Goal: Task Accomplishment & Management: Manage account settings

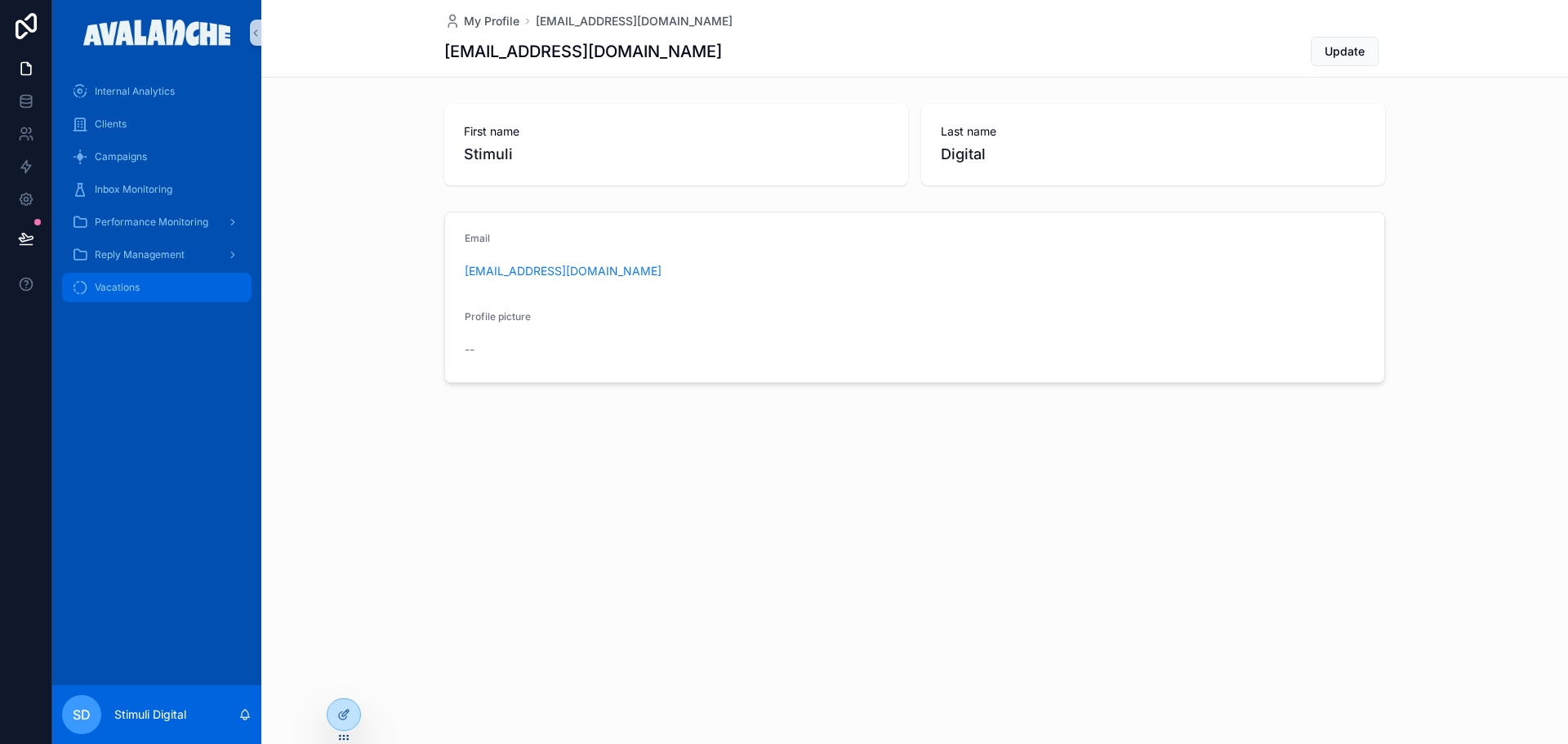
click at [141, 297] on div "Vacations" at bounding box center [157, 287] width 170 height 26
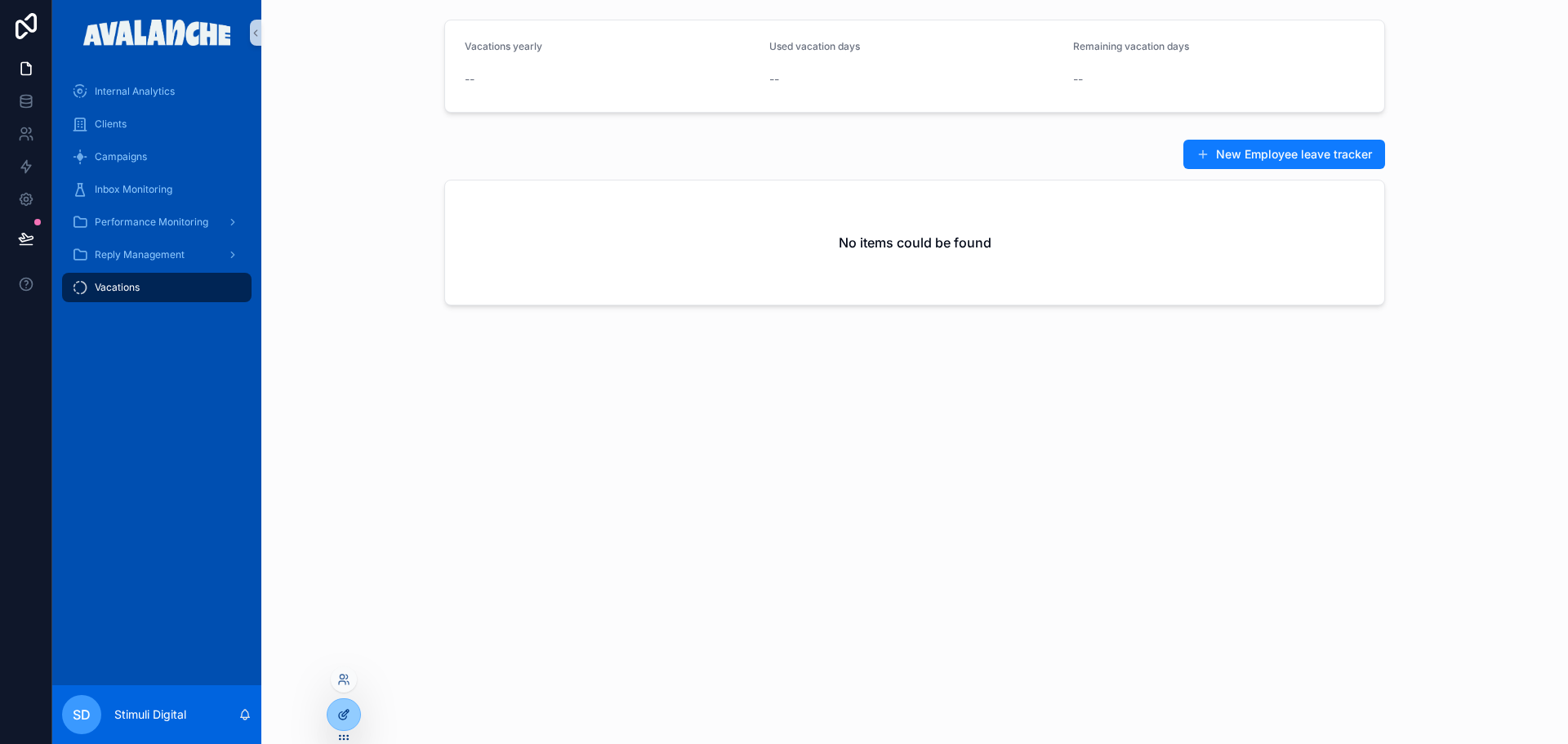
click at [342, 719] on icon at bounding box center [342, 716] width 8 height 8
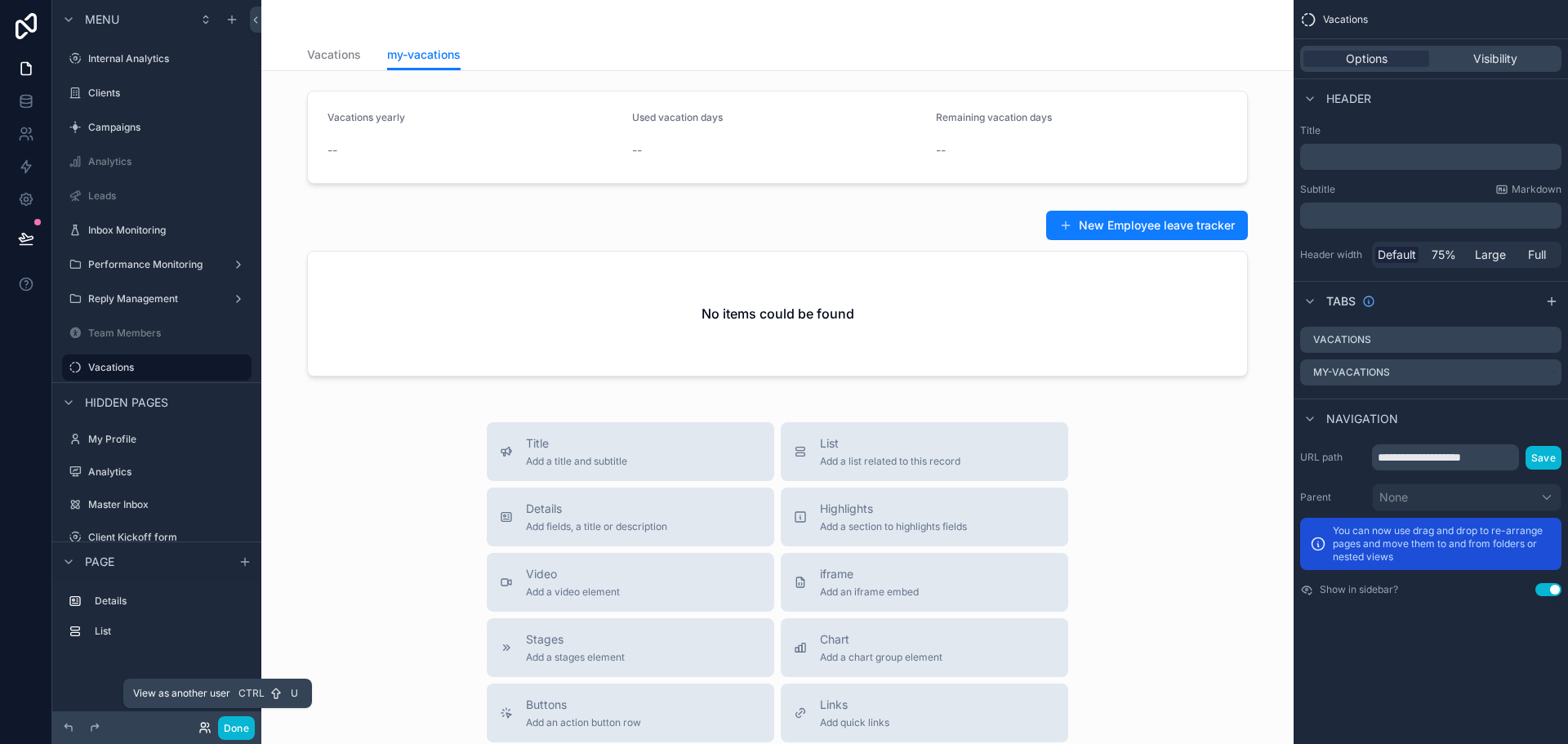
click at [210, 722] on icon at bounding box center [204, 727] width 13 height 13
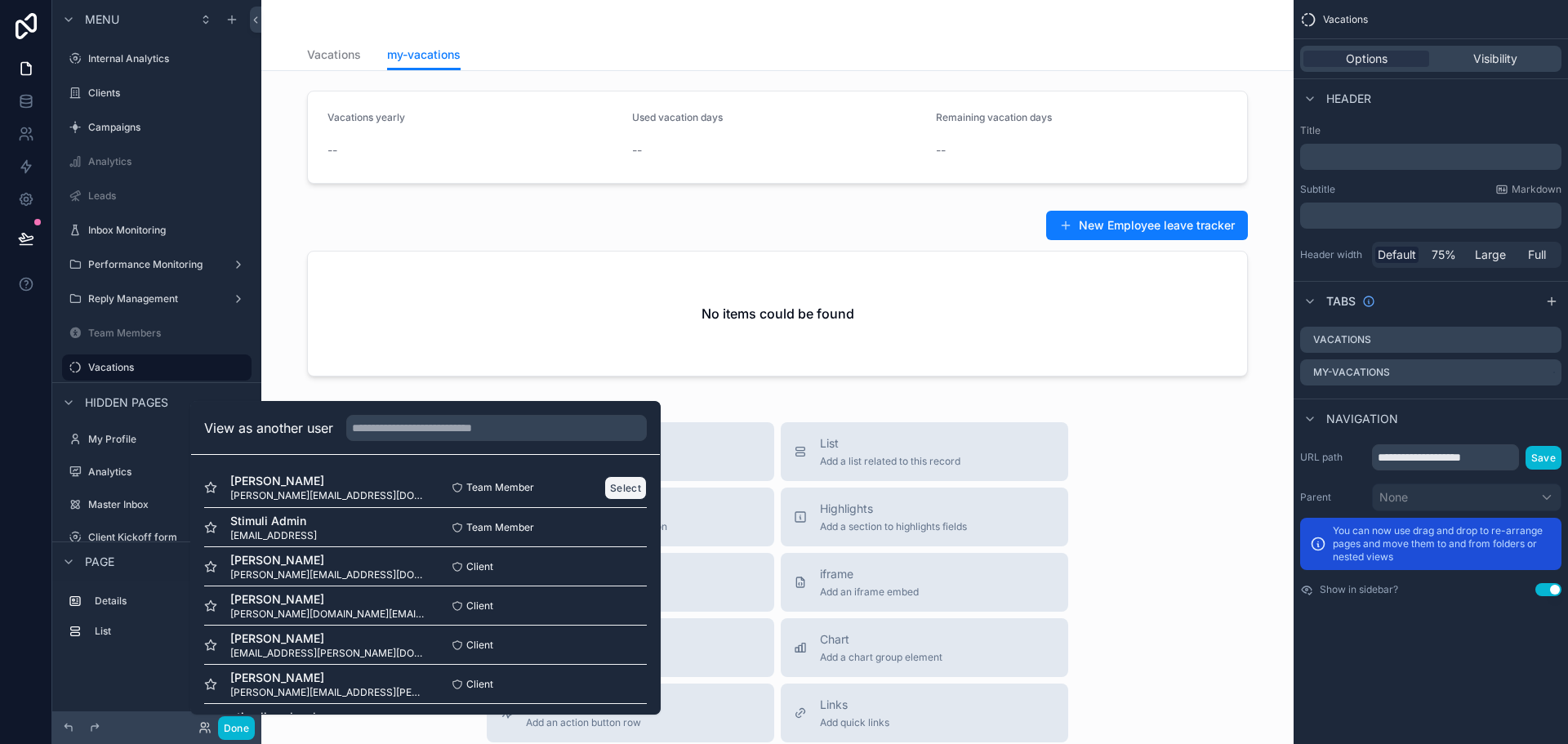
click at [621, 496] on button "Select" at bounding box center [626, 488] width 43 height 24
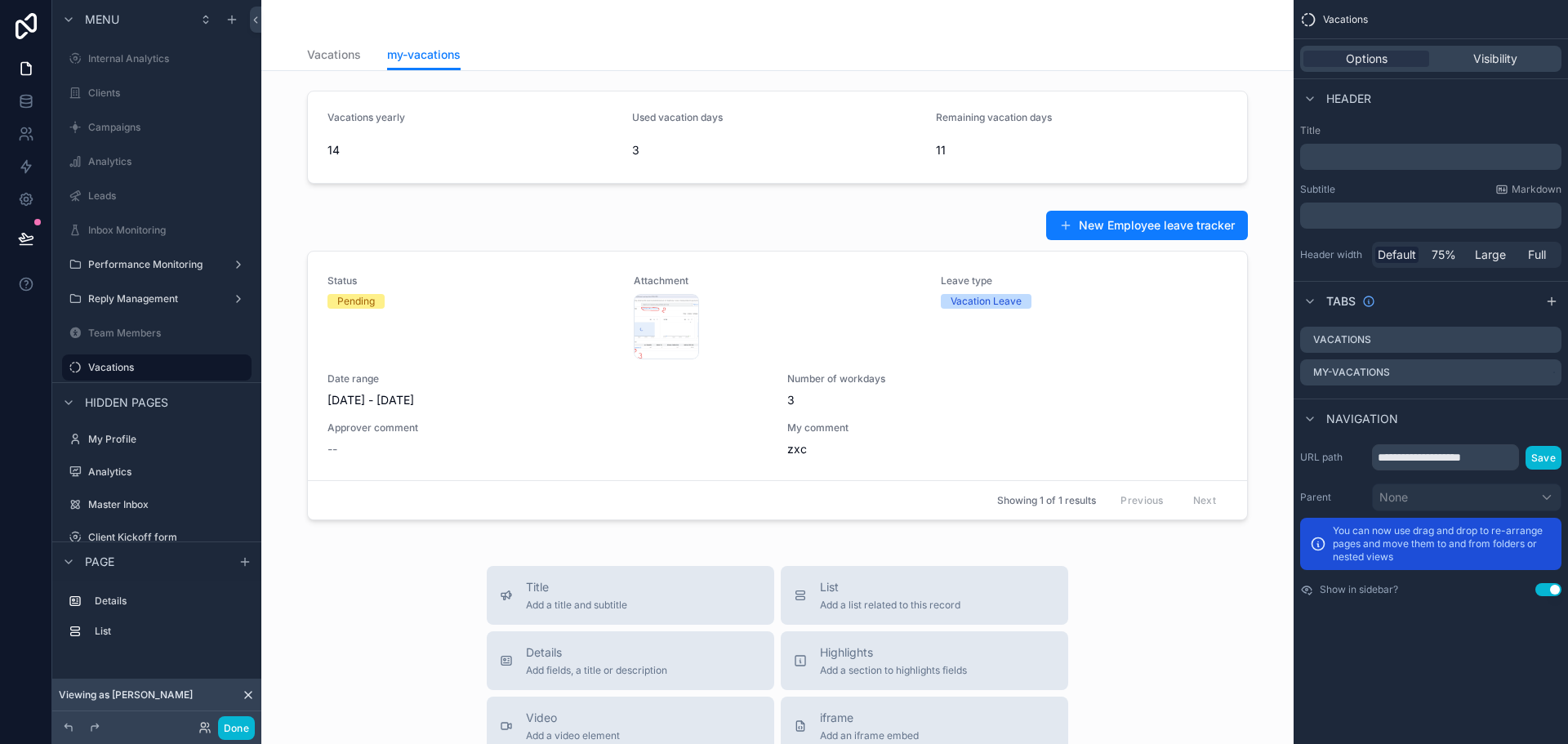
click at [223, 740] on div "Done" at bounding box center [157, 728] width 209 height 33
click at [225, 728] on button "Done" at bounding box center [236, 728] width 37 height 24
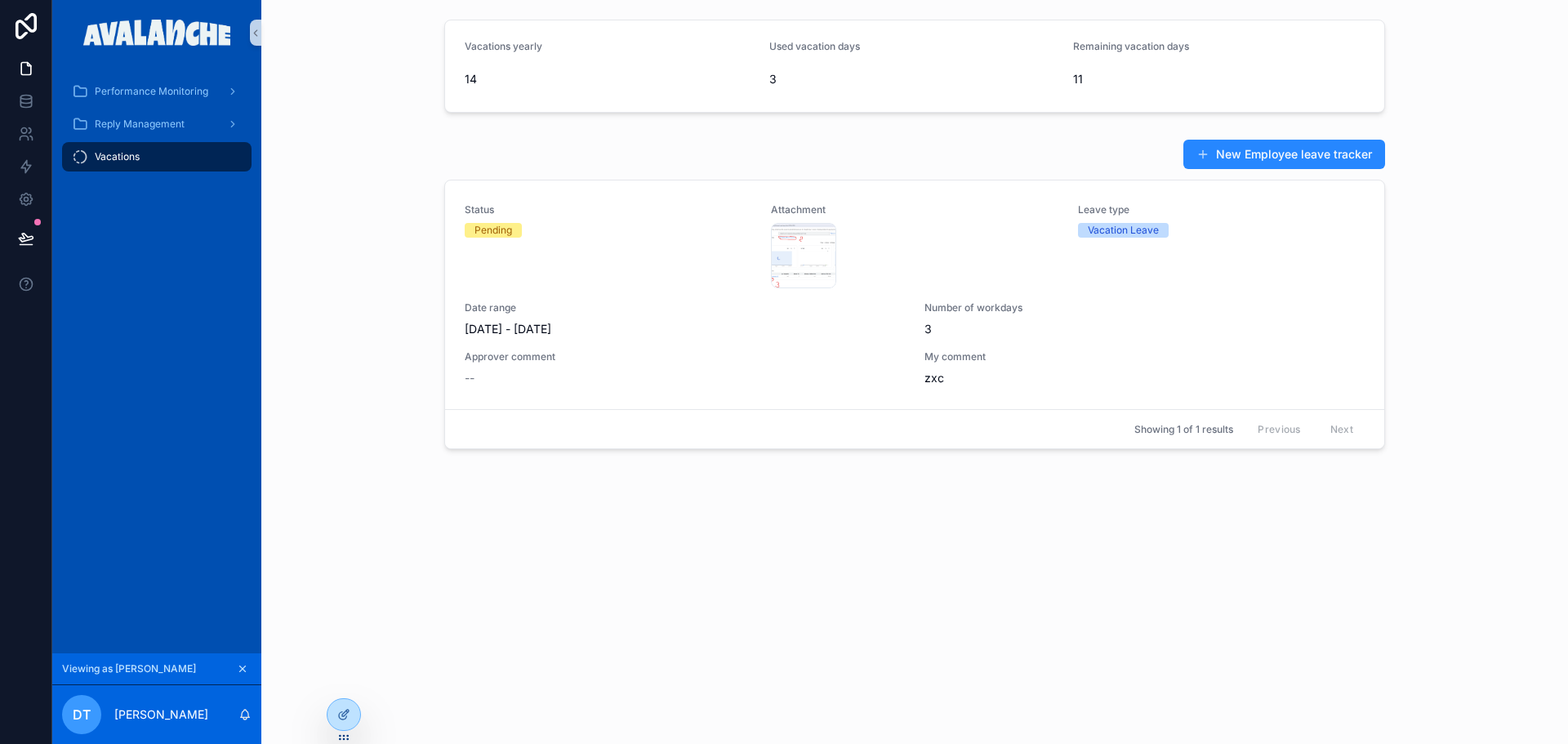
click at [1248, 142] on button "New Employee leave tracker" at bounding box center [1283, 154] width 201 height 29
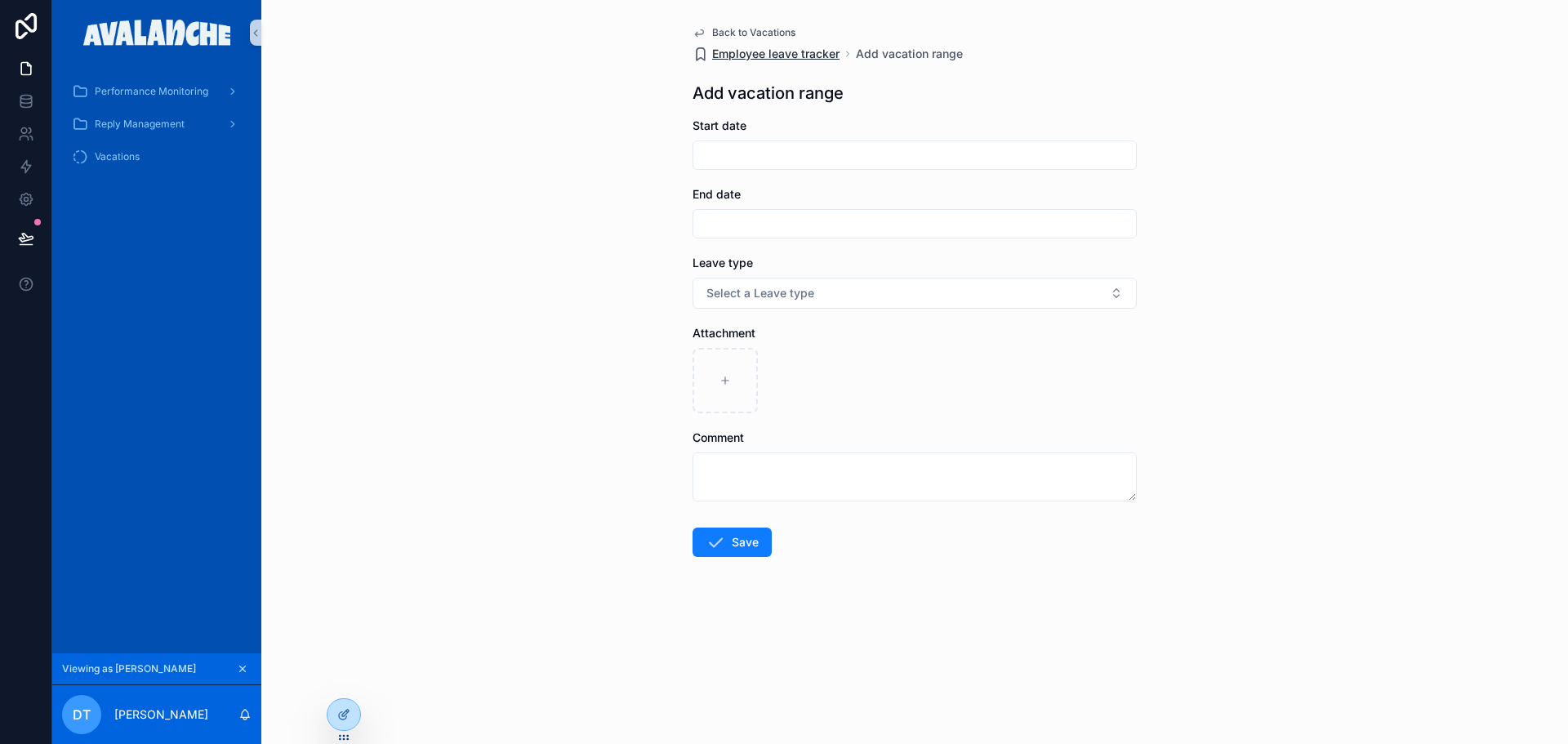
click at [767, 51] on span "Employee leave tracker" at bounding box center [776, 53] width 128 height 16
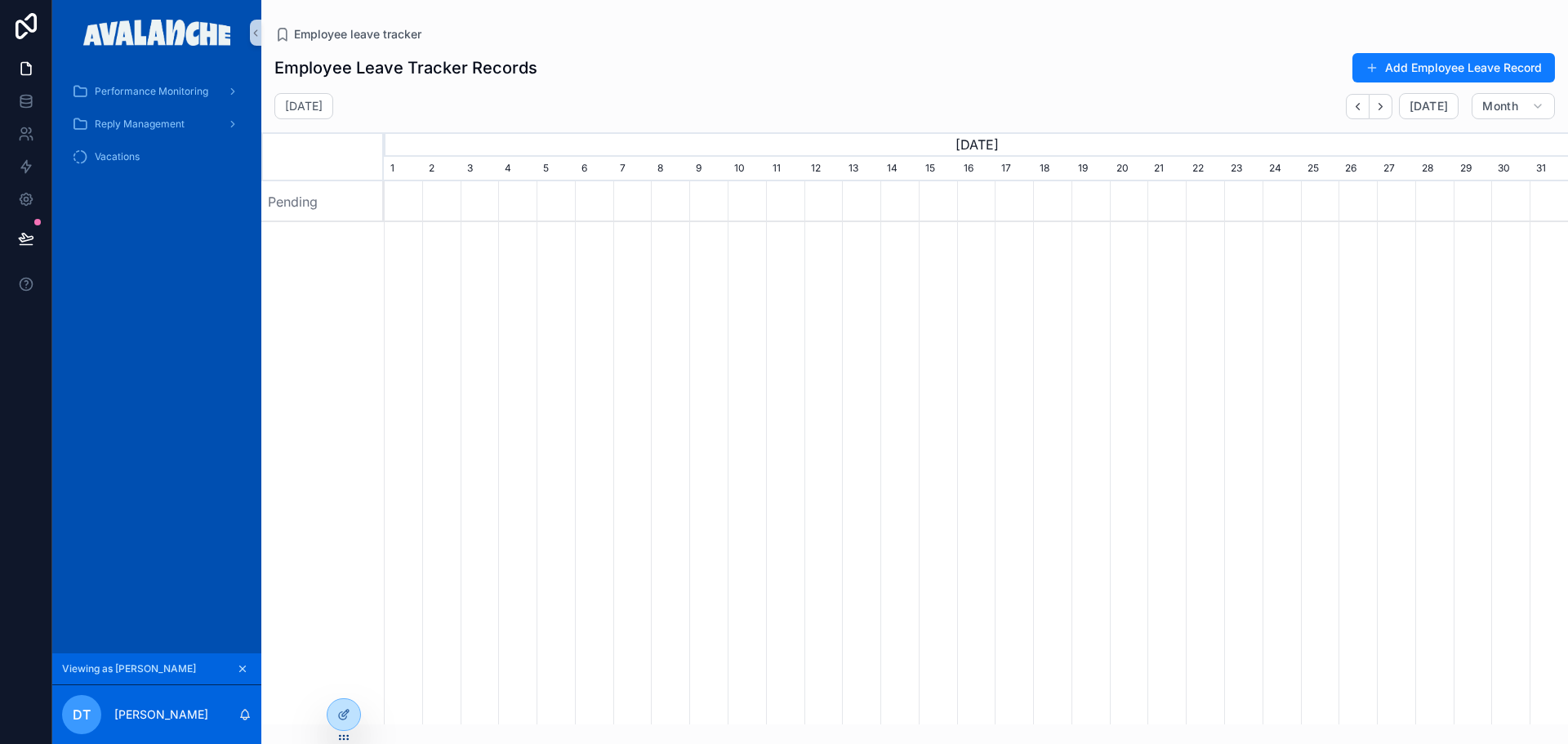
scroll to position [0, 1184]
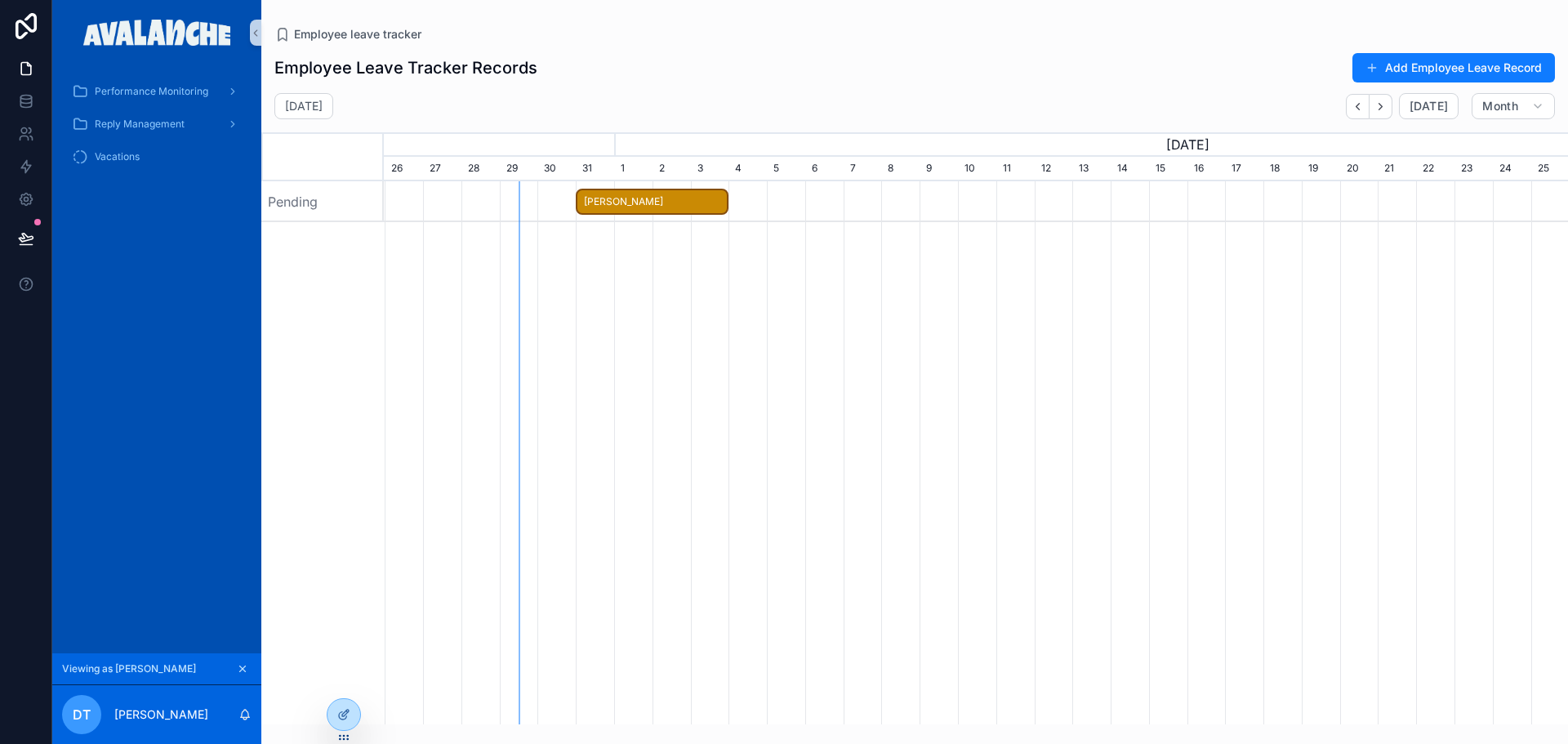
scroll to position [0, 1184]
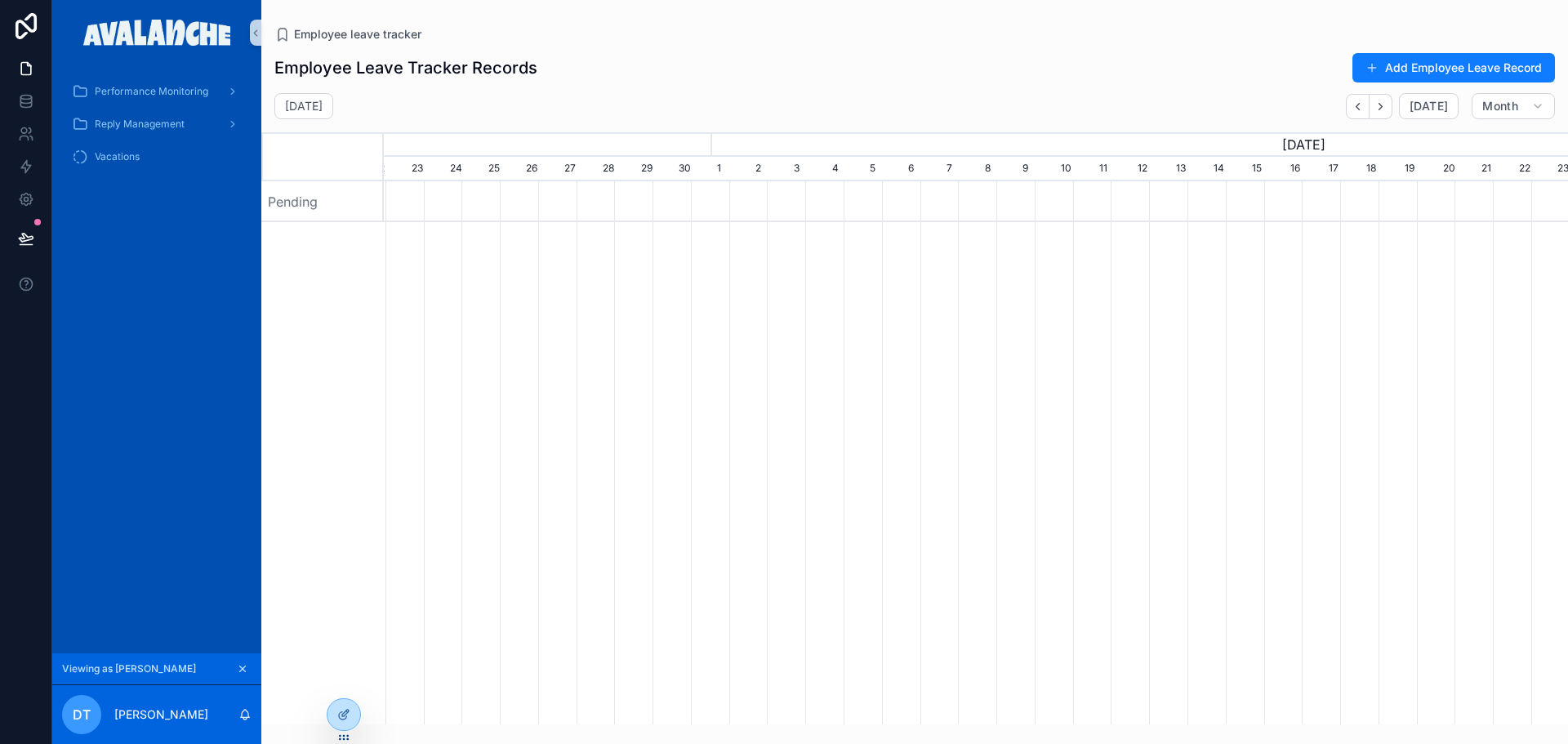
scroll to position [0, 1874]
click at [146, 158] on div "Vacations" at bounding box center [157, 157] width 170 height 26
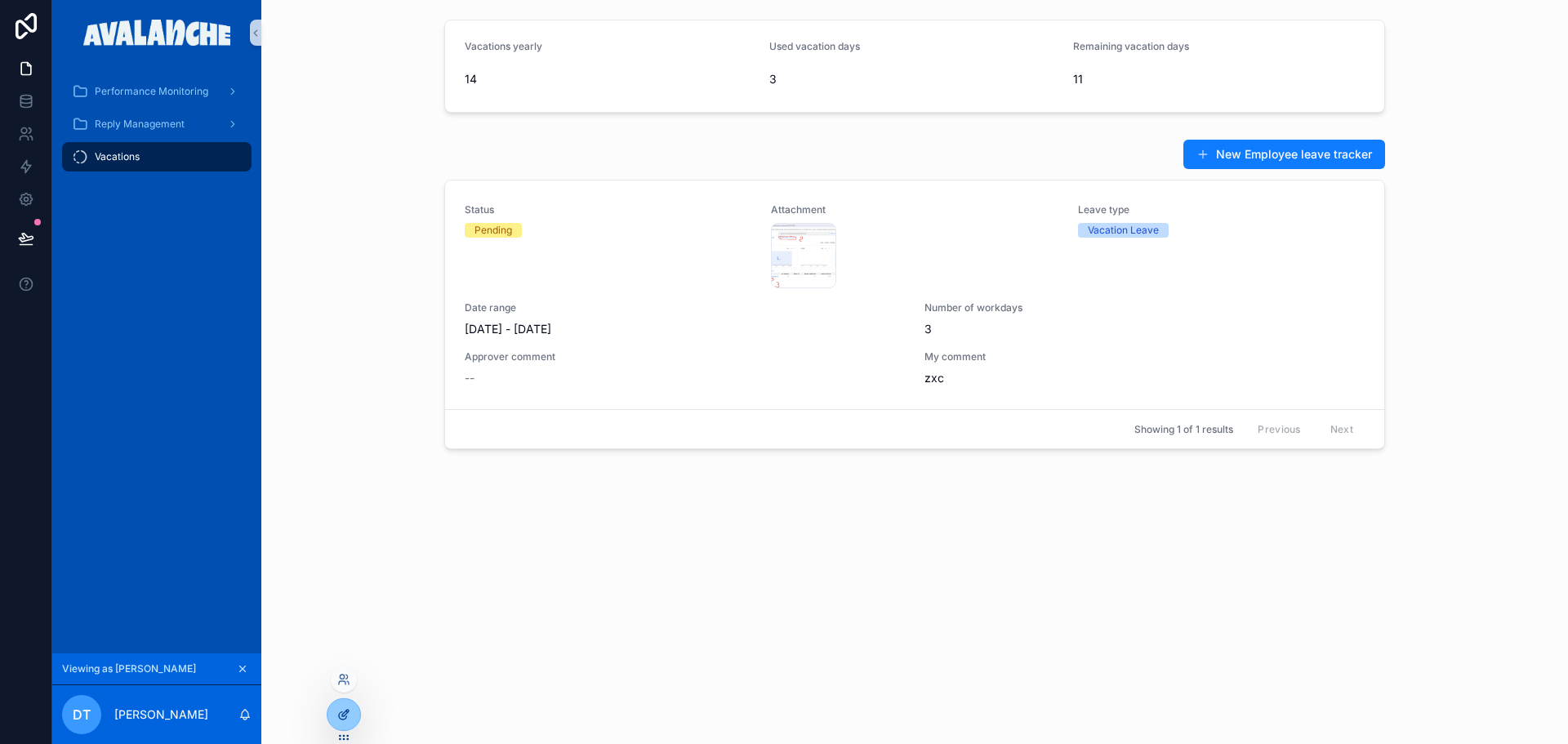
click at [337, 723] on div at bounding box center [344, 714] width 33 height 31
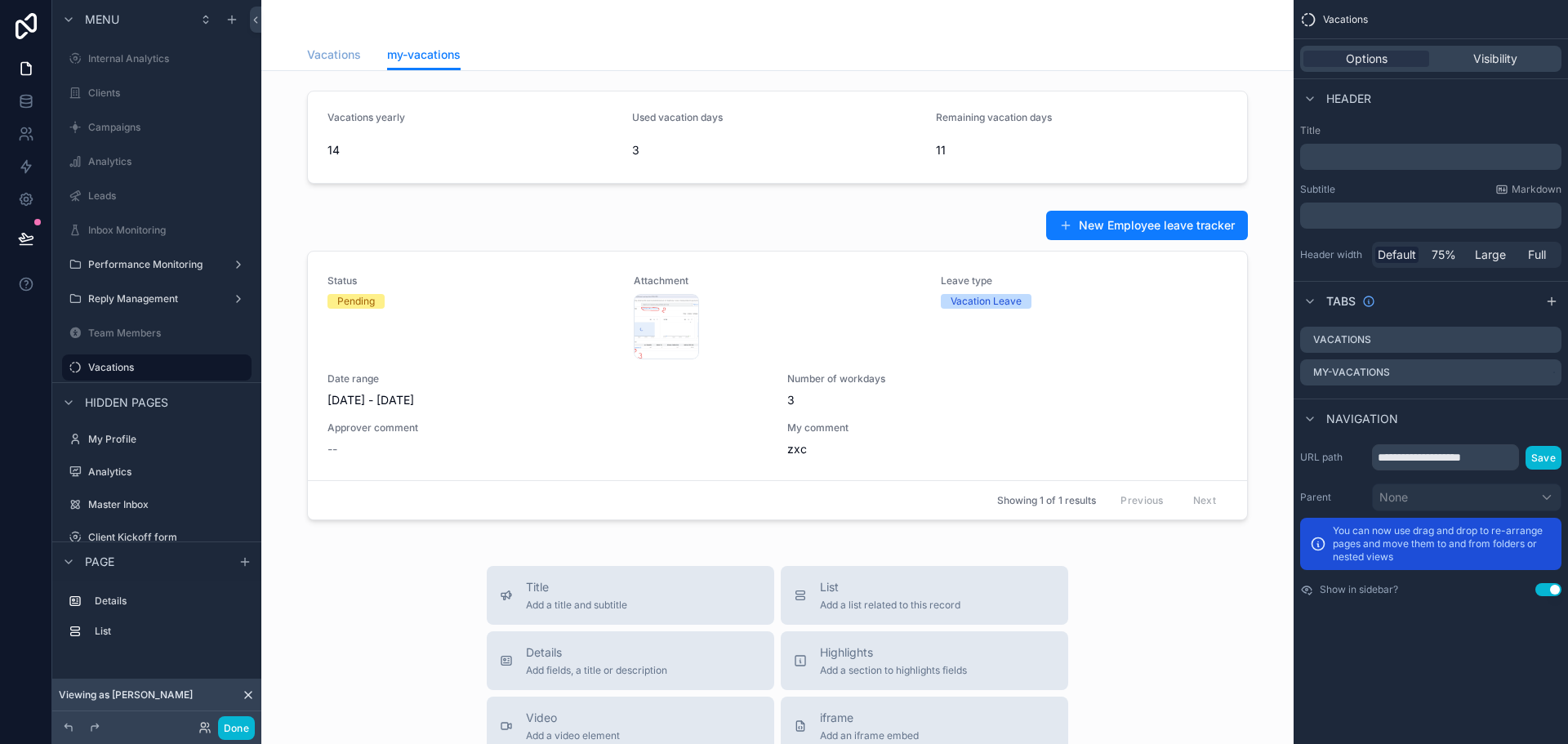
click at [324, 46] on span "Vacations" at bounding box center [333, 54] width 54 height 16
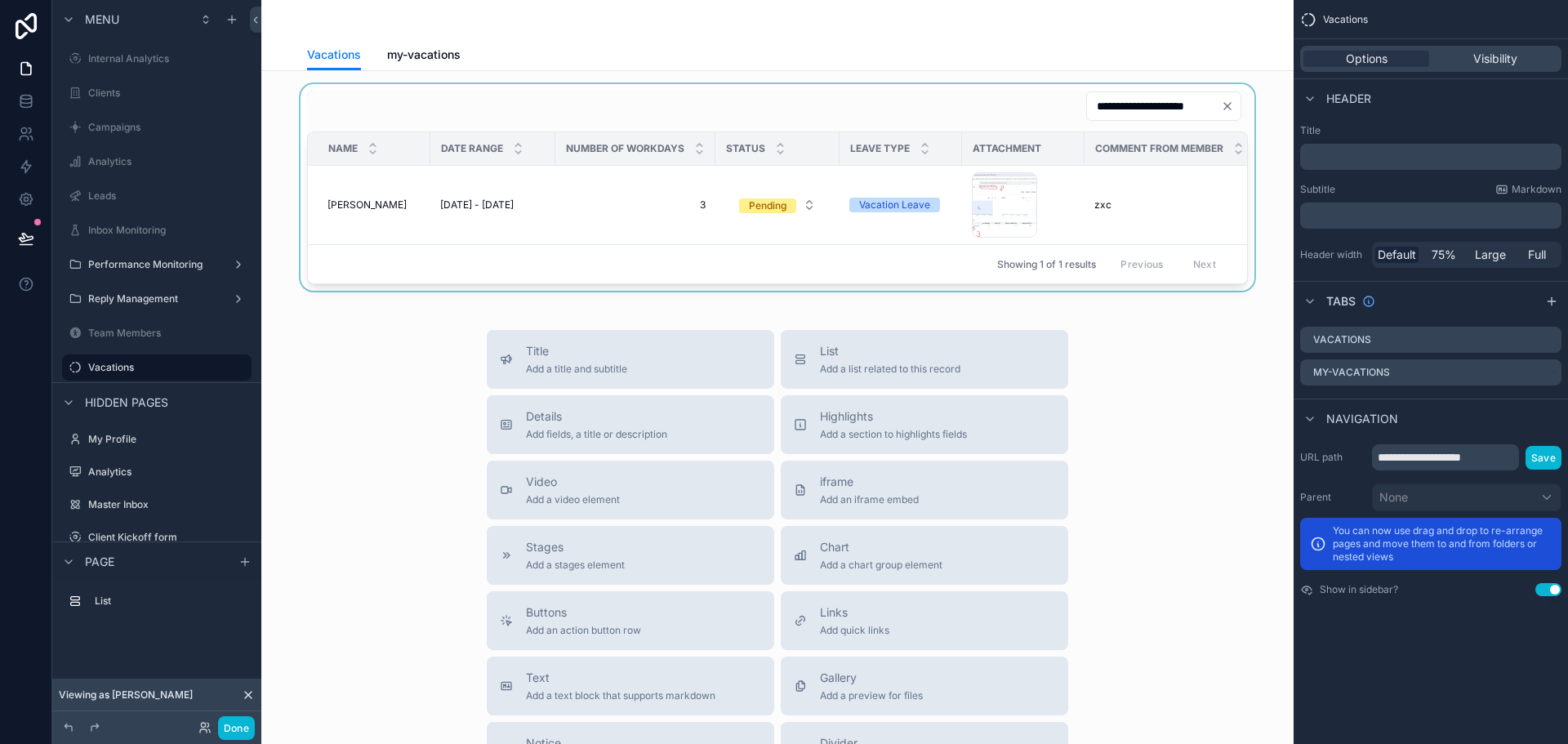
drag, startPoint x: 671, startPoint y: 287, endPoint x: 768, endPoint y: 285, distance: 97.0
click at [768, 285] on div "scrollable content" at bounding box center [778, 187] width 1006 height 207
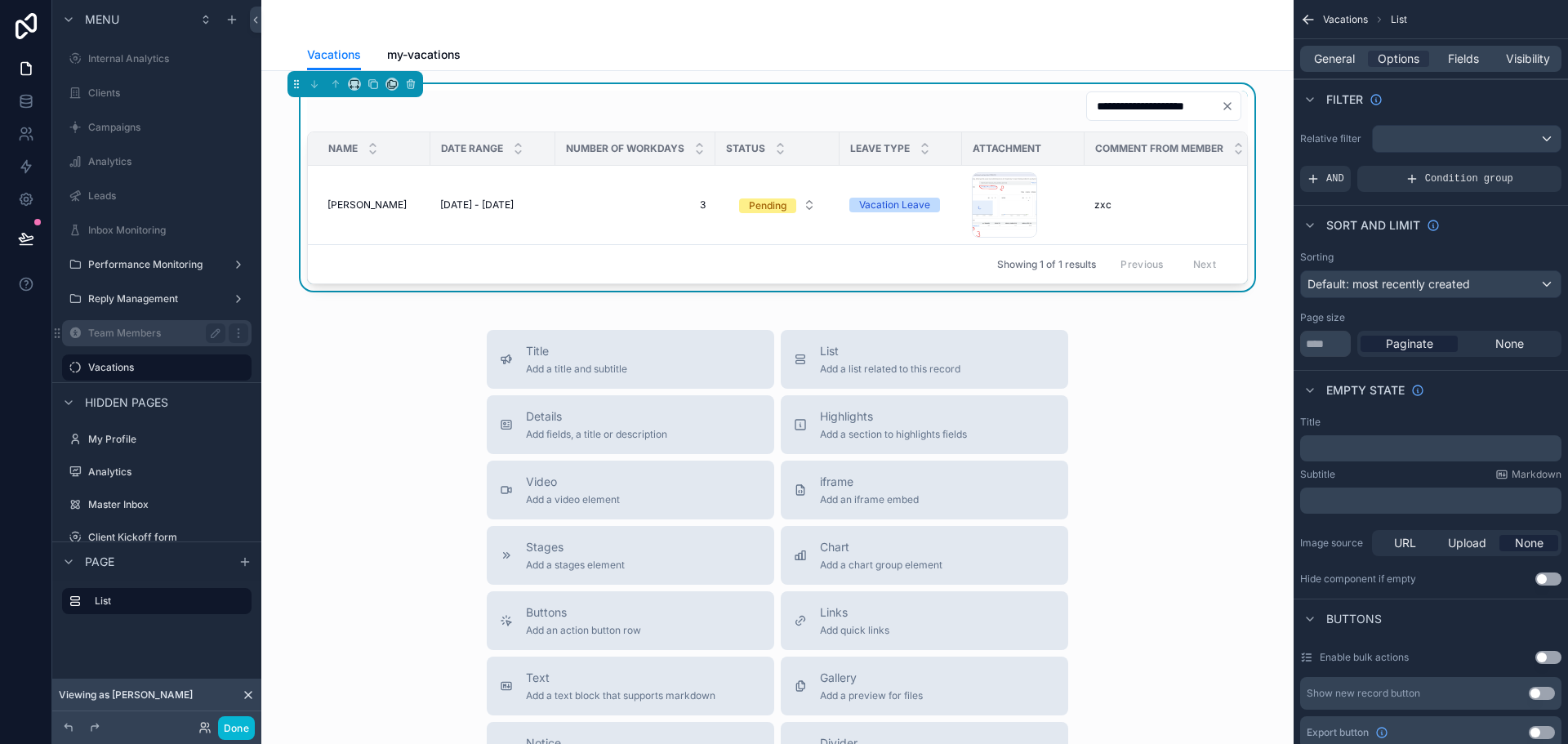
click at [138, 327] on label "Team Members" at bounding box center [153, 333] width 130 height 13
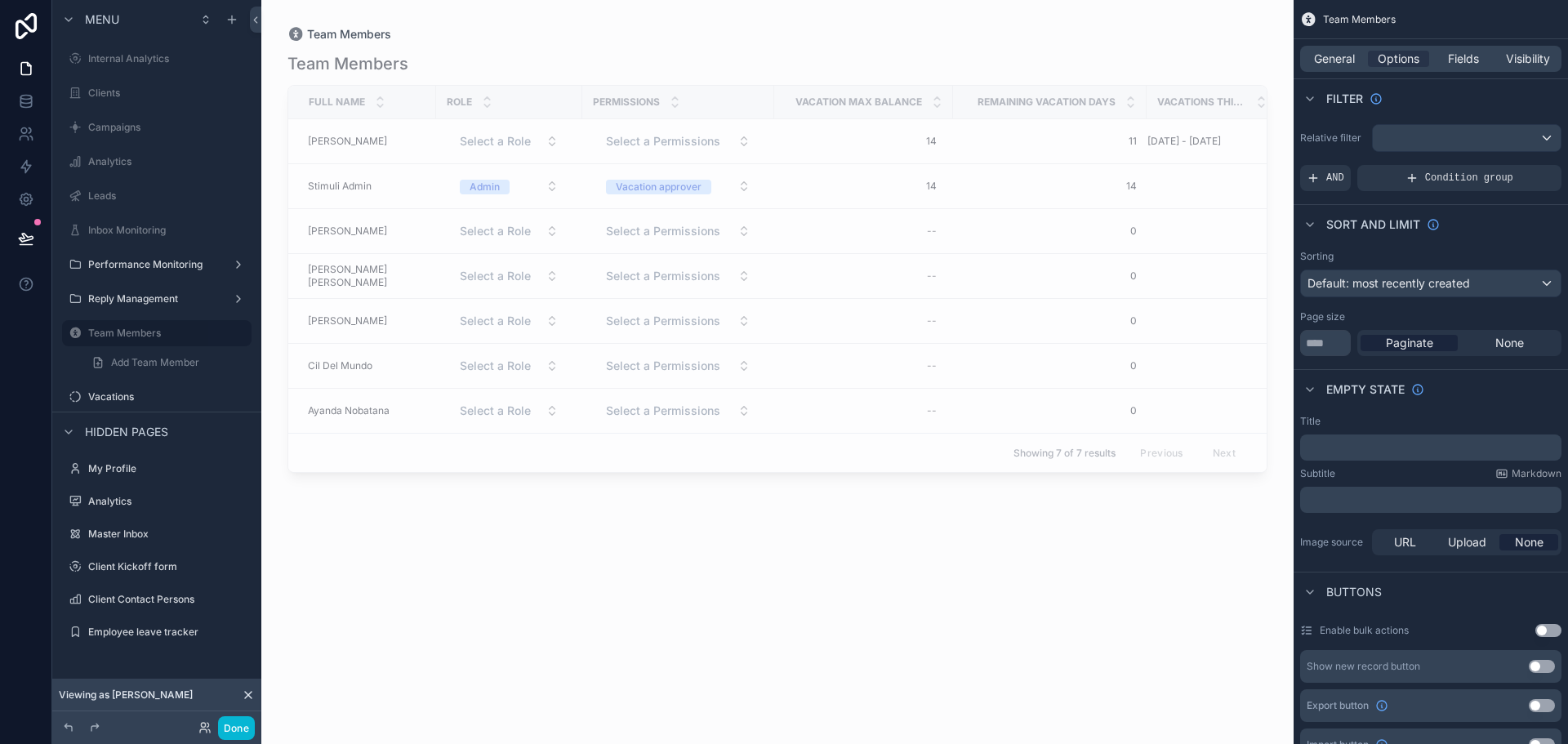
click at [603, 549] on div "scrollable content" at bounding box center [778, 362] width 1032 height 724
click at [129, 399] on label "Vacations" at bounding box center [153, 396] width 130 height 13
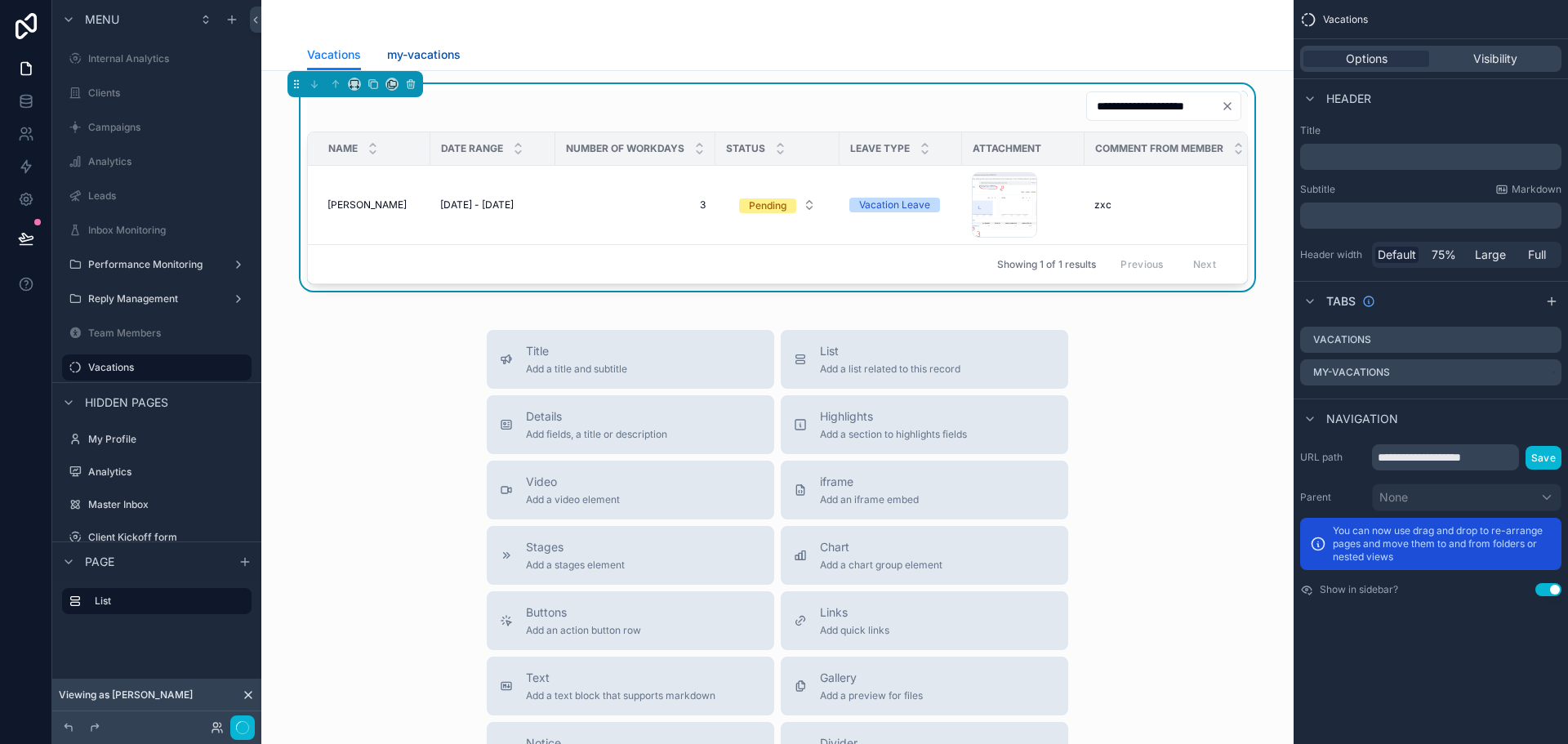
click at [436, 58] on span "my-vacations" at bounding box center [424, 54] width 74 height 16
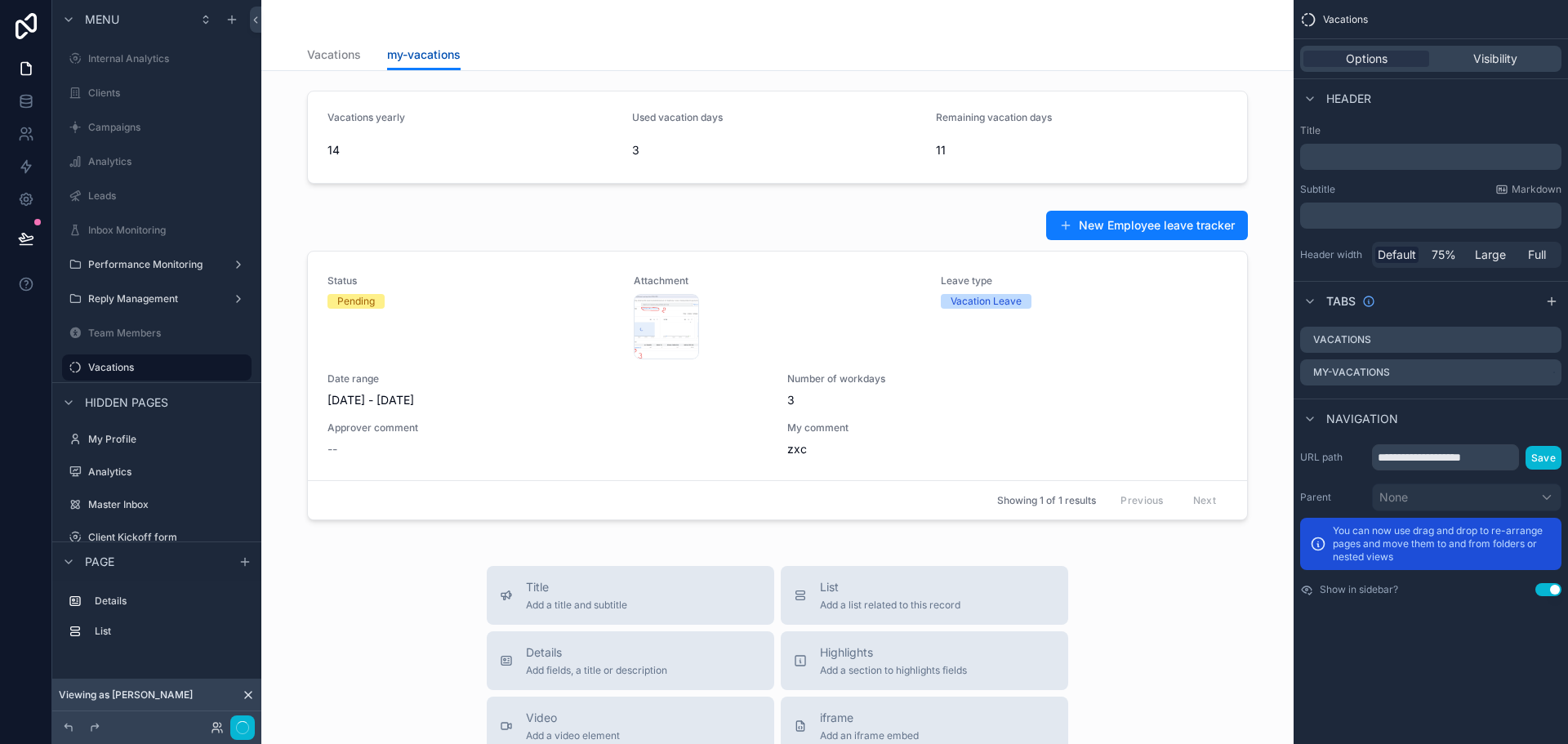
click at [436, 58] on span "my-vacations" at bounding box center [424, 54] width 74 height 16
click at [548, 157] on div "scrollable content" at bounding box center [778, 137] width 1006 height 106
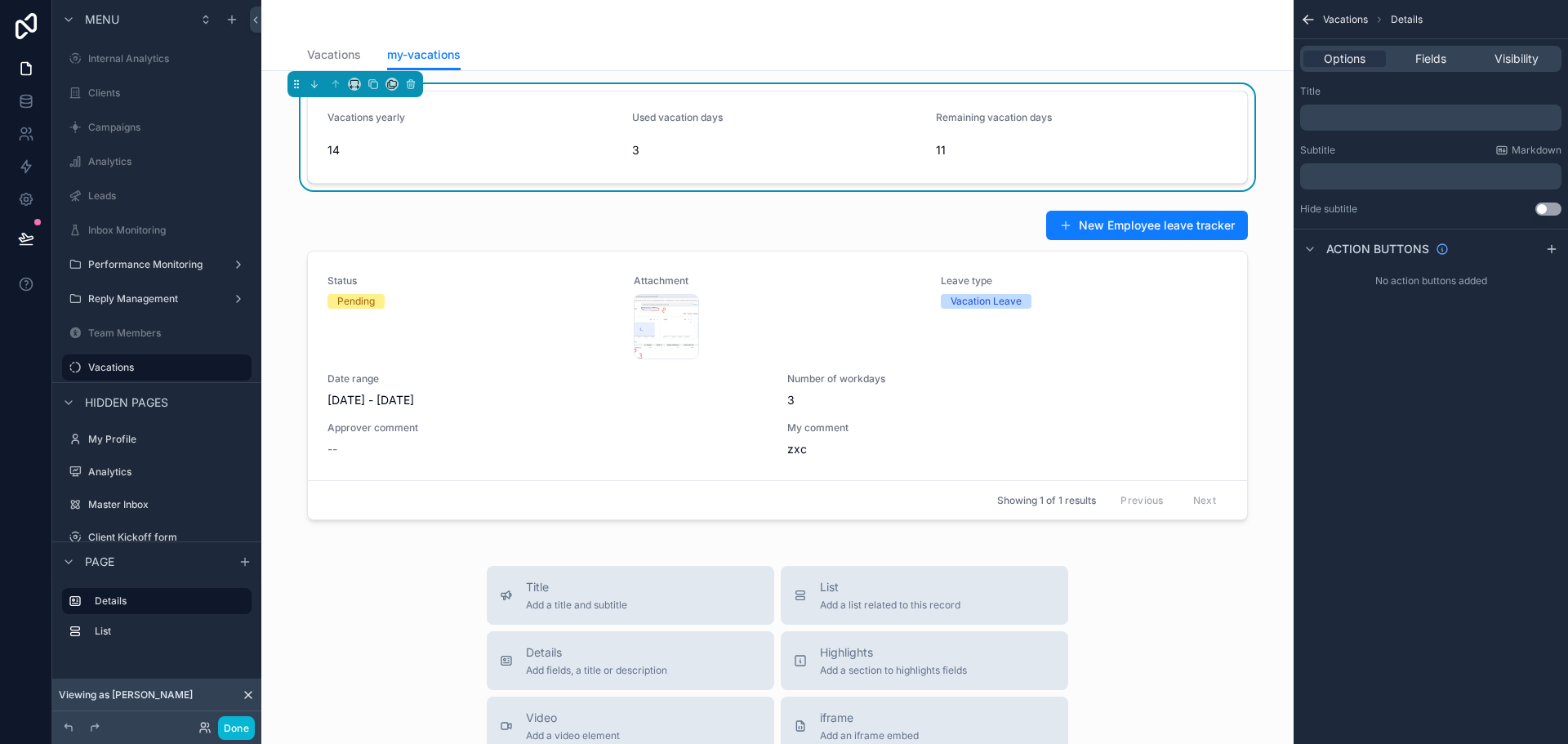
click at [802, 200] on div "Vacations yearly 14 Used vacation days 3 Remaining vacation days 11 New Employe…" at bounding box center [778, 675] width 1032 height 1207
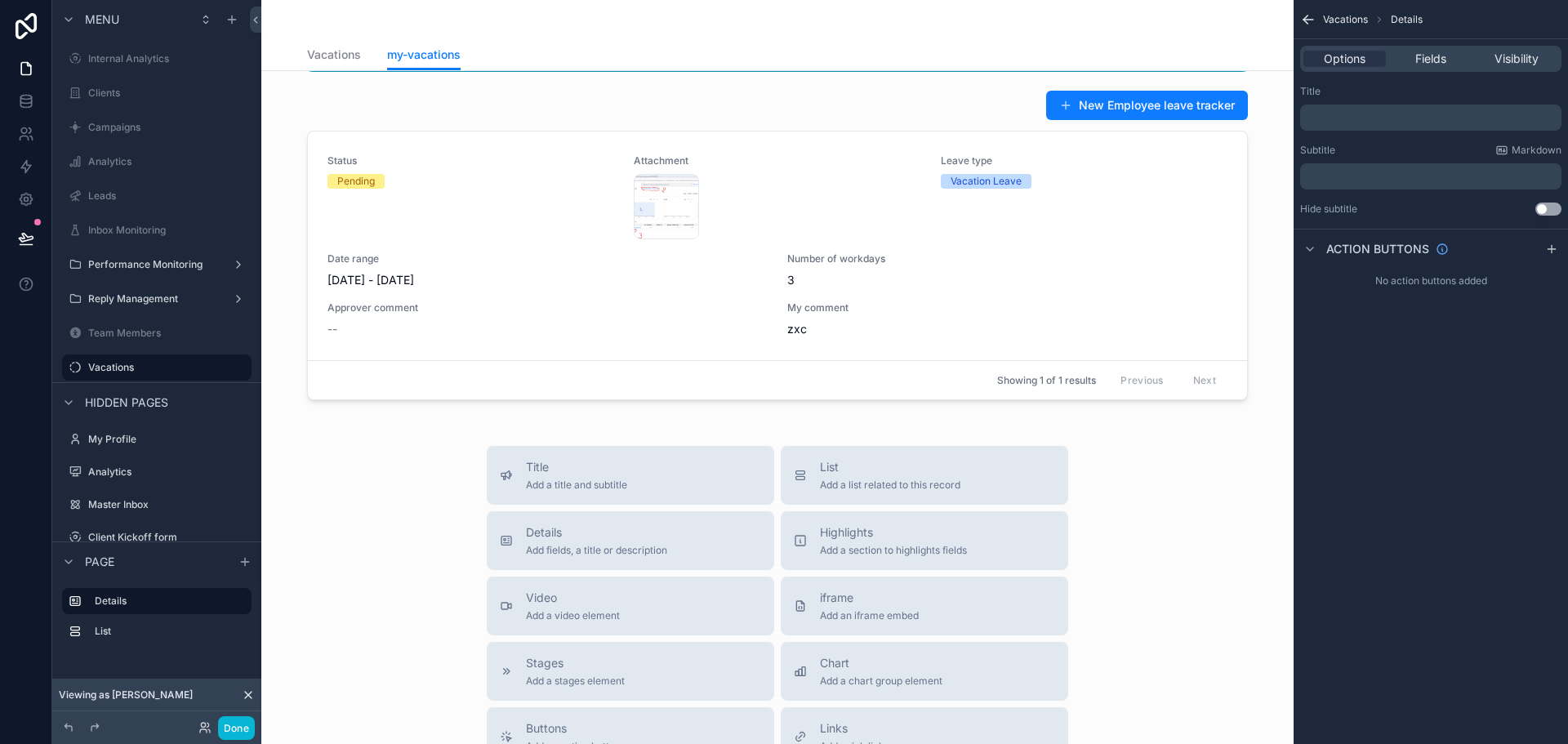
scroll to position [245, 0]
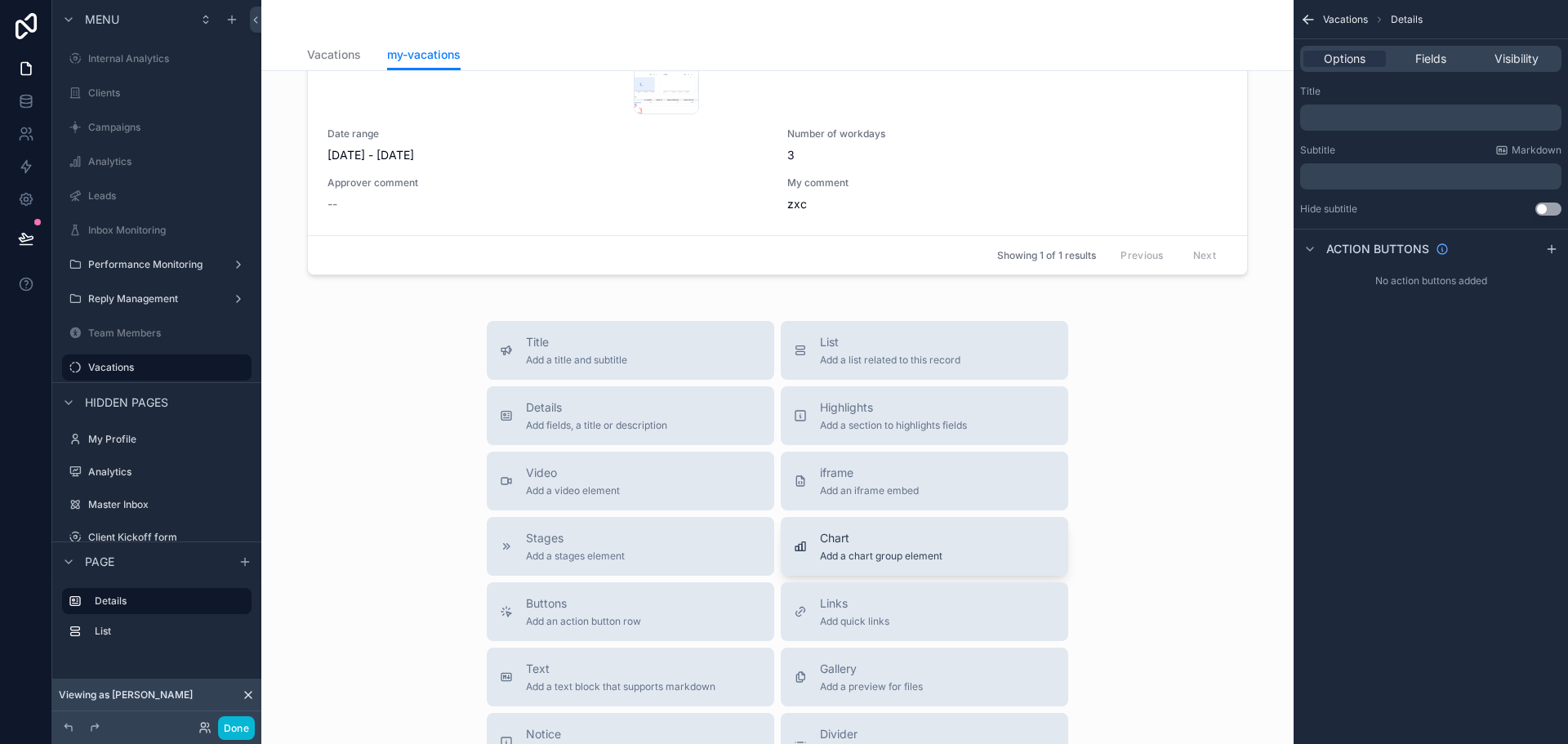
click at [870, 552] on span "Add a chart group element" at bounding box center [880, 555] width 123 height 13
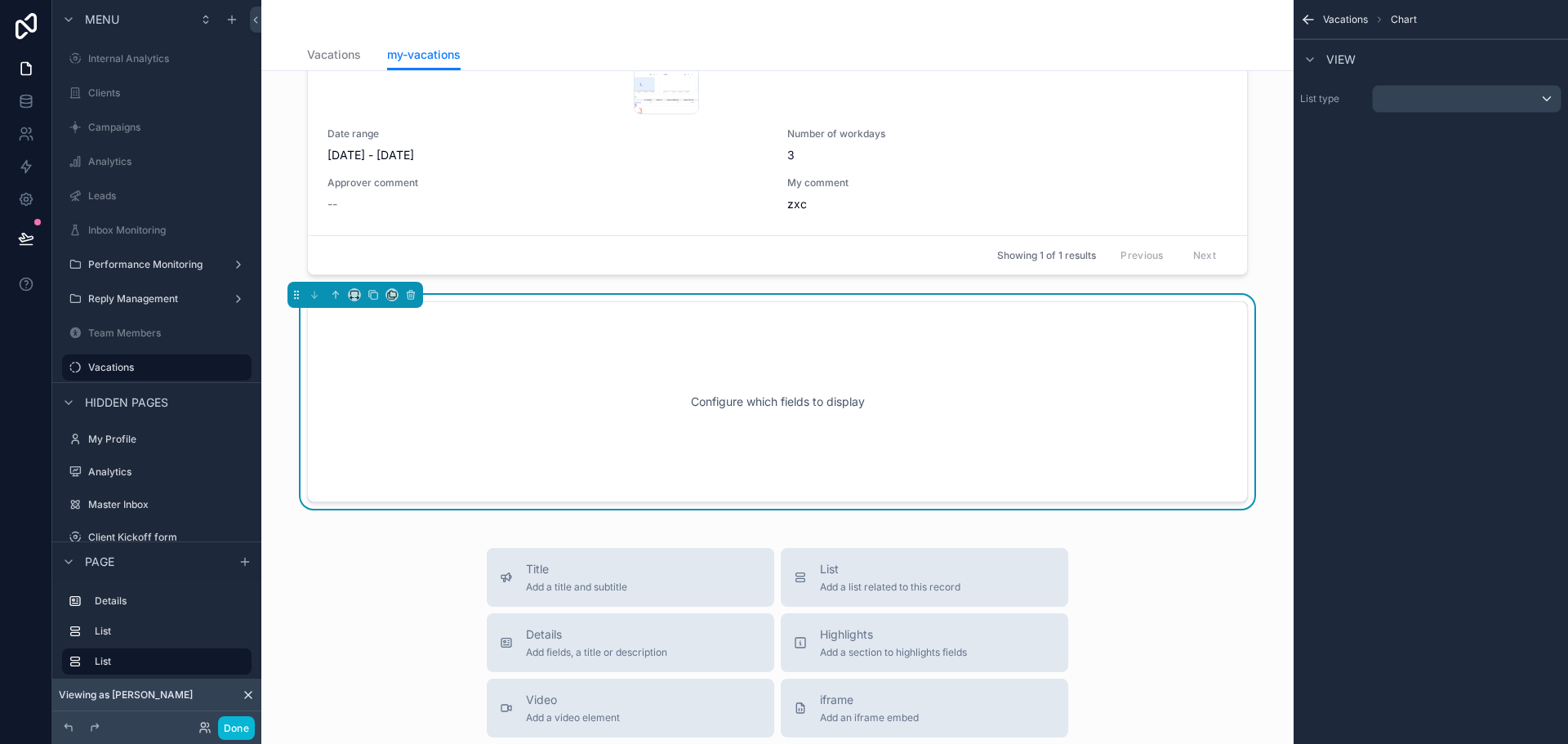
scroll to position [275, 0]
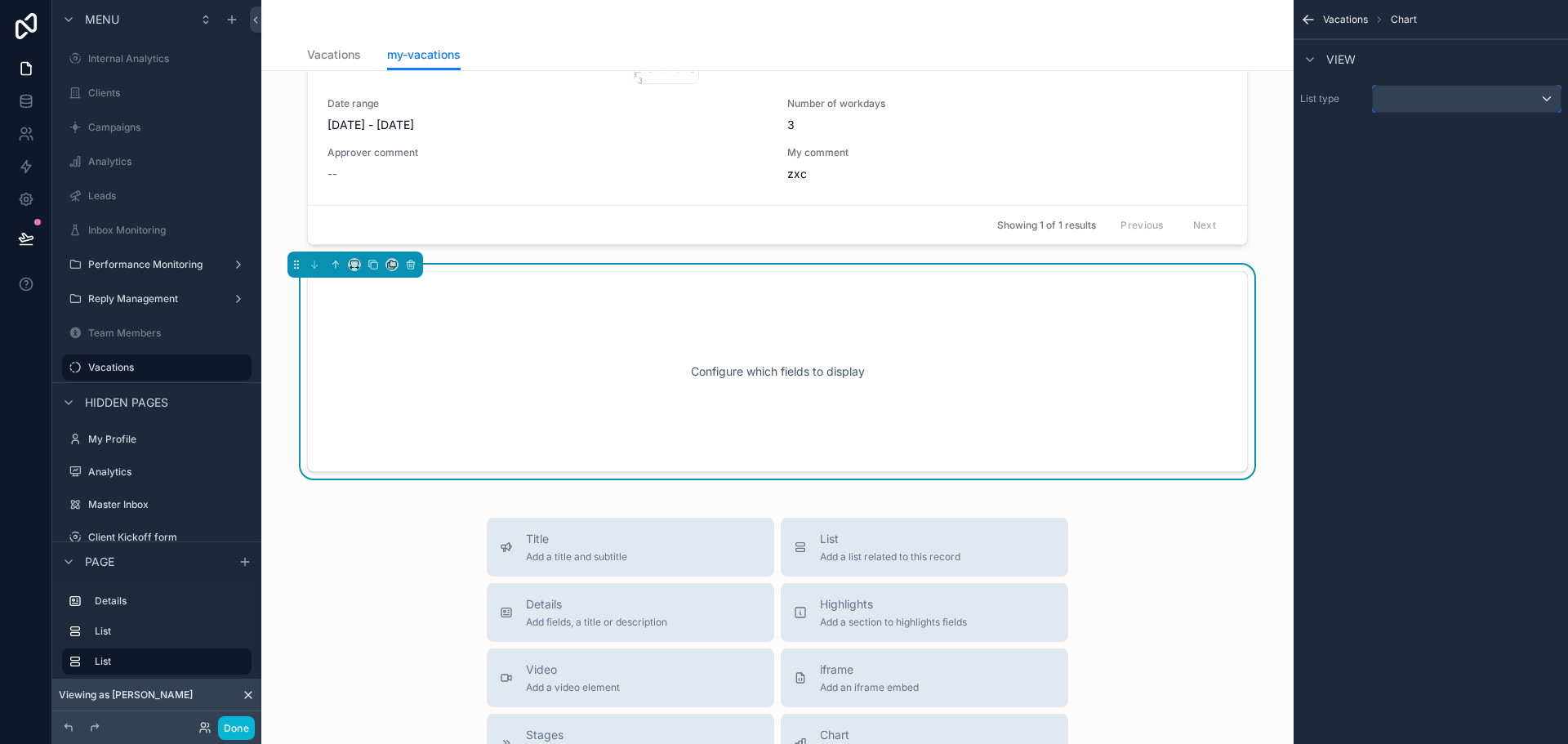
click at [1436, 106] on div "scrollable content" at bounding box center [1466, 99] width 188 height 26
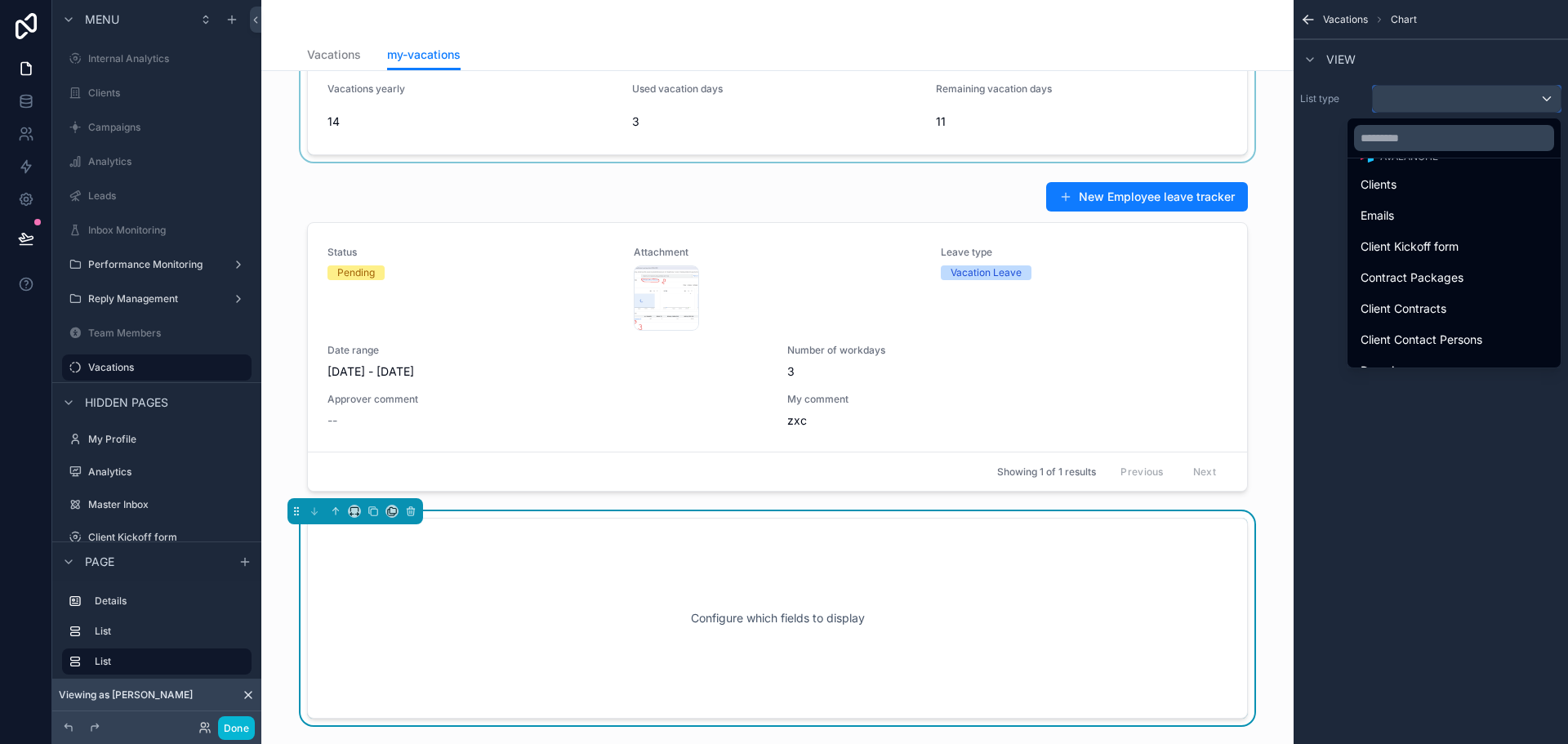
scroll to position [0, 0]
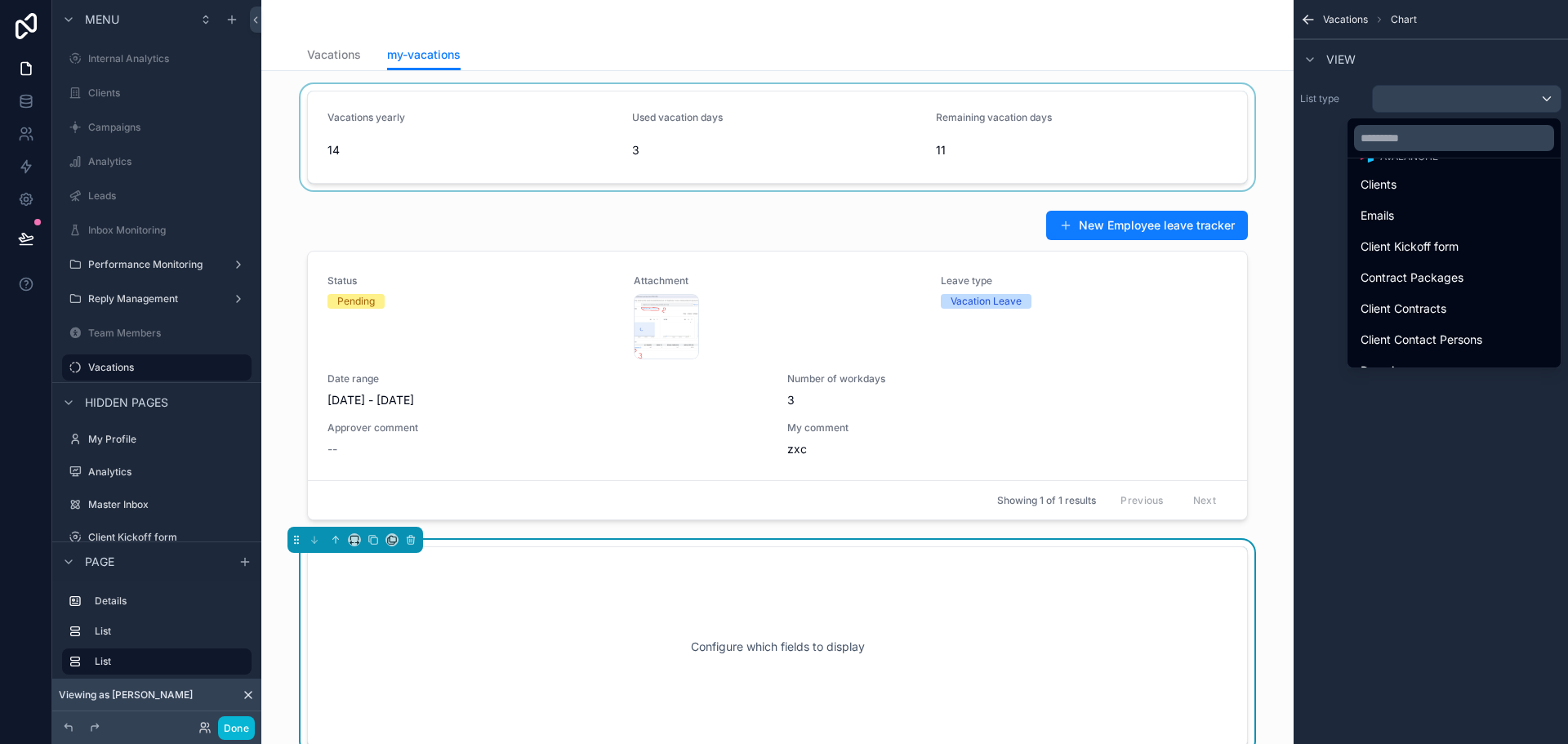
click at [626, 141] on div "scrollable content" at bounding box center [778, 137] width 1006 height 106
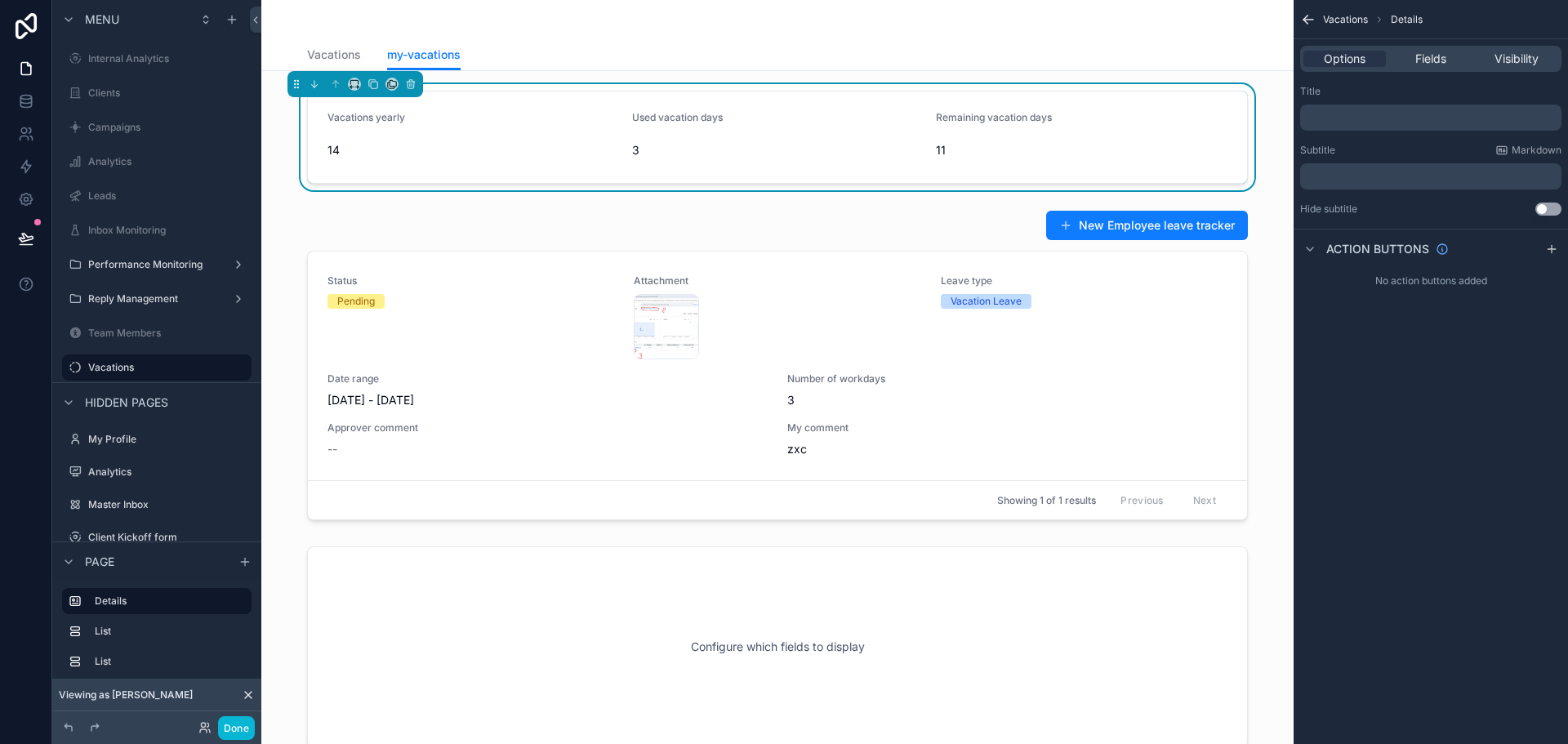
click at [1421, 49] on div "Options Fields Visibility" at bounding box center [1431, 58] width 261 height 26
click at [435, 141] on div "14" at bounding box center [473, 150] width 291 height 26
click at [1418, 64] on span "Fields" at bounding box center [1431, 58] width 31 height 16
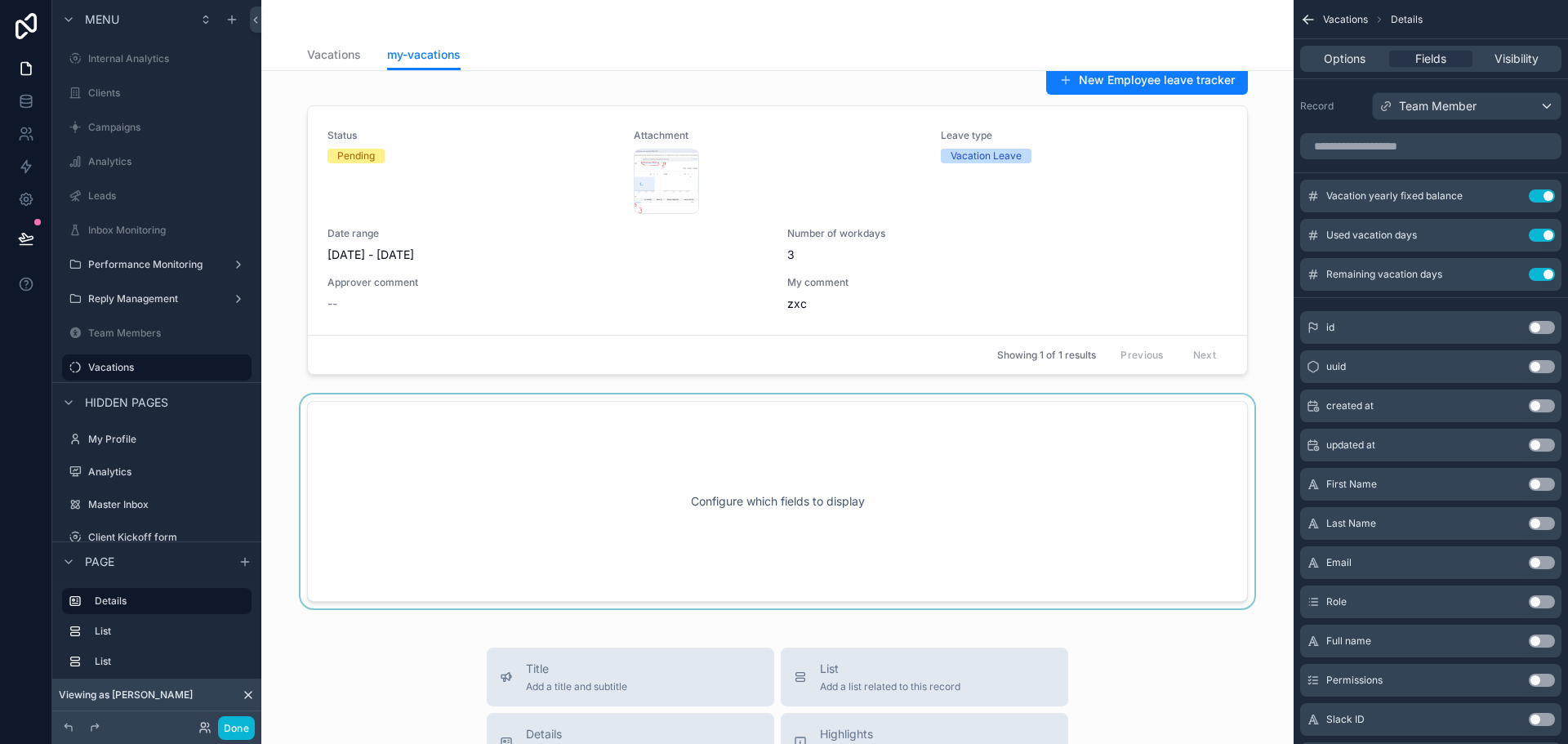
scroll to position [327, 0]
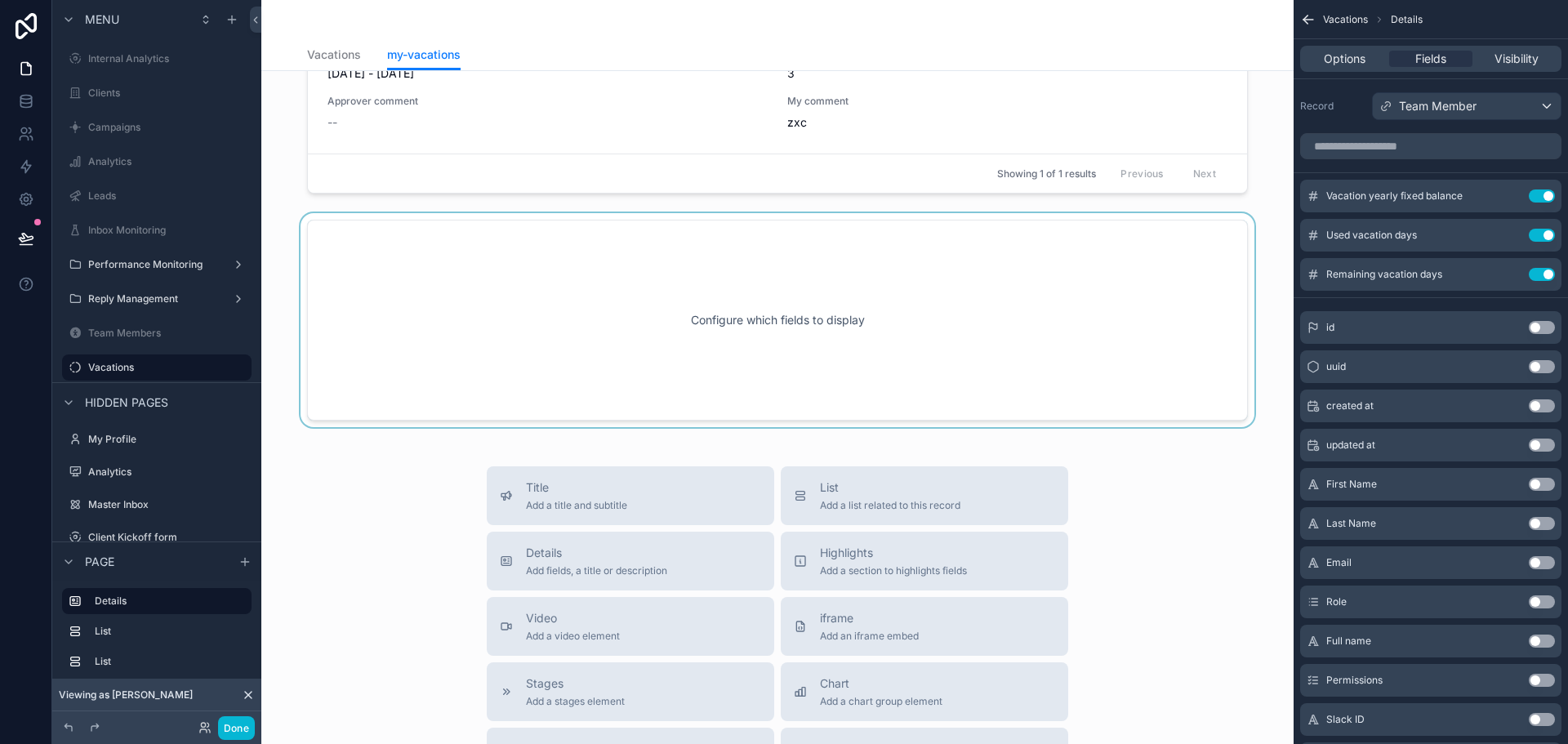
click at [872, 300] on div "scrollable content" at bounding box center [778, 321] width 1006 height 214
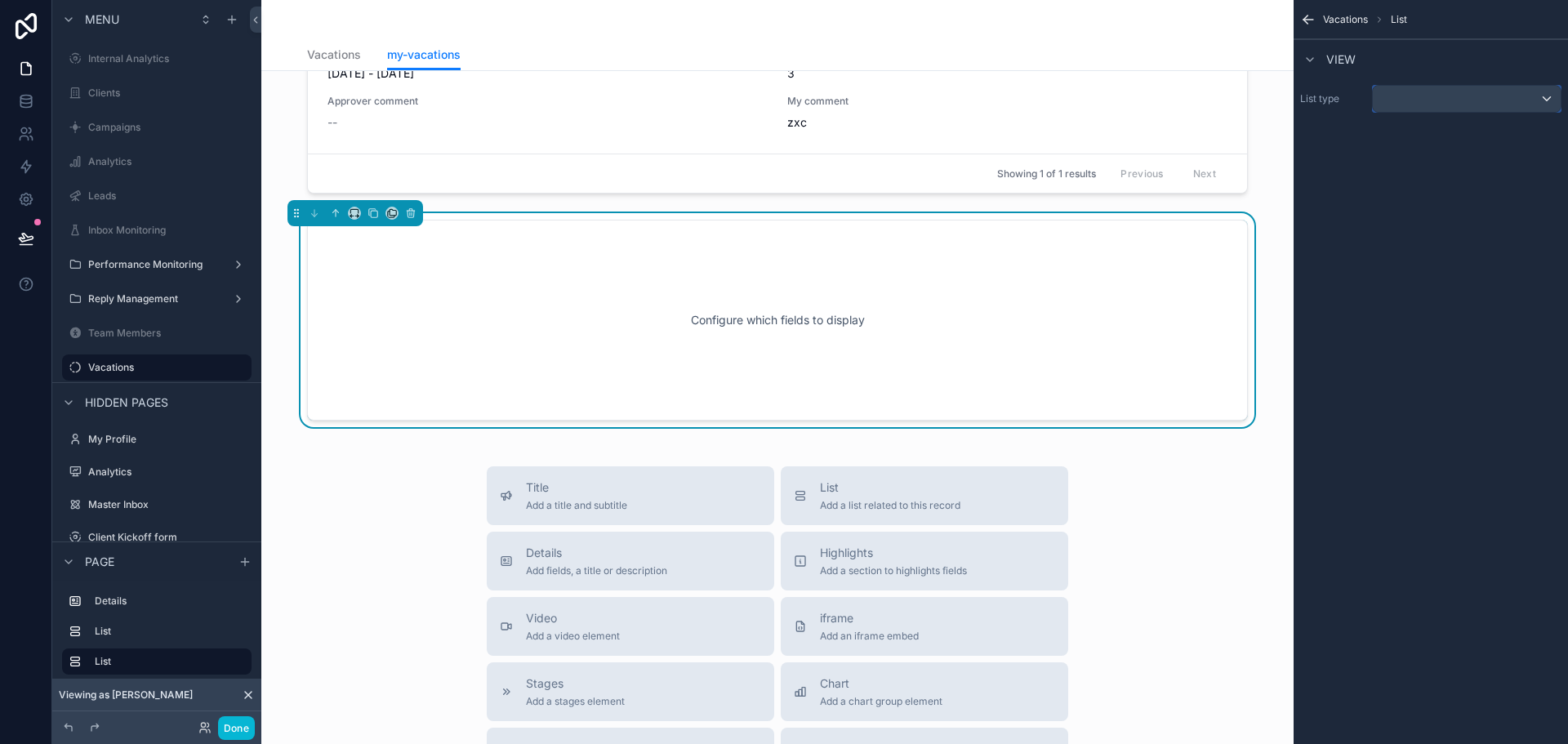
click at [1451, 95] on div "scrollable content" at bounding box center [1466, 99] width 188 height 26
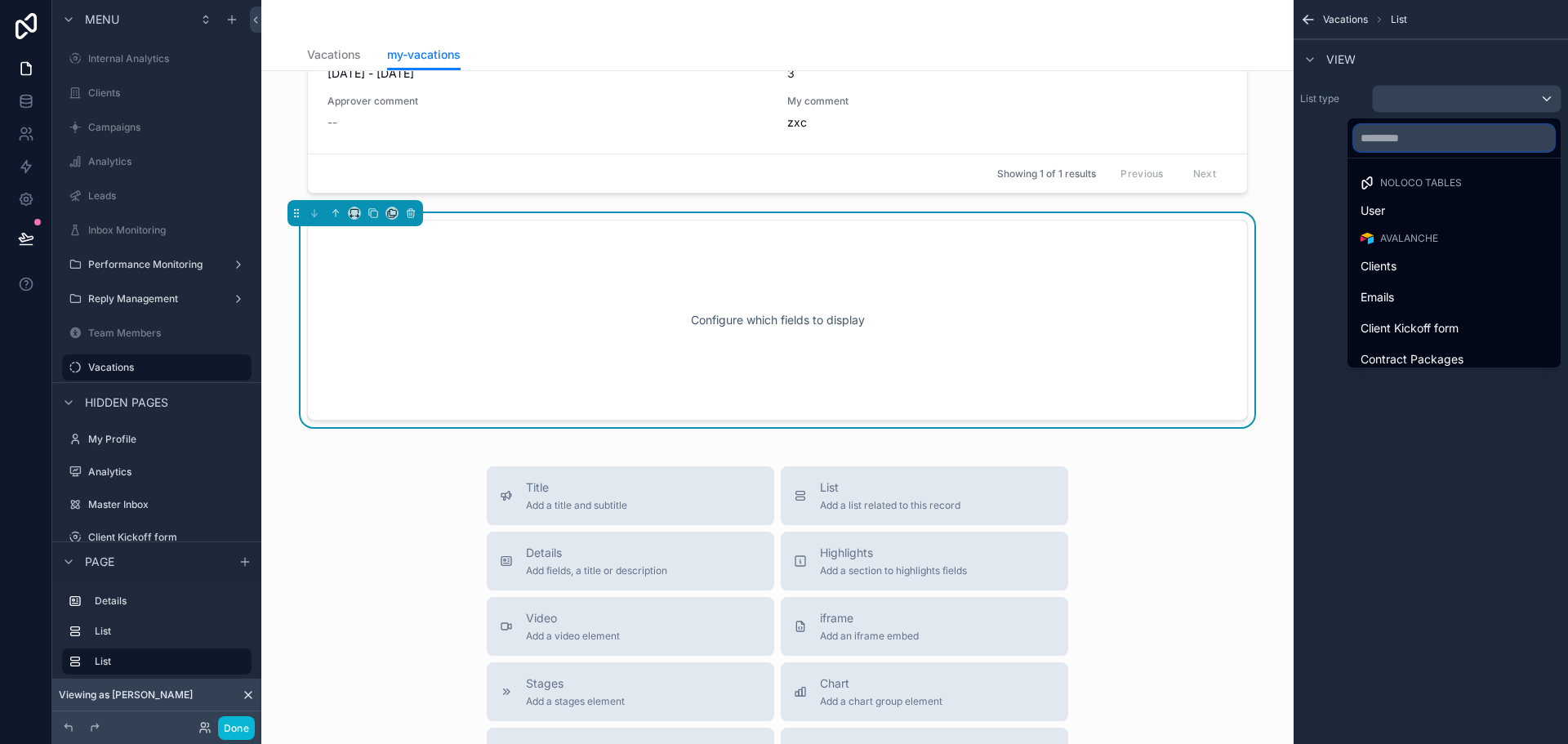
click at [1418, 135] on input "text" at bounding box center [1453, 138] width 200 height 26
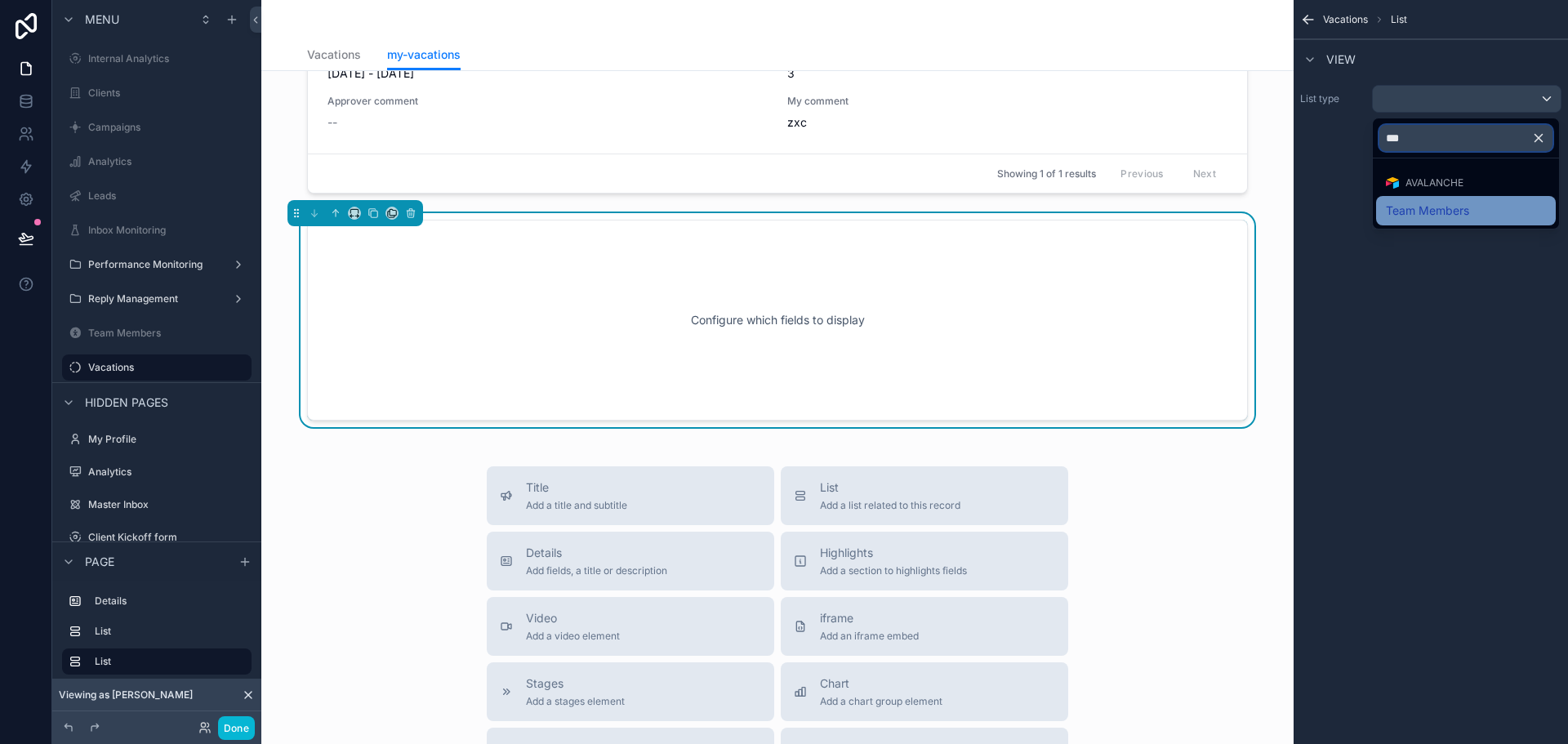
type input "***"
click at [1458, 206] on span "Team Members" at bounding box center [1427, 210] width 83 height 20
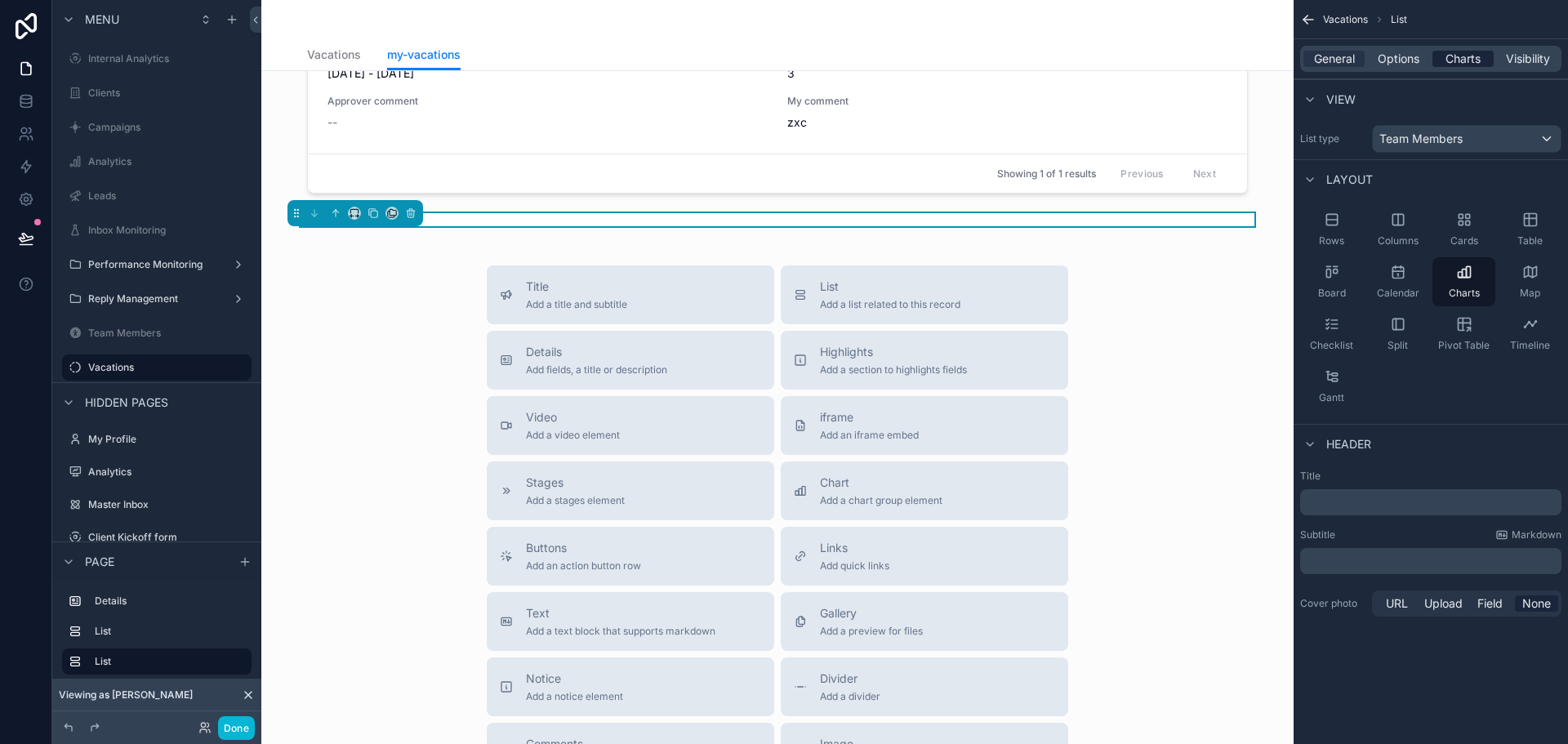
click at [1468, 60] on span "Charts" at bounding box center [1463, 58] width 35 height 16
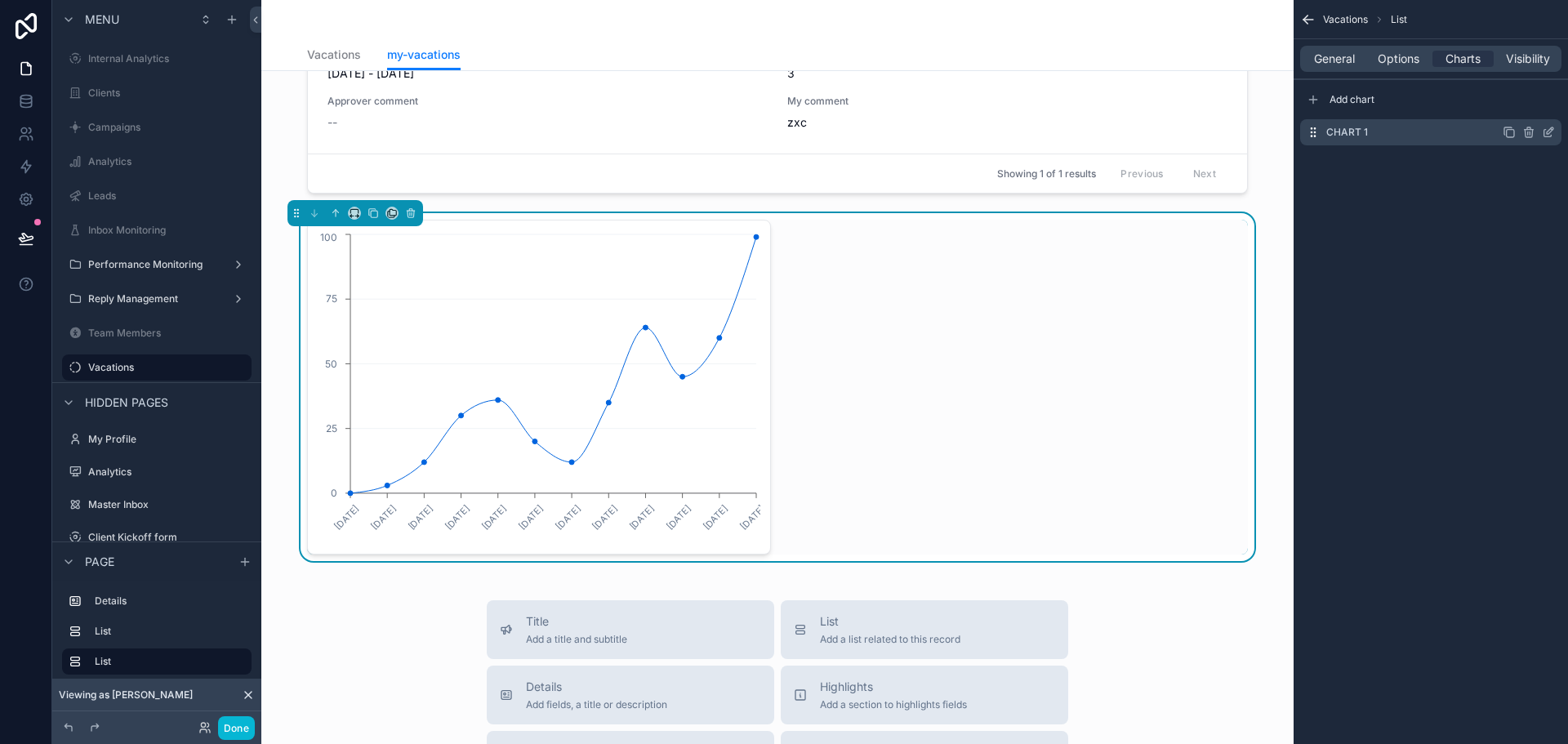
click at [1547, 134] on icon "scrollable content" at bounding box center [1550, 131] width 7 height 7
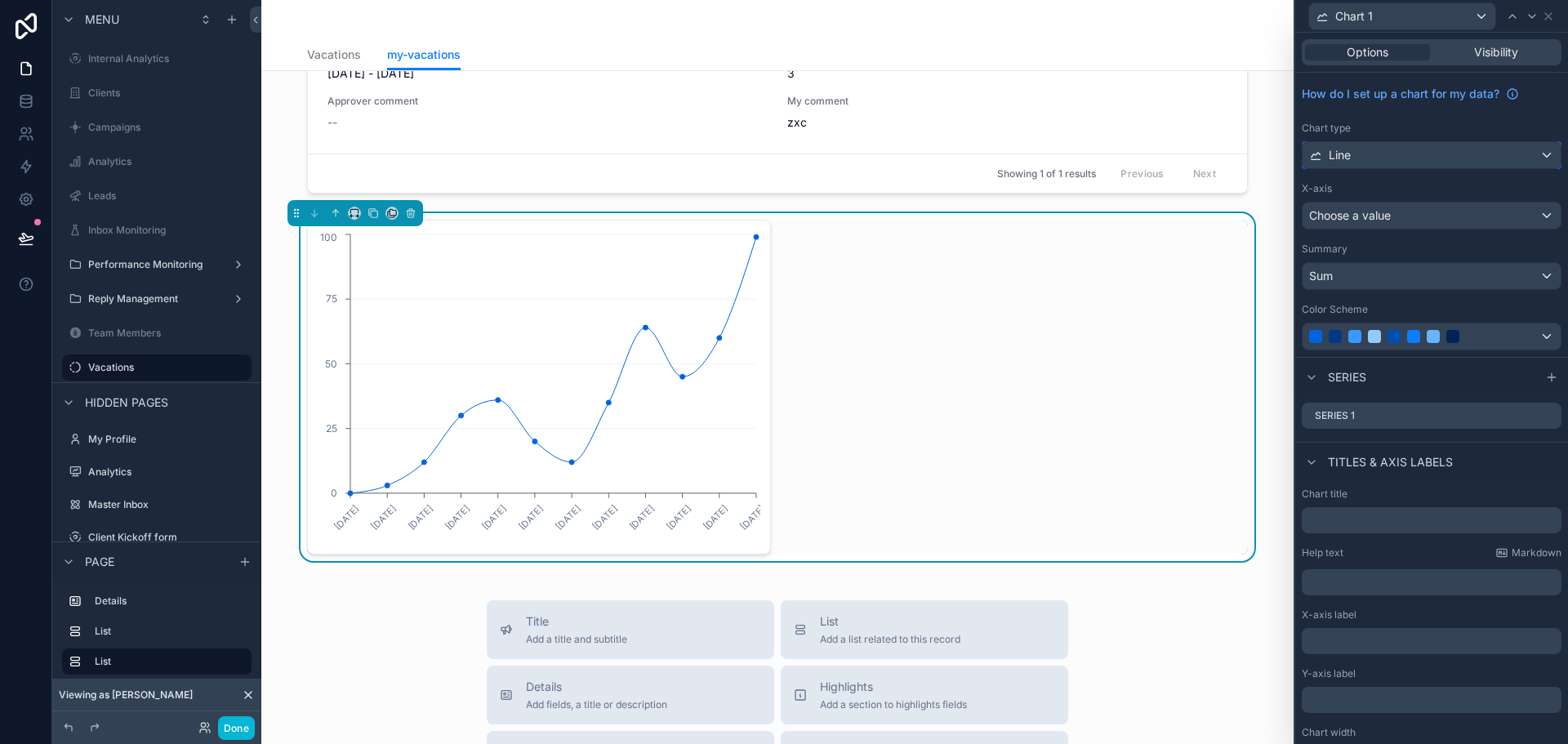
click at [1405, 164] on div "Line" at bounding box center [1431, 155] width 258 height 26
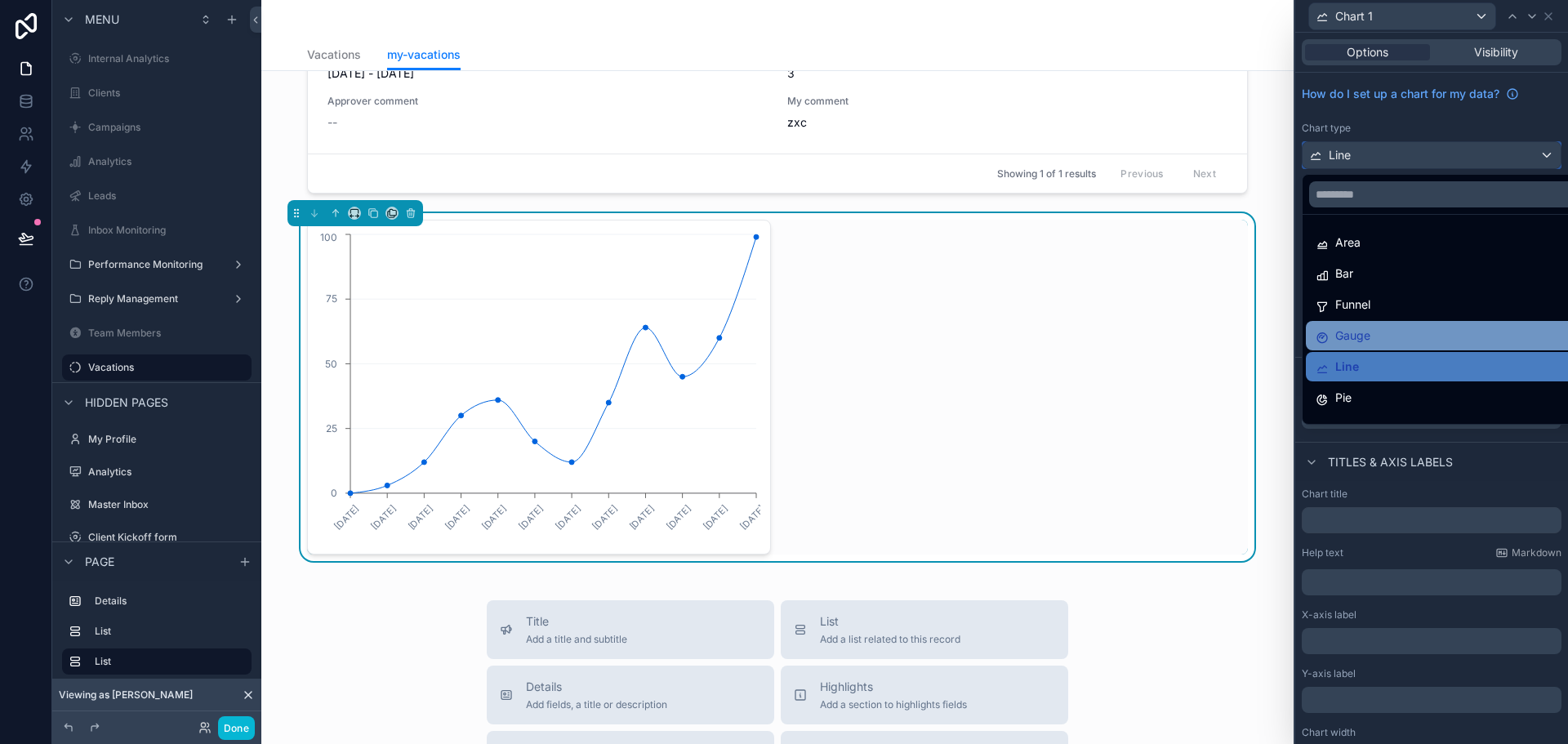
scroll to position [116, 0]
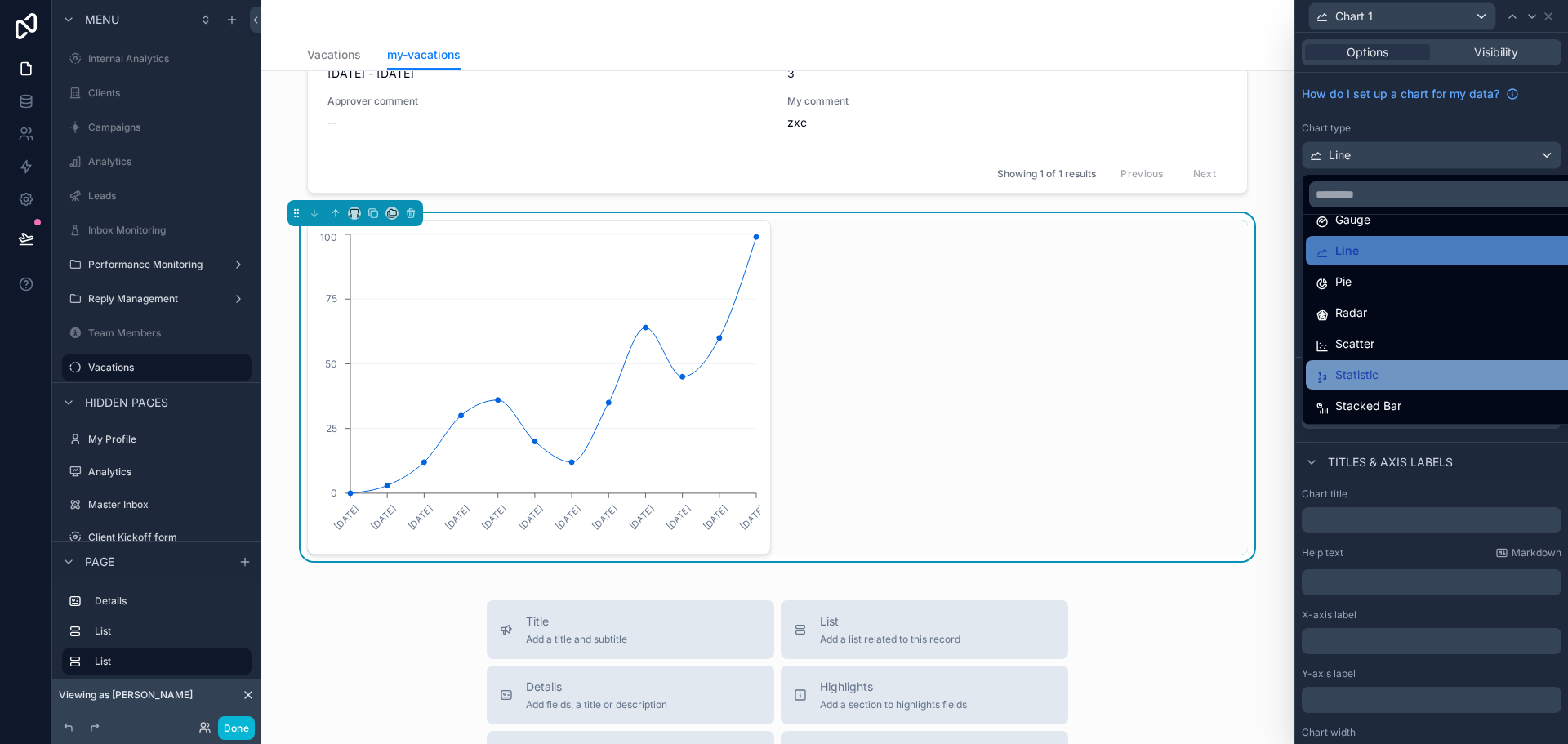
click at [1388, 377] on div "Statistic" at bounding box center [1445, 375] width 257 height 20
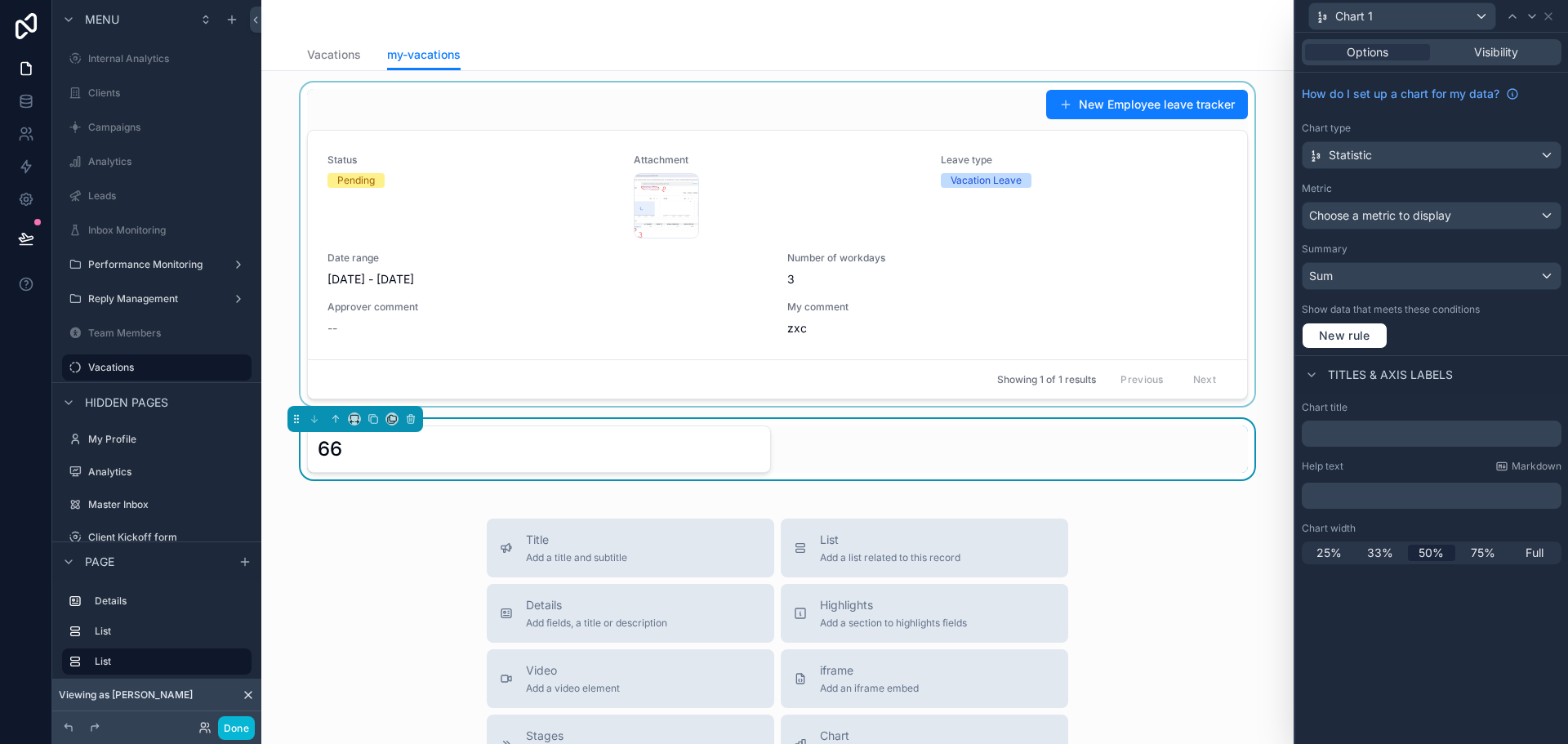
scroll to position [0, 0]
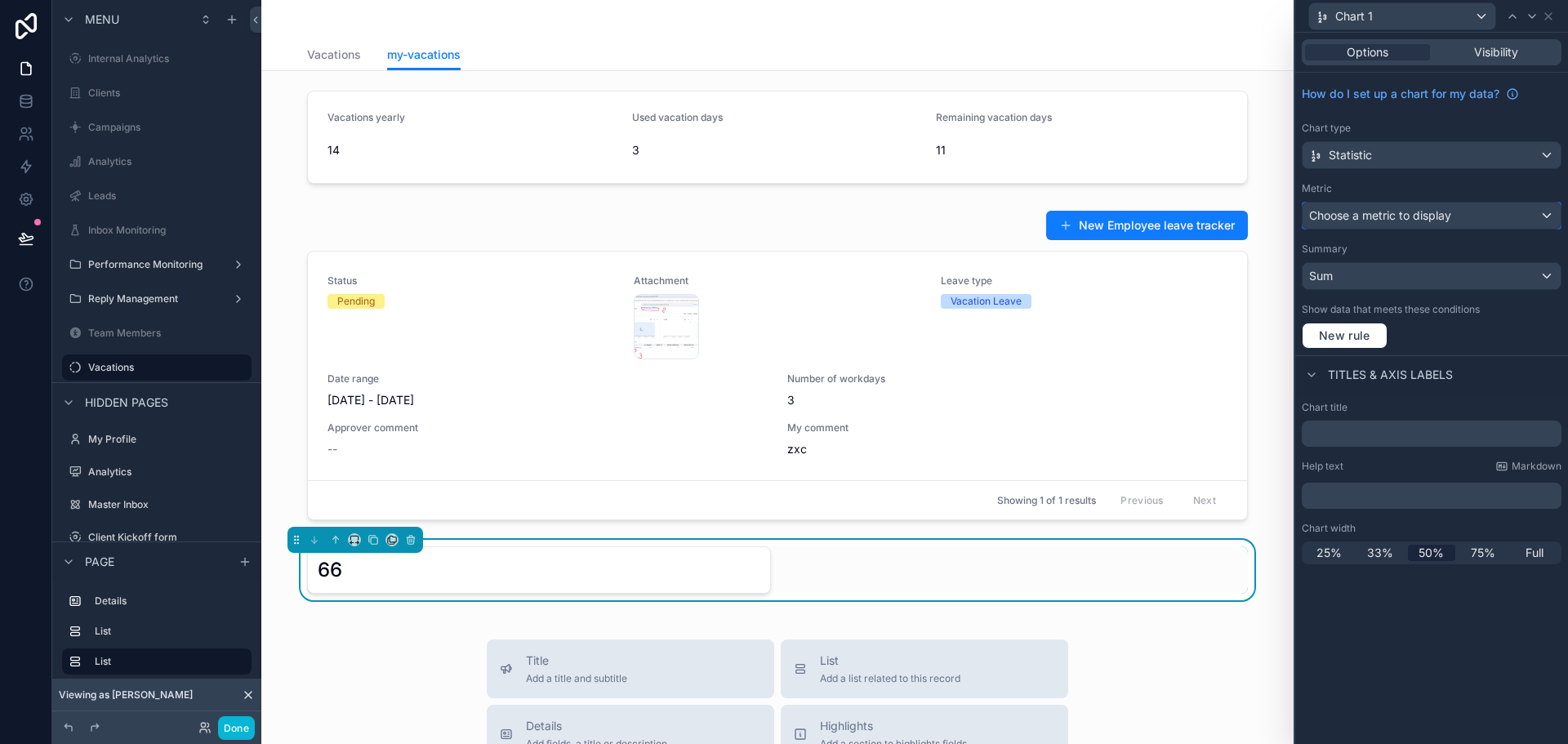
click at [1376, 219] on span "Choose a metric to display" at bounding box center [1380, 215] width 142 height 14
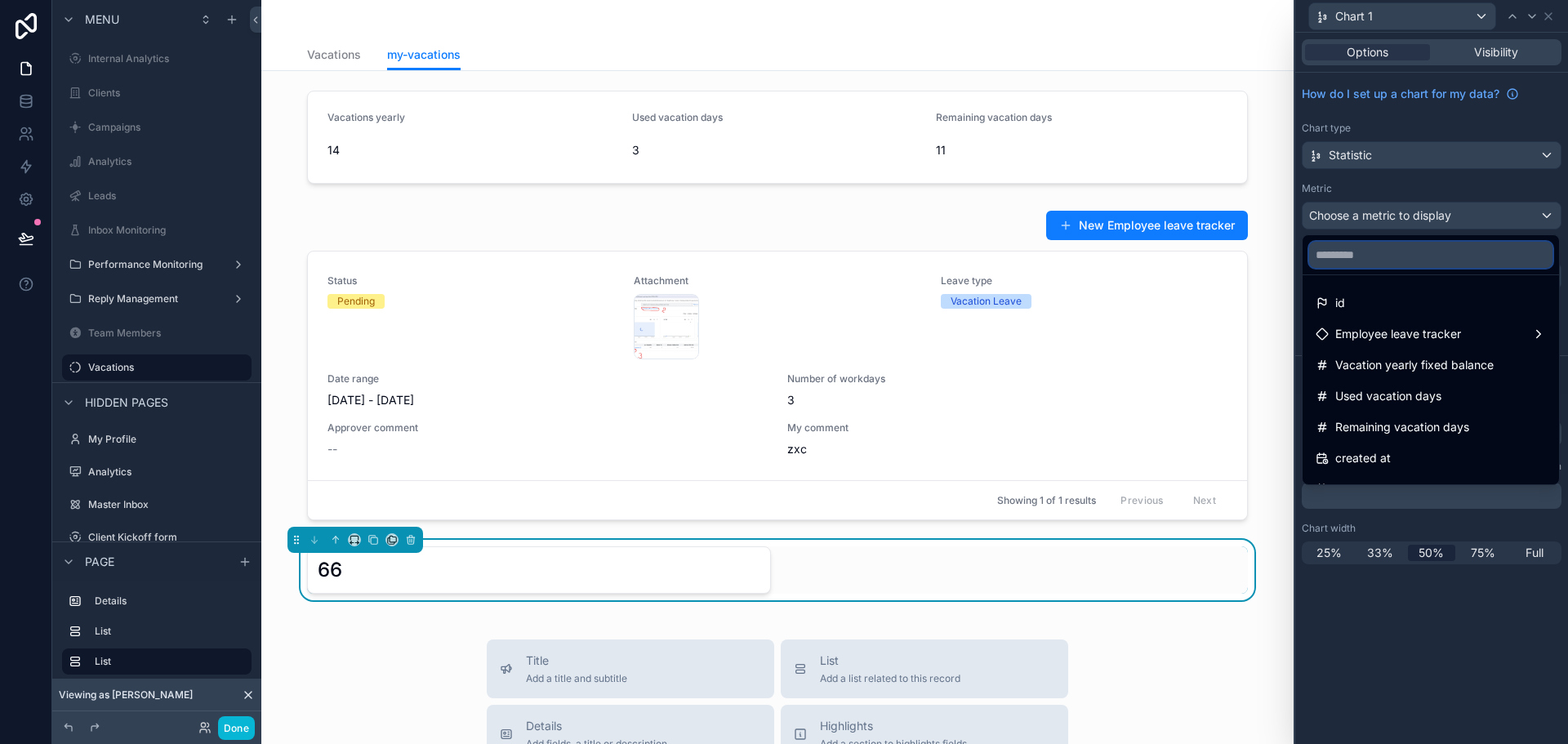
click at [1349, 263] on input "text" at bounding box center [1431, 255] width 243 height 26
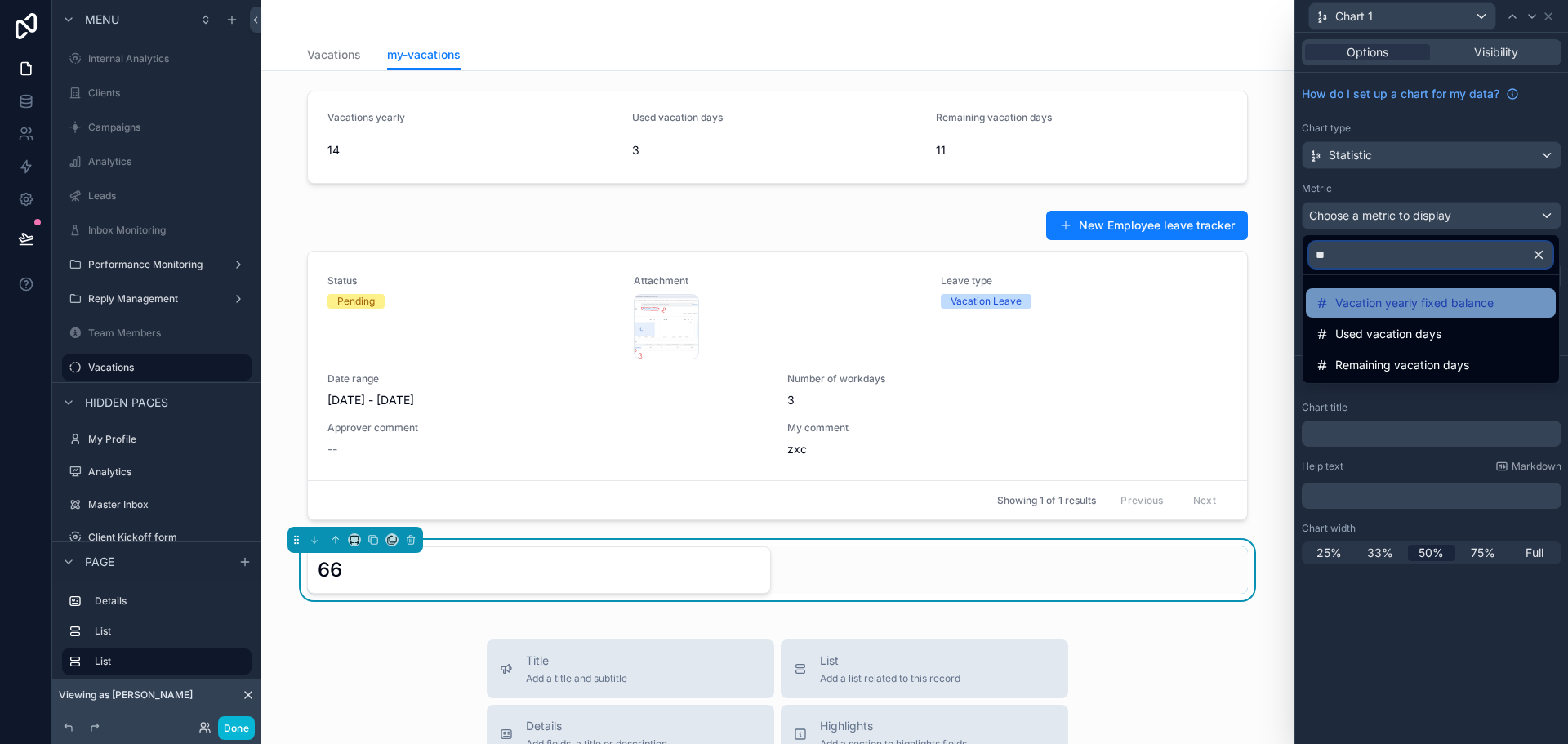
type input "**"
click at [1427, 309] on span "Vacation yearly fixed balance" at bounding box center [1415, 303] width 159 height 20
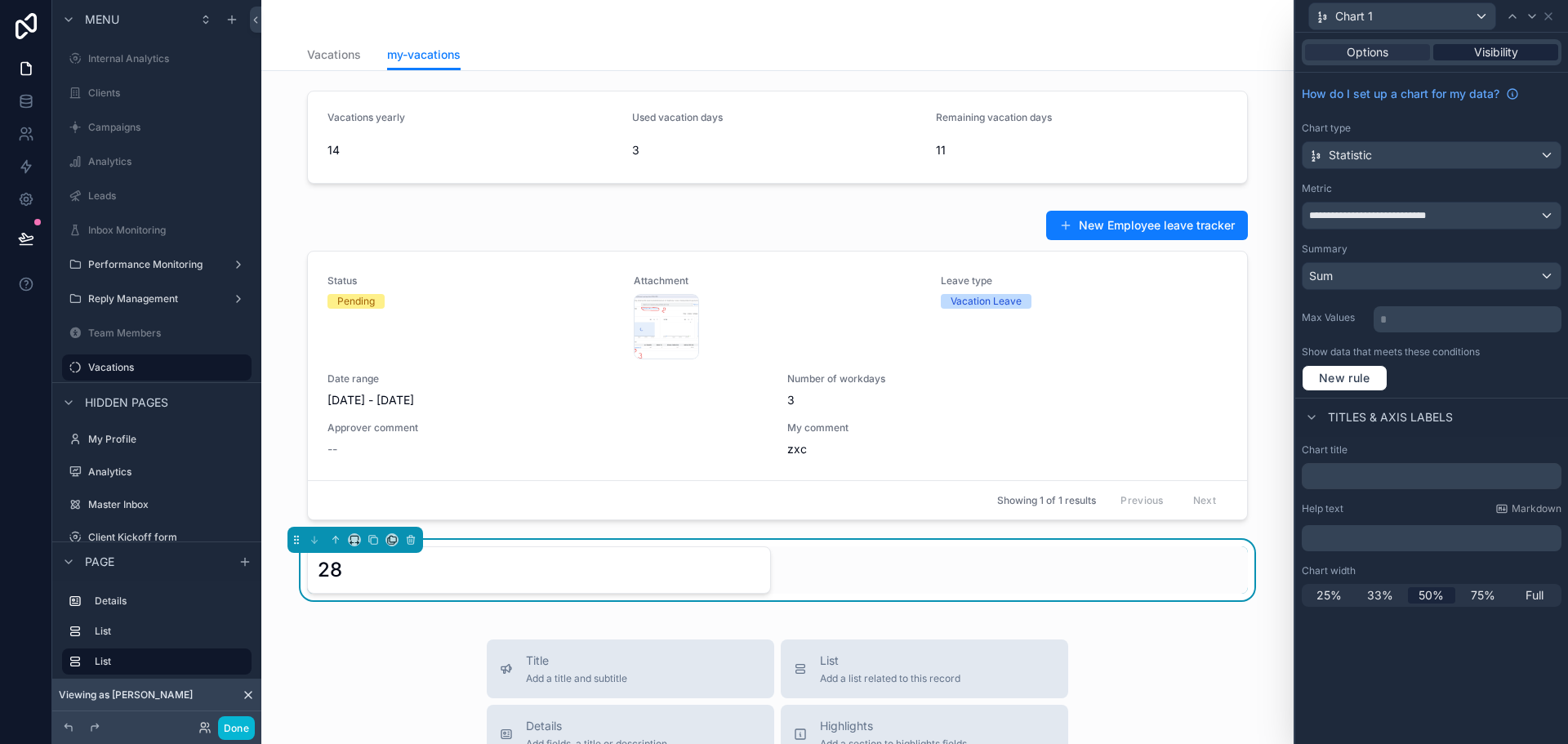
click at [1493, 46] on span "Visibility" at bounding box center [1496, 51] width 44 height 16
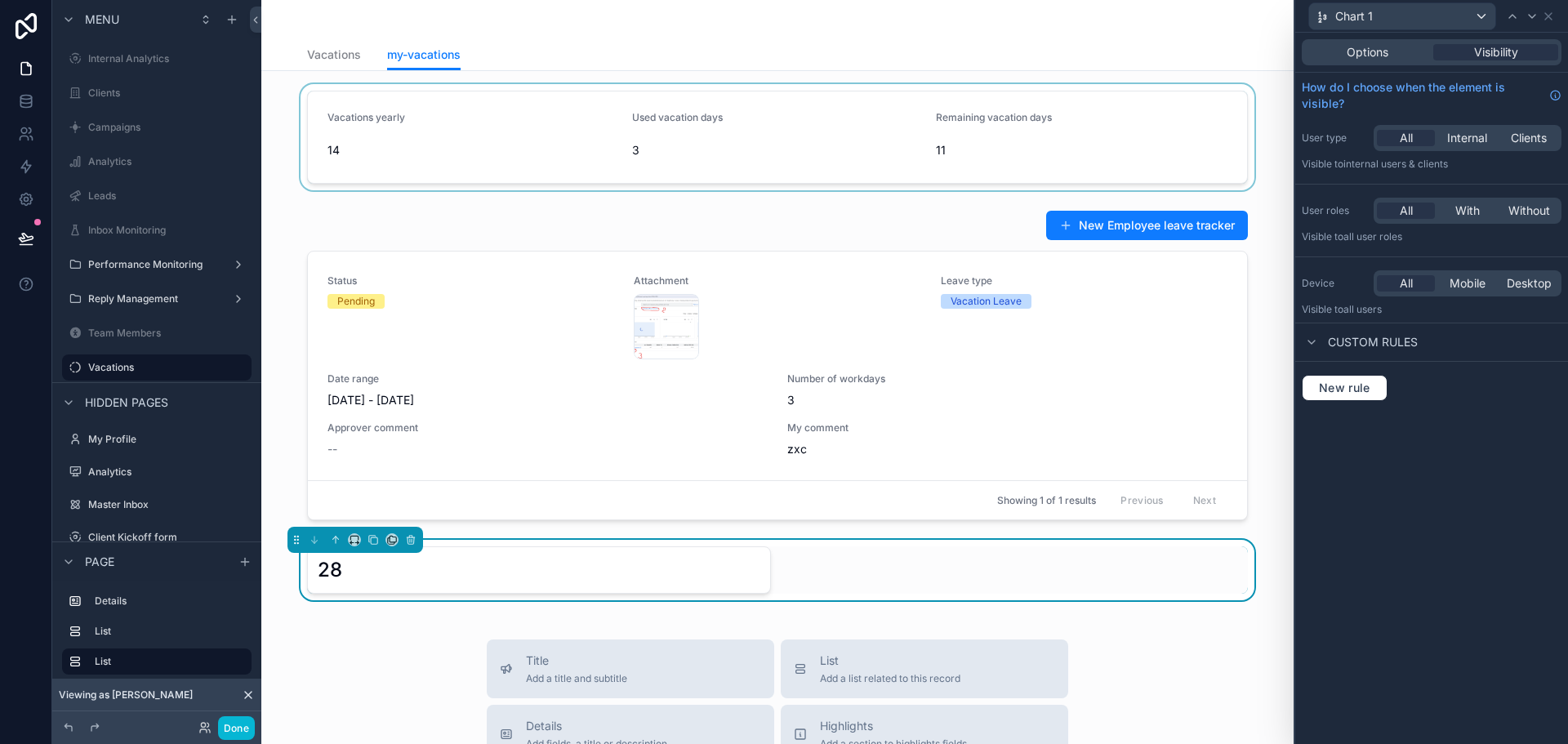
click at [357, 108] on div "scrollable content" at bounding box center [778, 137] width 1006 height 106
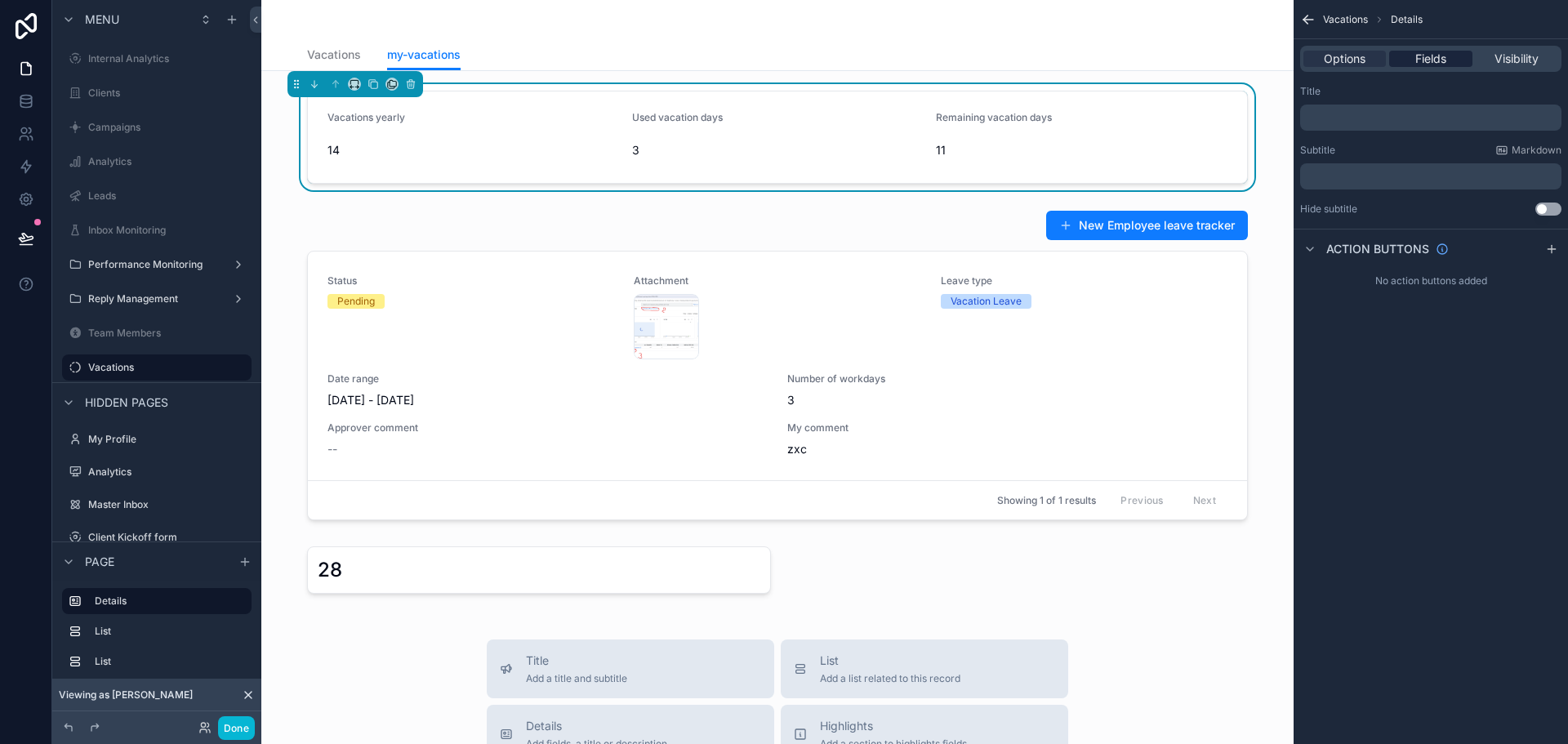
click at [1439, 60] on span "Fields" at bounding box center [1431, 58] width 31 height 16
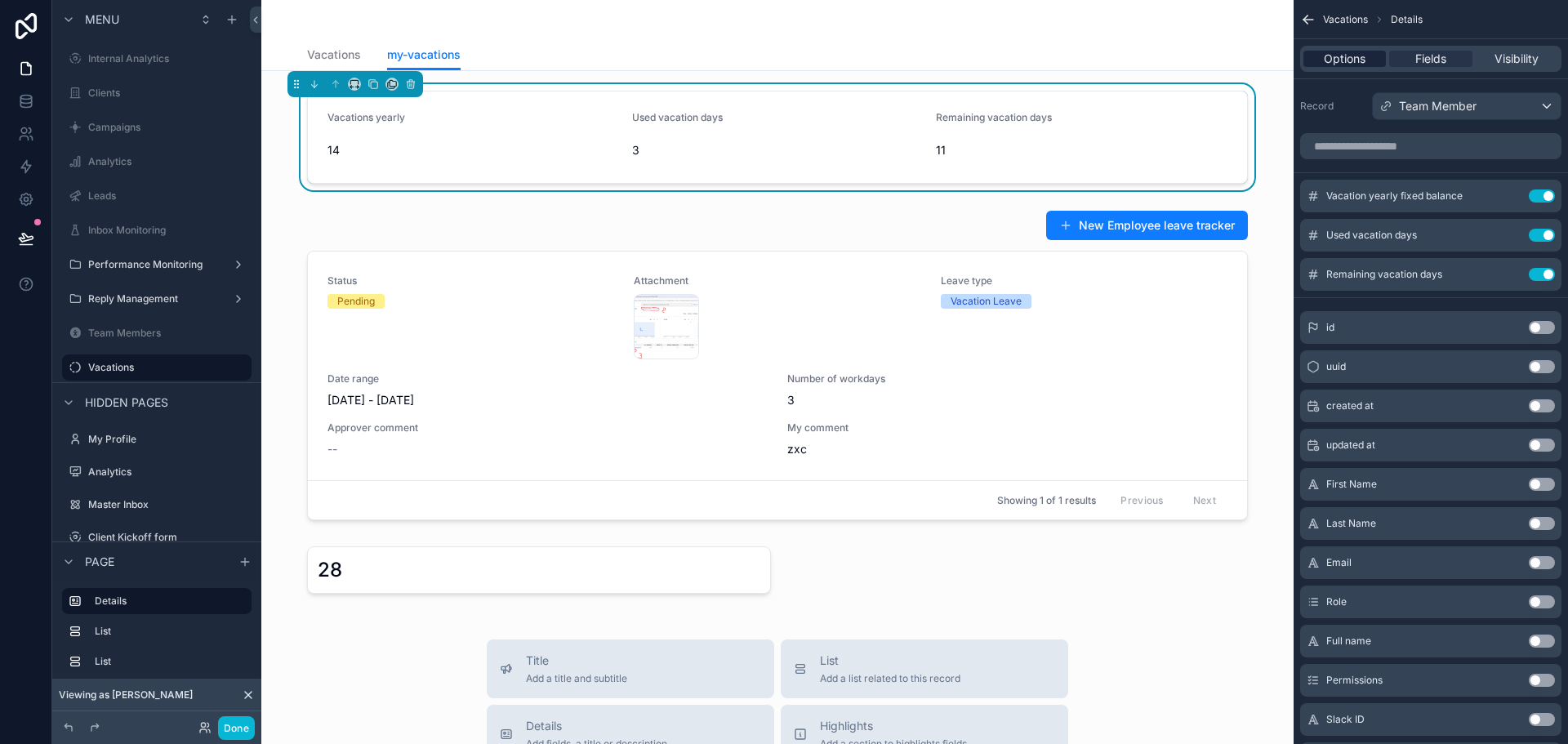
click at [1363, 60] on span "Options" at bounding box center [1344, 58] width 42 height 16
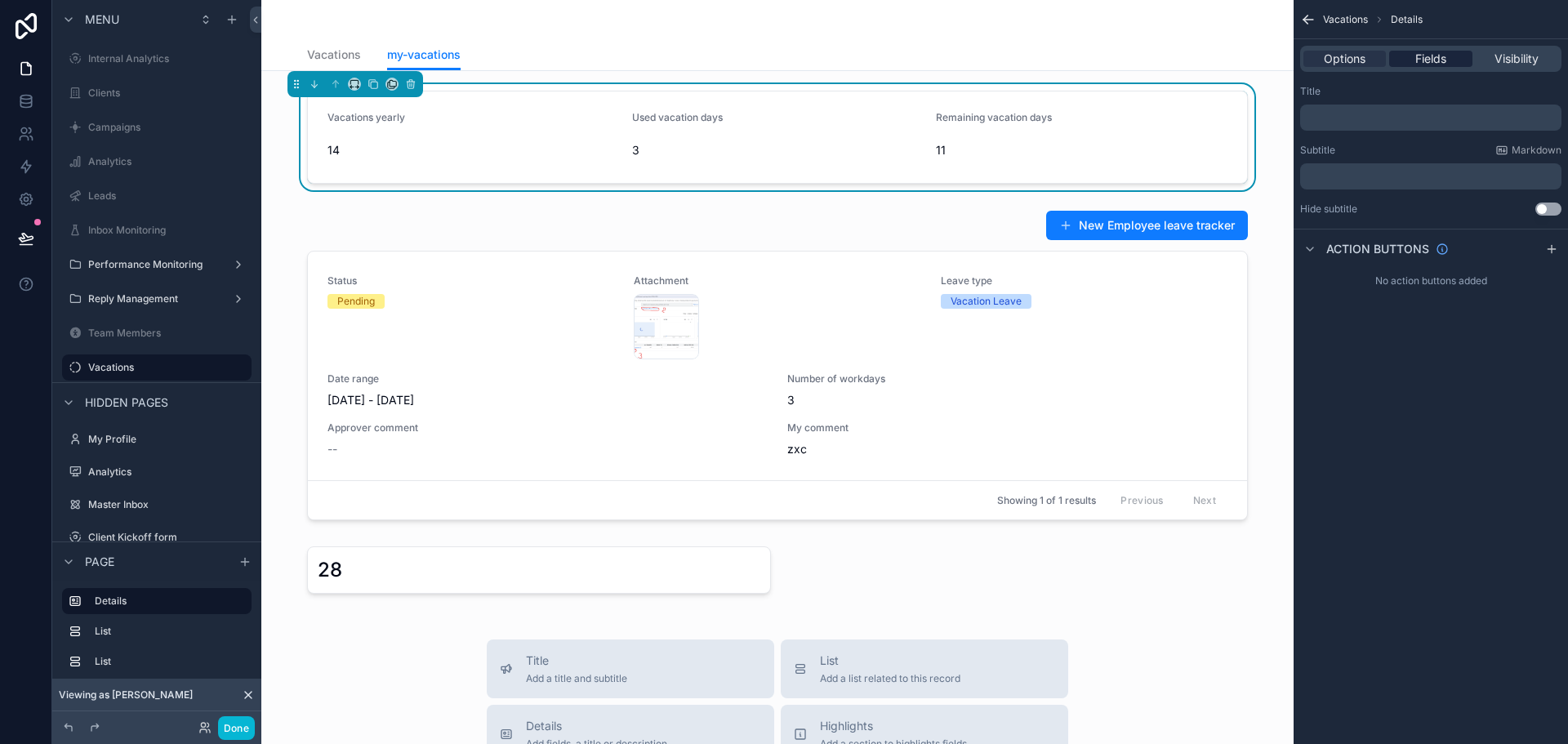
click at [1415, 54] on span "Fields" at bounding box center [1431, 58] width 31 height 16
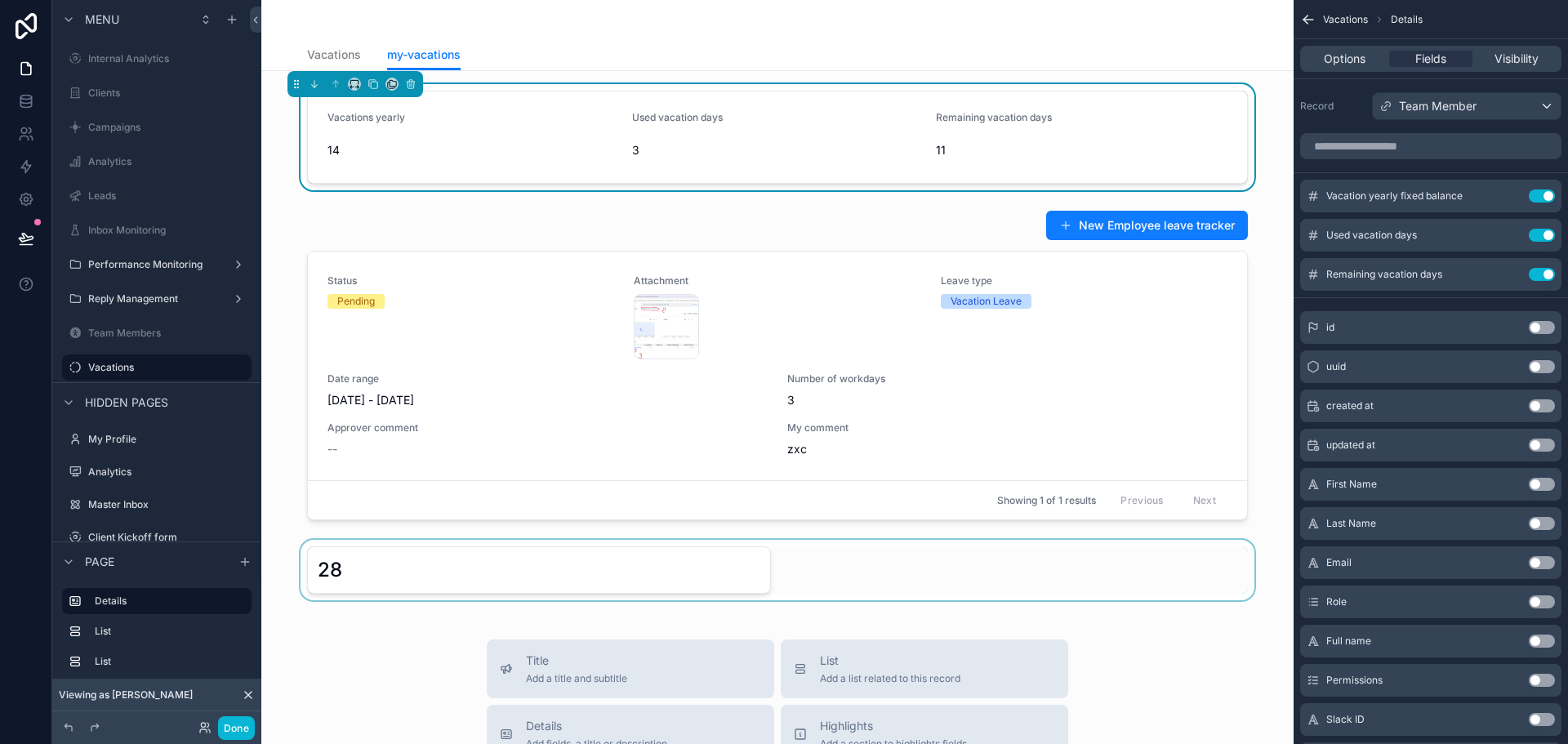
click at [647, 556] on div "scrollable content" at bounding box center [778, 570] width 1006 height 60
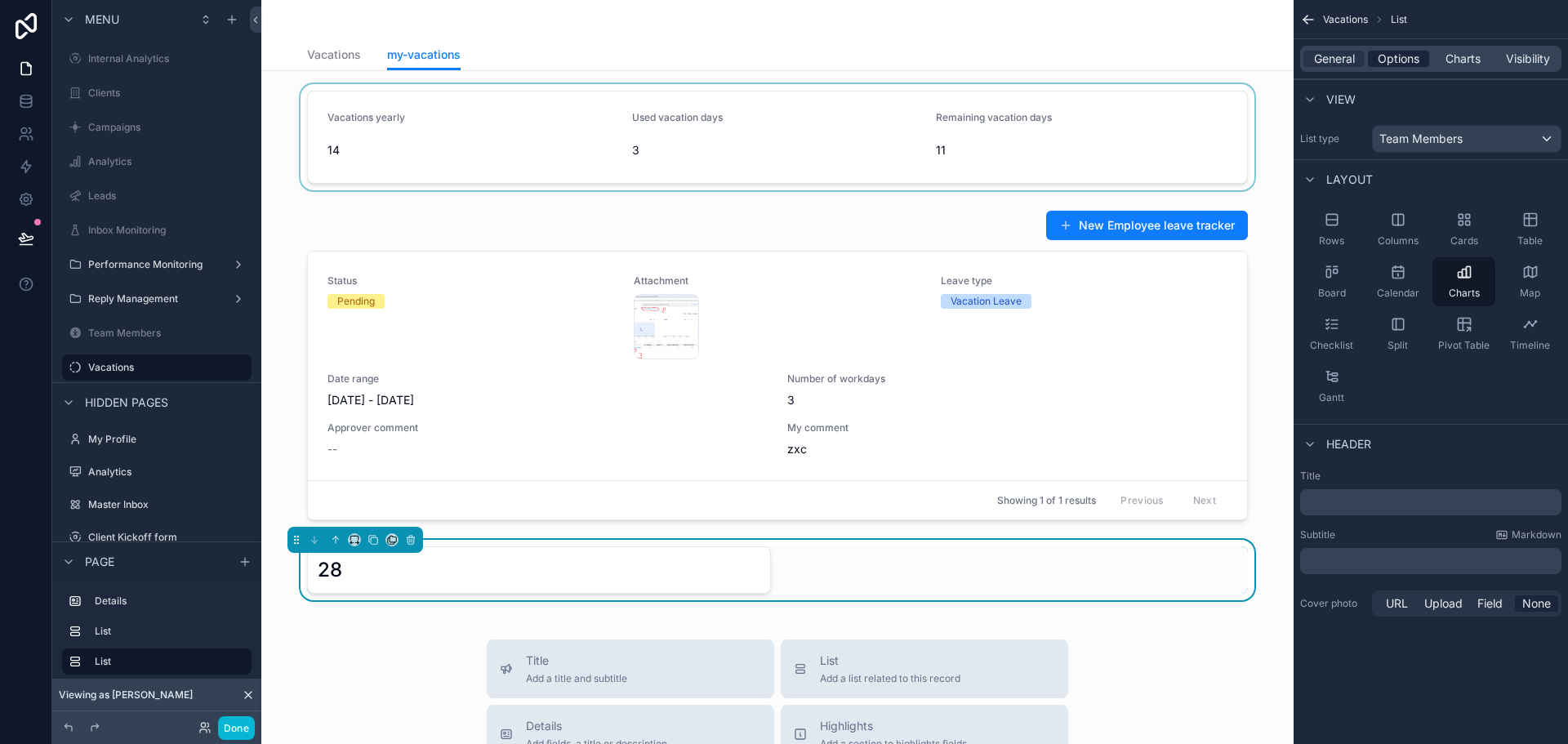
click at [1410, 54] on span "Options" at bounding box center [1398, 58] width 42 height 16
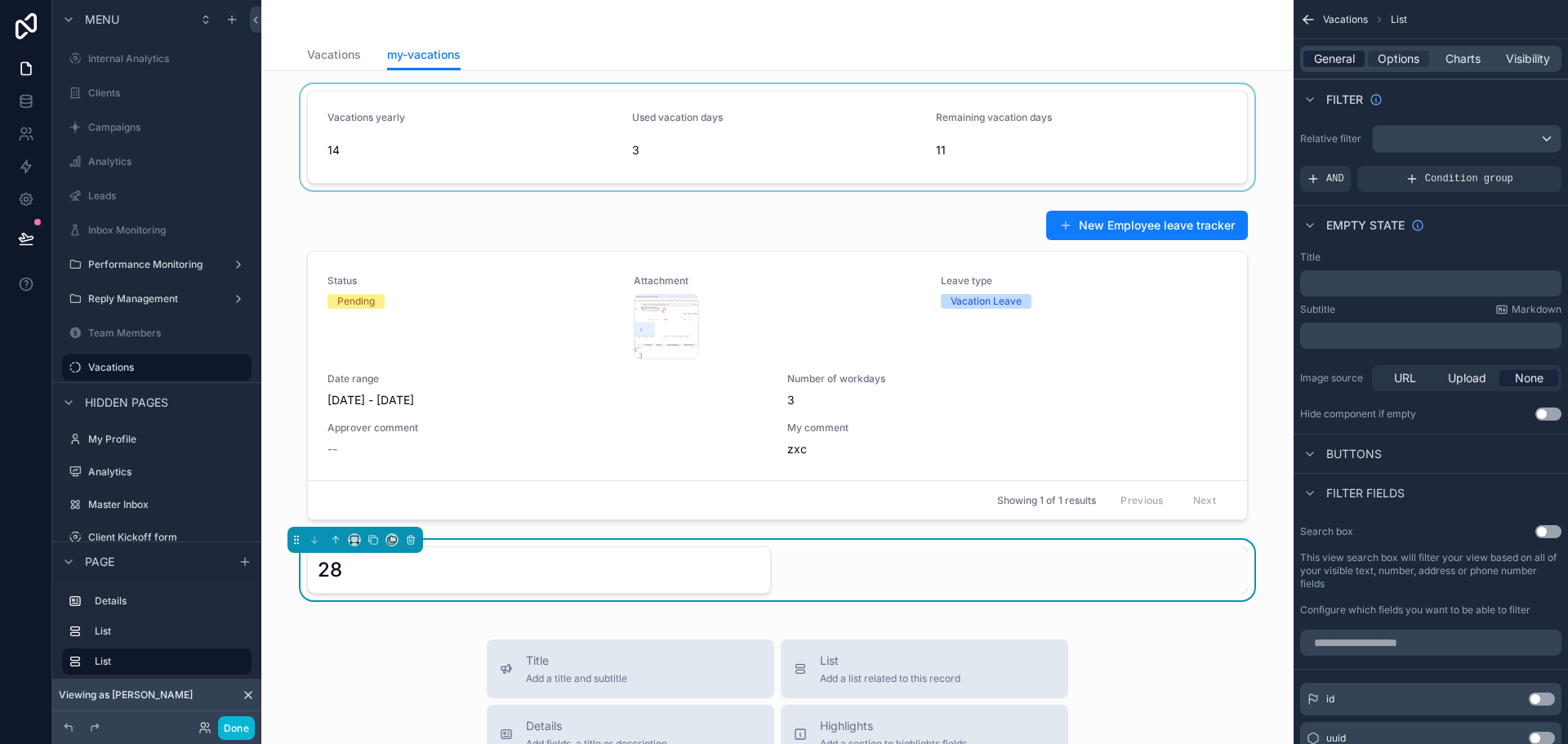
click at [1353, 53] on span "General" at bounding box center [1335, 58] width 41 height 16
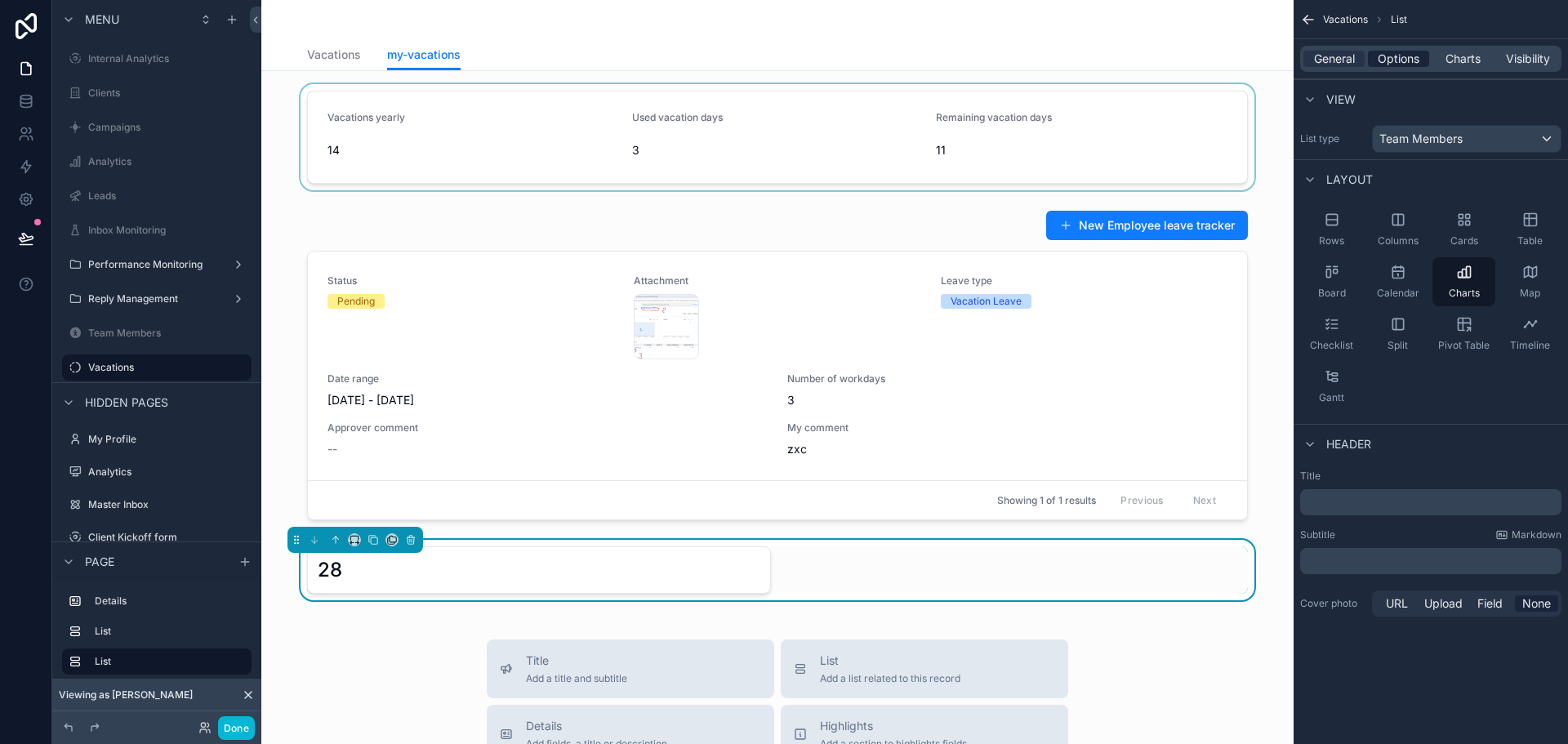
click at [1409, 53] on span "Options" at bounding box center [1398, 58] width 42 height 16
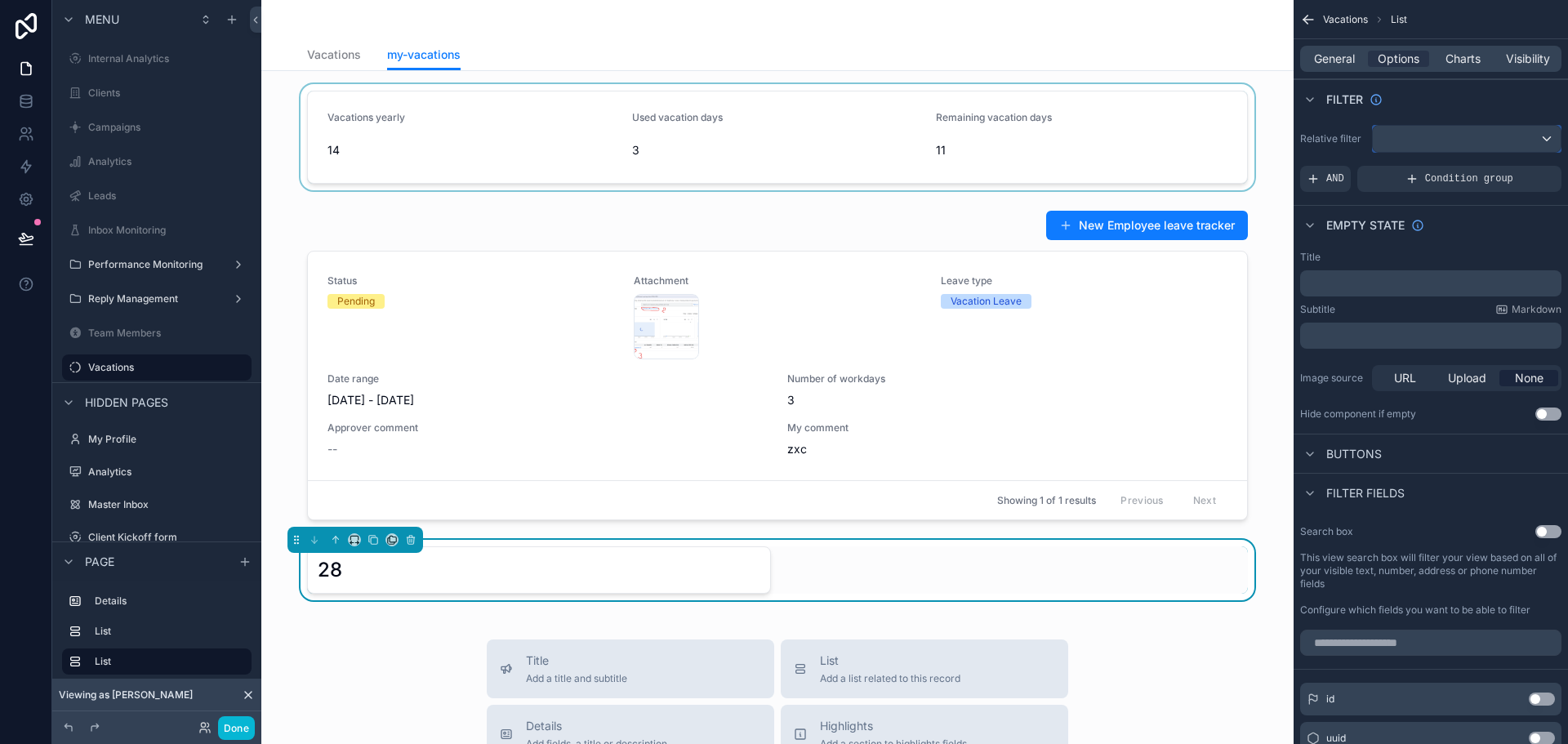
click at [1427, 142] on div "scrollable content" at bounding box center [1466, 139] width 188 height 26
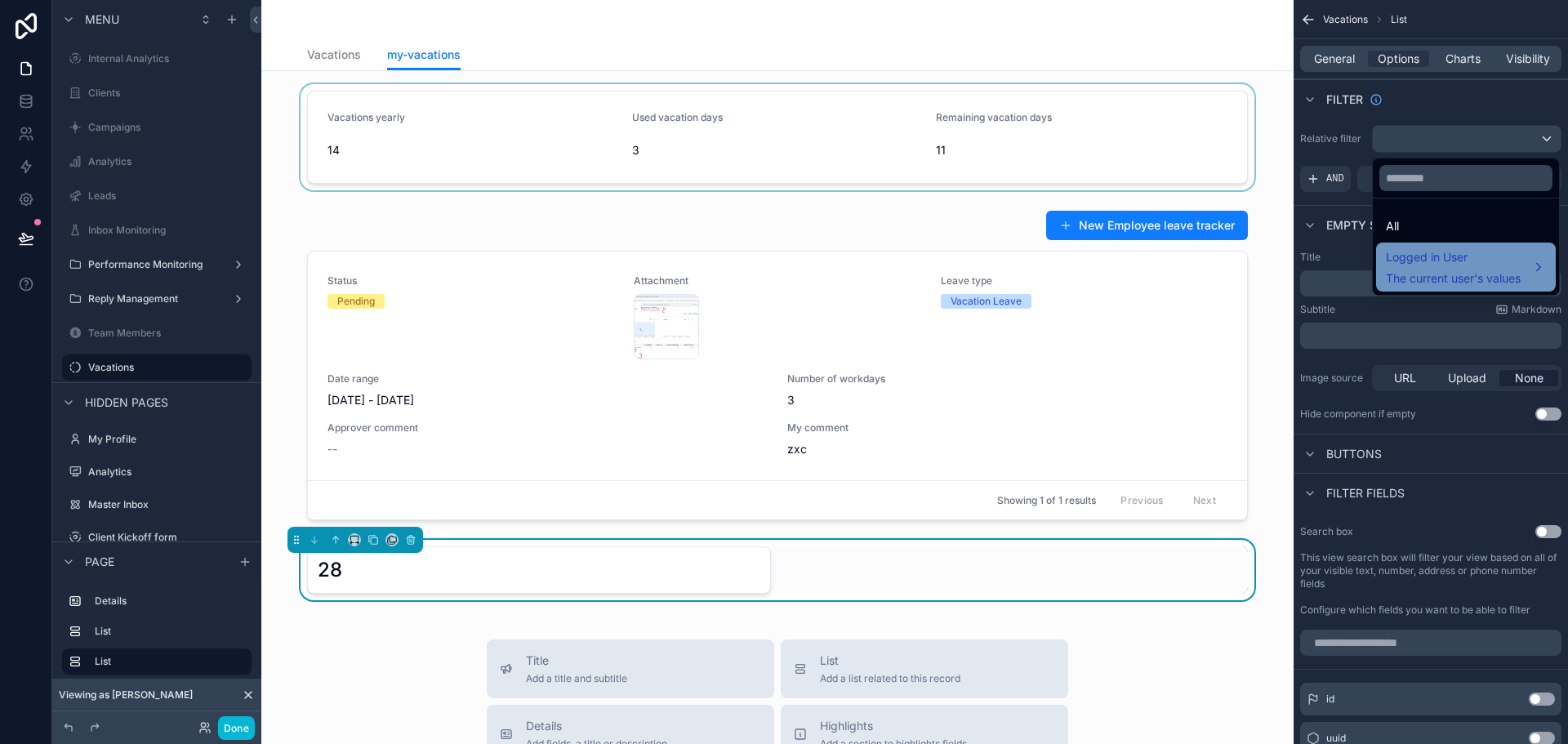
click at [1444, 261] on span "Logged in User" at bounding box center [1453, 257] width 135 height 20
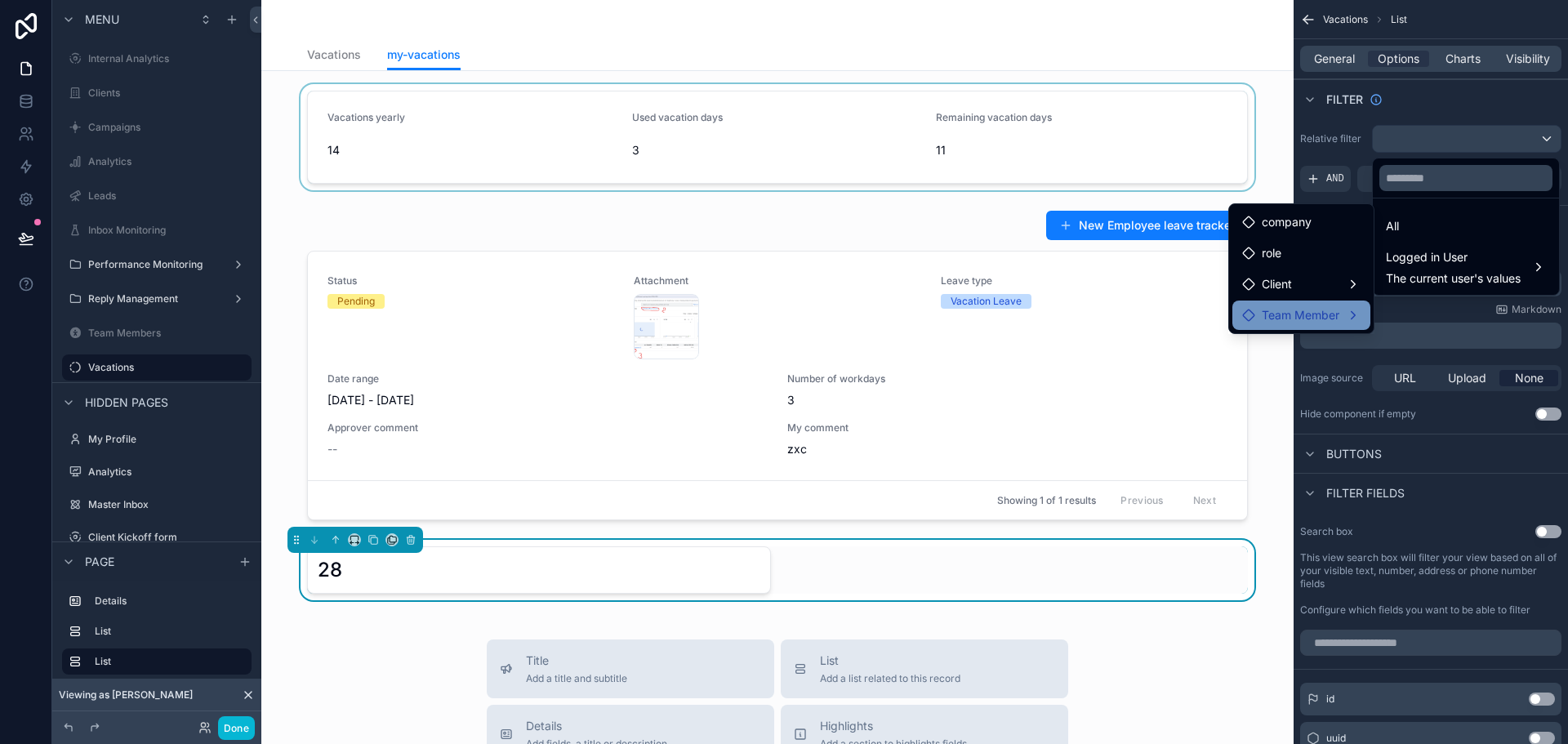
click at [1296, 315] on span "Team Member" at bounding box center [1301, 315] width 78 height 20
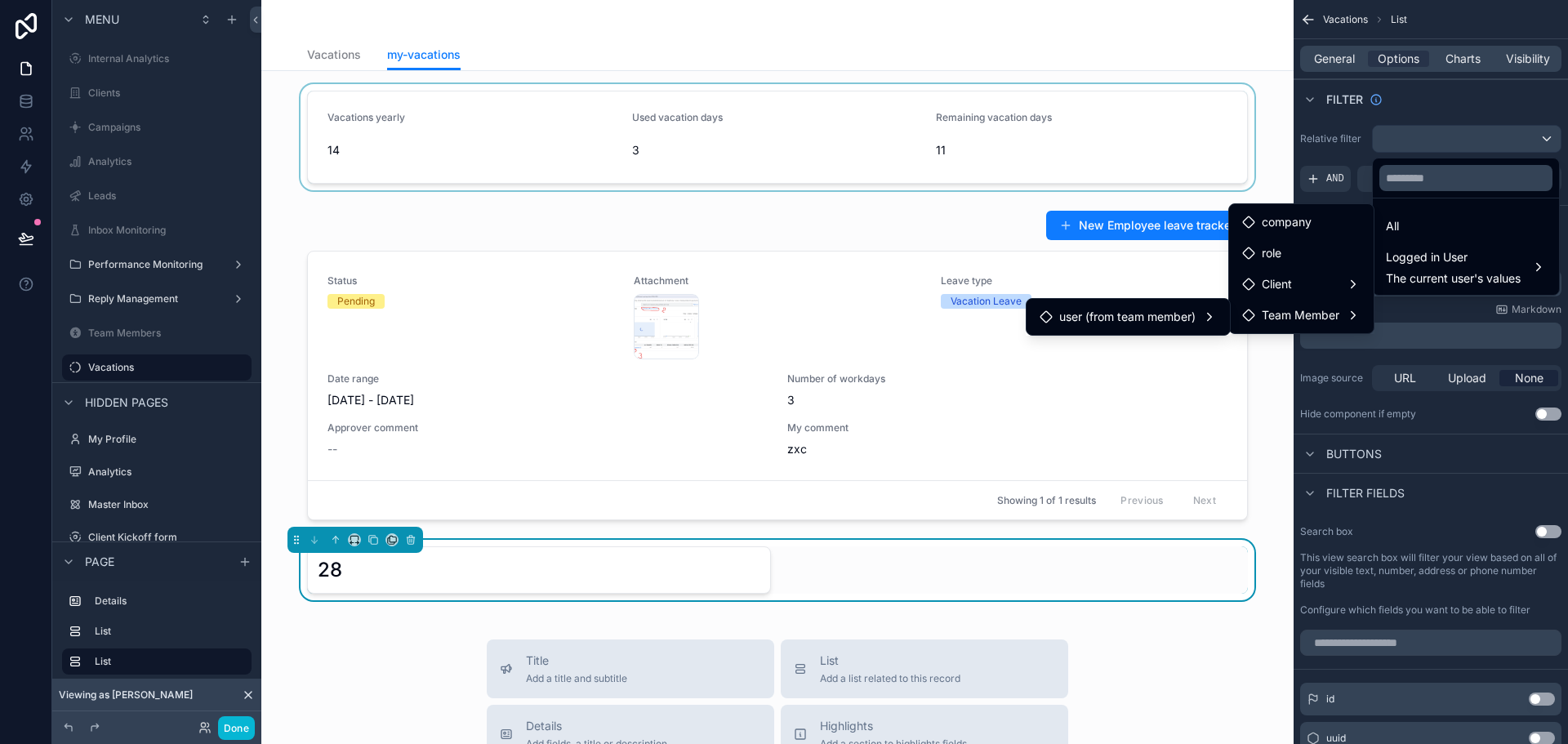
click at [1156, 332] on ul "user (from team member)" at bounding box center [1127, 317] width 203 height 36
click at [1157, 323] on span "user (from team member)" at bounding box center [1127, 316] width 136 height 20
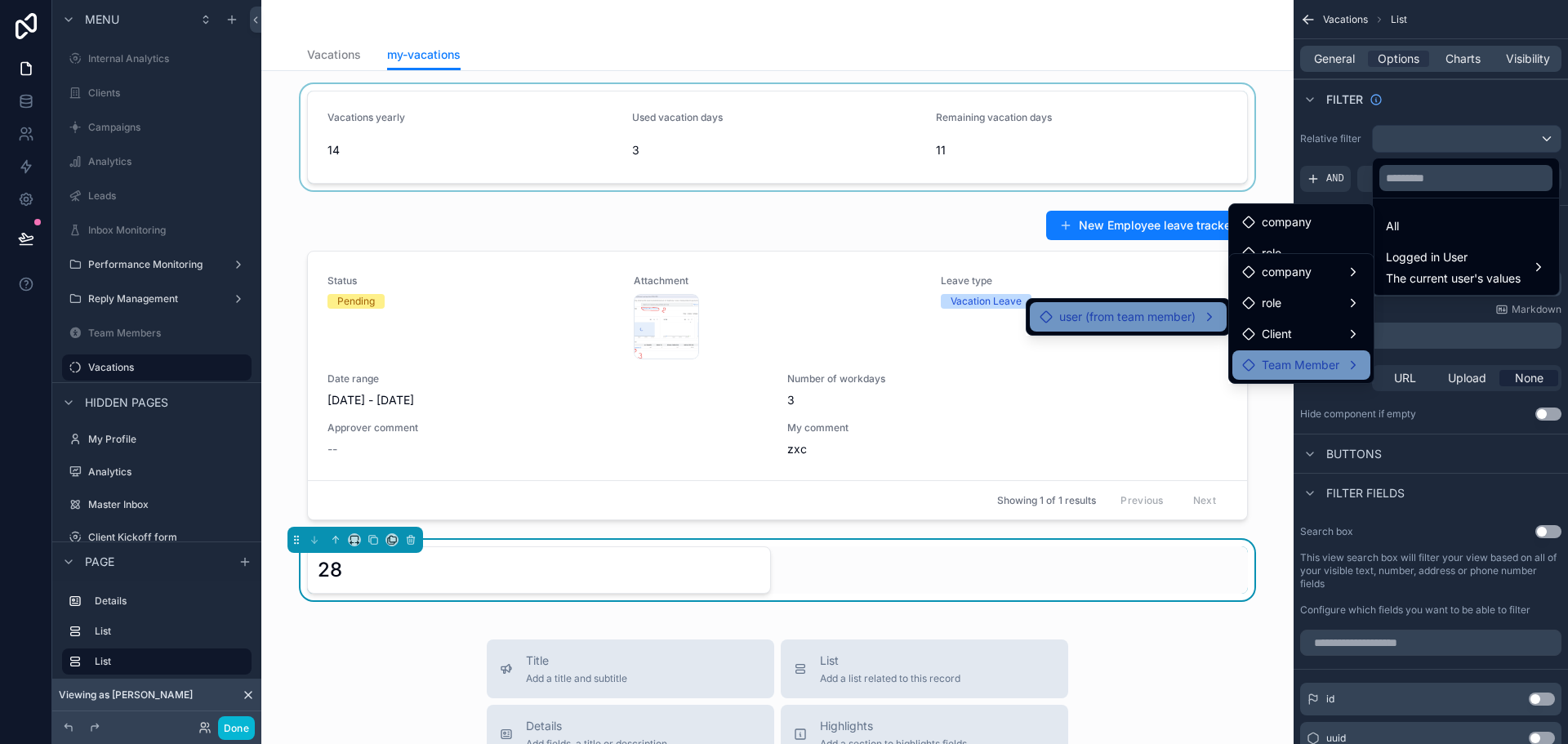
click at [1279, 368] on span "Team Member" at bounding box center [1301, 364] width 78 height 20
click at [1334, 356] on span "Team Member" at bounding box center [1301, 364] width 78 height 20
click at [1306, 336] on div "Client" at bounding box center [1301, 333] width 118 height 20
click at [1440, 143] on div "scrollable content" at bounding box center [784, 372] width 1568 height 744
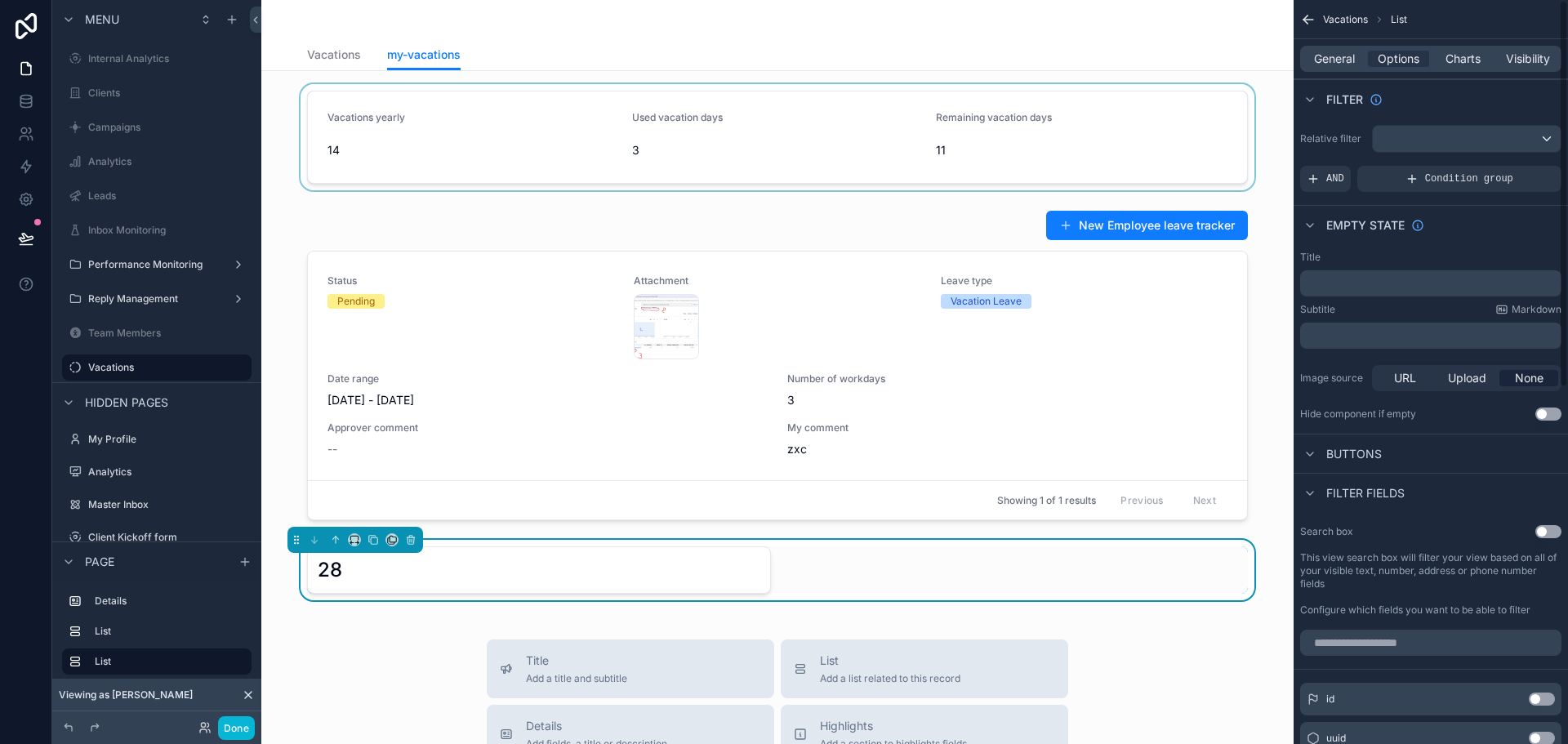
click at [525, 86] on div "scrollable content" at bounding box center [778, 137] width 1006 height 106
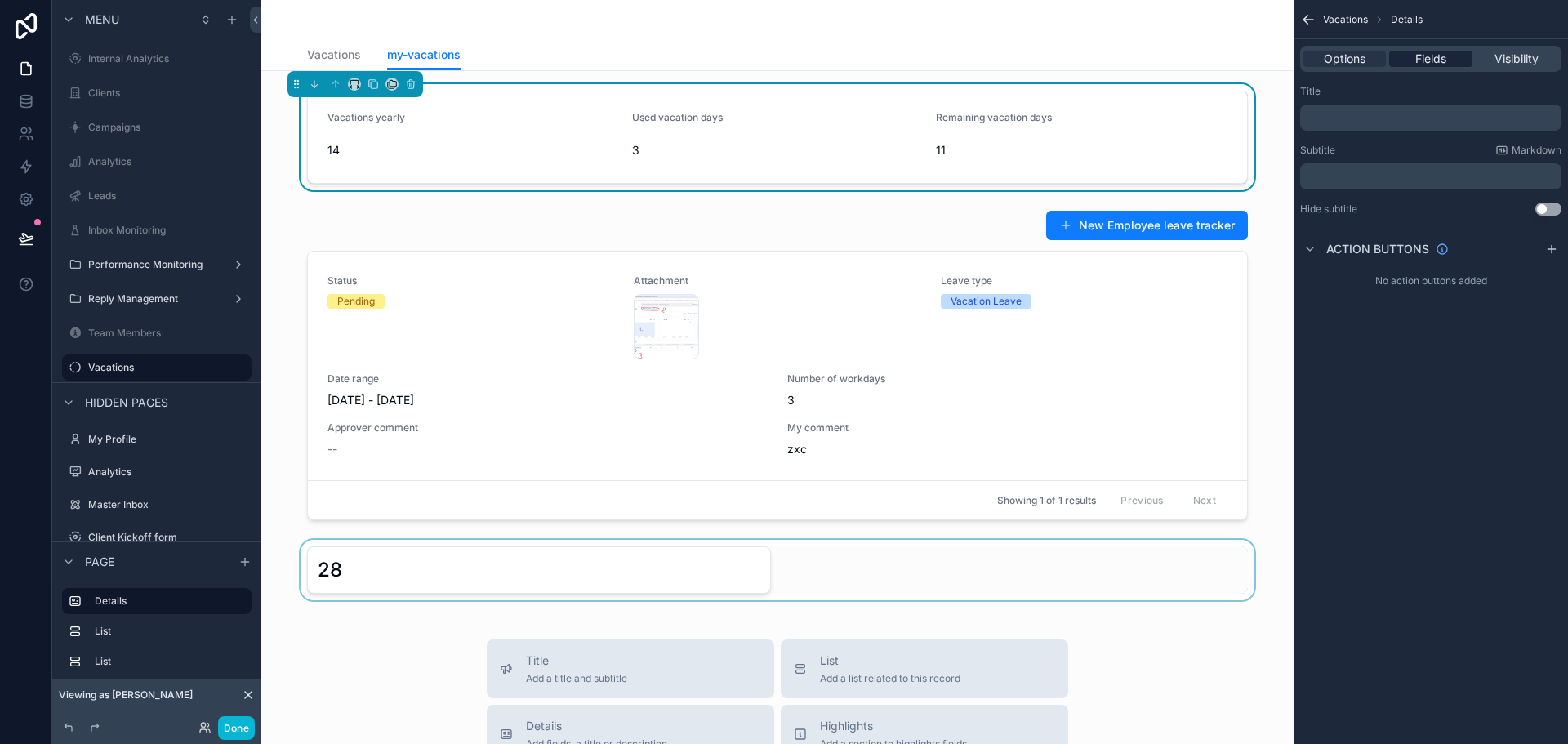
click at [1421, 58] on span "Fields" at bounding box center [1431, 58] width 31 height 16
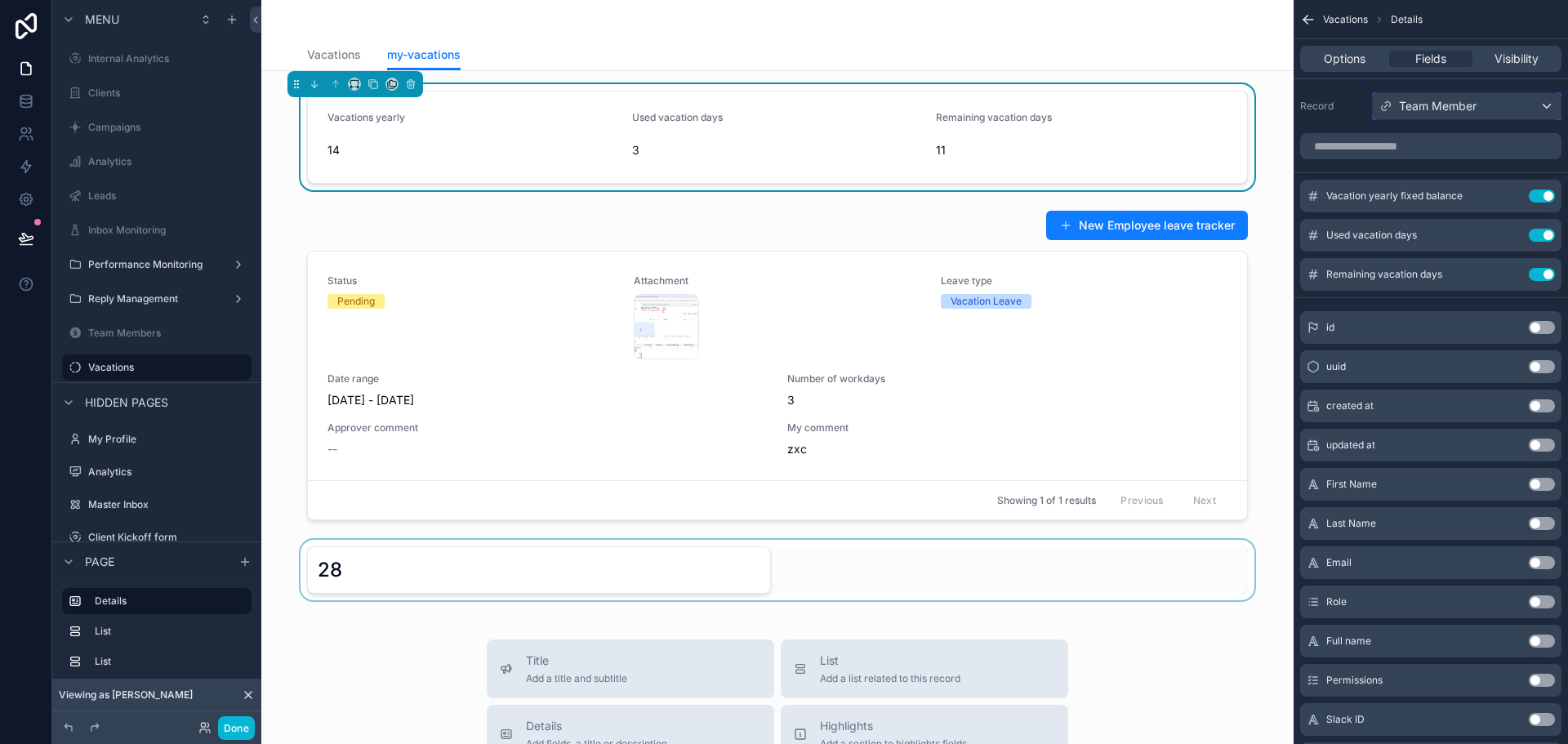
click at [1454, 106] on span "Team Member" at bounding box center [1438, 105] width 78 height 16
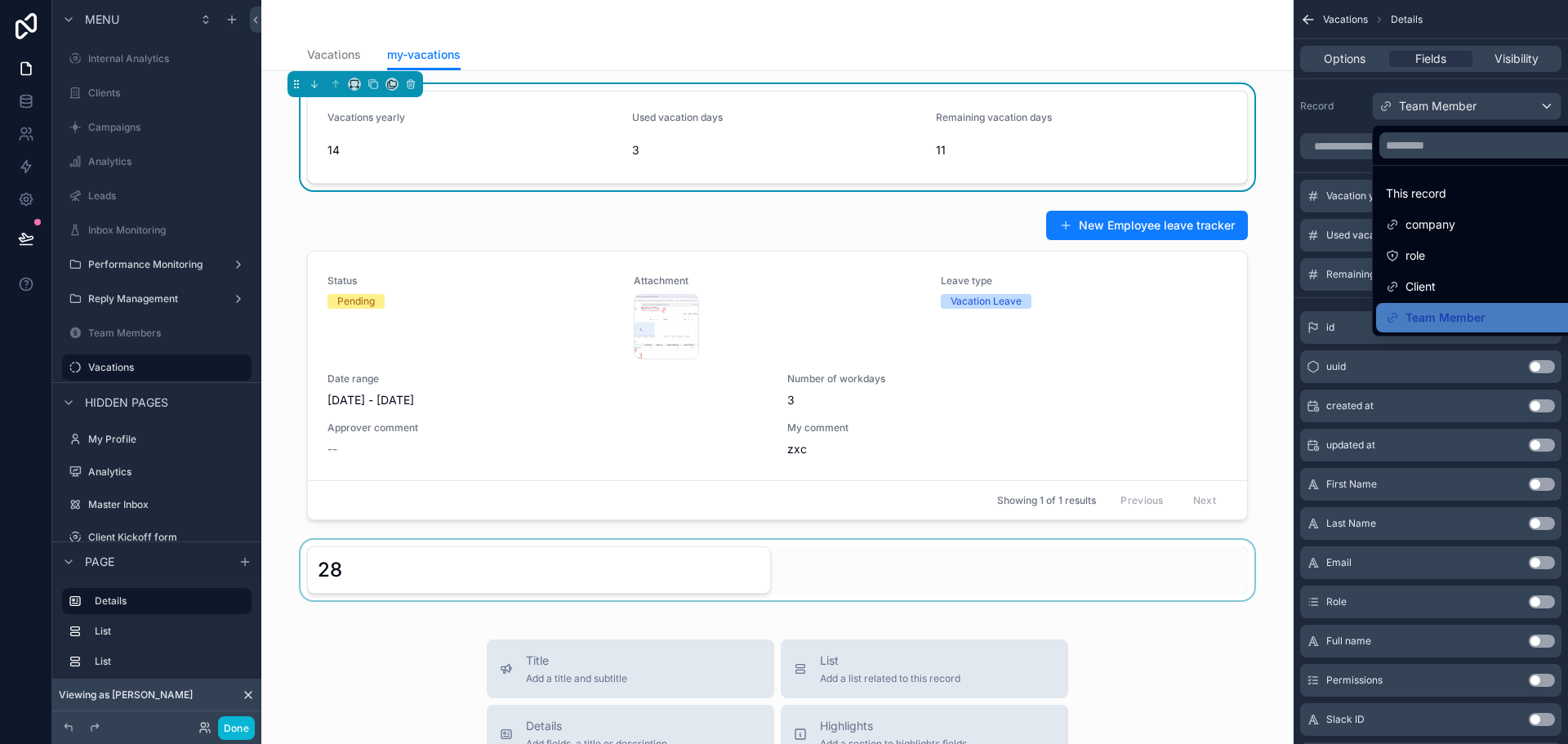
click at [1457, 109] on div "scrollable content" at bounding box center [784, 372] width 1568 height 744
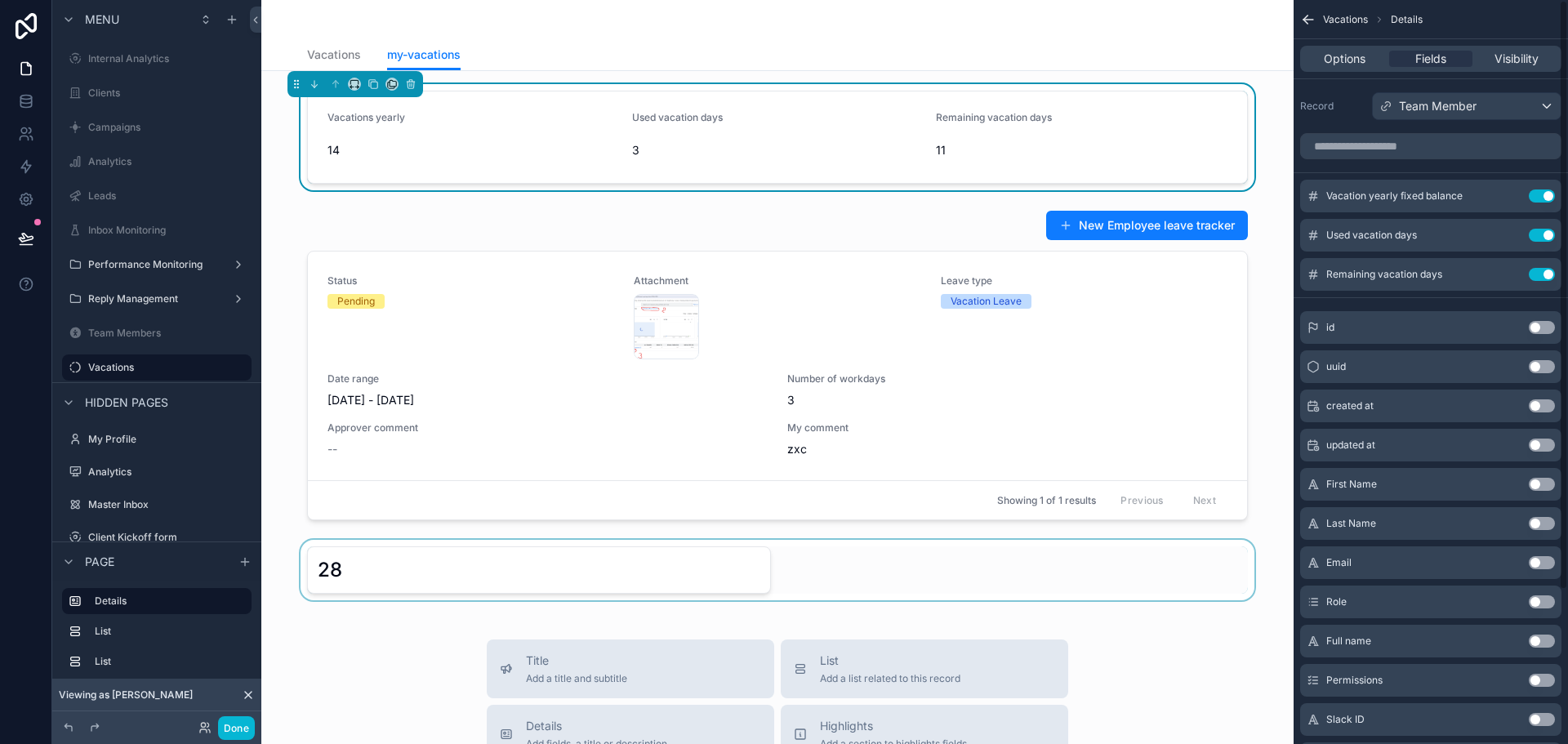
click at [612, 595] on div "scrollable content" at bounding box center [778, 570] width 1006 height 60
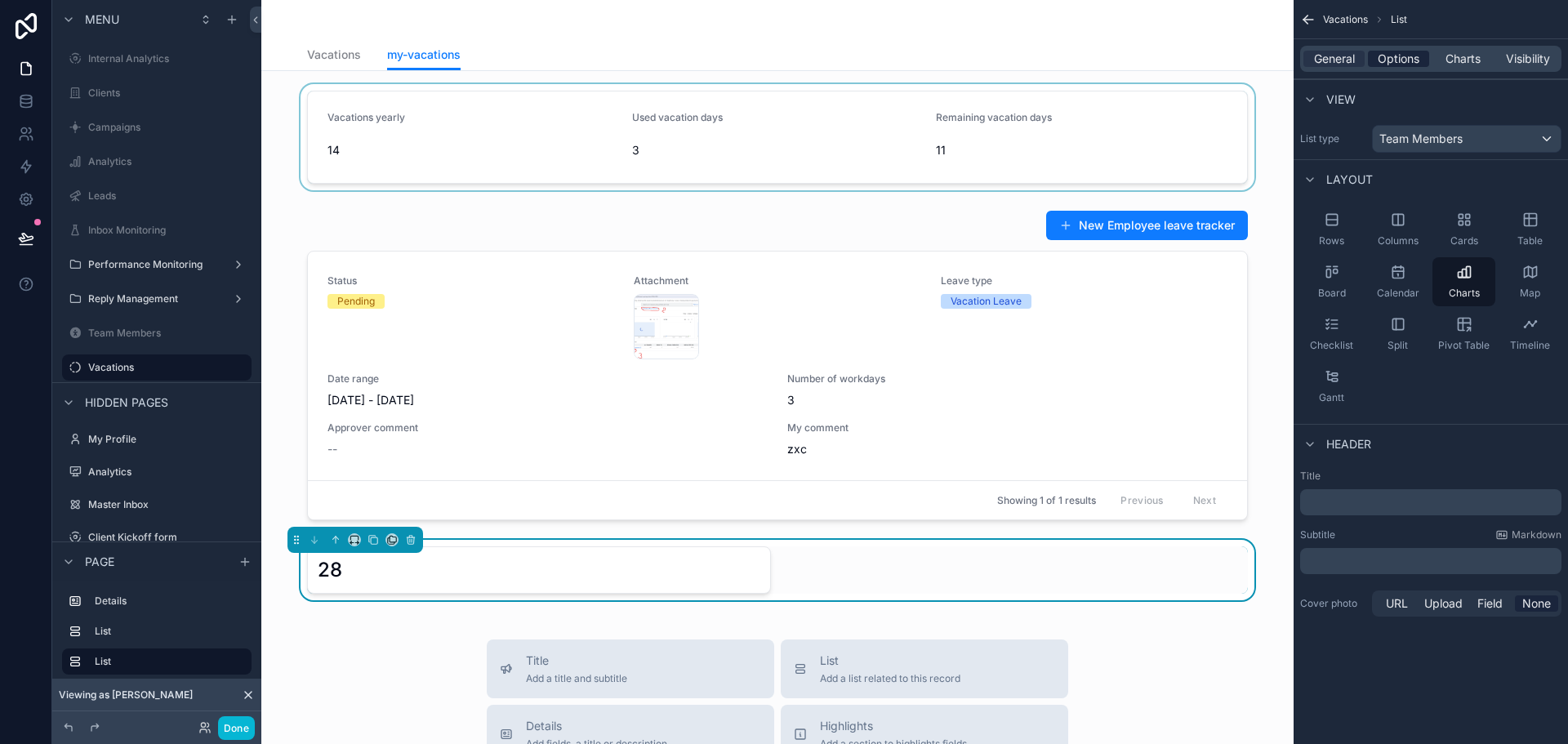
click at [1396, 59] on span "Options" at bounding box center [1398, 58] width 42 height 16
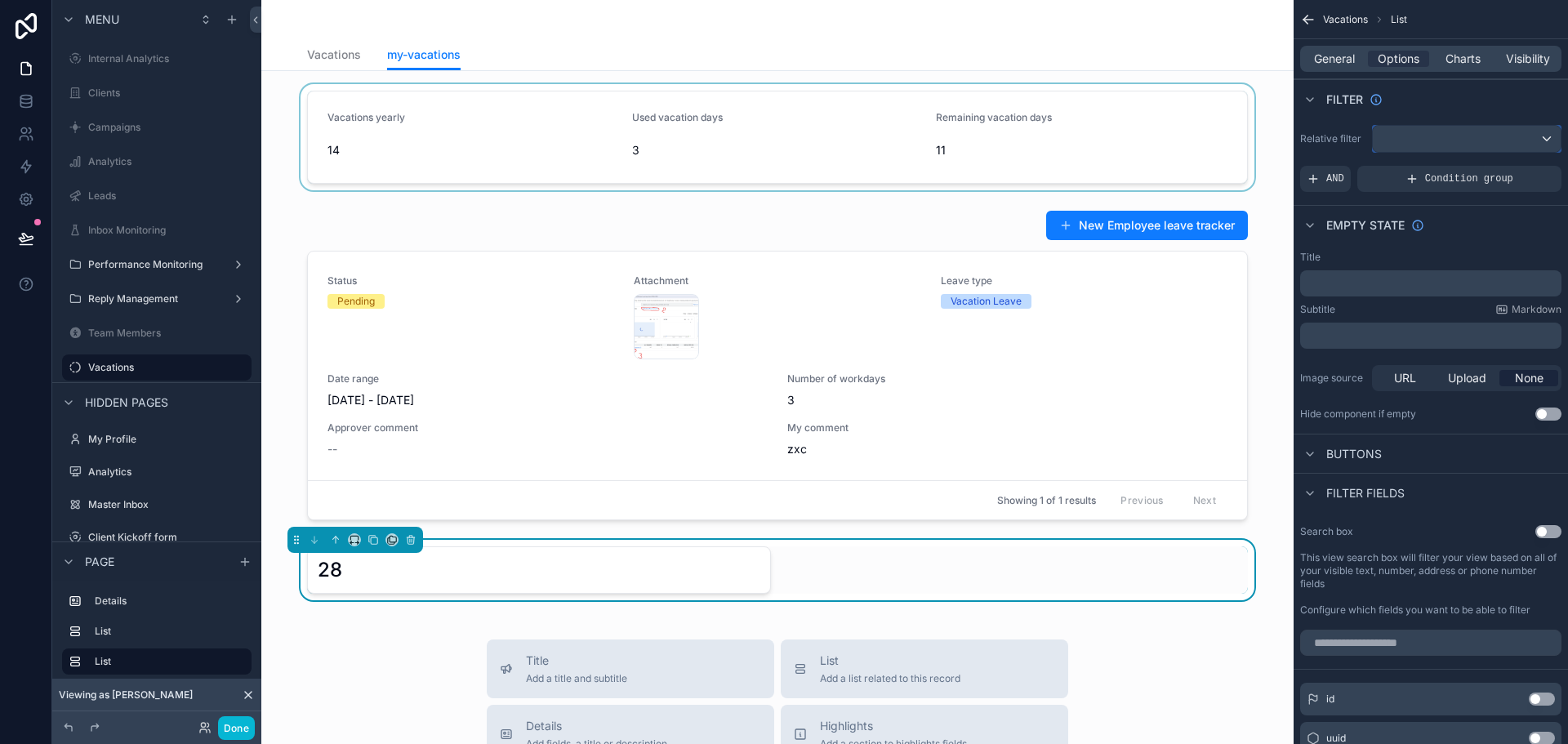
click at [1436, 135] on div "scrollable content" at bounding box center [1466, 139] width 188 height 26
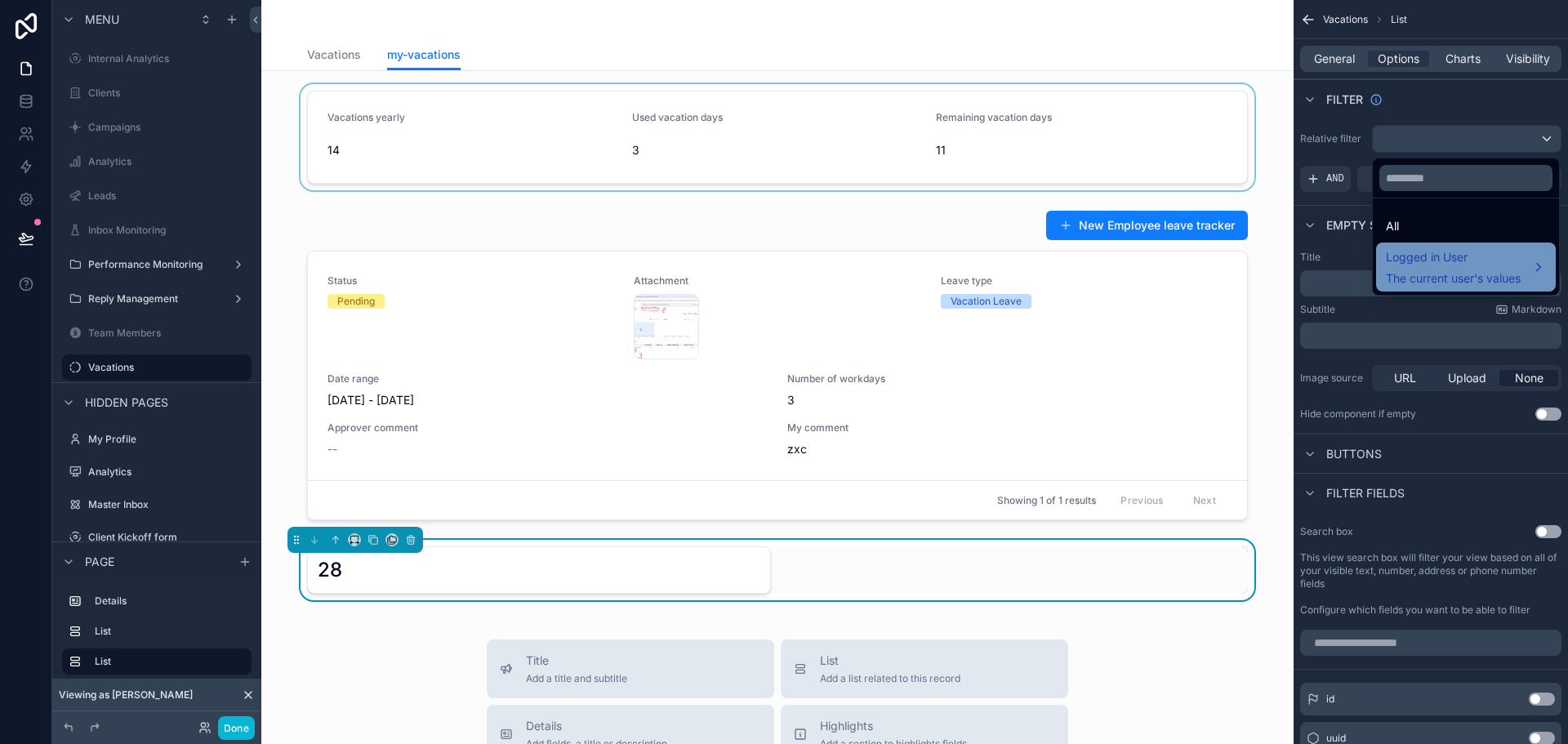
click at [1433, 247] on div "Logged in User The current user's values" at bounding box center [1466, 267] width 180 height 49
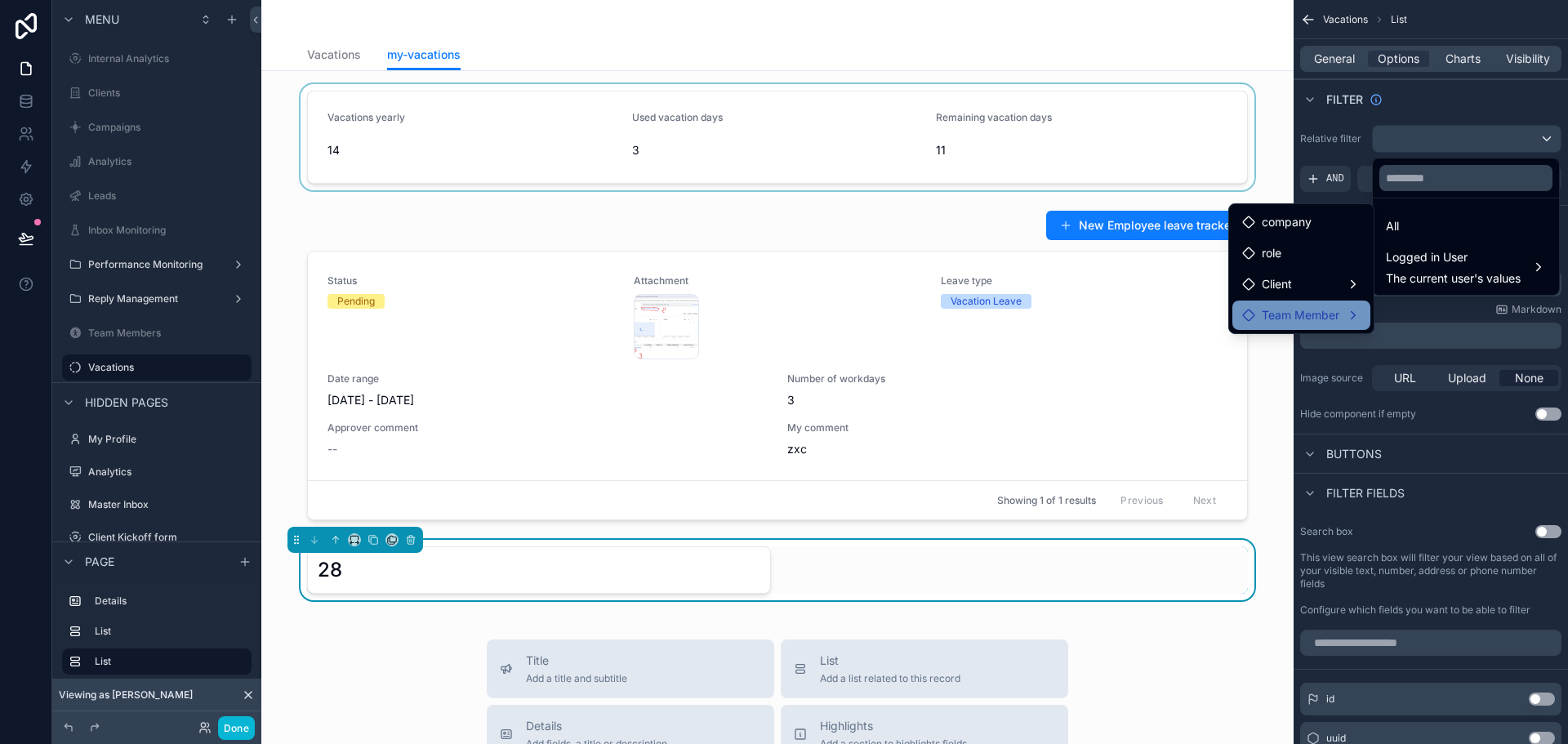
click at [1283, 310] on span "Team Member" at bounding box center [1301, 315] width 78 height 20
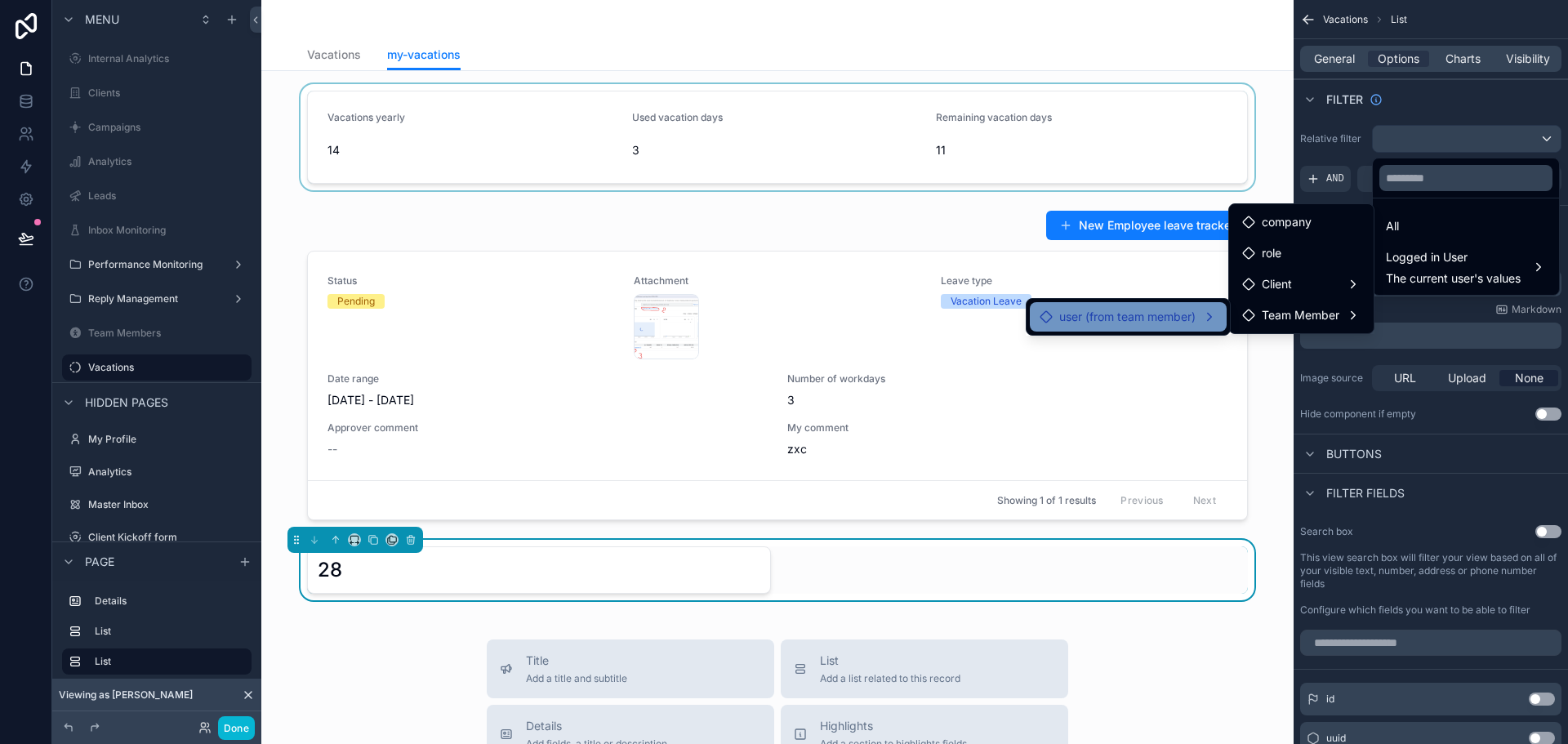
click at [1155, 314] on span "user (from team member)" at bounding box center [1127, 316] width 136 height 20
click at [1294, 354] on div "Team Member" at bounding box center [1301, 365] width 138 height 29
click at [1427, 315] on div "scrollable content" at bounding box center [784, 372] width 1568 height 744
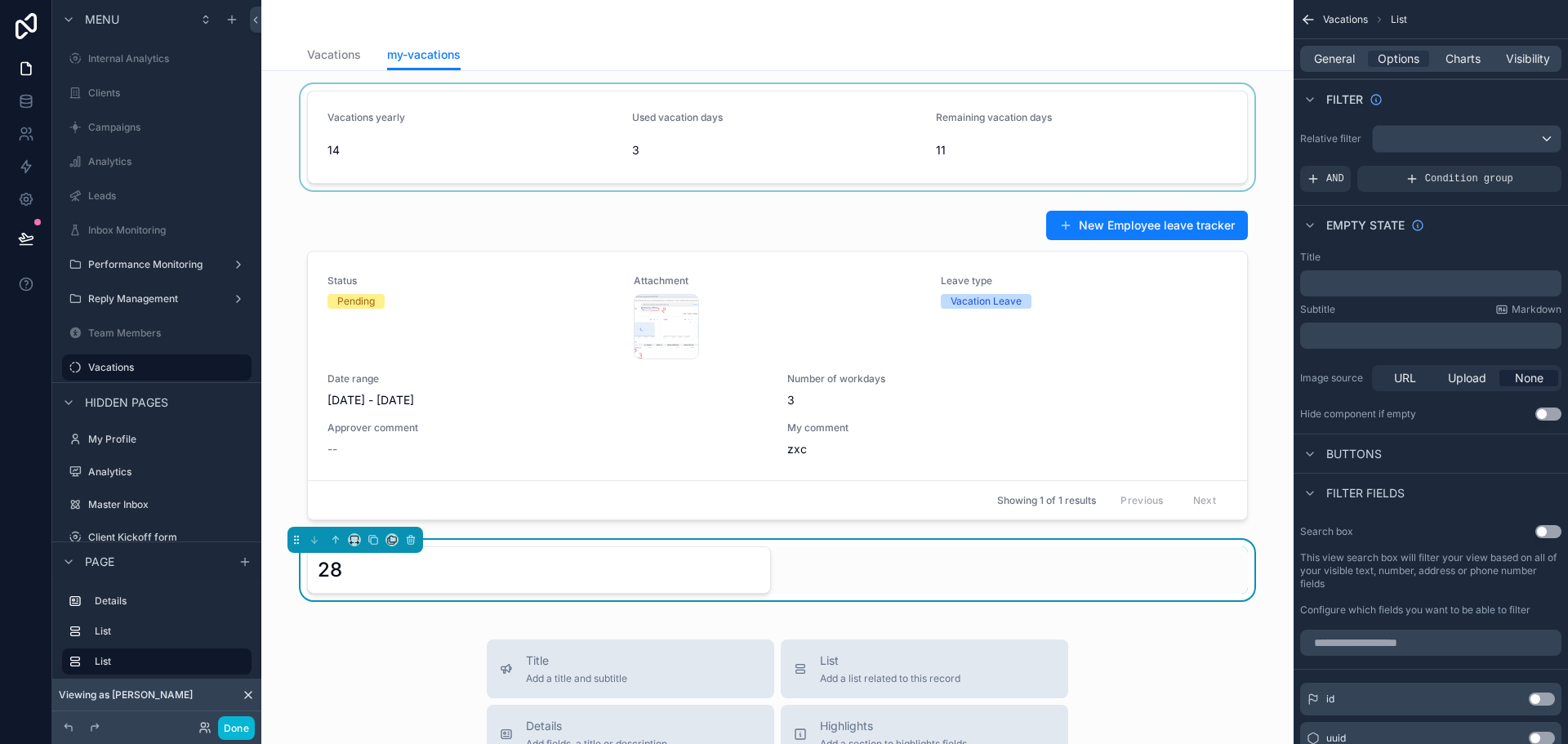
click at [563, 103] on div "scrollable content" at bounding box center [778, 137] width 1006 height 106
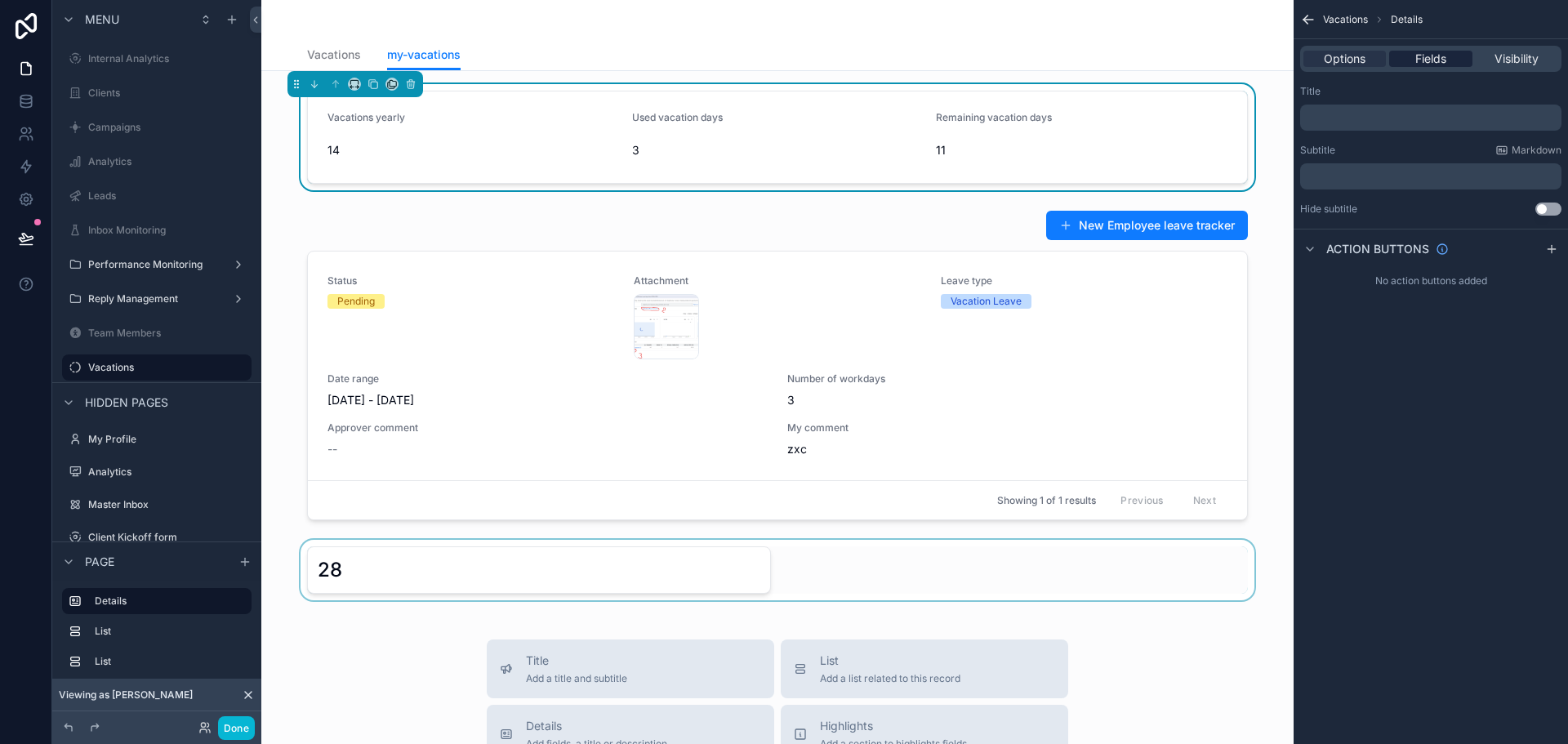
click at [1397, 54] on div "Fields" at bounding box center [1430, 58] width 82 height 16
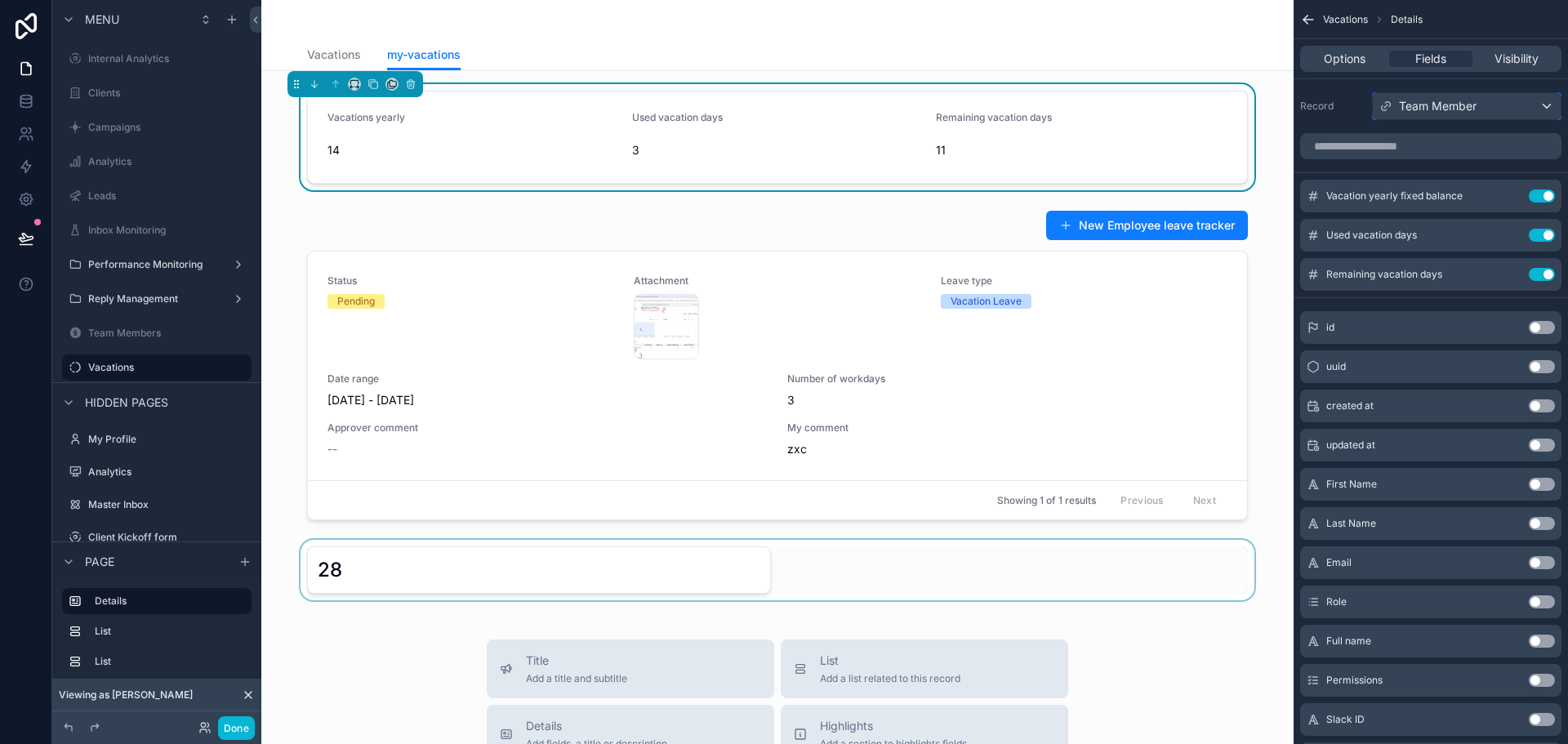
click at [1427, 112] on span "Team Member" at bounding box center [1438, 105] width 78 height 16
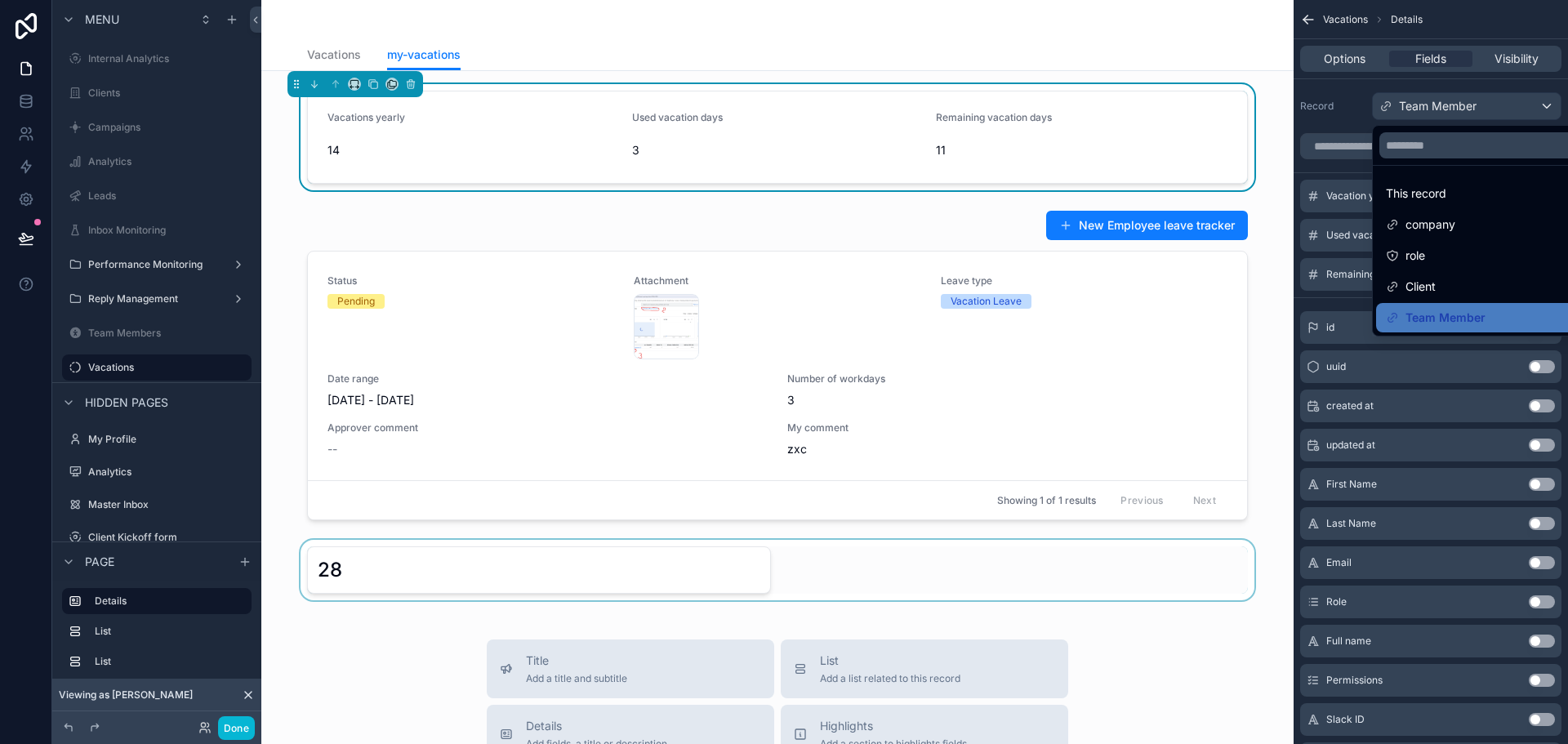
click at [1427, 112] on div "scrollable content" at bounding box center [784, 372] width 1568 height 744
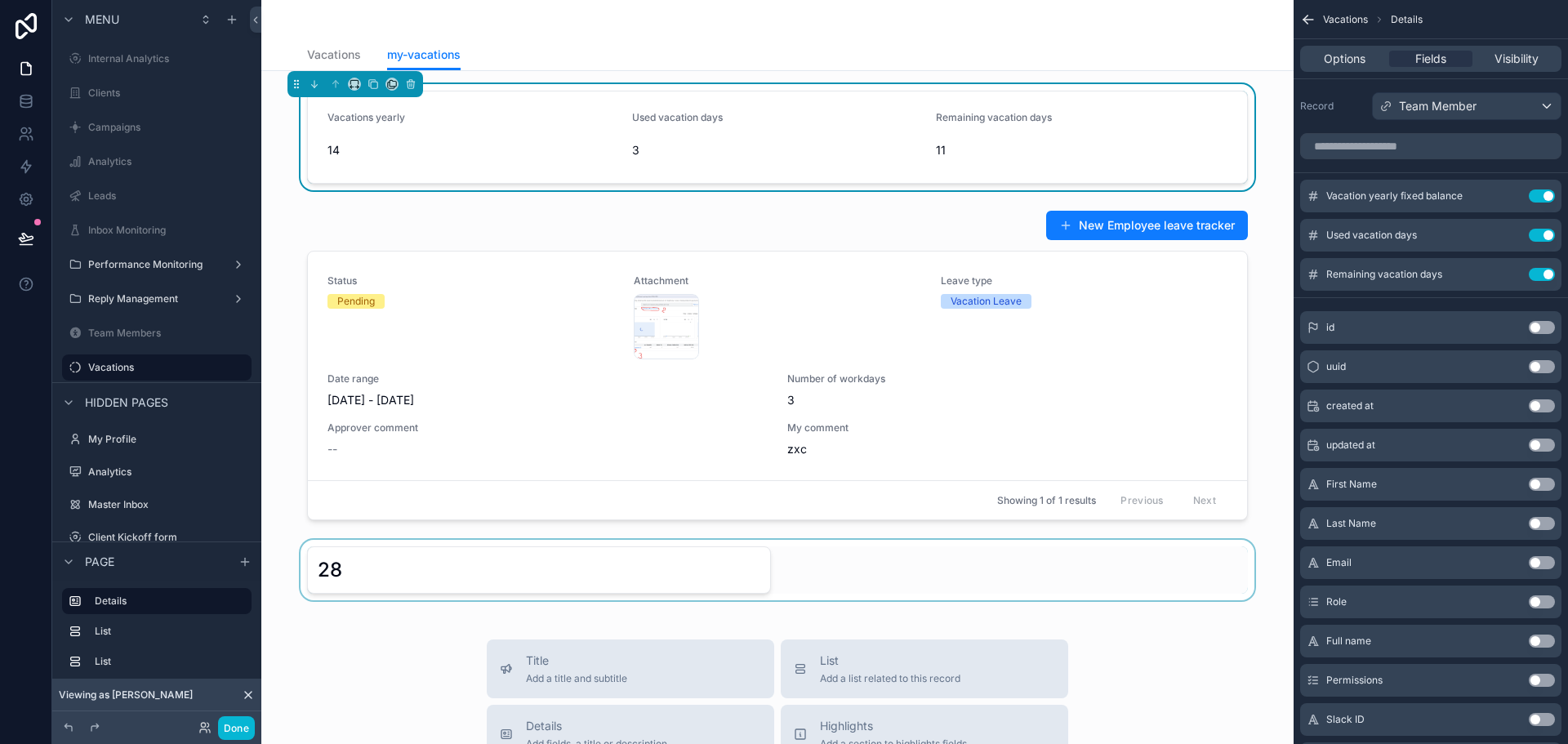
click at [634, 573] on div "scrollable content" at bounding box center [778, 570] width 1006 height 60
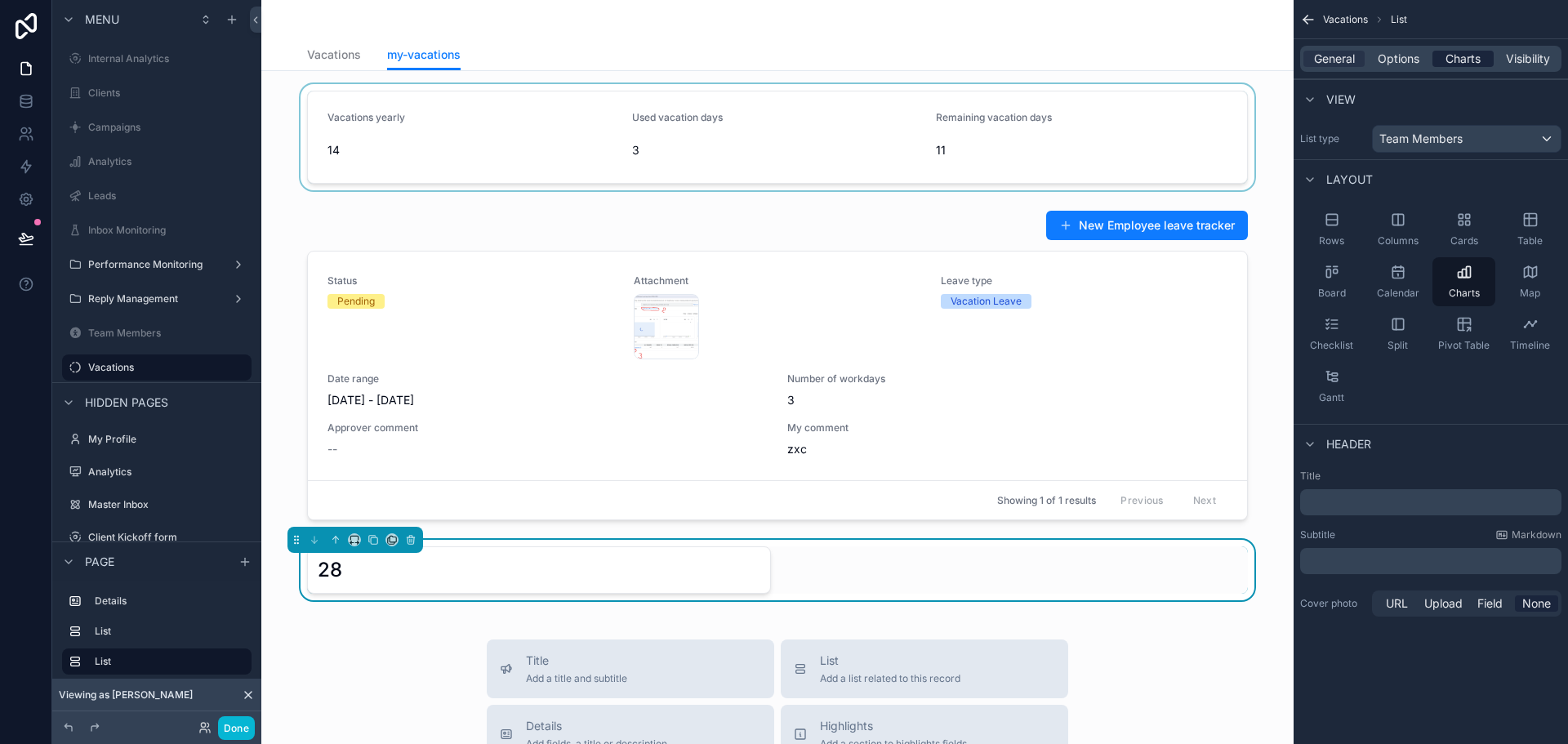
click at [1459, 60] on span "Charts" at bounding box center [1463, 58] width 35 height 16
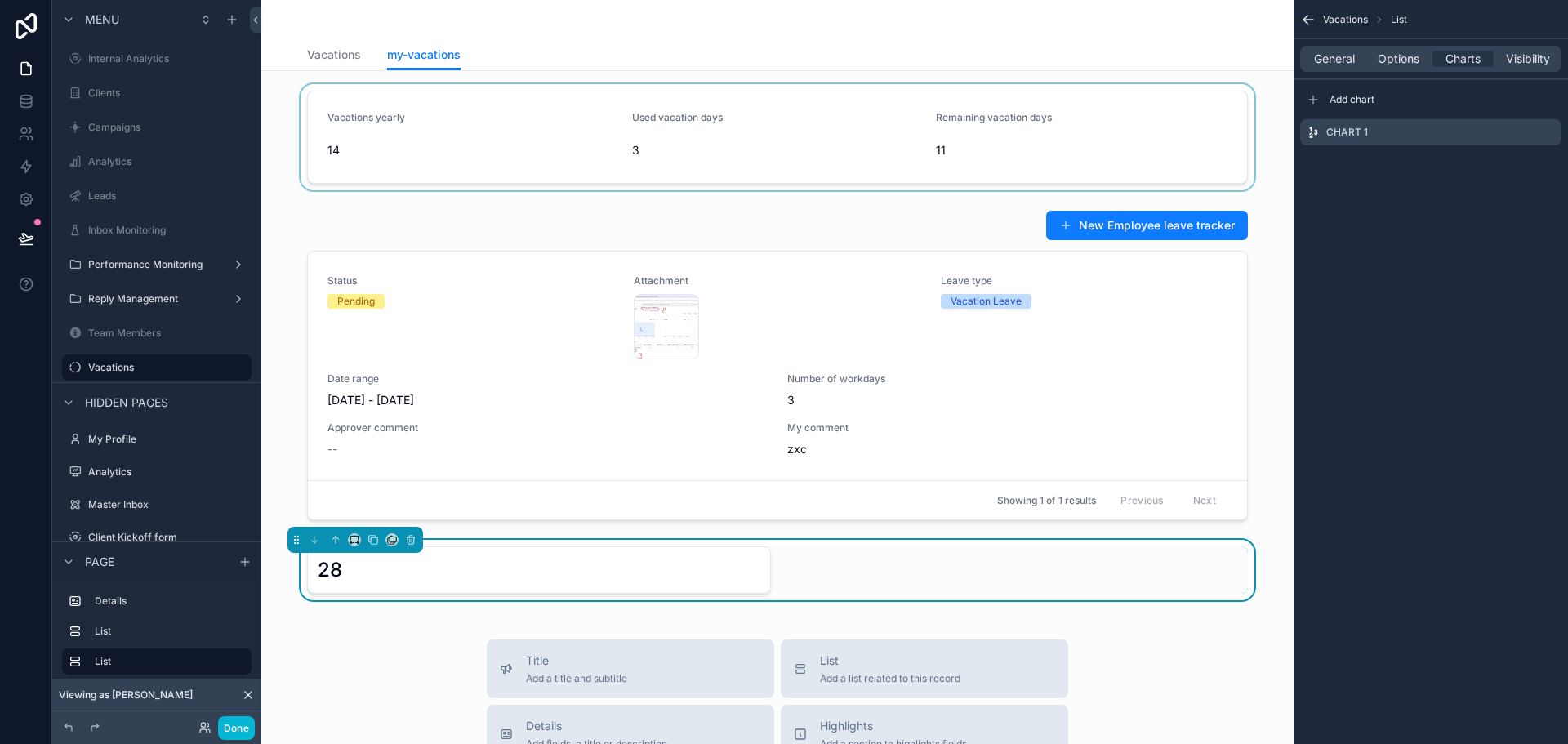
click at [1385, 50] on div "General Options Charts Visibility" at bounding box center [1431, 58] width 261 height 26
click at [1387, 54] on div "General Options Charts Visibility" at bounding box center [1431, 58] width 261 height 26
click at [1387, 54] on span "Options" at bounding box center [1398, 58] width 42 height 16
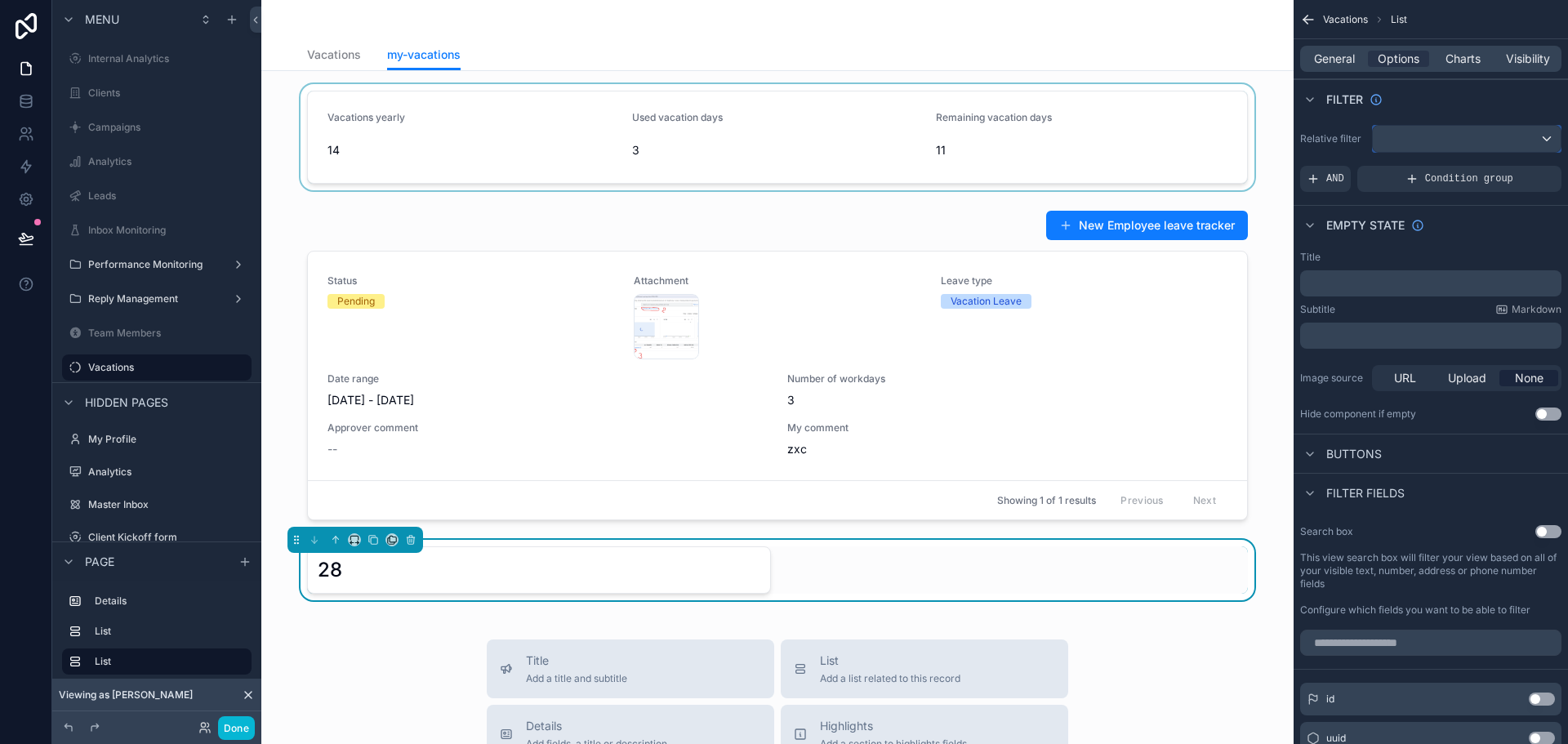
click at [1432, 125] on button "scrollable content" at bounding box center [1466, 139] width 189 height 27
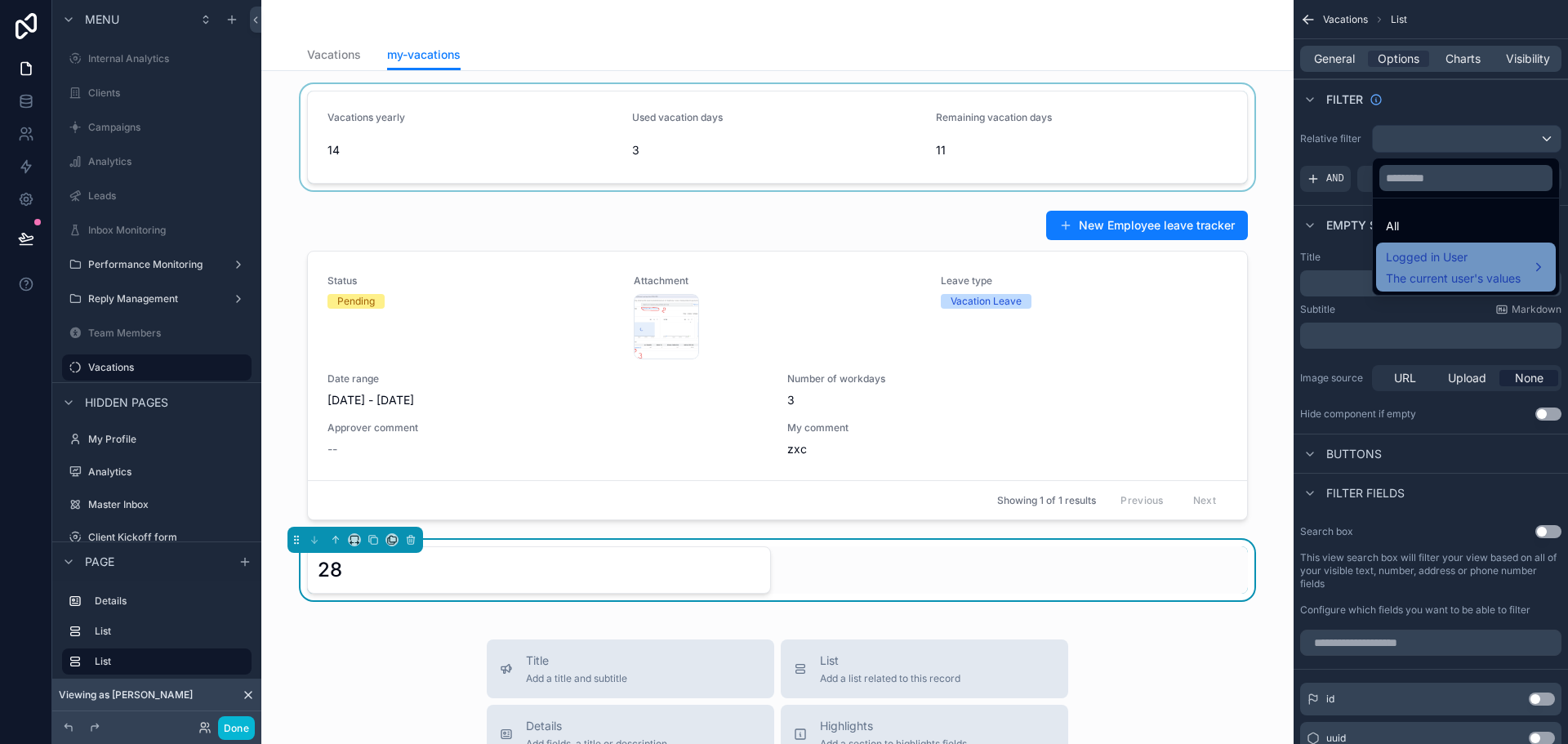
click at [1432, 255] on span "Logged in User" at bounding box center [1453, 257] width 135 height 20
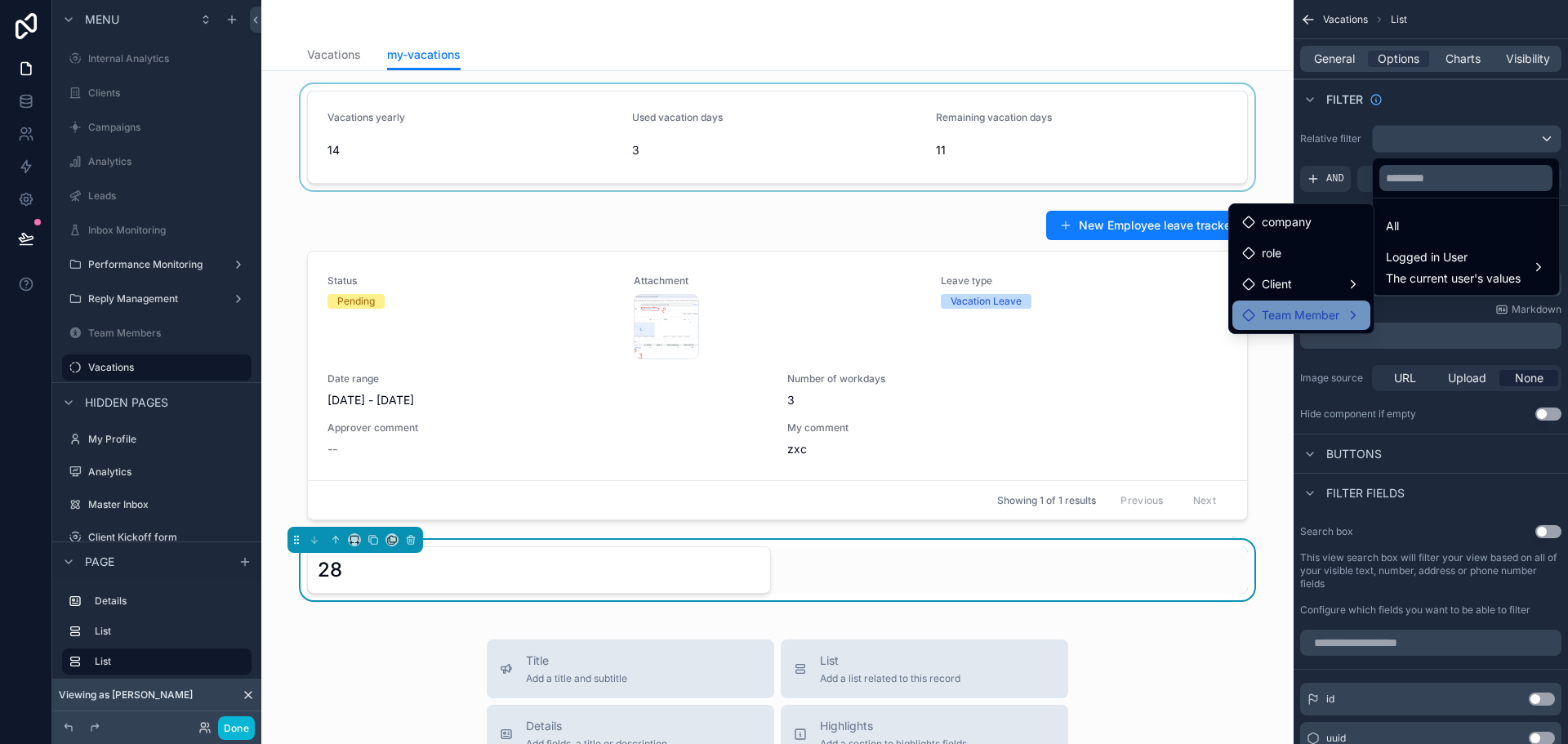
click at [1286, 314] on span "Team Member" at bounding box center [1301, 315] width 78 height 20
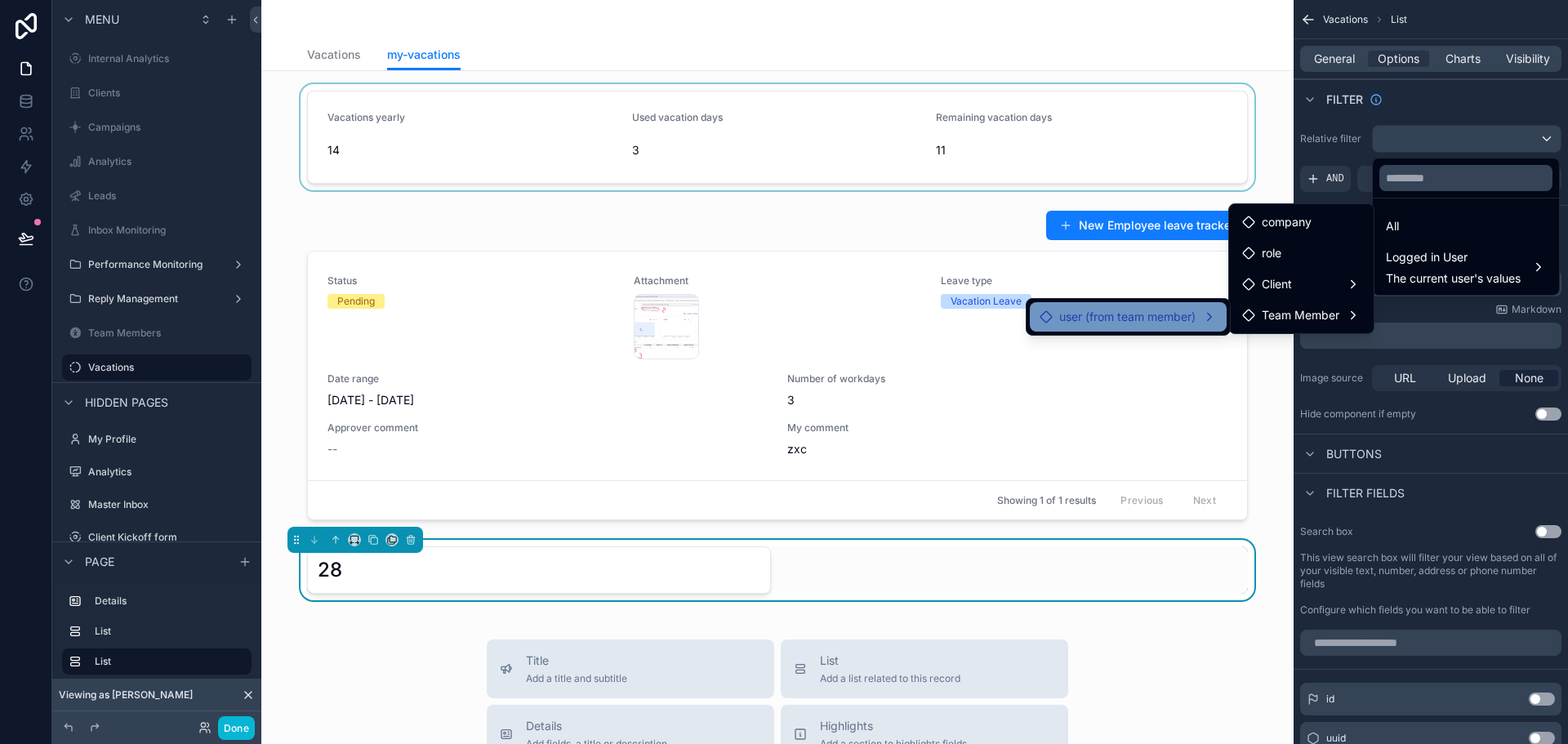
click at [1164, 310] on span "user (from team member)" at bounding box center [1127, 316] width 136 height 20
click at [1307, 368] on span "Team Member" at bounding box center [1301, 364] width 78 height 20
click at [1448, 86] on div "scrollable content" at bounding box center [784, 372] width 1568 height 744
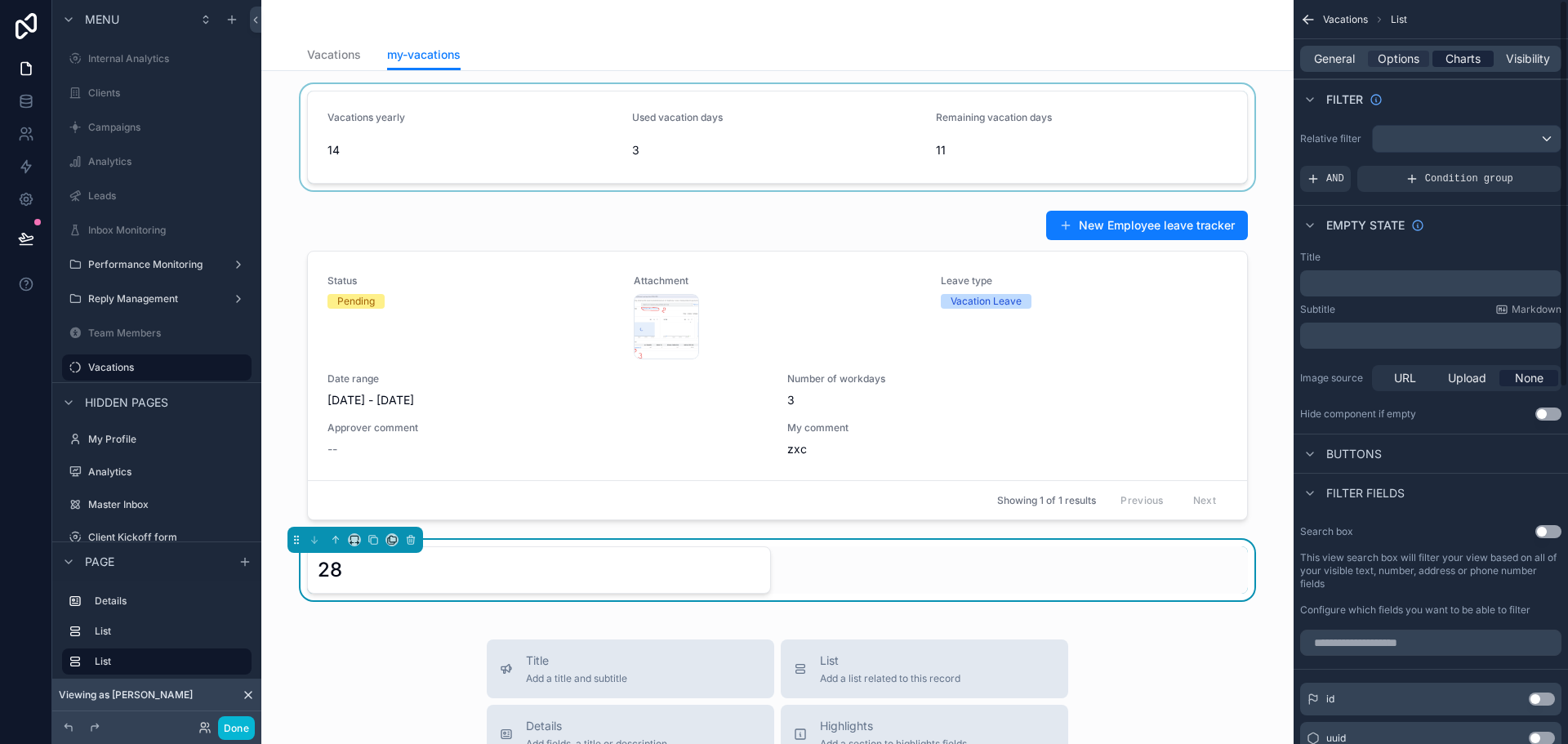
click at [1465, 59] on span "Charts" at bounding box center [1463, 58] width 35 height 16
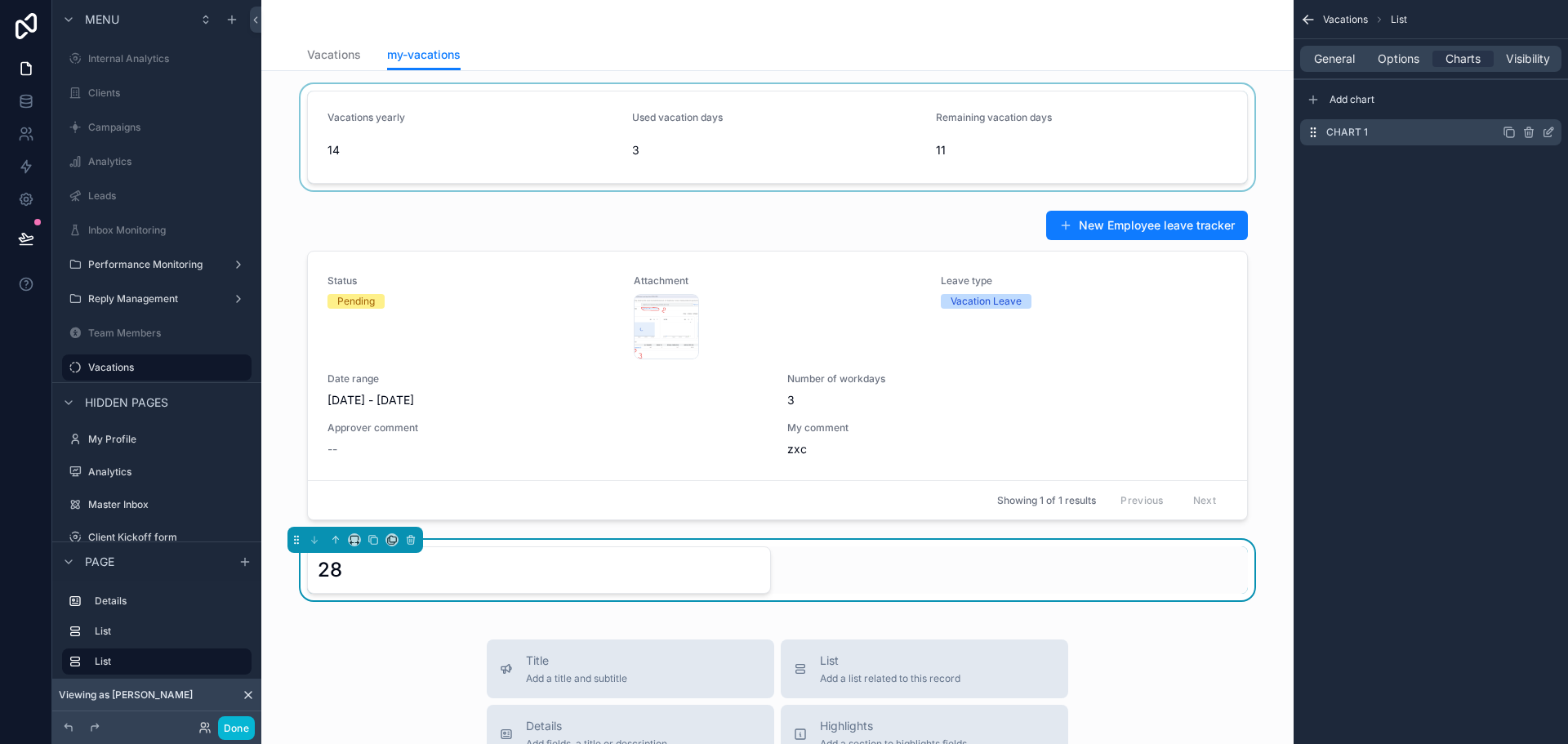
click at [1550, 129] on icon "scrollable content" at bounding box center [1550, 131] width 7 height 7
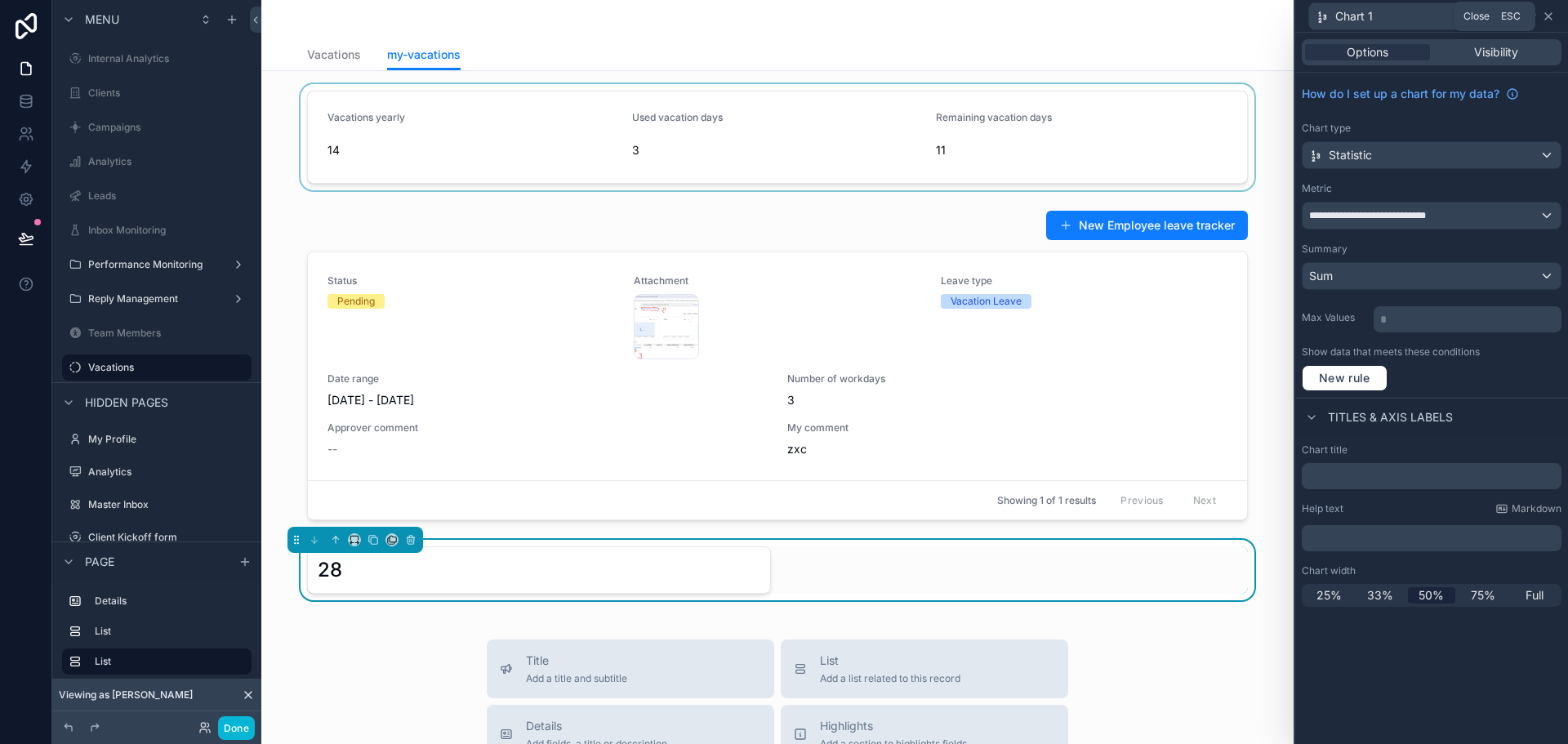
click at [1544, 9] on icon at bounding box center [1548, 15] width 13 height 13
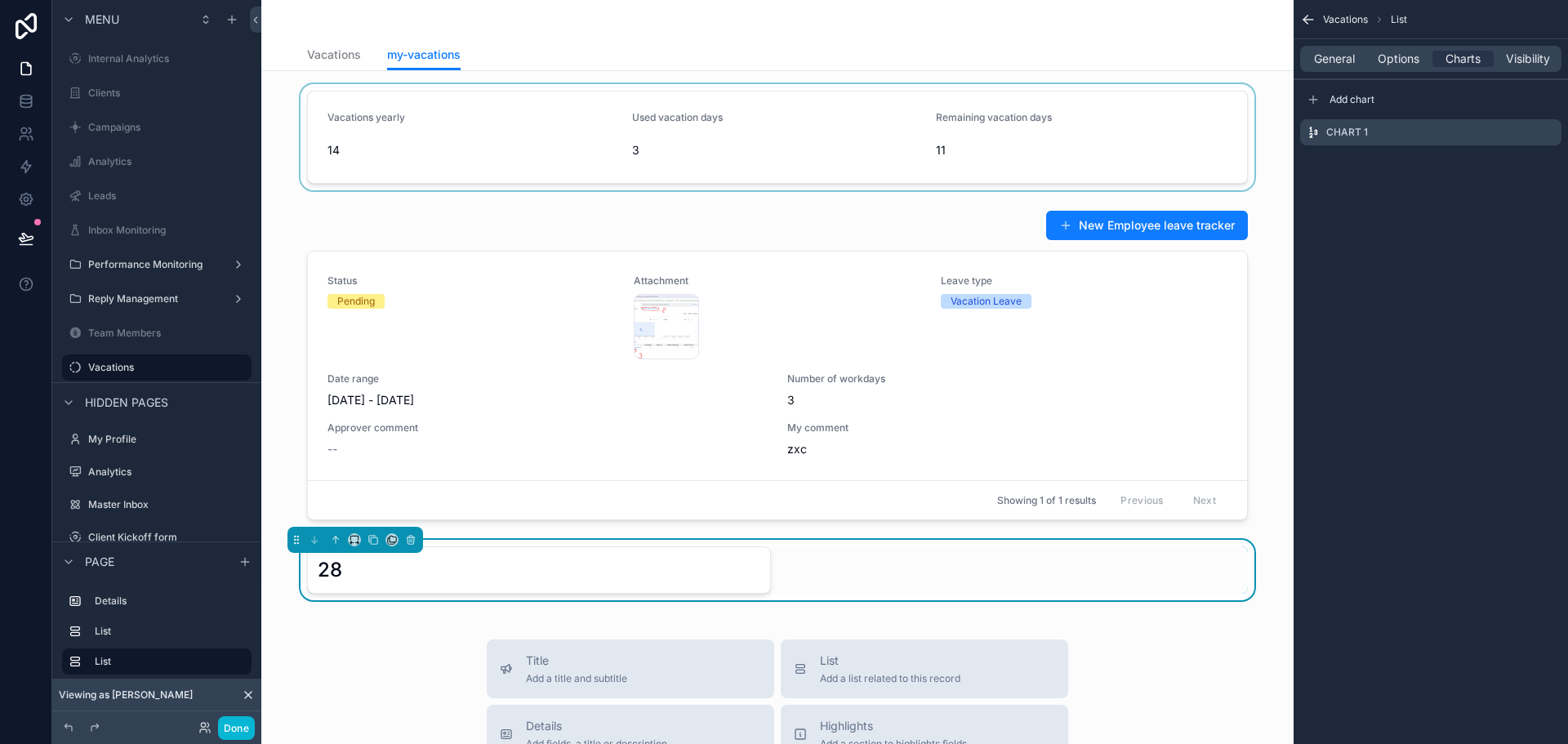
click at [1366, 57] on div "General Options Charts Visibility" at bounding box center [1431, 58] width 261 height 26
click at [1382, 58] on span "Options" at bounding box center [1398, 58] width 42 height 16
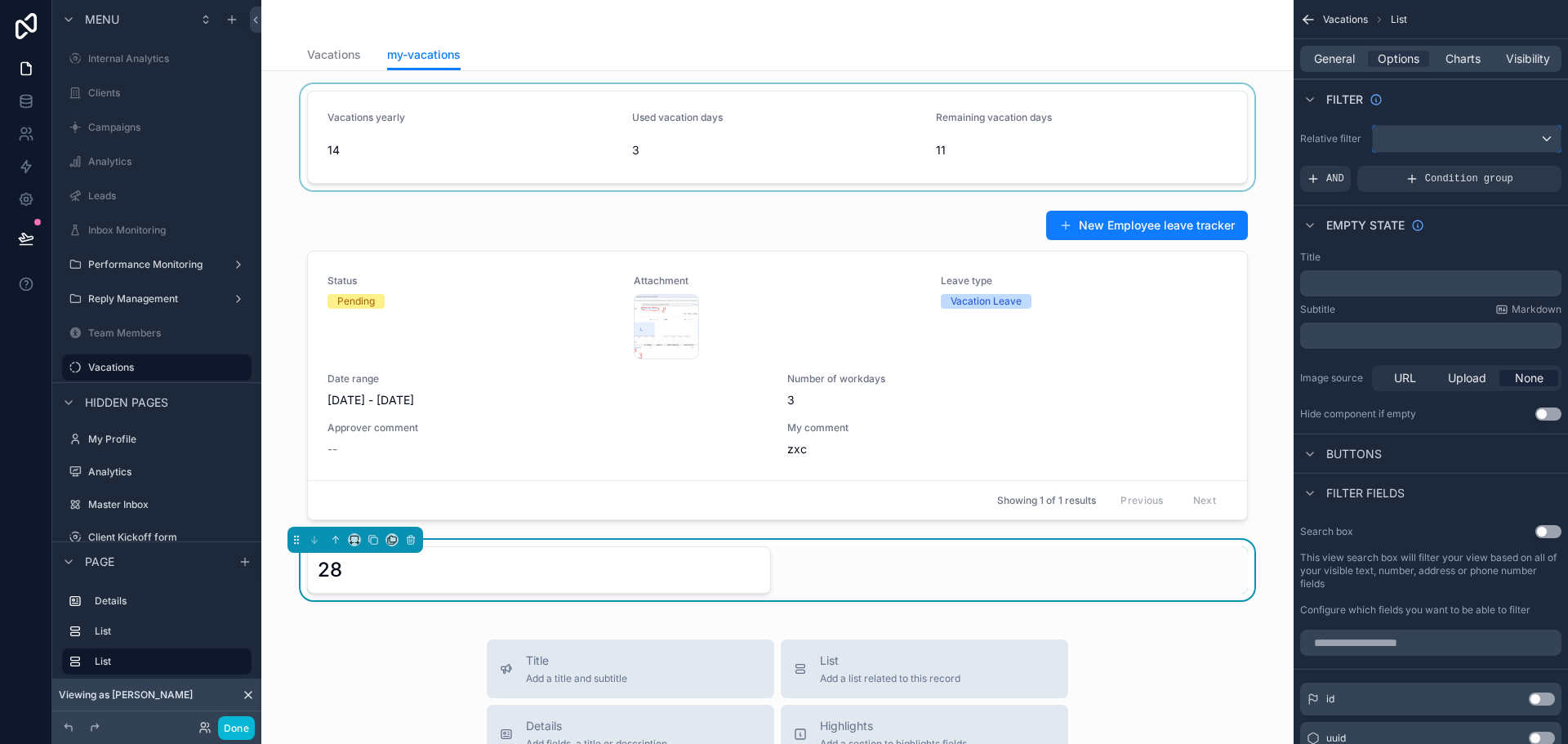
click at [1427, 137] on div "scrollable content" at bounding box center [1466, 139] width 188 height 26
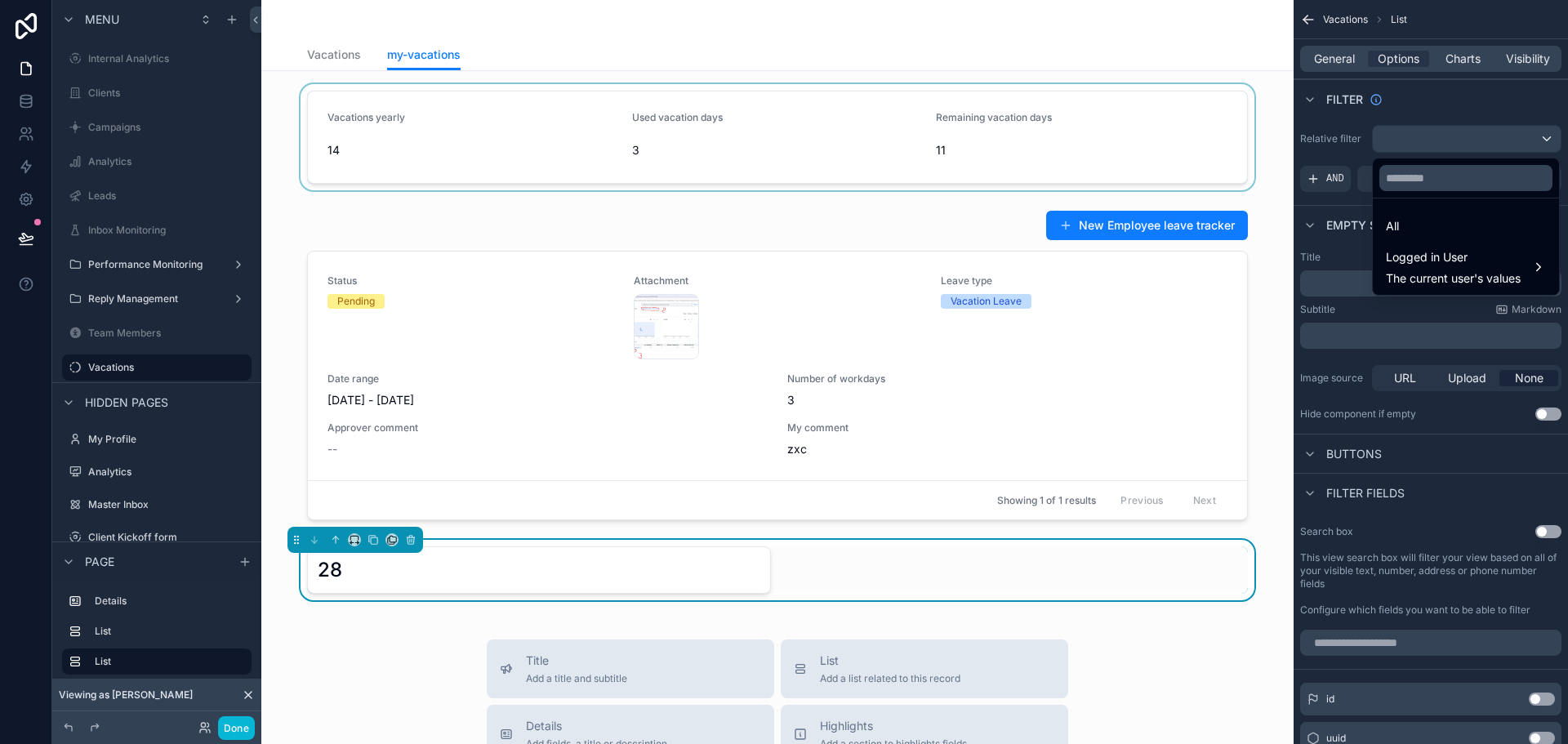
click at [1427, 137] on div "scrollable content" at bounding box center [784, 372] width 1568 height 744
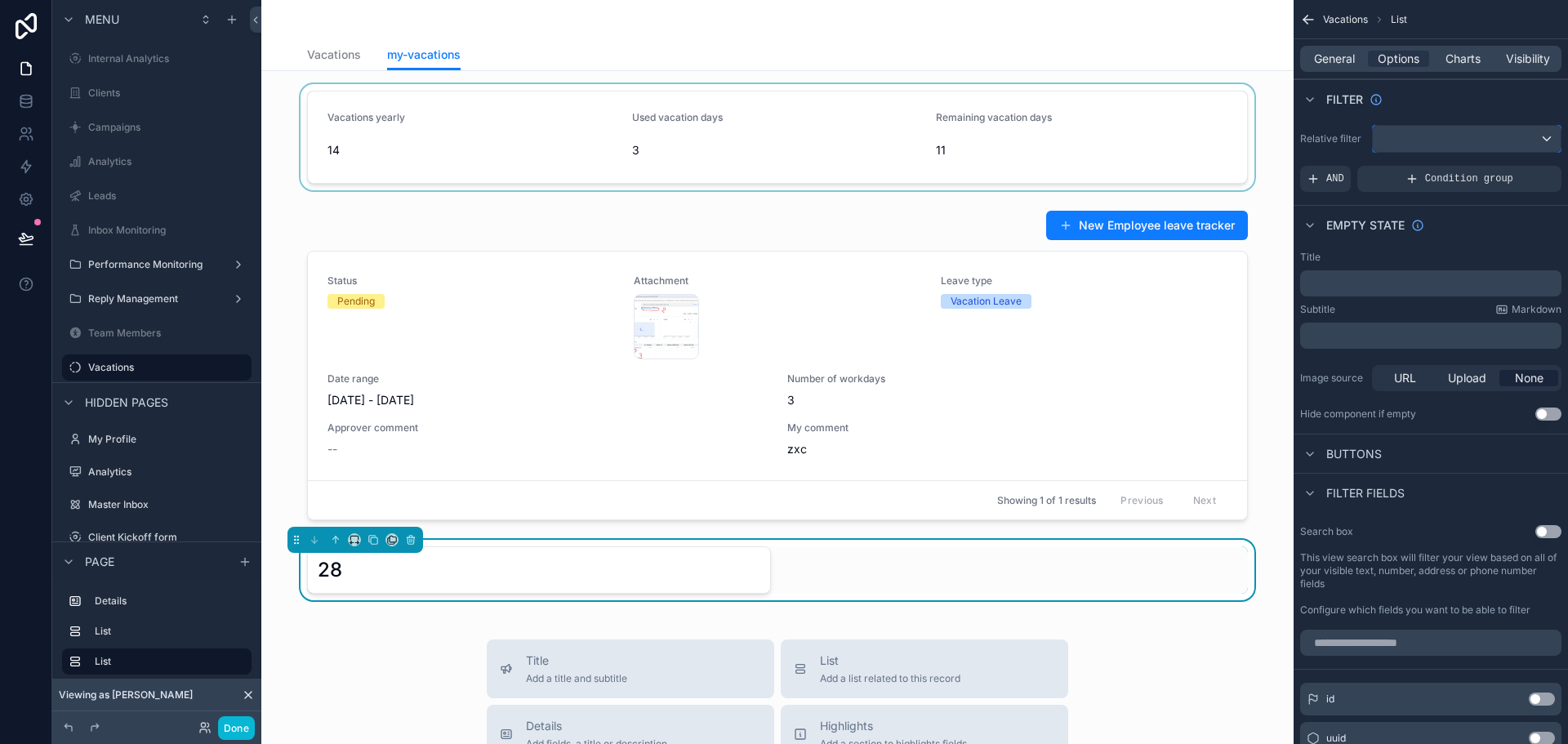
click at [1426, 147] on div "scrollable content" at bounding box center [1466, 139] width 188 height 26
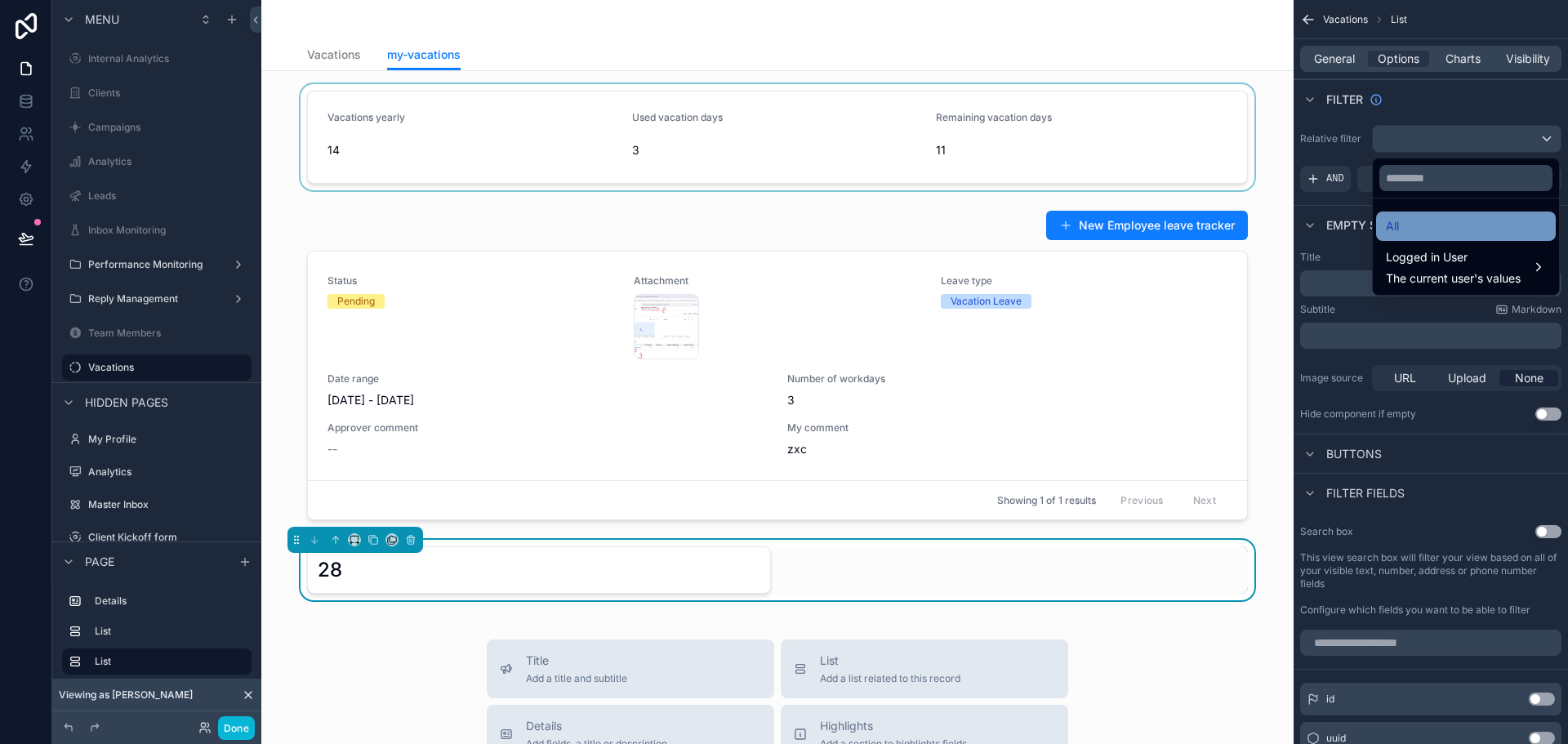
click at [1416, 225] on div "All" at bounding box center [1466, 225] width 160 height 20
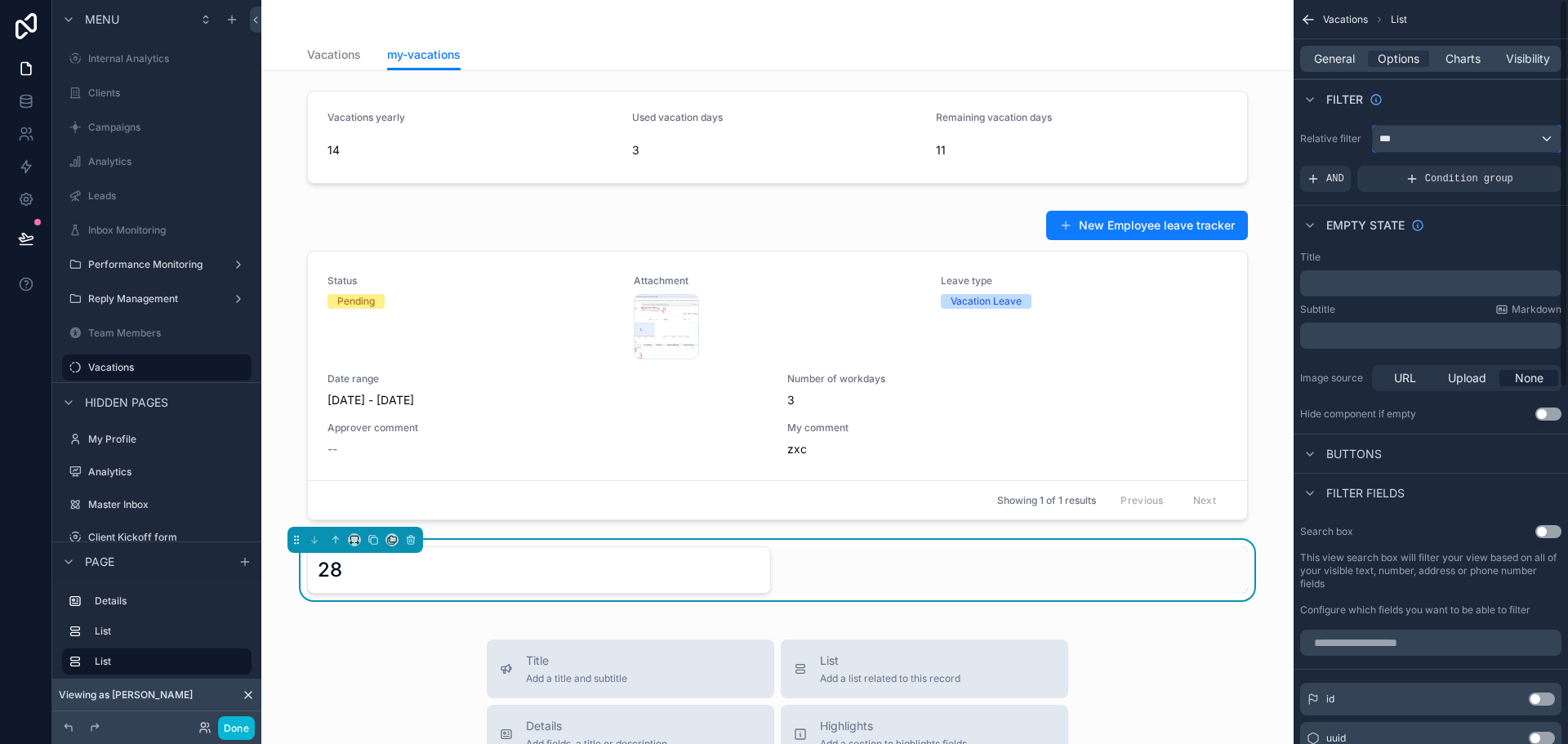
click at [1405, 130] on div "***" at bounding box center [1466, 139] width 188 height 26
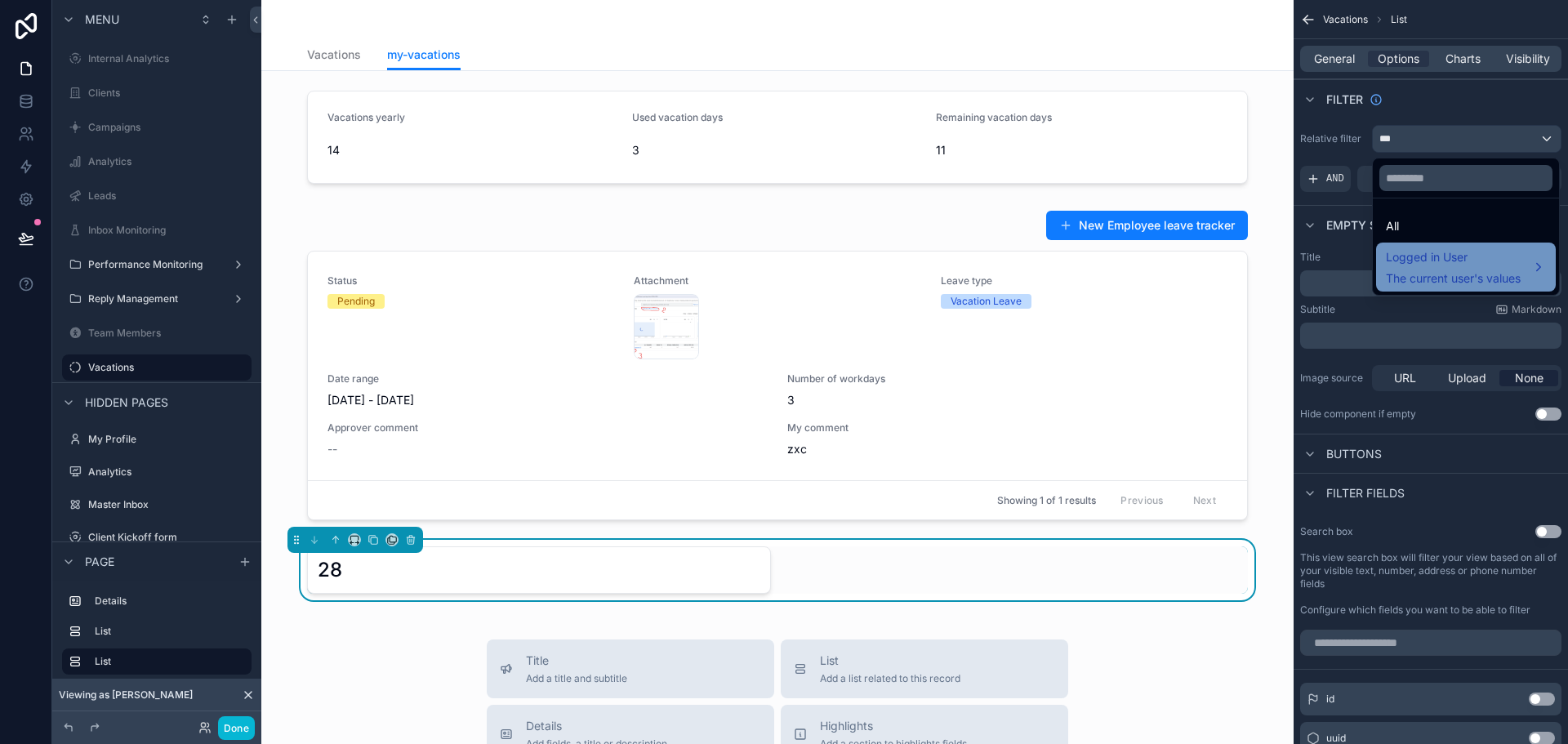
click at [1424, 274] on span "The current user's values" at bounding box center [1453, 278] width 135 height 16
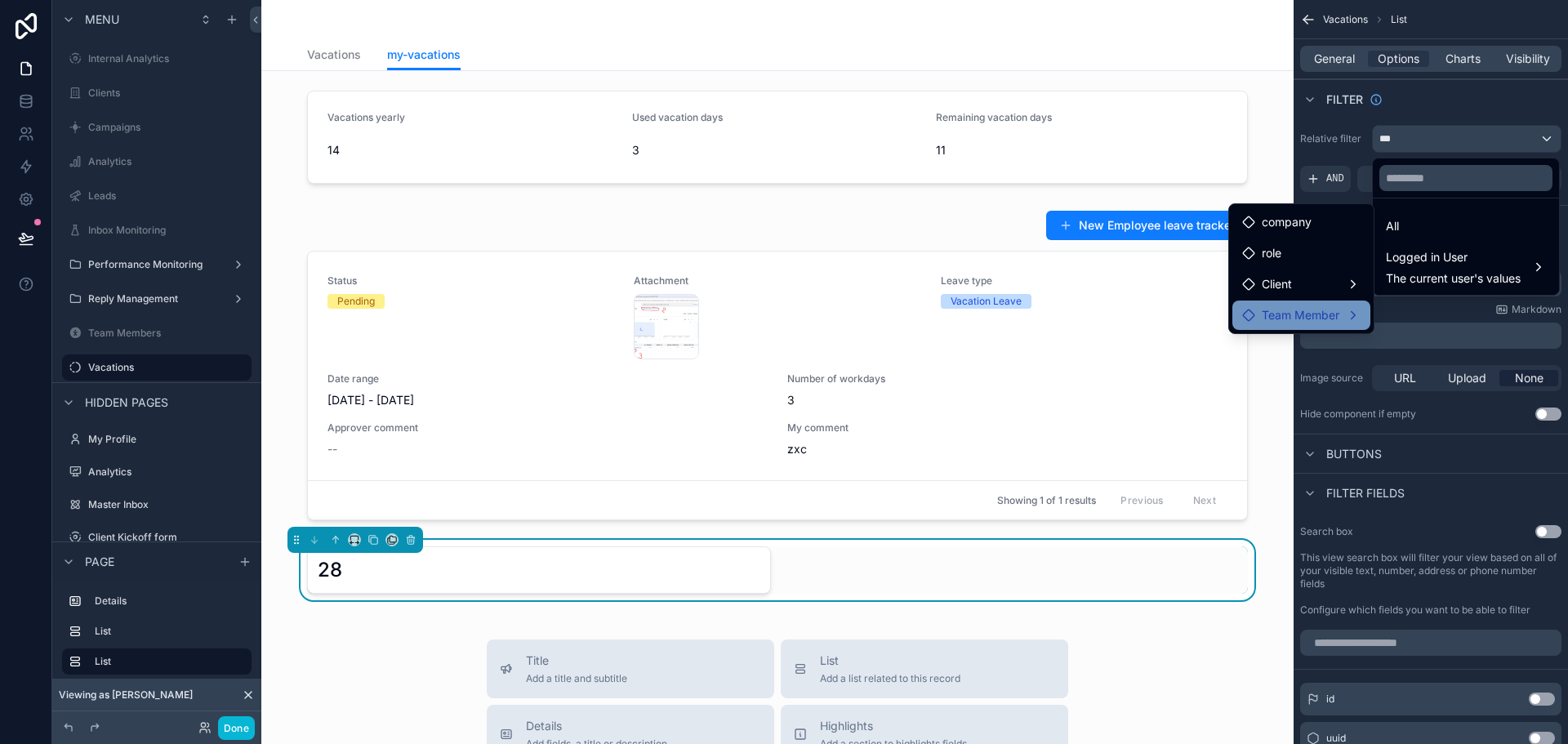
click at [1310, 320] on span "Team Member" at bounding box center [1301, 315] width 78 height 20
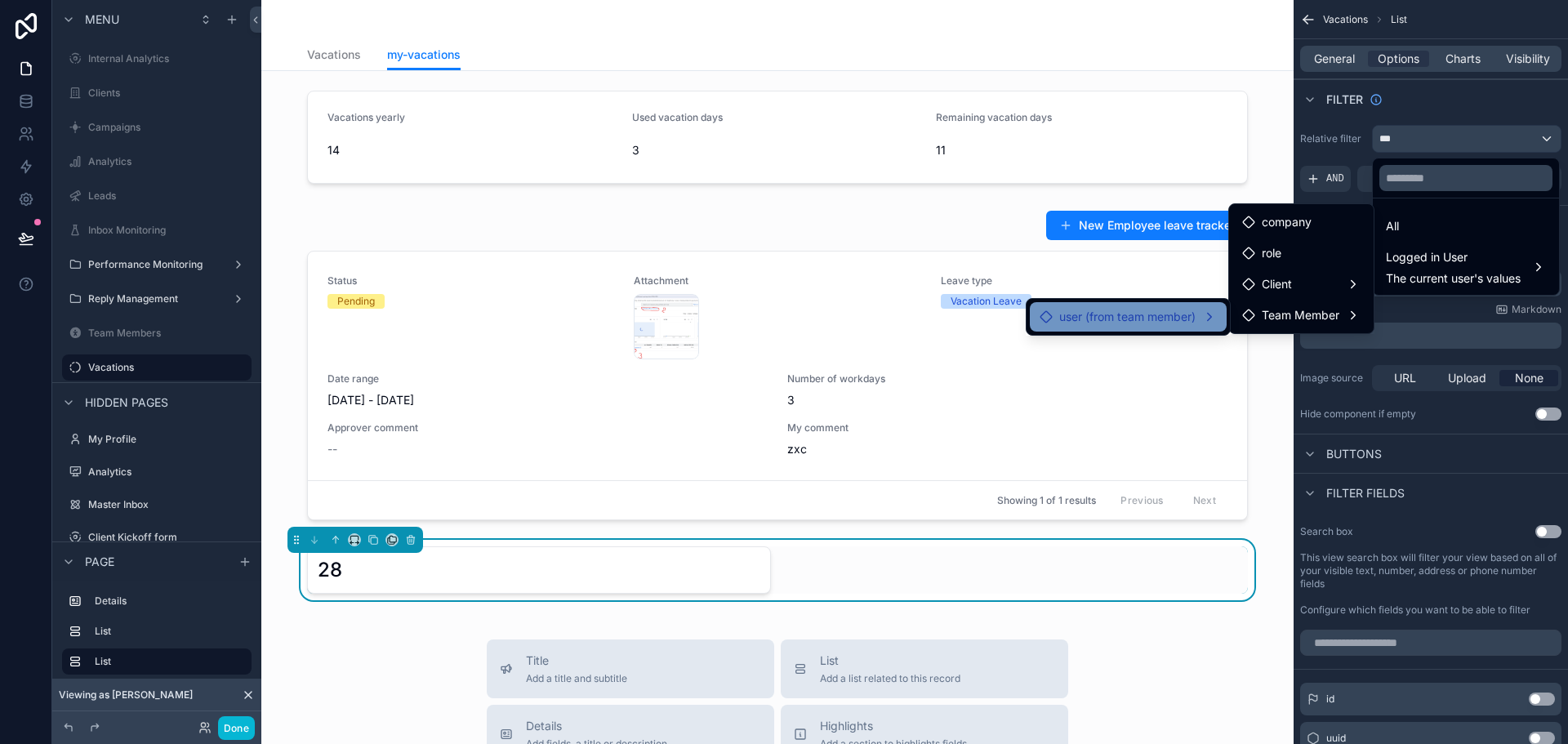
click at [1148, 325] on span "user (from team member)" at bounding box center [1127, 316] width 136 height 20
click at [1289, 378] on div "Team Member" at bounding box center [1301, 365] width 138 height 29
click at [1291, 369] on span "Team Member" at bounding box center [1301, 364] width 78 height 20
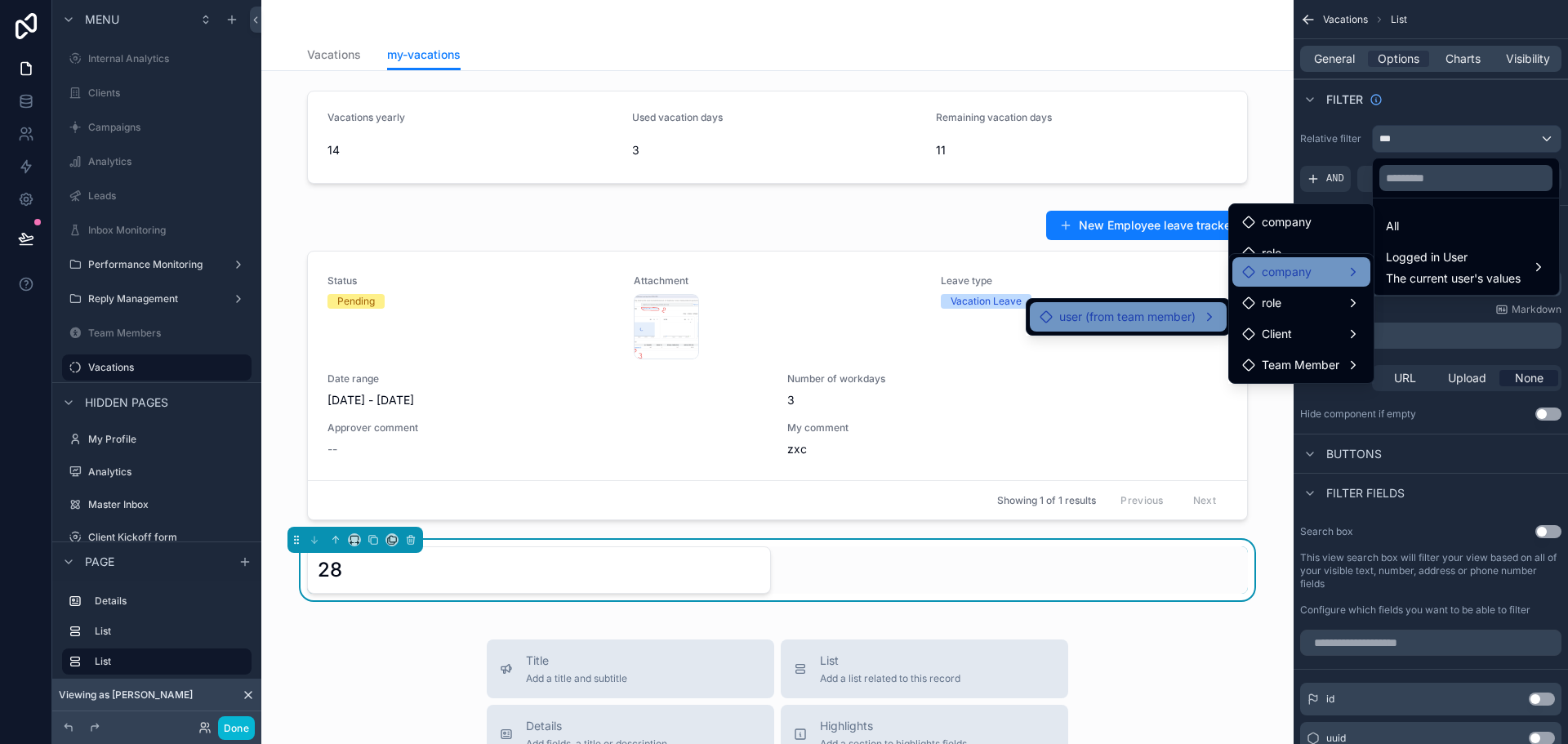
click at [1310, 278] on span "company" at bounding box center [1287, 272] width 50 height 20
click at [1423, 103] on div "scrollable content" at bounding box center [784, 372] width 1568 height 744
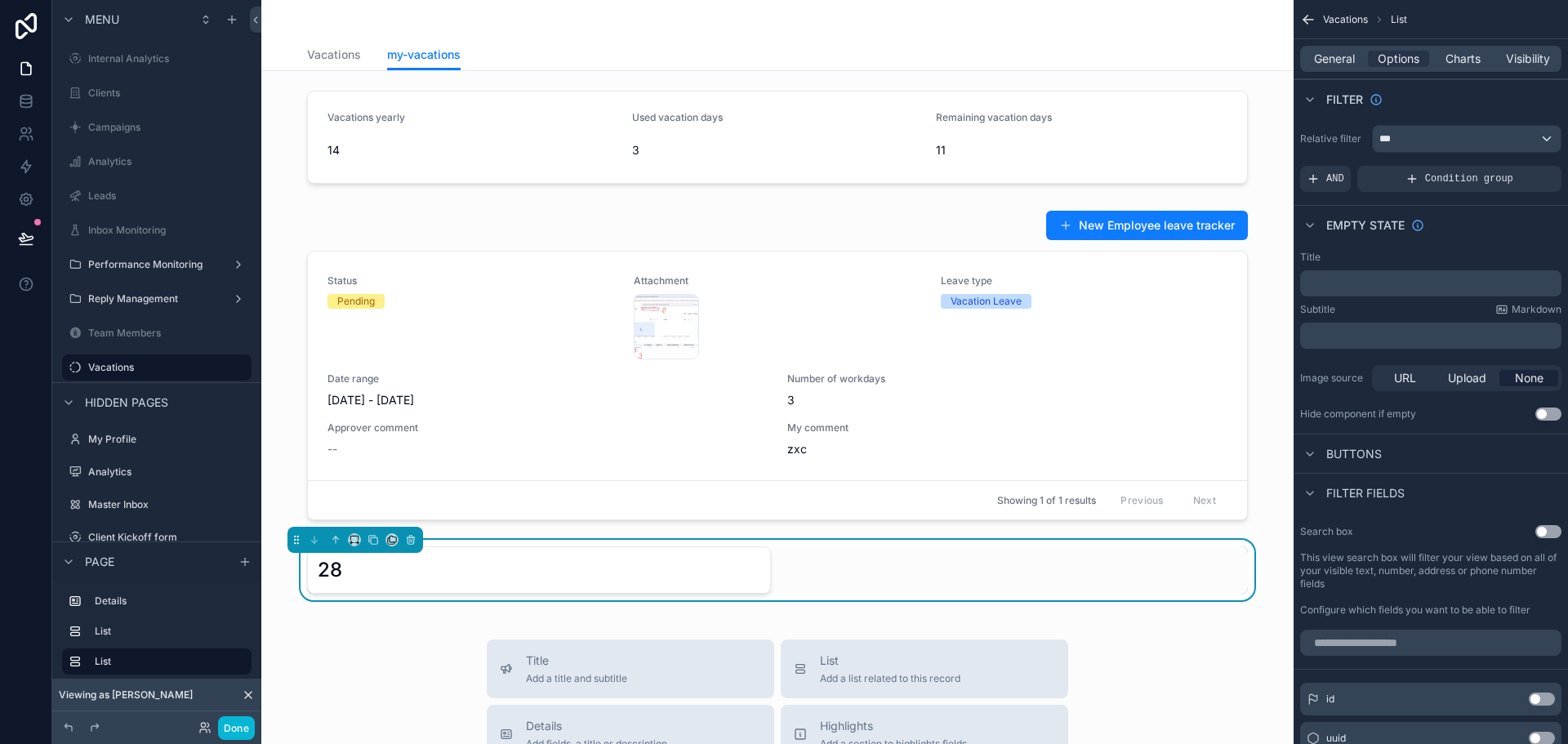
drag, startPoint x: 1318, startPoint y: 184, endPoint x: 1348, endPoint y: 219, distance: 46.1
click at [1349, 215] on div "Vacations List General Options Charts Visibility Filter Relative filter *** AND…" at bounding box center [1431, 700] width 274 height 1401
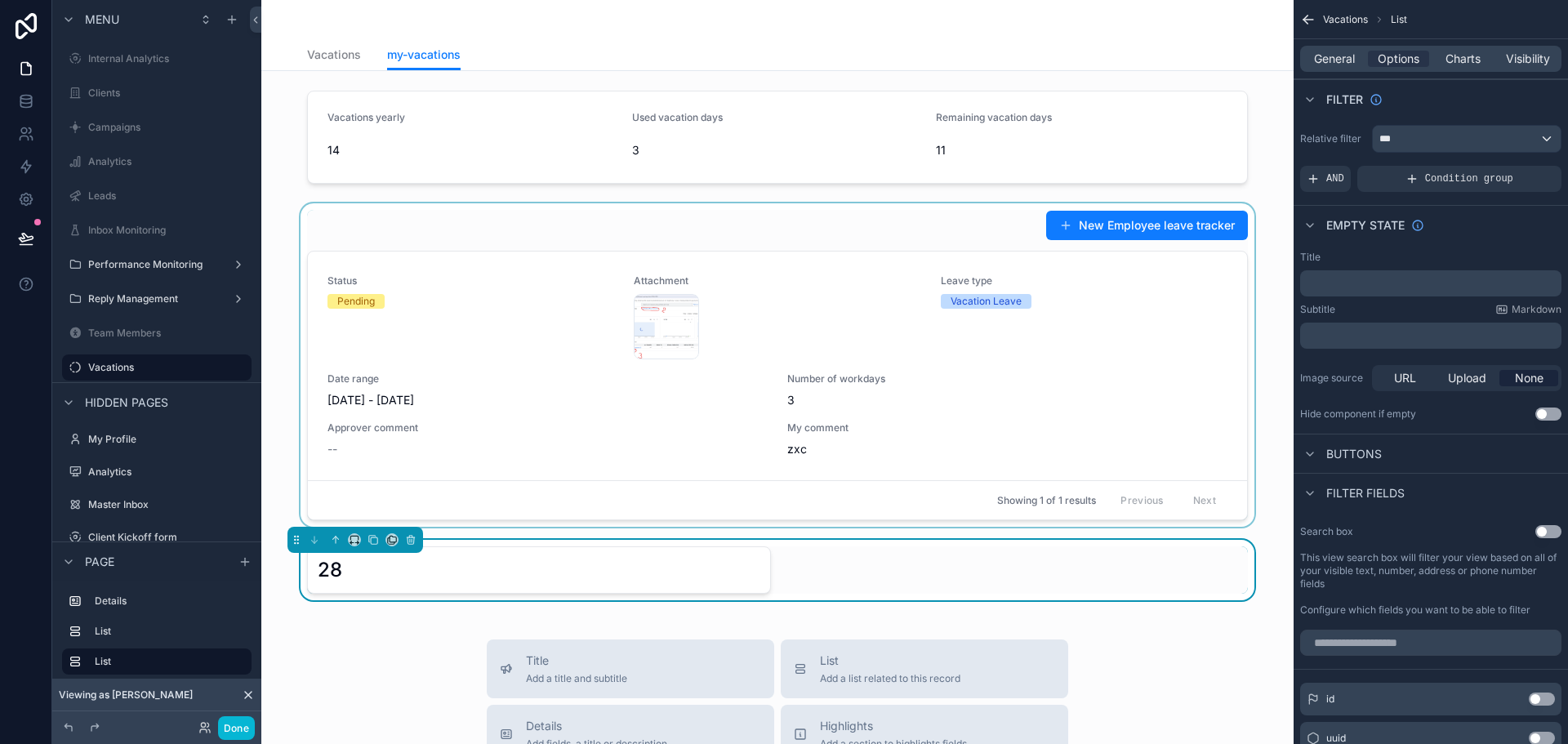
click at [557, 401] on div "scrollable content" at bounding box center [778, 364] width 1006 height 323
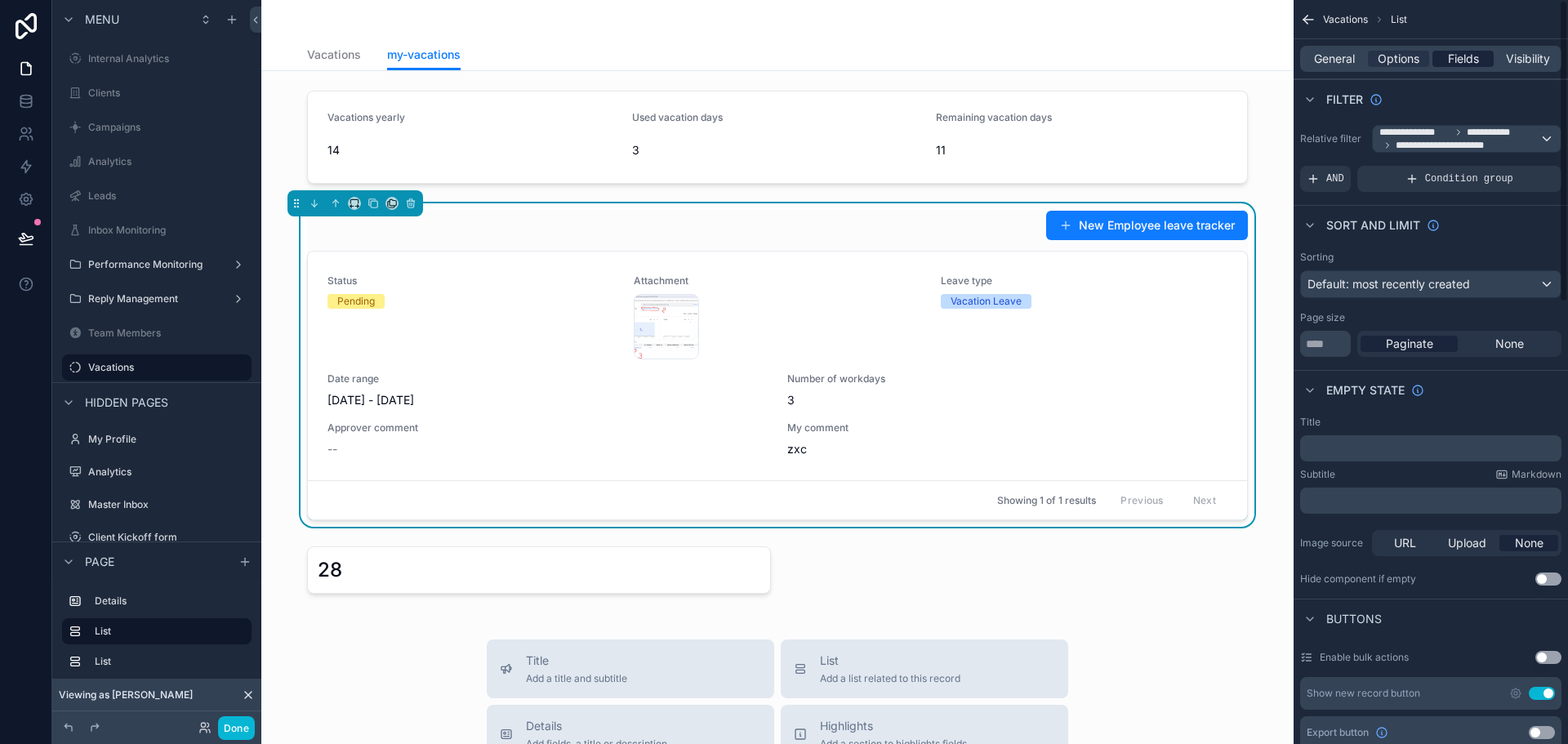
click at [1470, 59] on span "Fields" at bounding box center [1463, 58] width 31 height 16
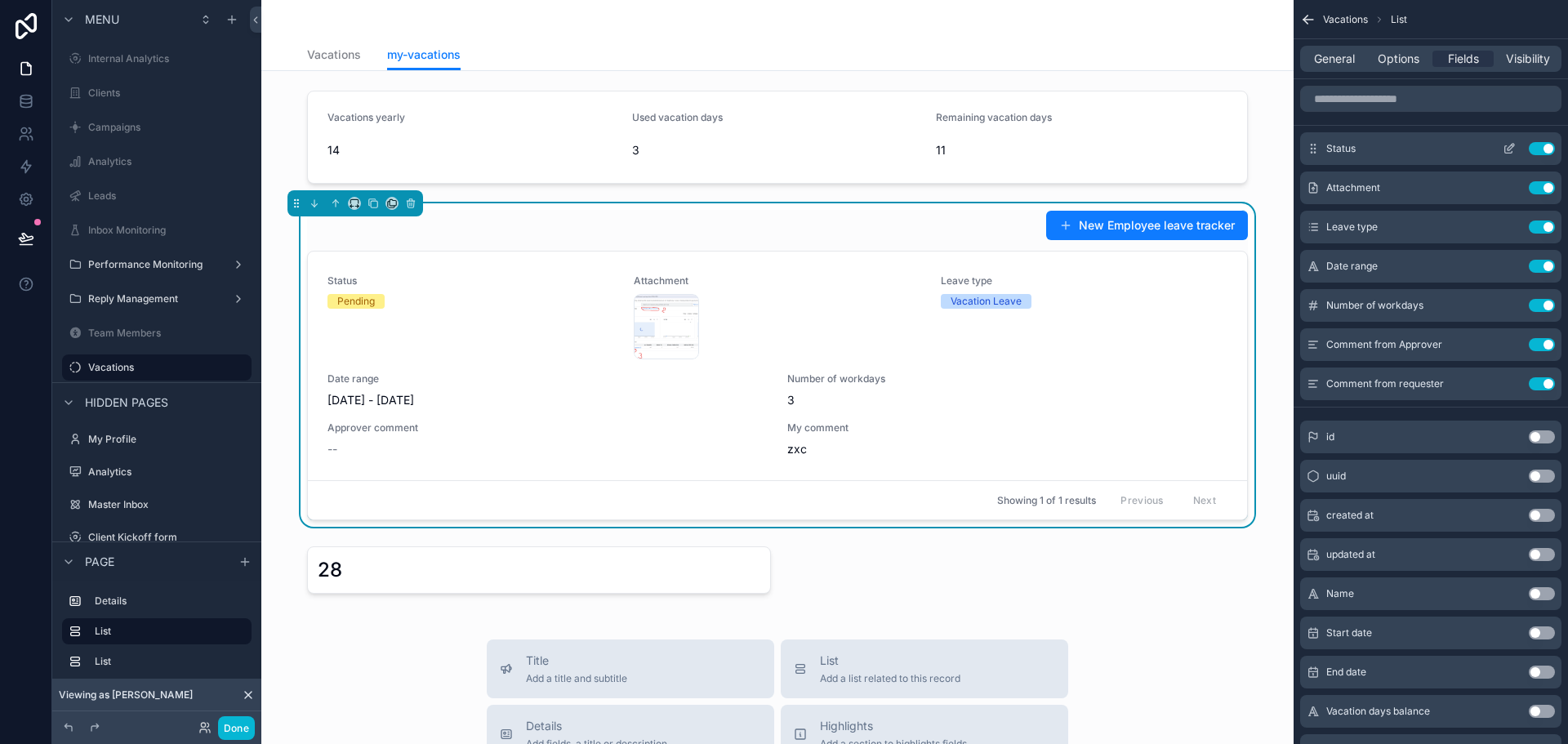
click at [1501, 151] on button "scrollable content" at bounding box center [1509, 148] width 26 height 13
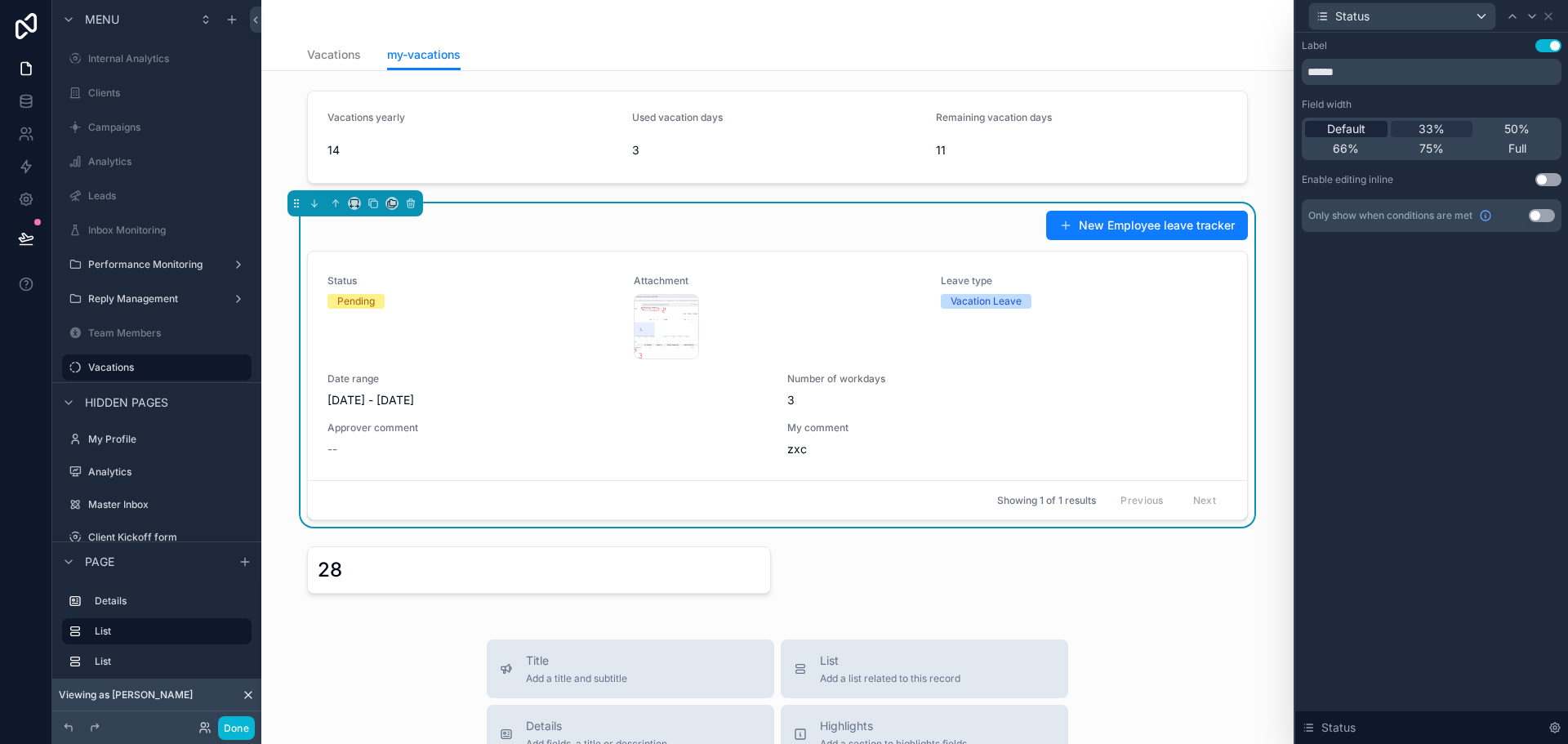
click at [1361, 131] on span "Default" at bounding box center [1346, 129] width 39 height 16
click at [1526, 21] on icon at bounding box center [1532, 15] width 13 height 13
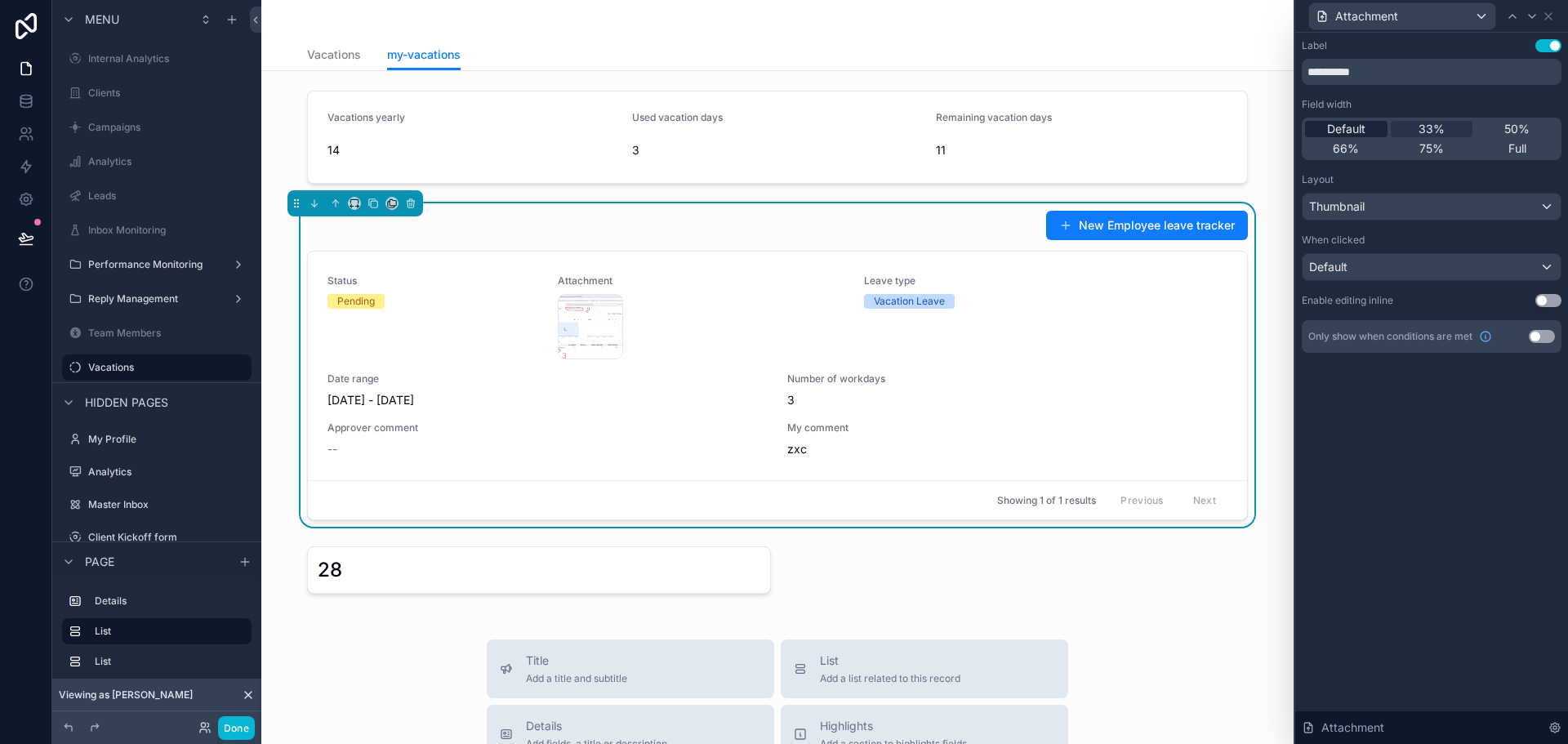
click at [1354, 127] on span "Default" at bounding box center [1346, 129] width 39 height 16
click at [1527, 15] on icon at bounding box center [1532, 15] width 13 height 13
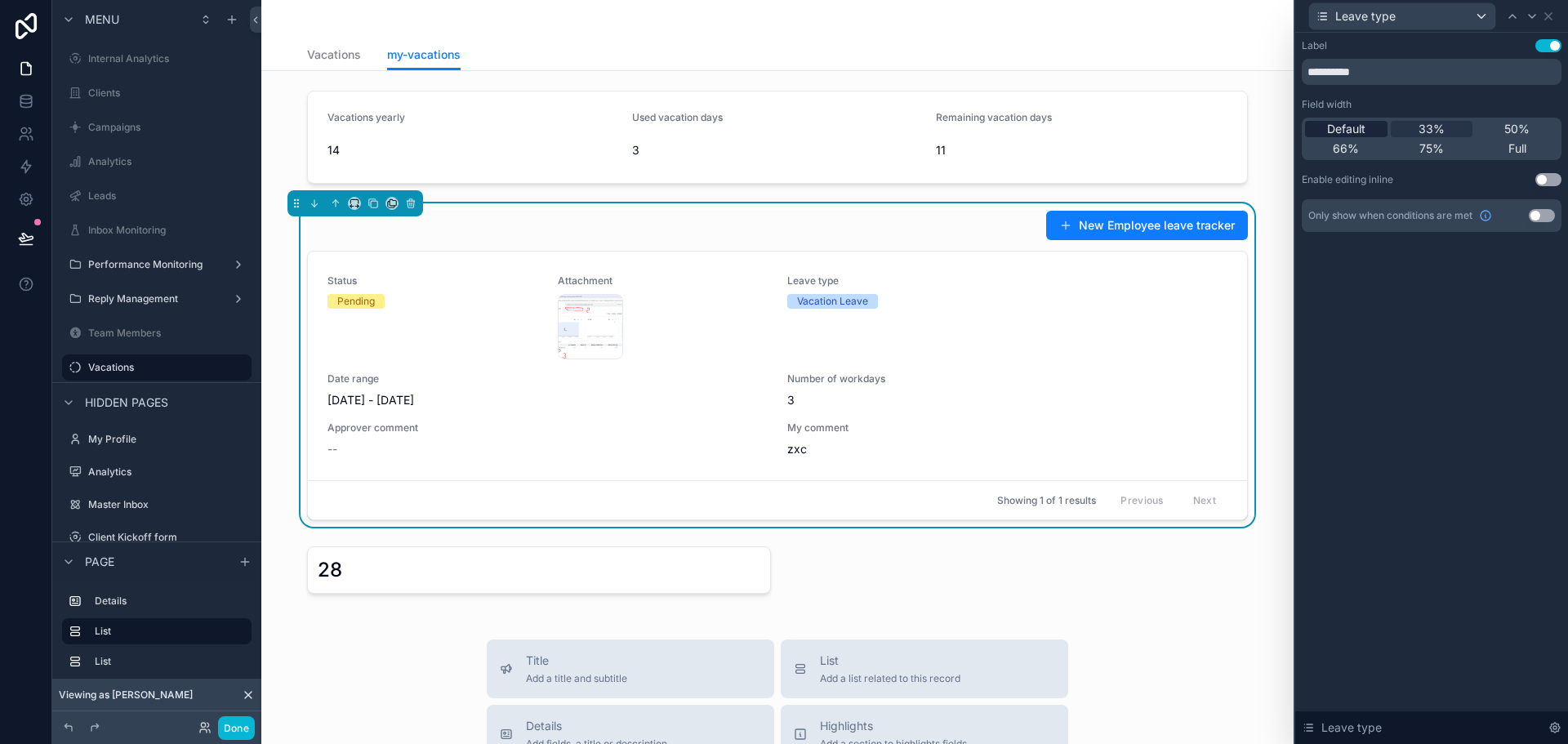
click at [1355, 135] on span "Default" at bounding box center [1346, 129] width 39 height 16
click at [1538, 20] on icon at bounding box center [1532, 15] width 13 height 13
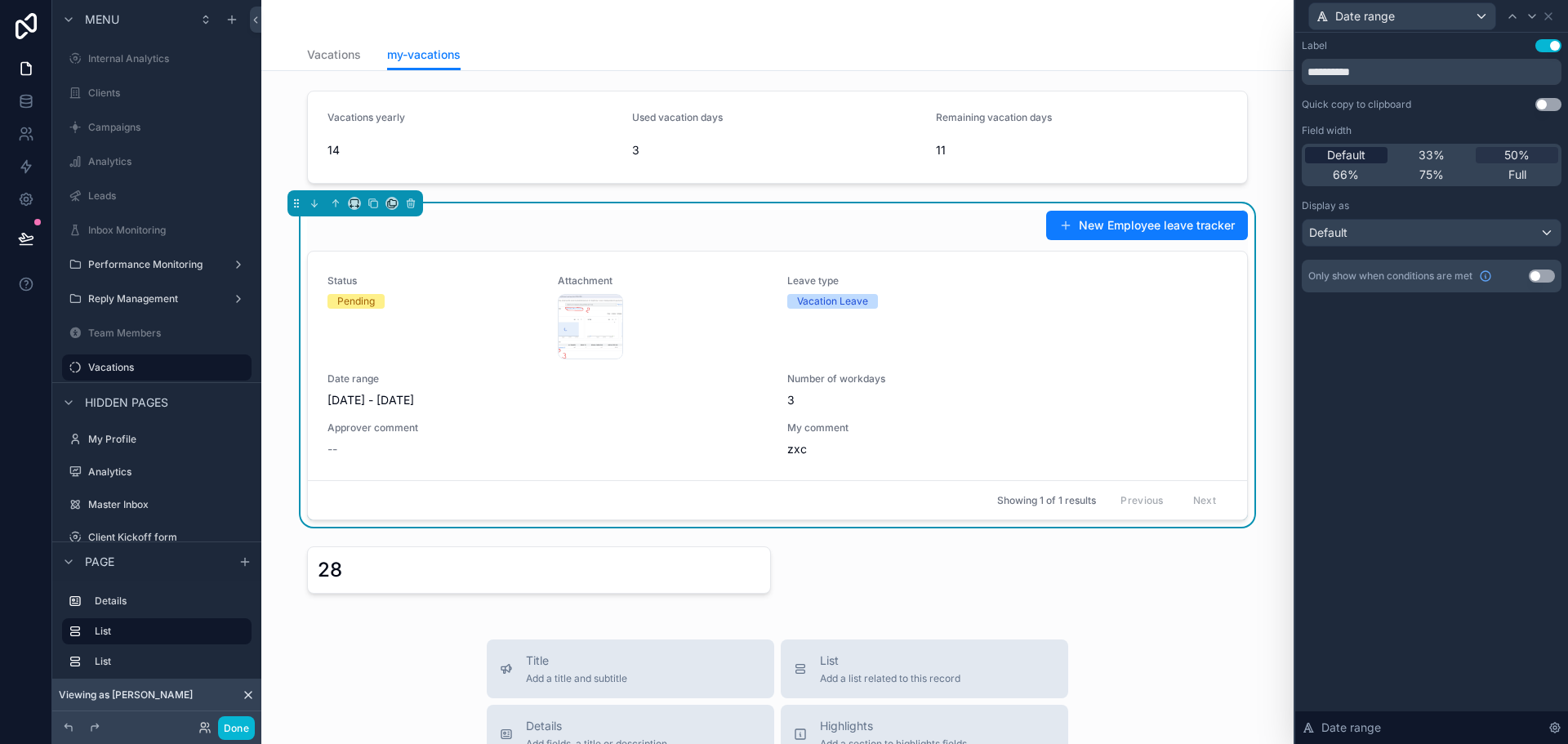
click at [1344, 154] on span "Default" at bounding box center [1346, 154] width 39 height 16
click at [1534, 22] on icon at bounding box center [1532, 15] width 13 height 13
click at [1346, 155] on span "Default" at bounding box center [1346, 154] width 39 height 16
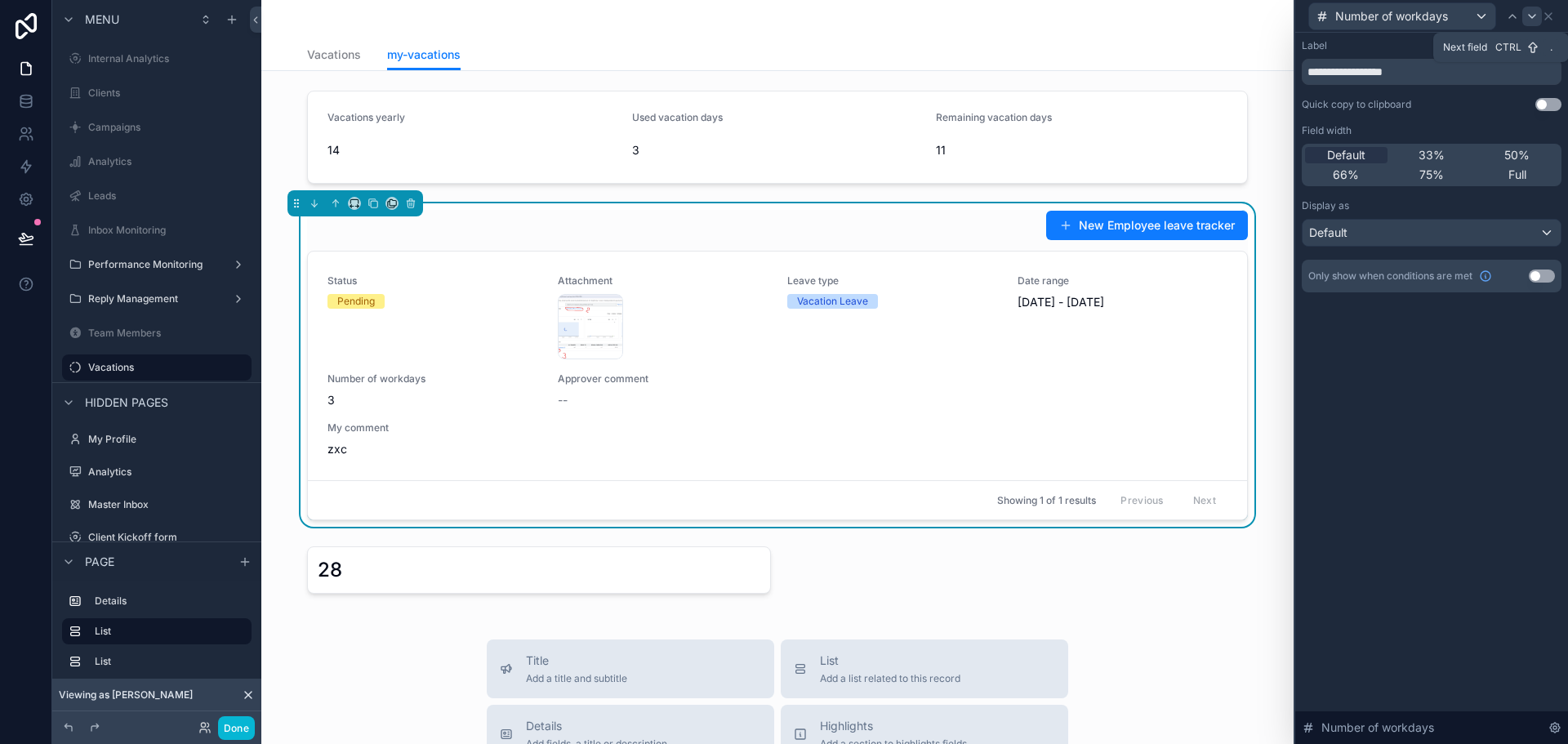
click at [1529, 11] on icon at bounding box center [1532, 15] width 13 height 13
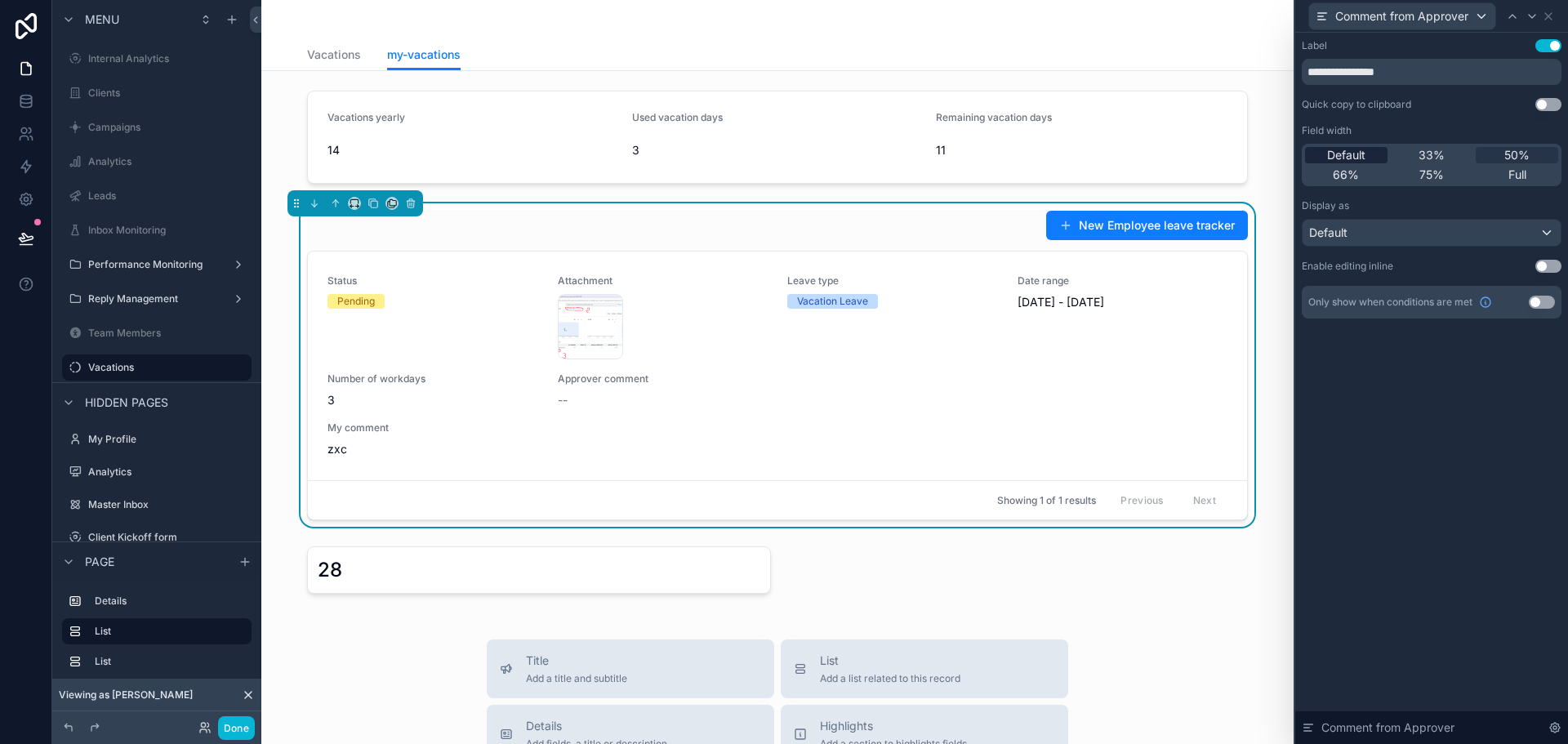
click at [1328, 153] on span "Default" at bounding box center [1346, 154] width 39 height 16
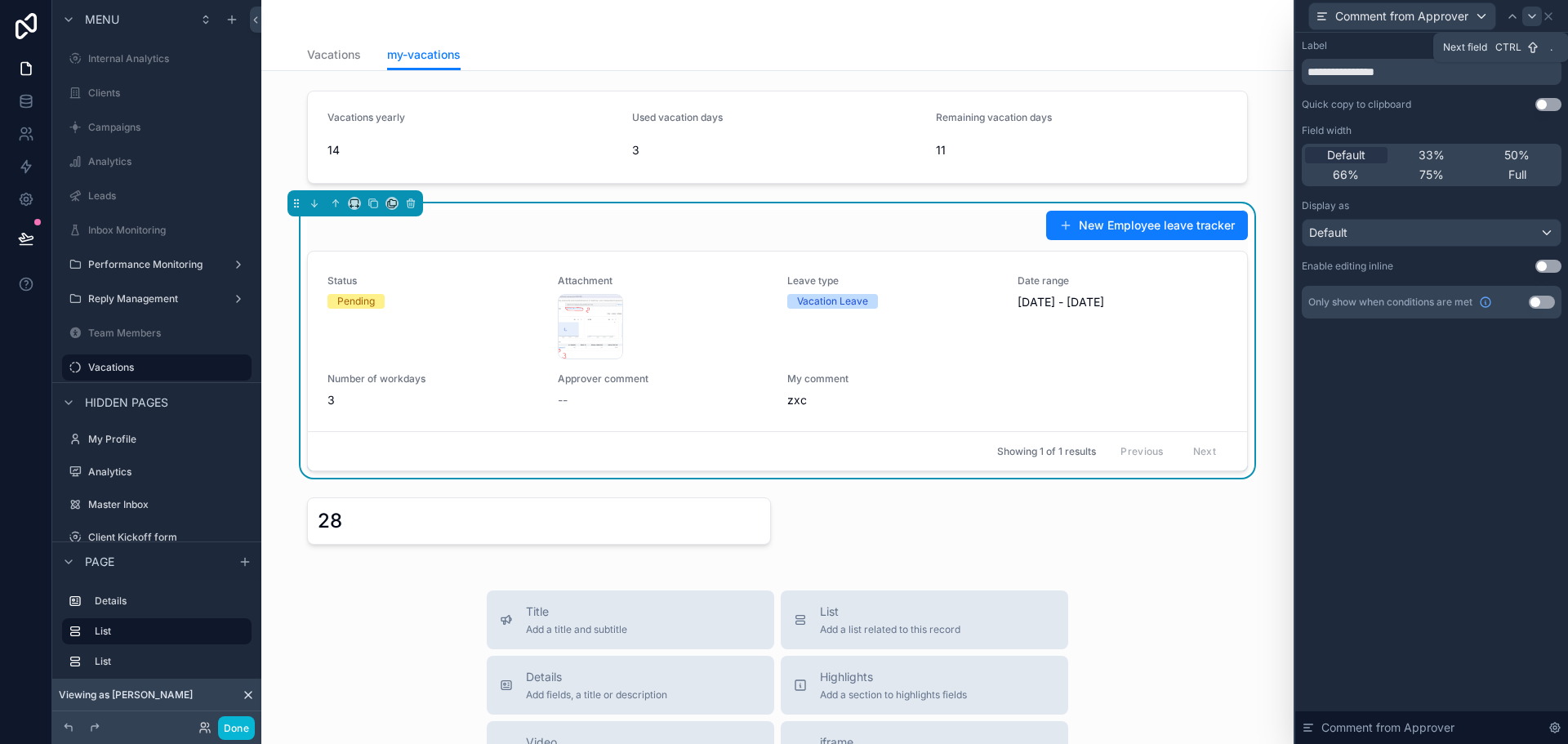
click at [1529, 14] on icon at bounding box center [1532, 15] width 13 height 13
click at [1331, 161] on span "Default" at bounding box center [1346, 154] width 39 height 16
click at [1528, 15] on icon at bounding box center [1532, 15] width 13 height 13
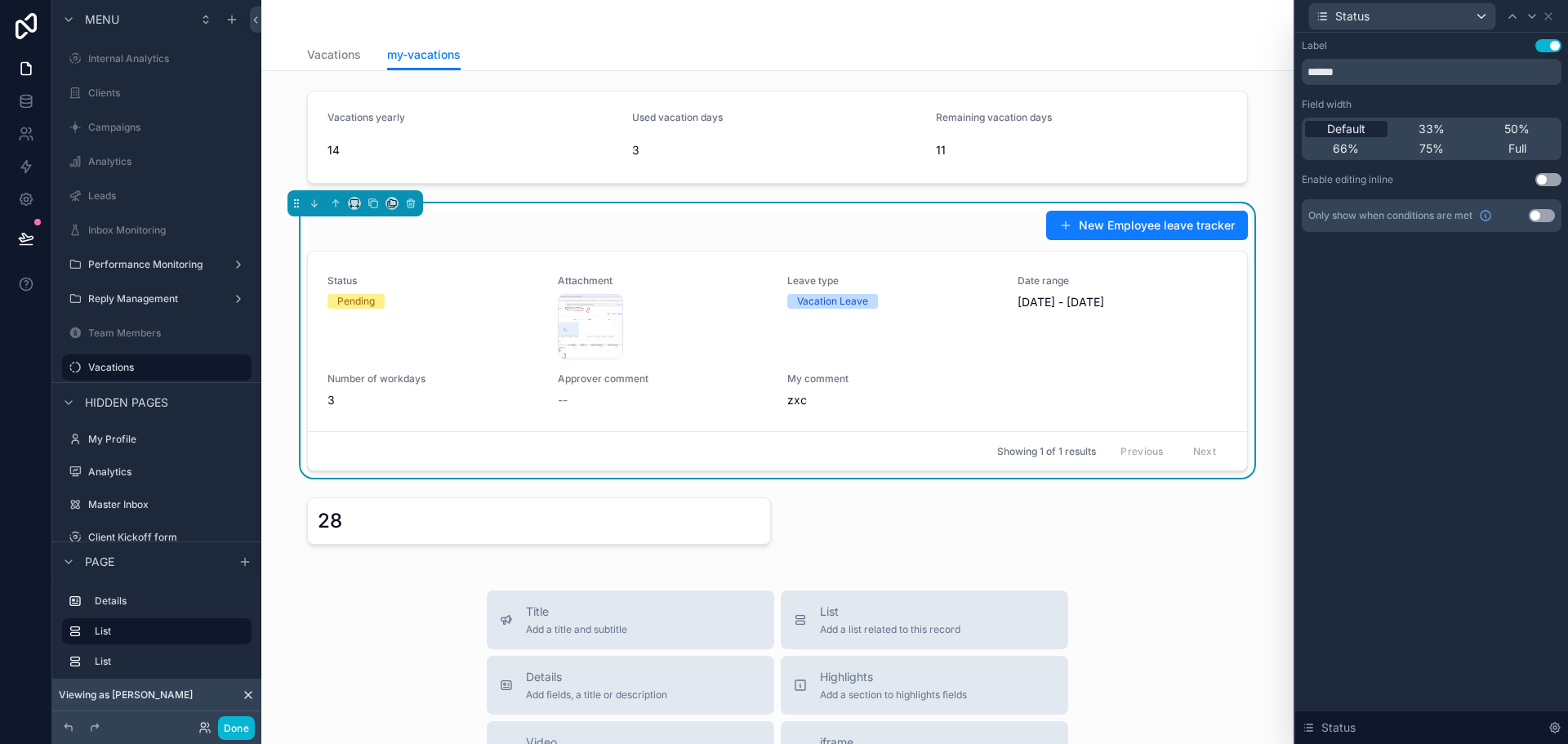
click at [1363, 122] on span "Default" at bounding box center [1346, 129] width 39 height 16
click at [1526, 15] on icon at bounding box center [1532, 15] width 13 height 13
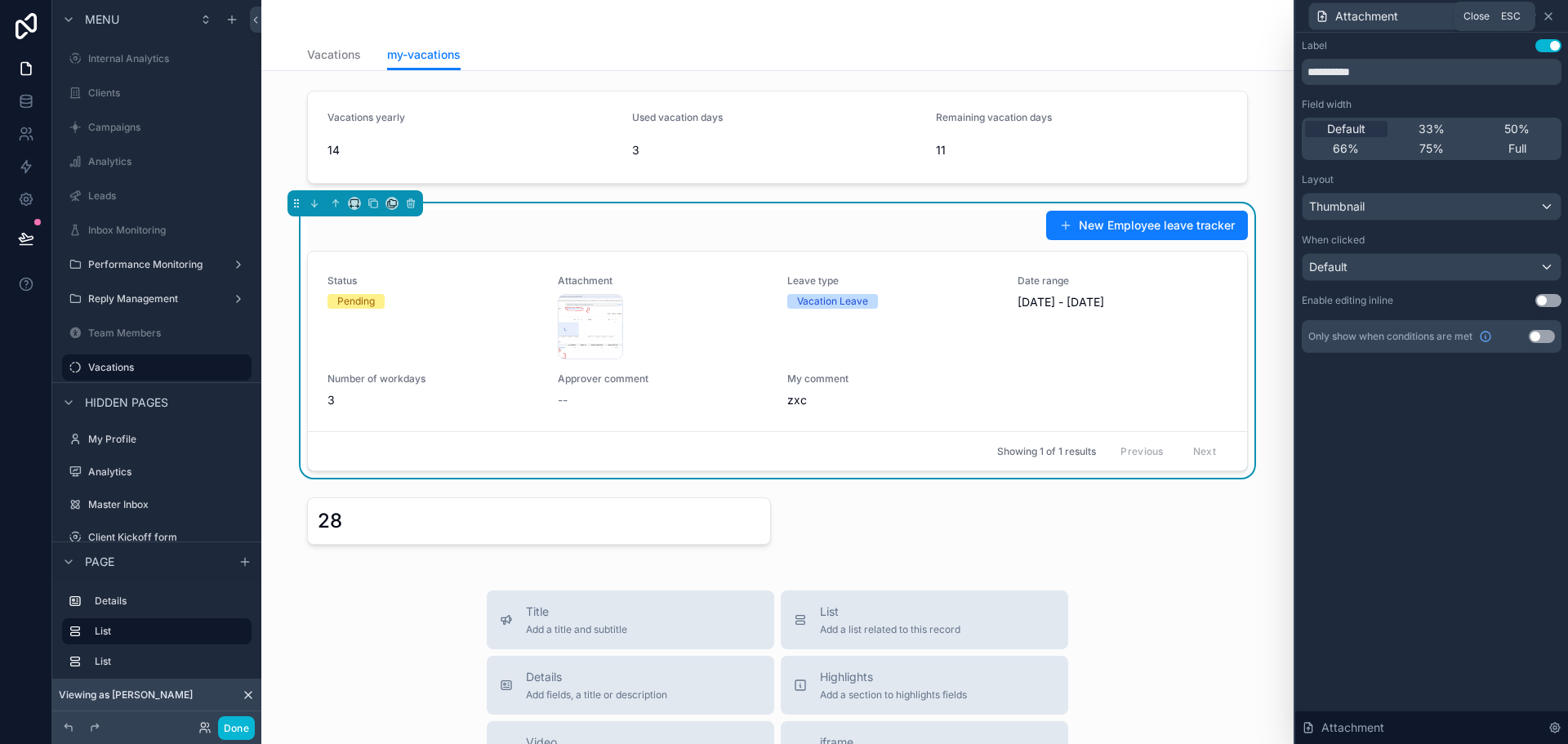
click at [1549, 15] on icon at bounding box center [1548, 16] width 7 height 7
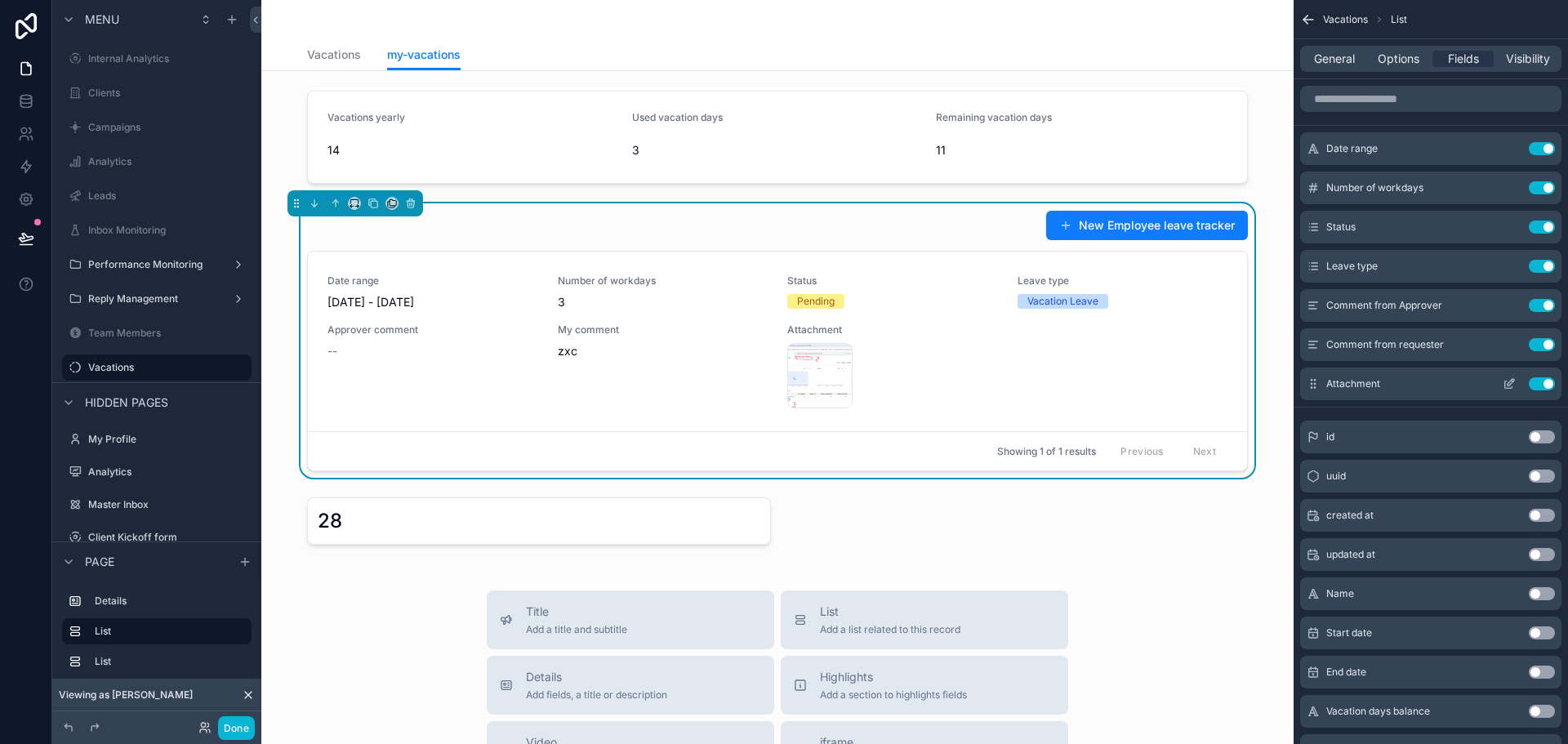
click at [1506, 376] on div "Attachment Use setting" at bounding box center [1431, 384] width 261 height 33
click at [1505, 378] on icon "scrollable content" at bounding box center [1509, 383] width 13 height 13
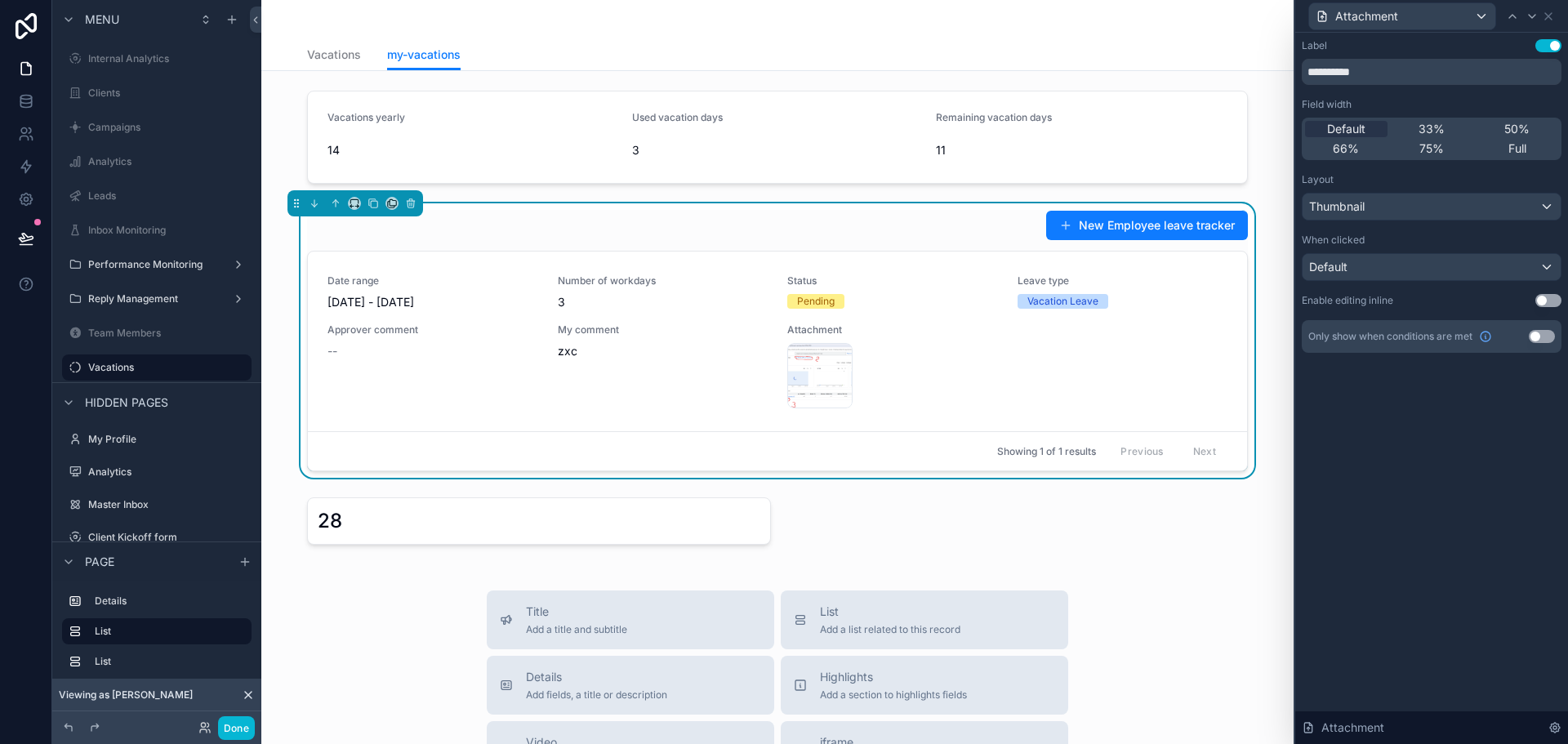
click at [1512, 158] on div "Default 33% 50% 66% 75% Full" at bounding box center [1432, 139] width 260 height 43
click at [1518, 148] on span "Full" at bounding box center [1517, 148] width 18 height 16
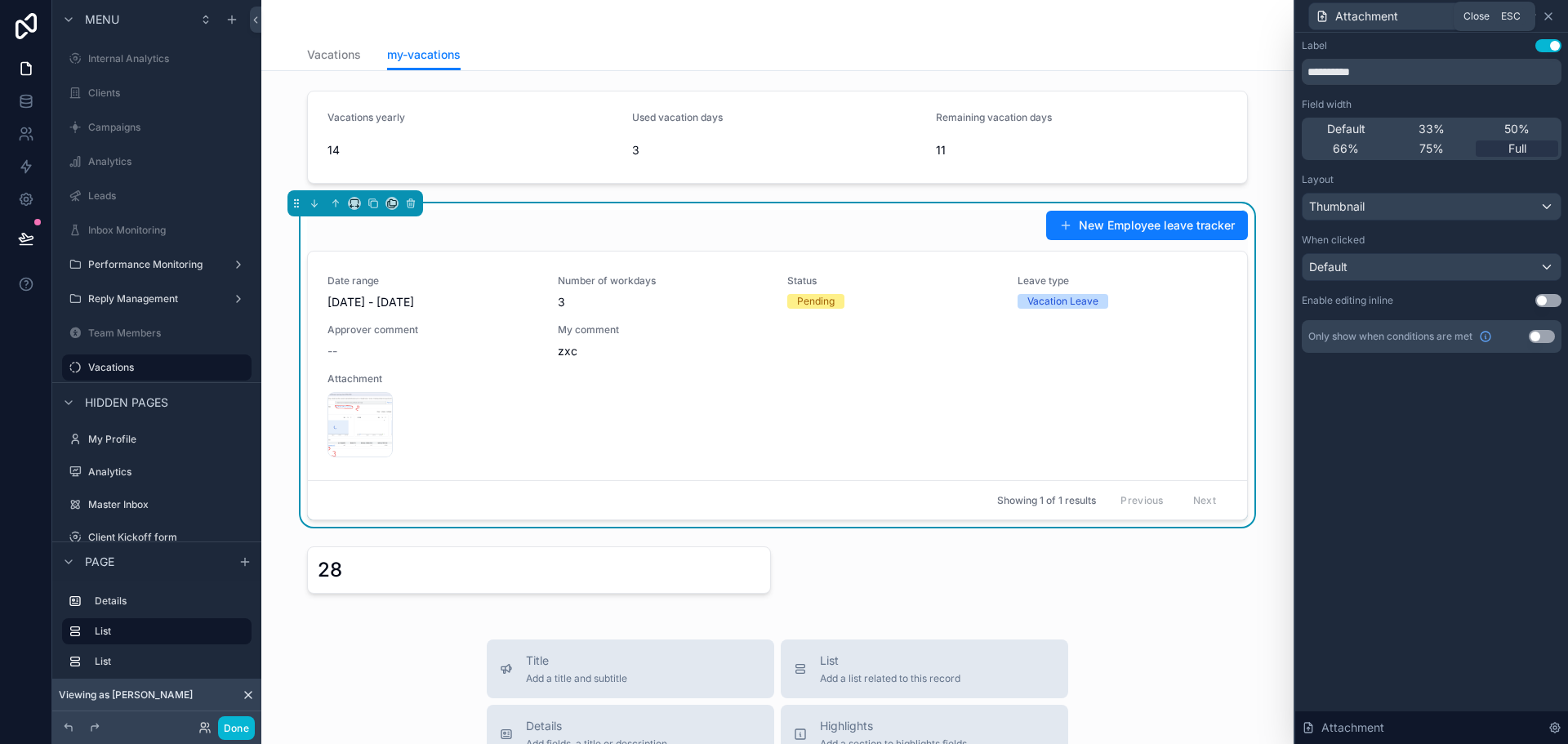
click at [1547, 11] on icon at bounding box center [1548, 15] width 13 height 13
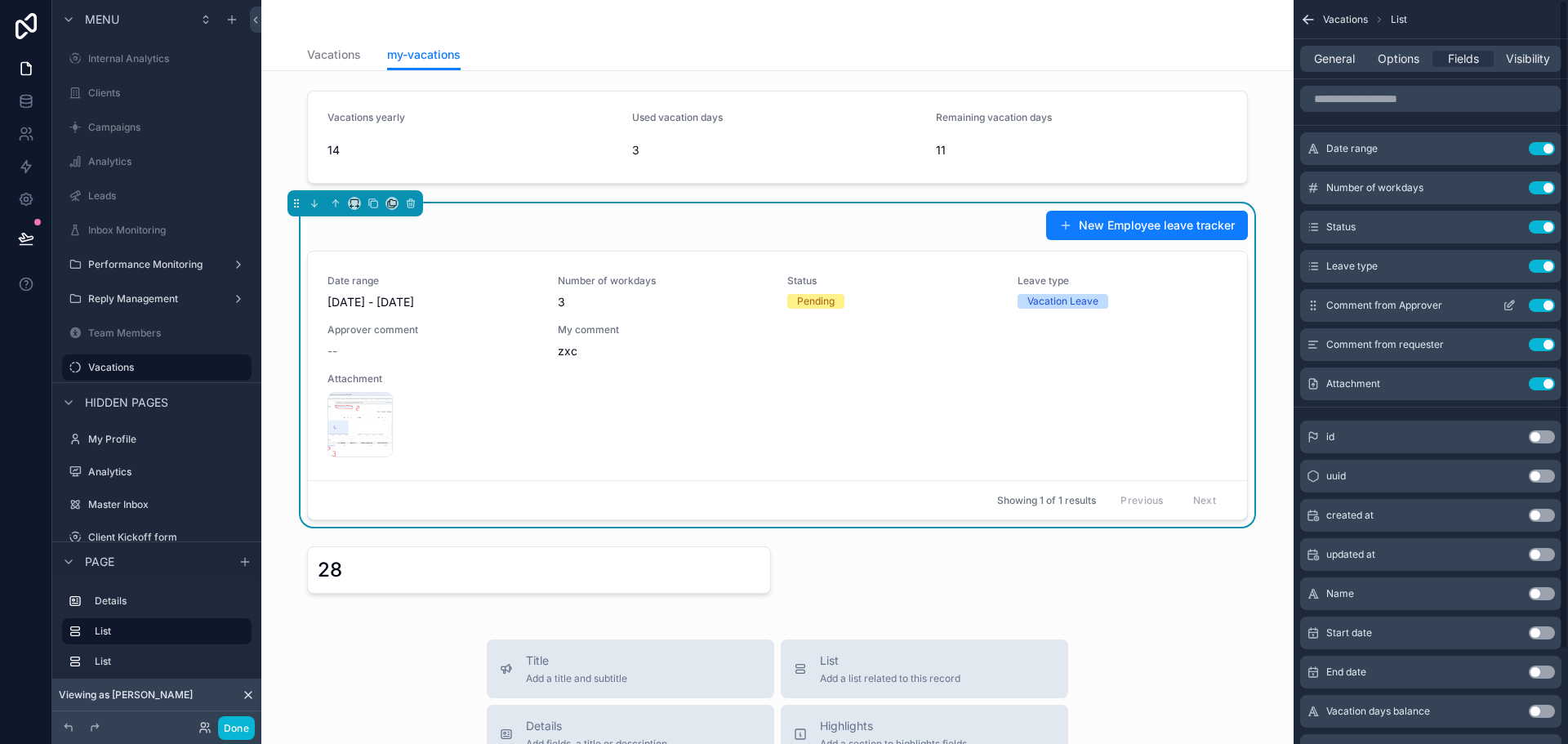
click at [1532, 308] on button "Use setting" at bounding box center [1541, 305] width 26 height 13
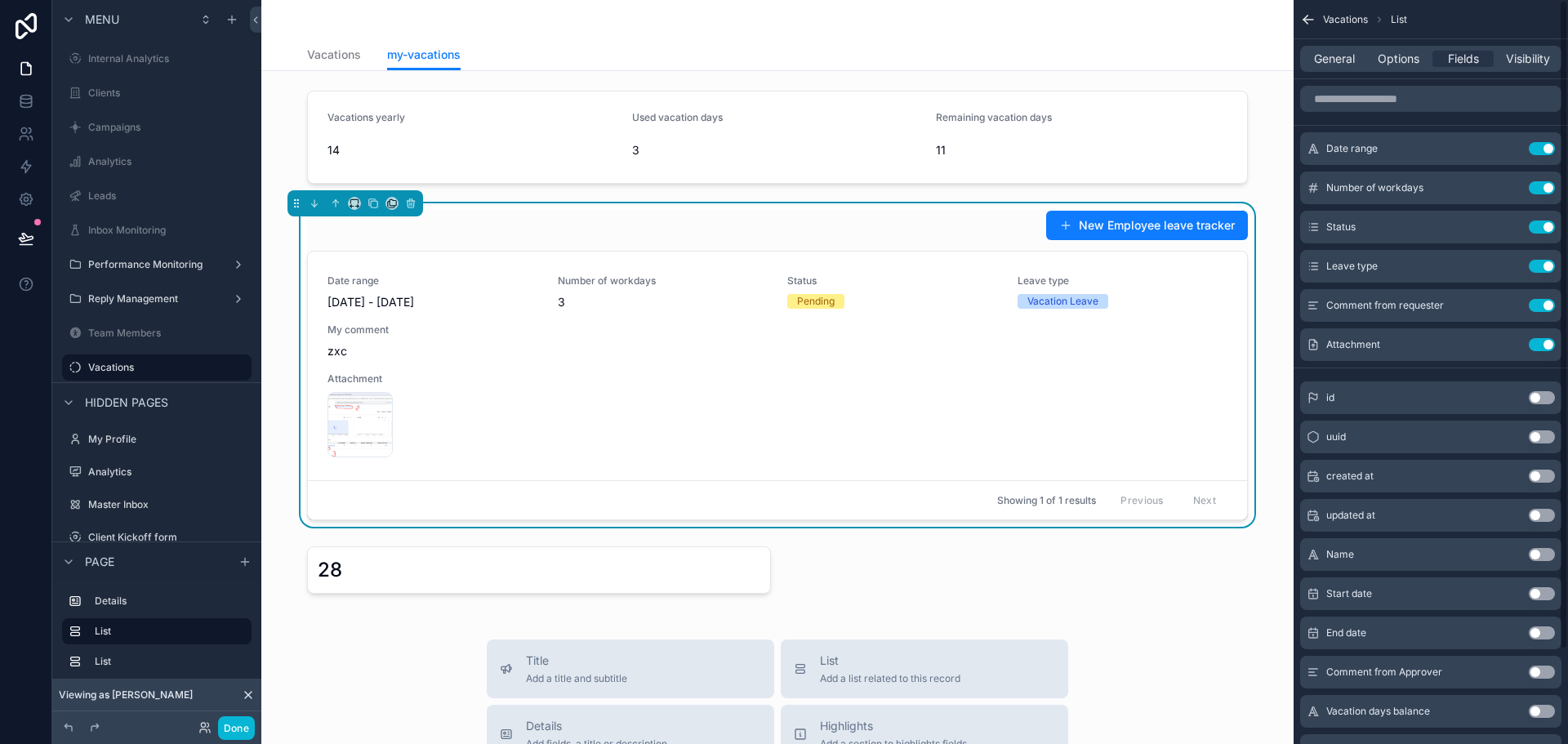
click at [1532, 308] on button "Use setting" at bounding box center [1541, 305] width 26 height 13
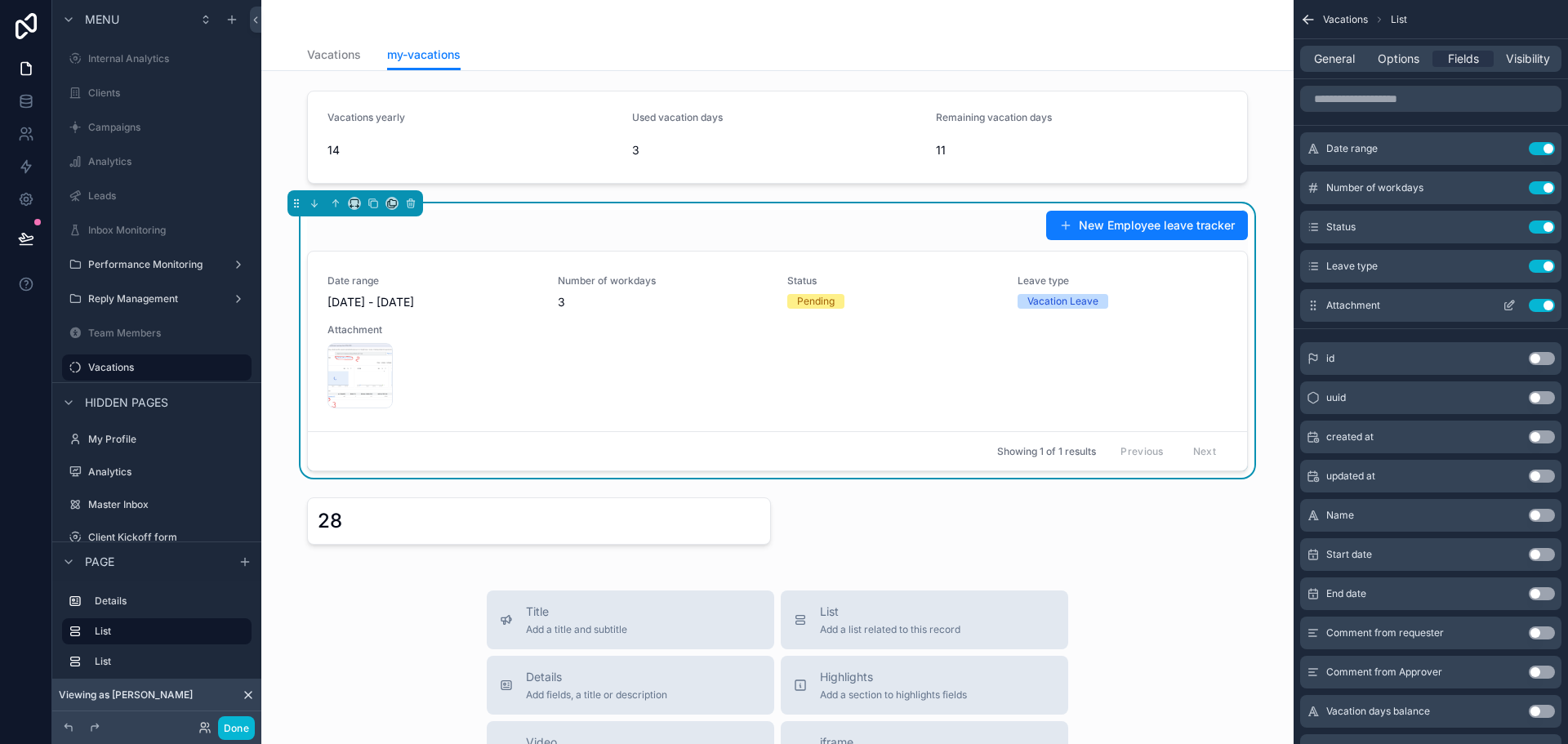
click at [1546, 308] on button "Use setting" at bounding box center [1541, 305] width 26 height 13
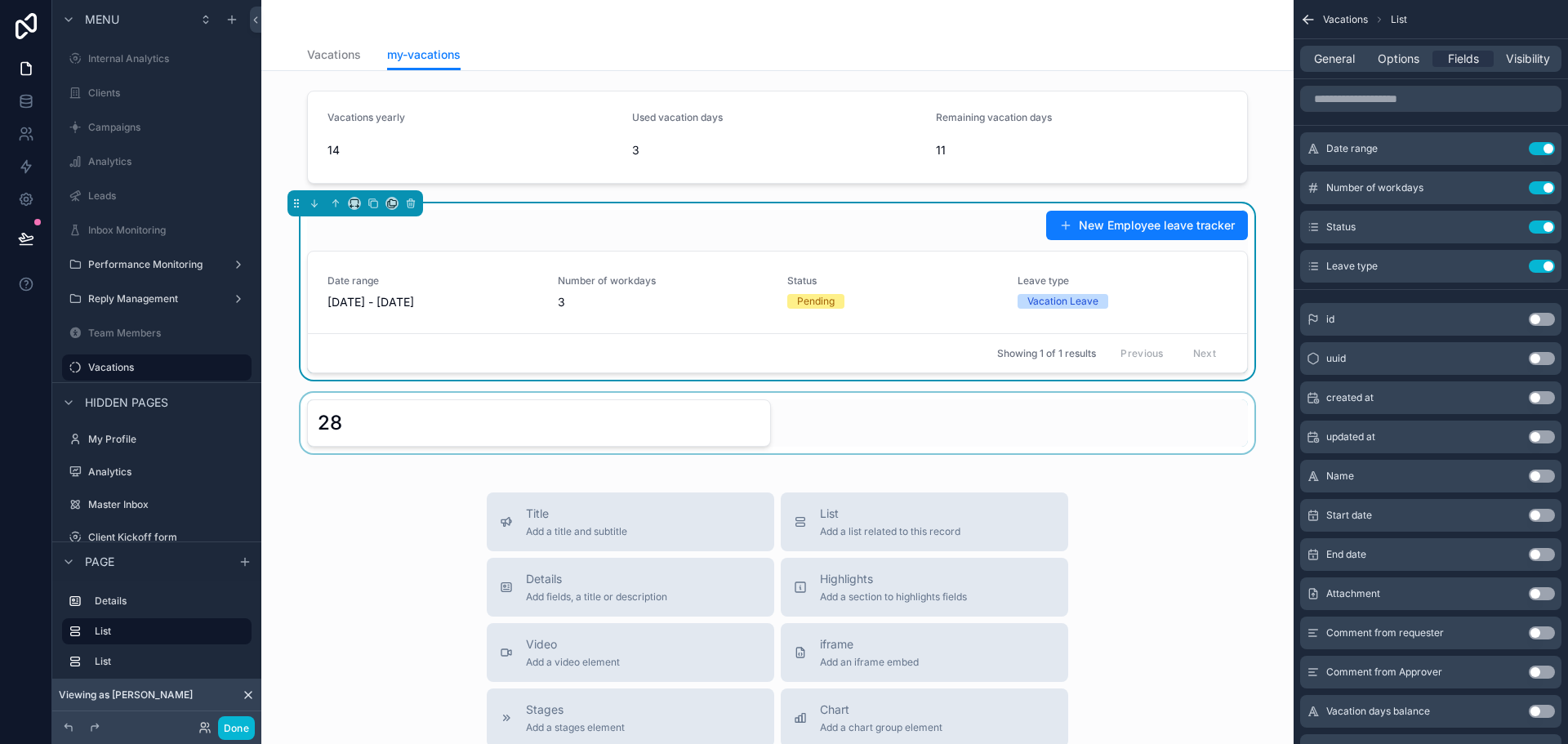
click at [552, 425] on div "scrollable content" at bounding box center [778, 423] width 1006 height 60
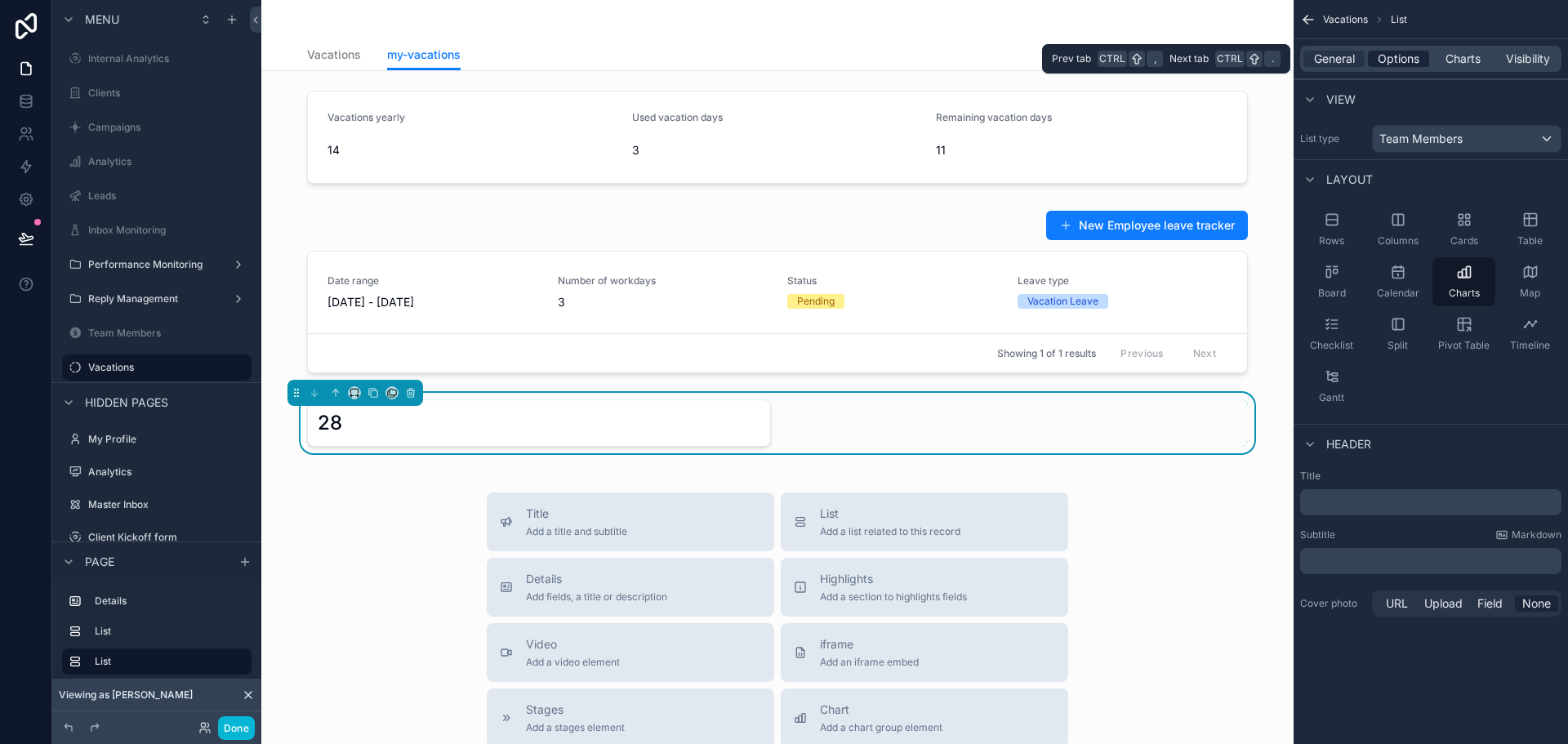
click at [1380, 57] on span "Options" at bounding box center [1398, 58] width 42 height 16
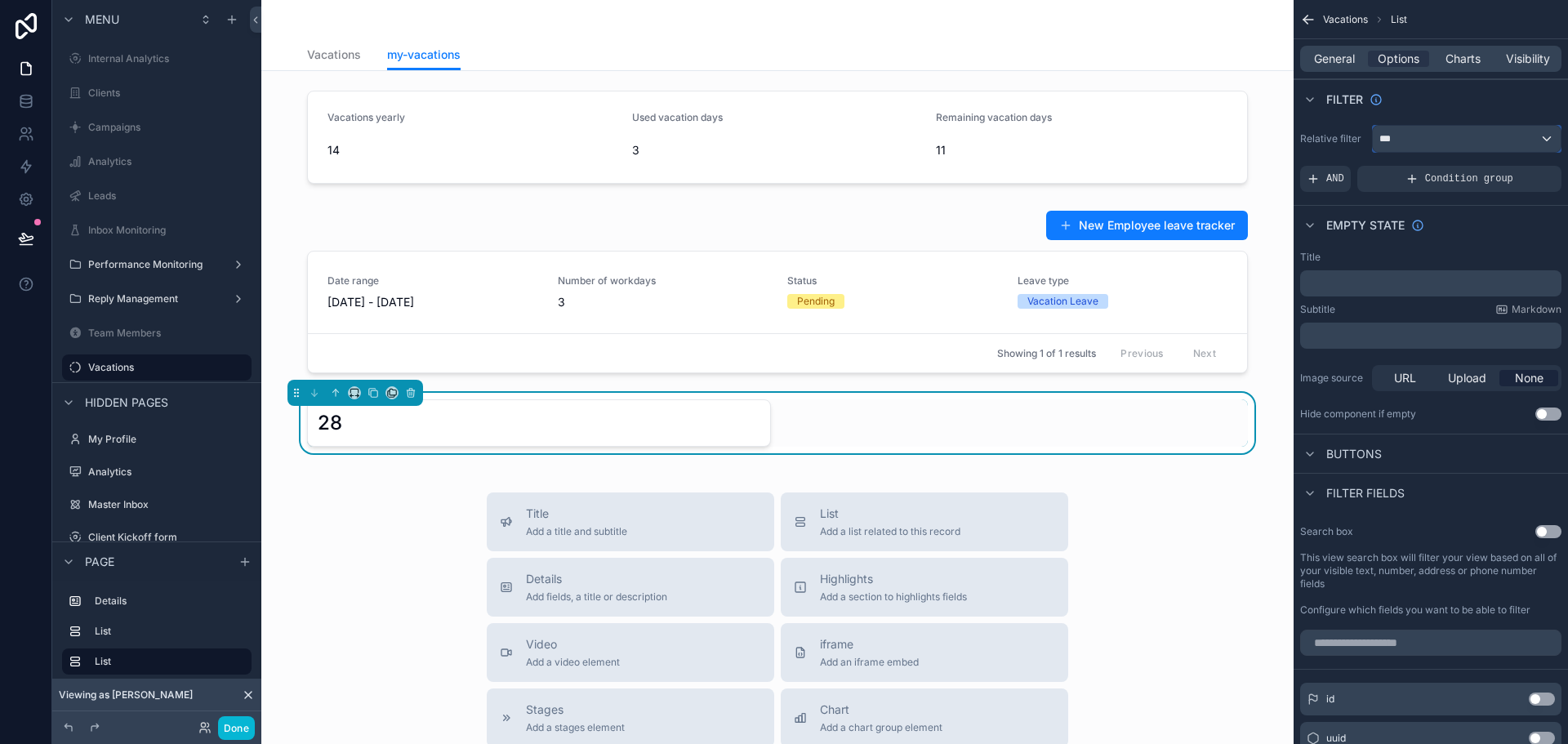
click at [1419, 141] on div "***" at bounding box center [1466, 139] width 188 height 26
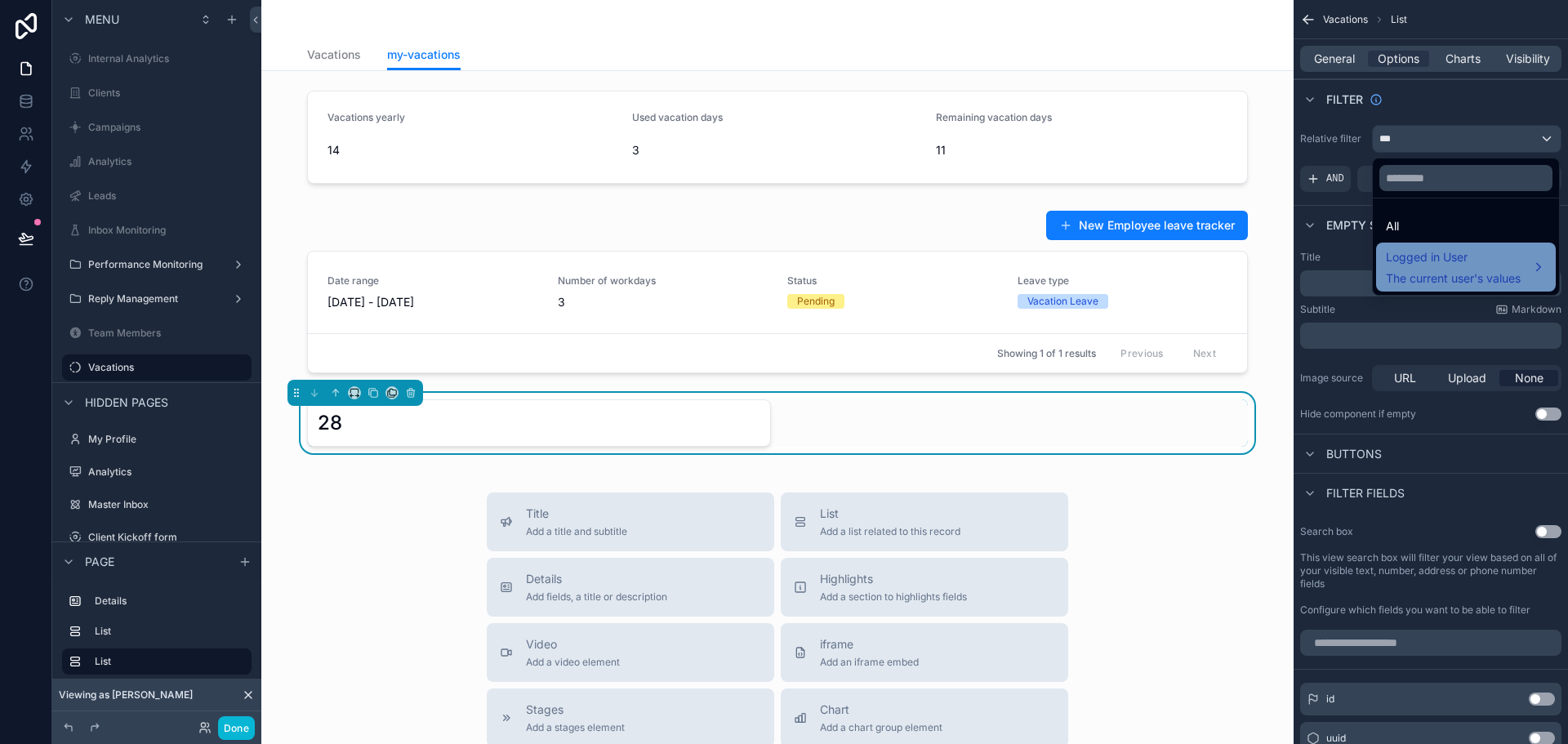
click at [1430, 255] on span "Logged in User" at bounding box center [1453, 257] width 135 height 20
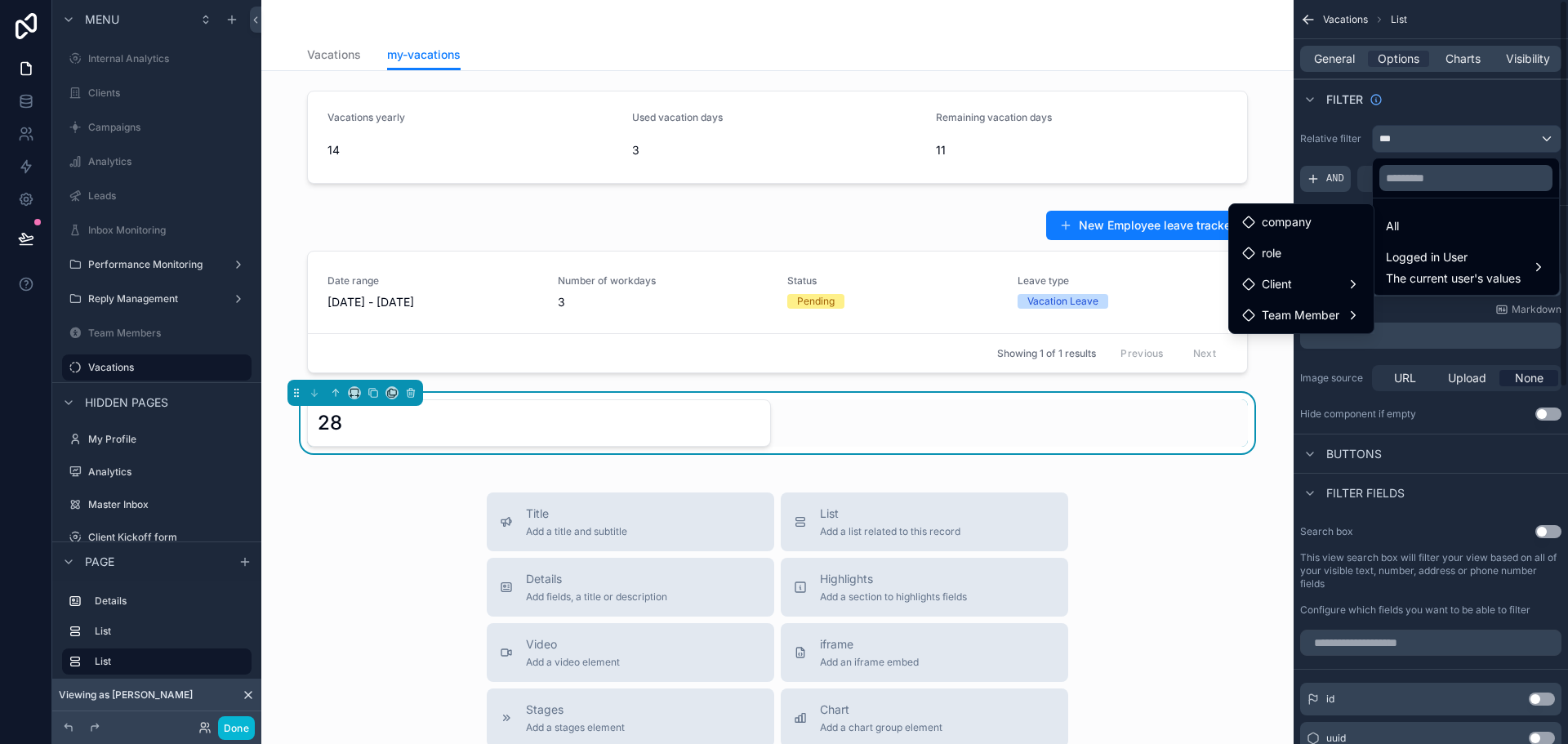
click at [1333, 185] on div "scrollable content" at bounding box center [784, 372] width 1568 height 744
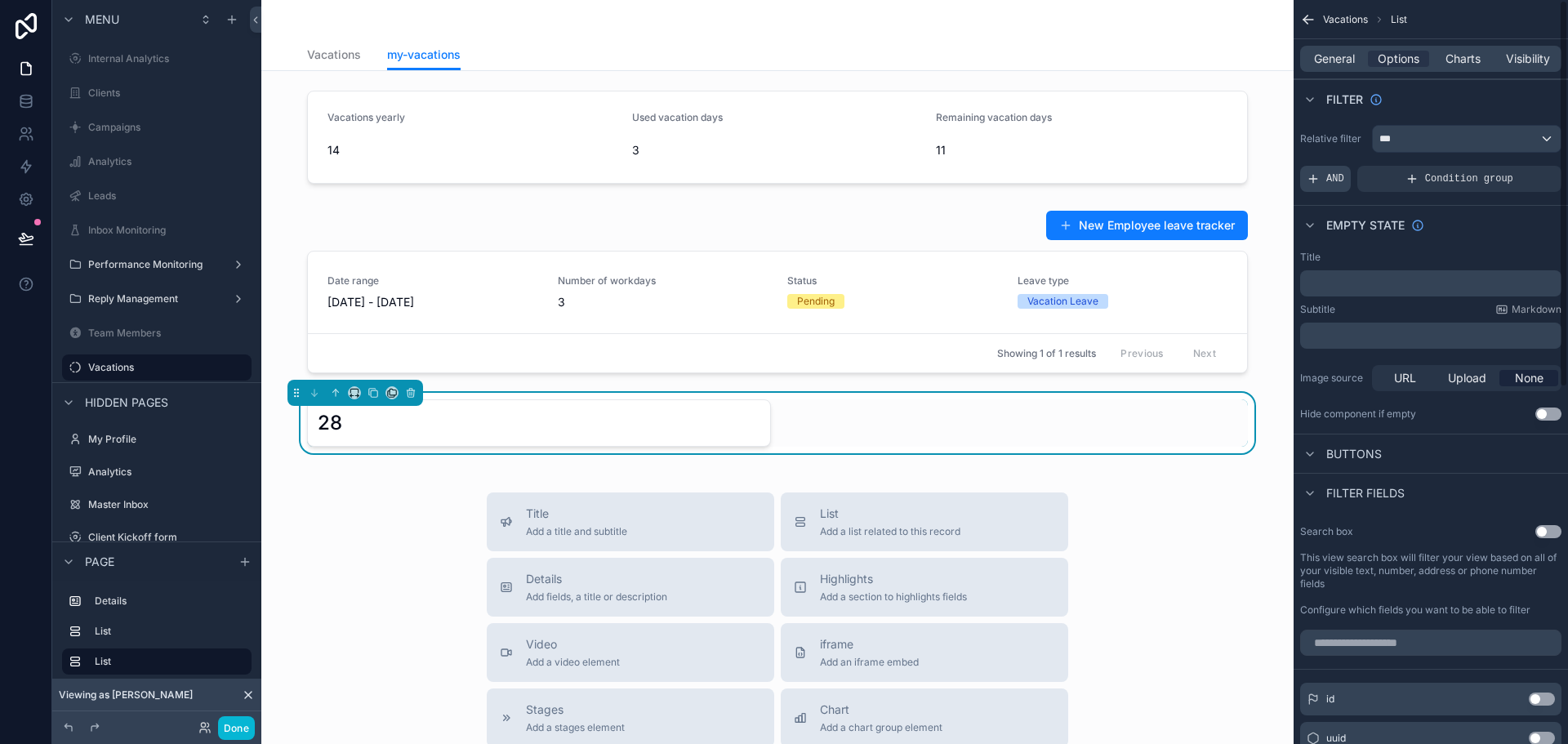
click at [1341, 182] on span "AND" at bounding box center [1335, 178] width 18 height 13
click at [1526, 162] on div "scrollable content" at bounding box center [1520, 167] width 23 height 23
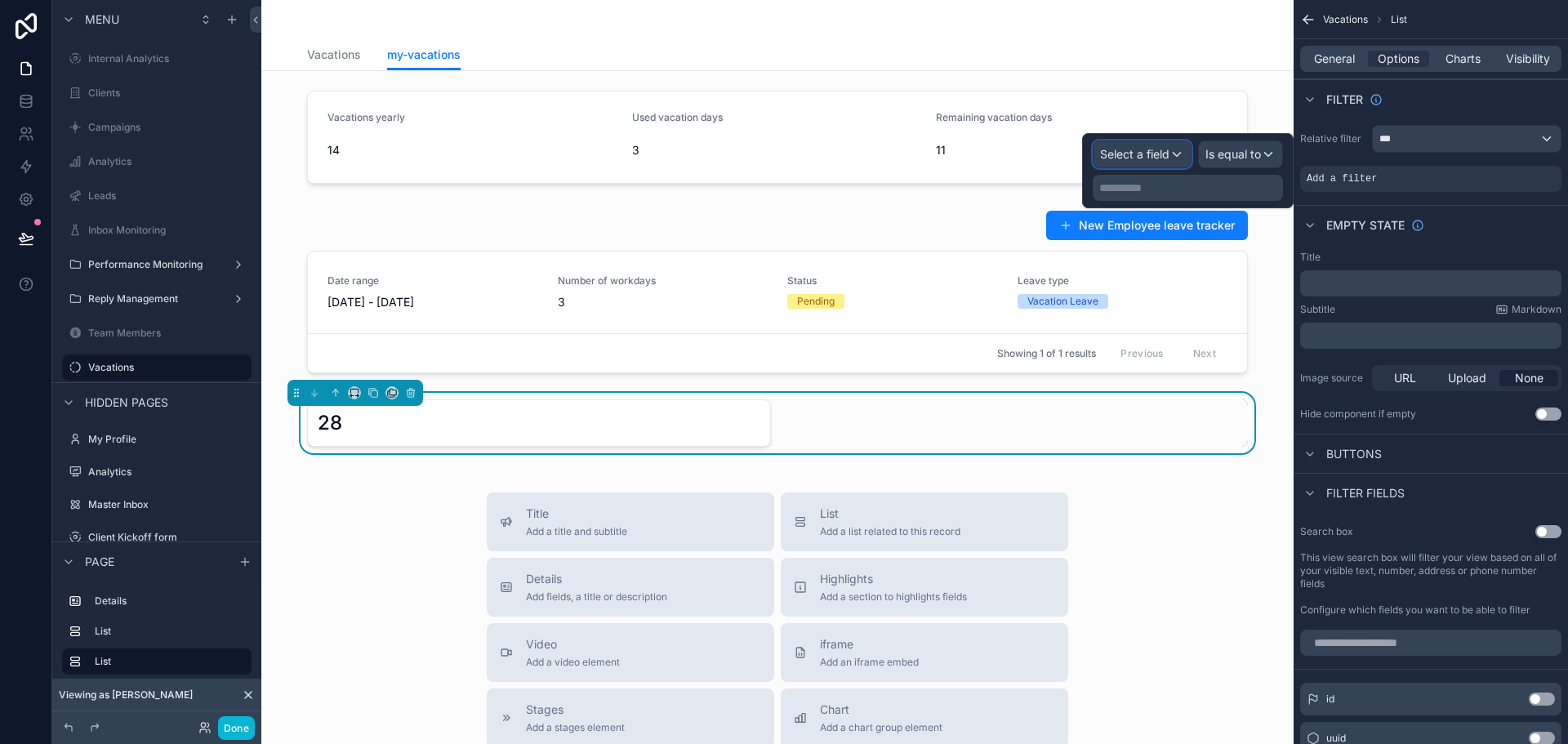
click at [1141, 162] on span "Select a field" at bounding box center [1134, 154] width 69 height 16
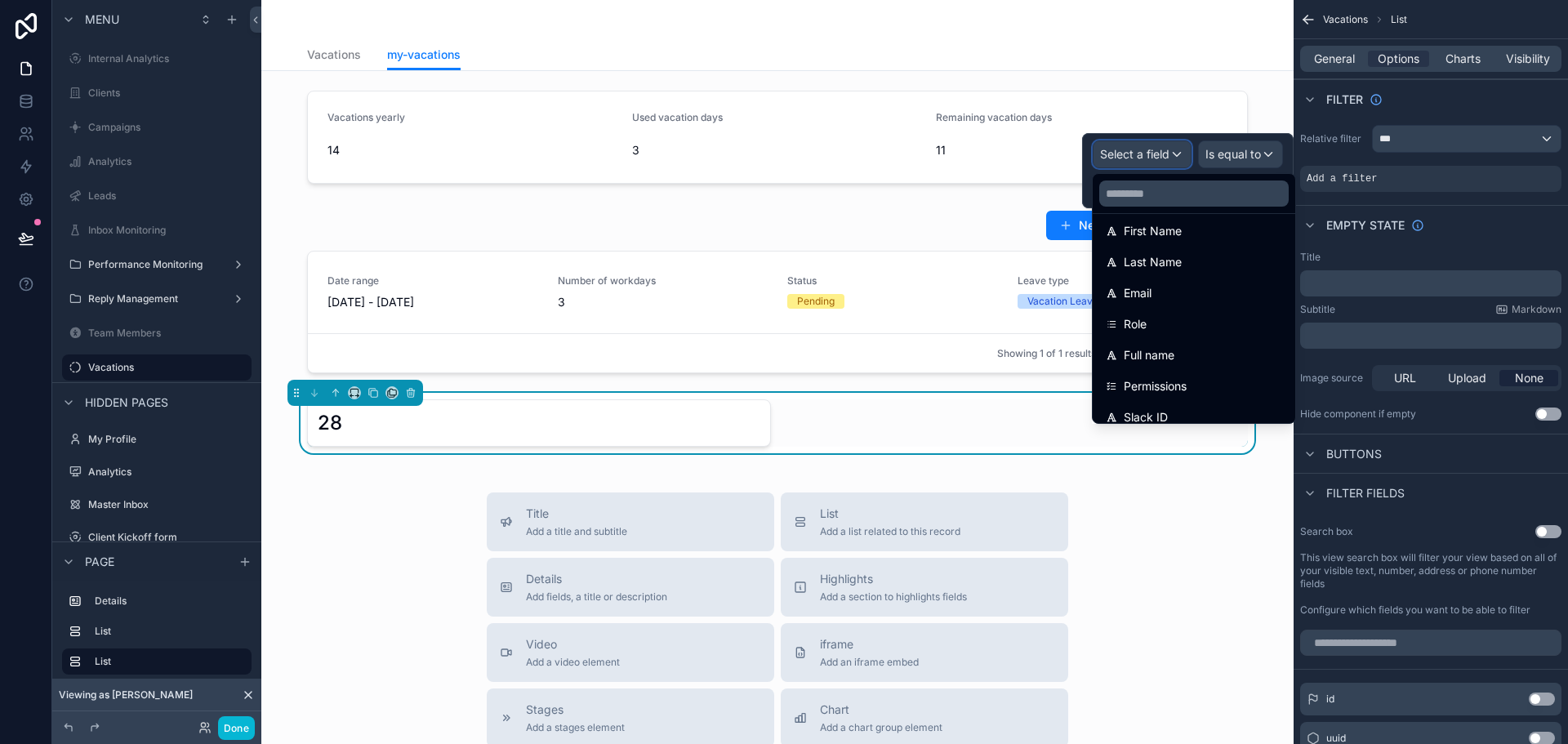
scroll to position [245, 0]
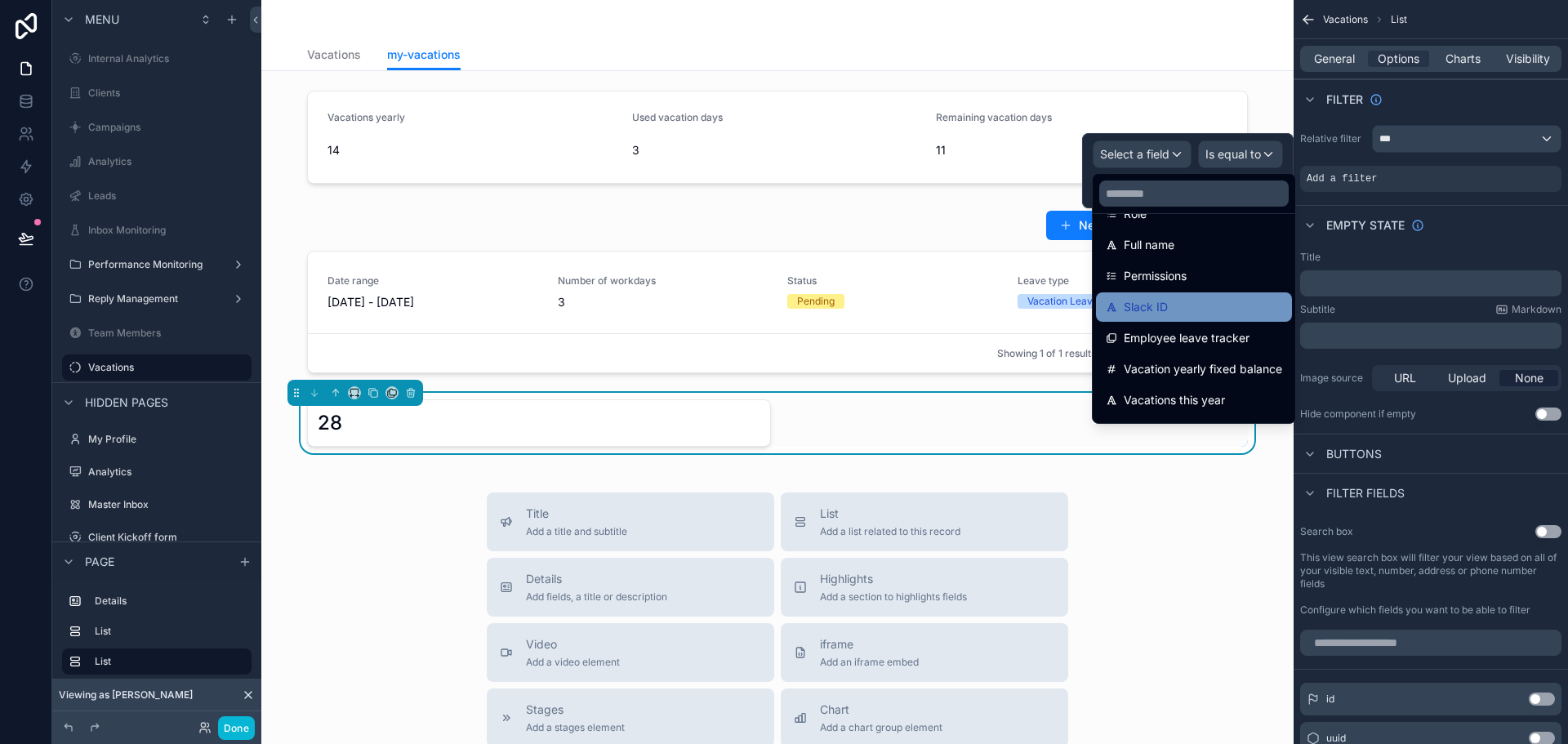
click at [1178, 313] on div "Slack ID" at bounding box center [1194, 307] width 177 height 20
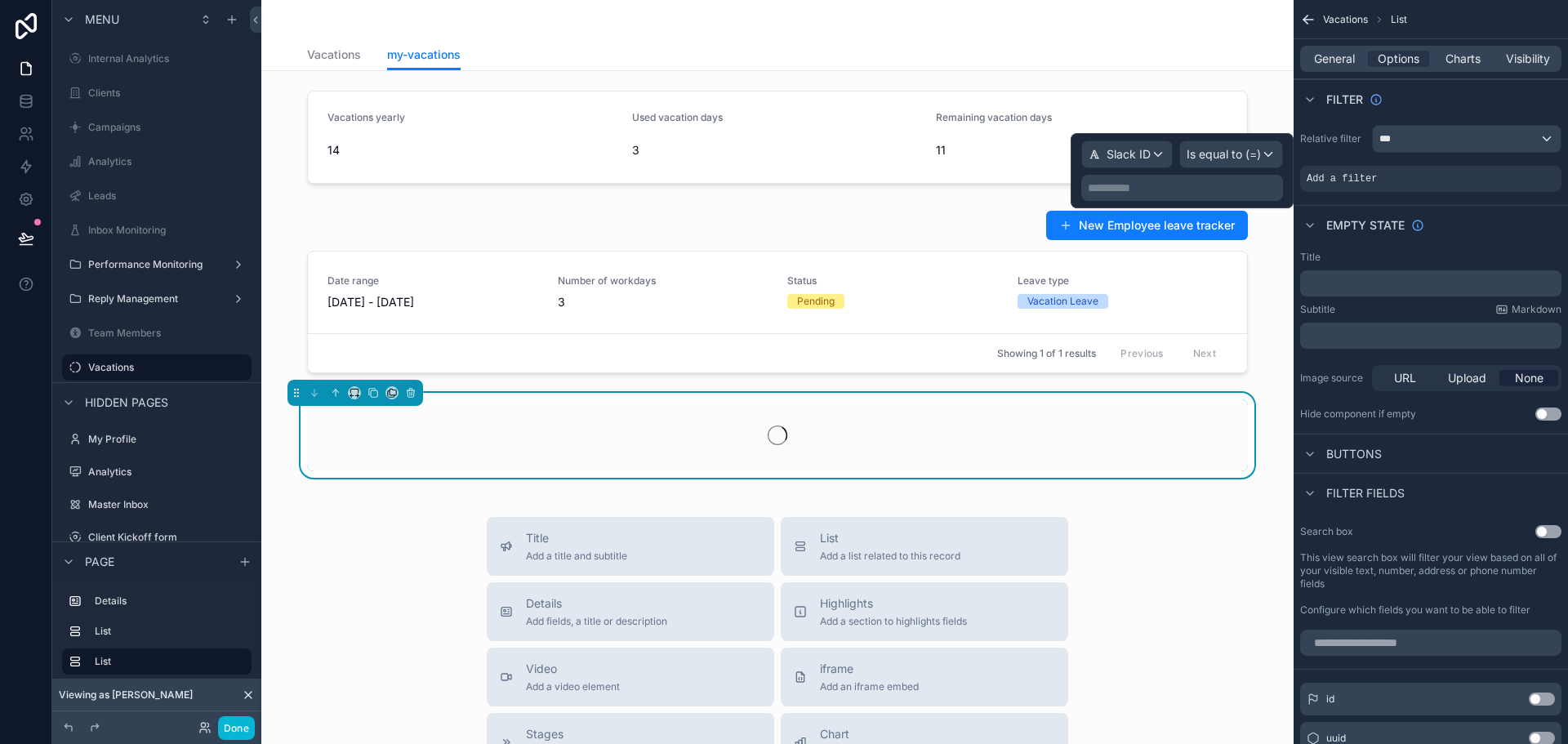
click at [1209, 175] on div "**********" at bounding box center [1181, 188] width 201 height 26
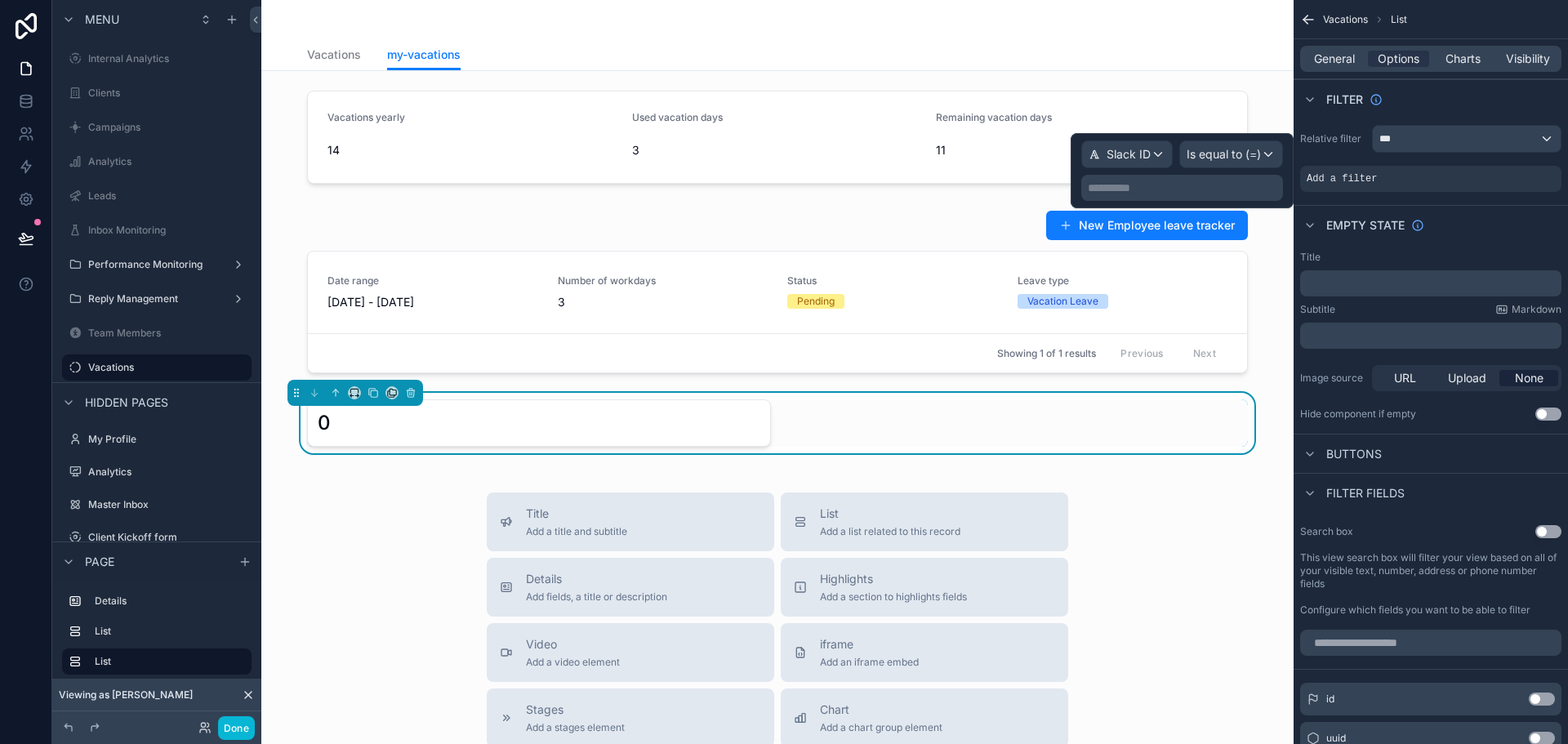
click at [1195, 189] on p "**********" at bounding box center [1184, 188] width 192 height 16
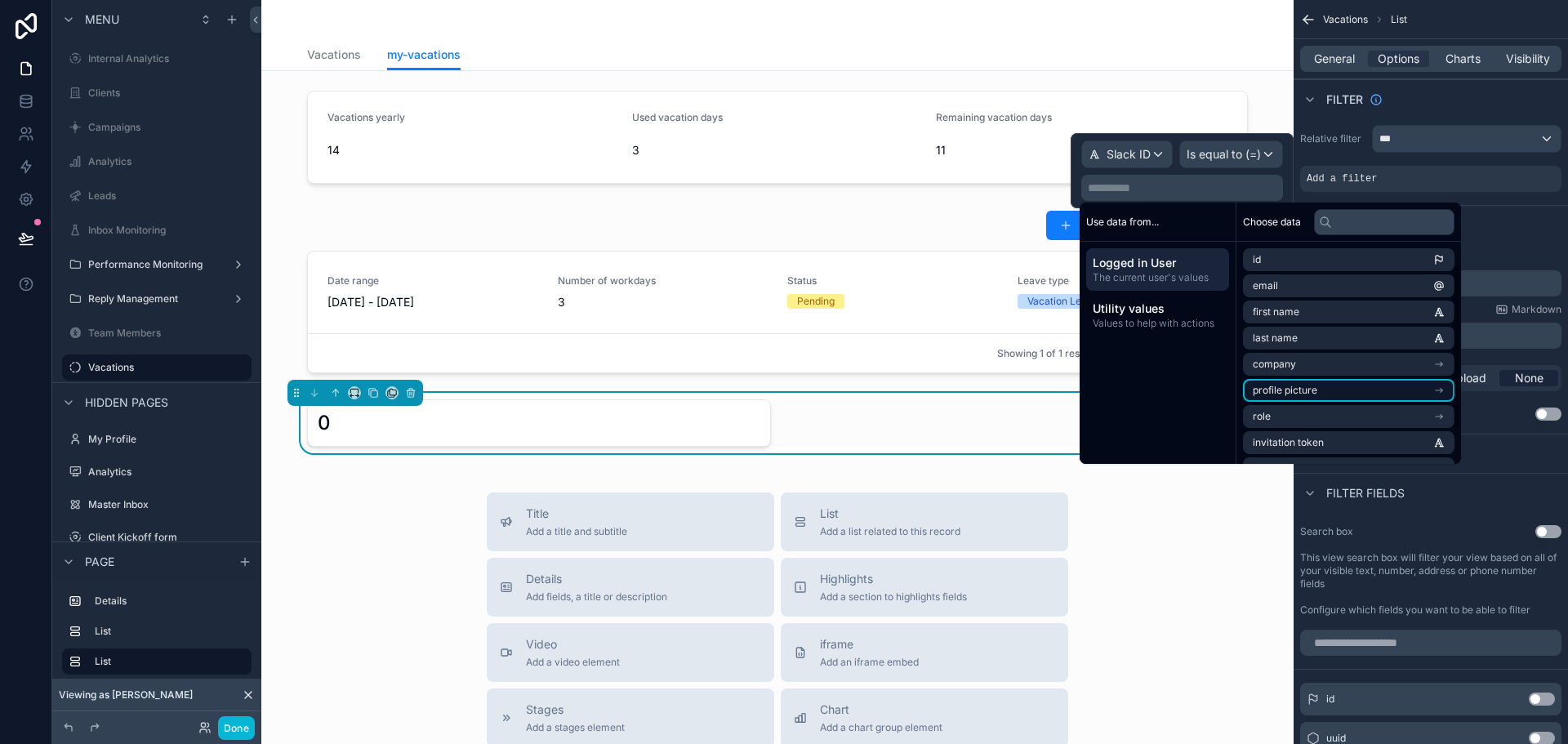
scroll to position [75, 0]
click at [1305, 423] on span "Team Member" at bounding box center [1286, 419] width 68 height 13
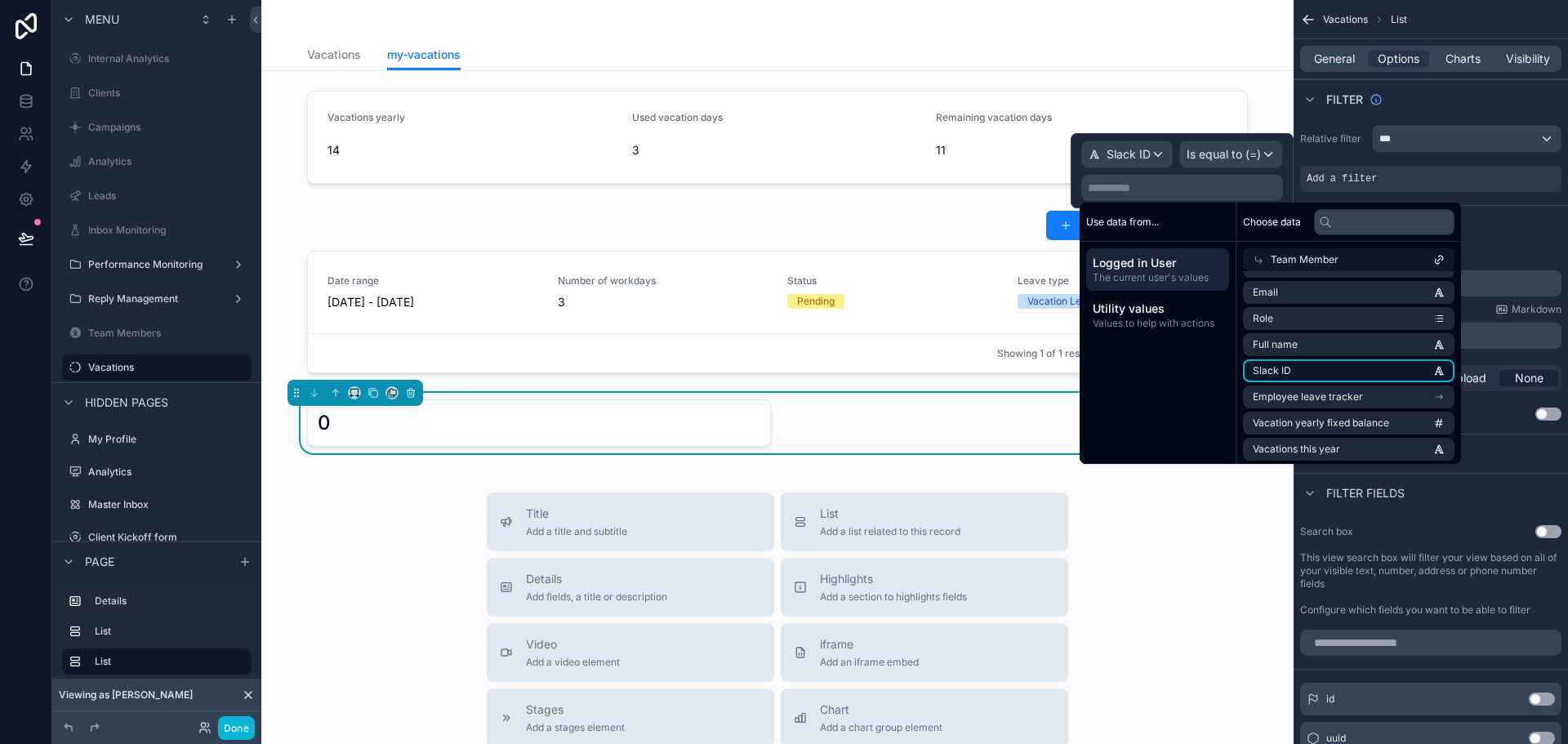
click at [1312, 368] on li "Slack ID" at bounding box center [1349, 370] width 212 height 23
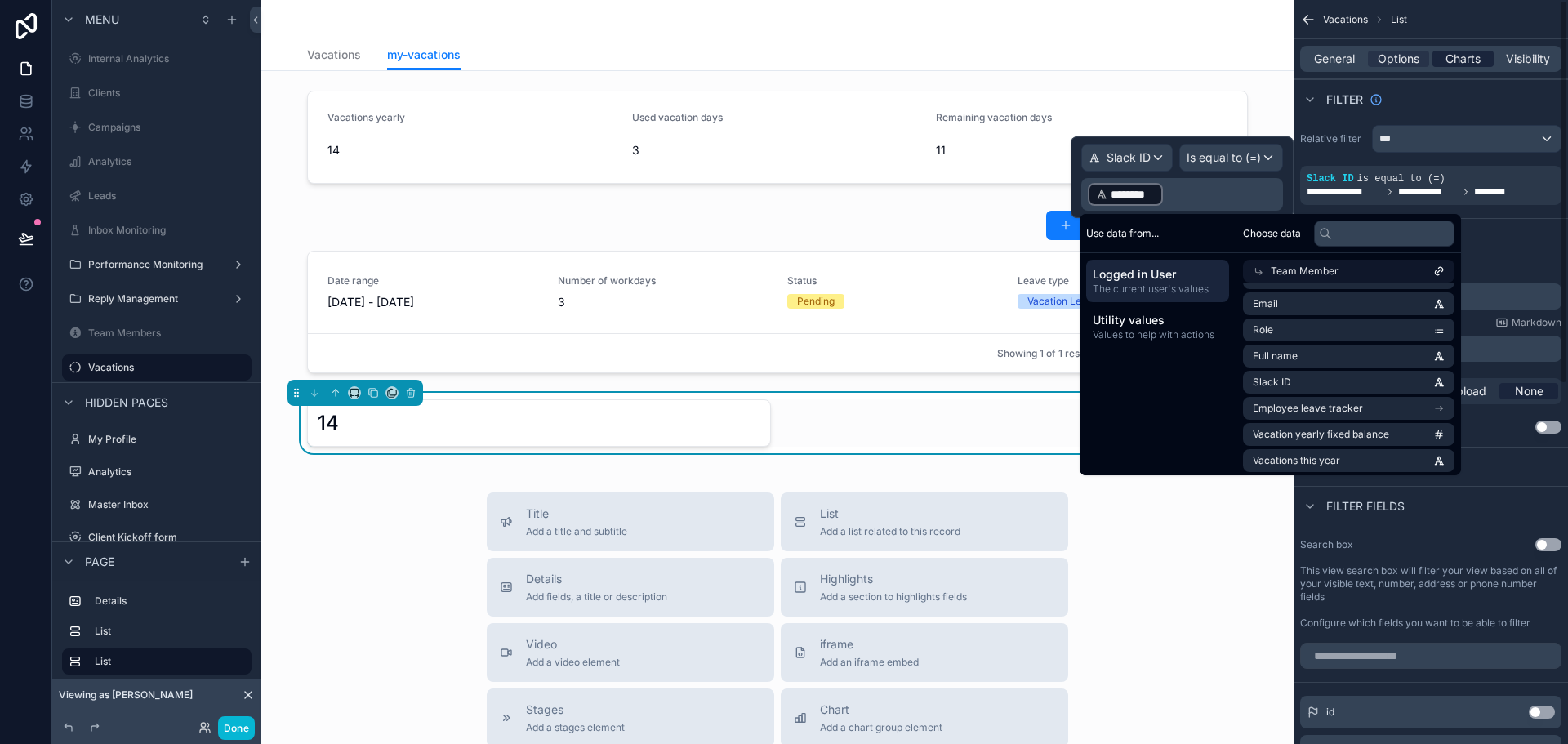
click at [1455, 55] on span "Charts" at bounding box center [1463, 58] width 35 height 16
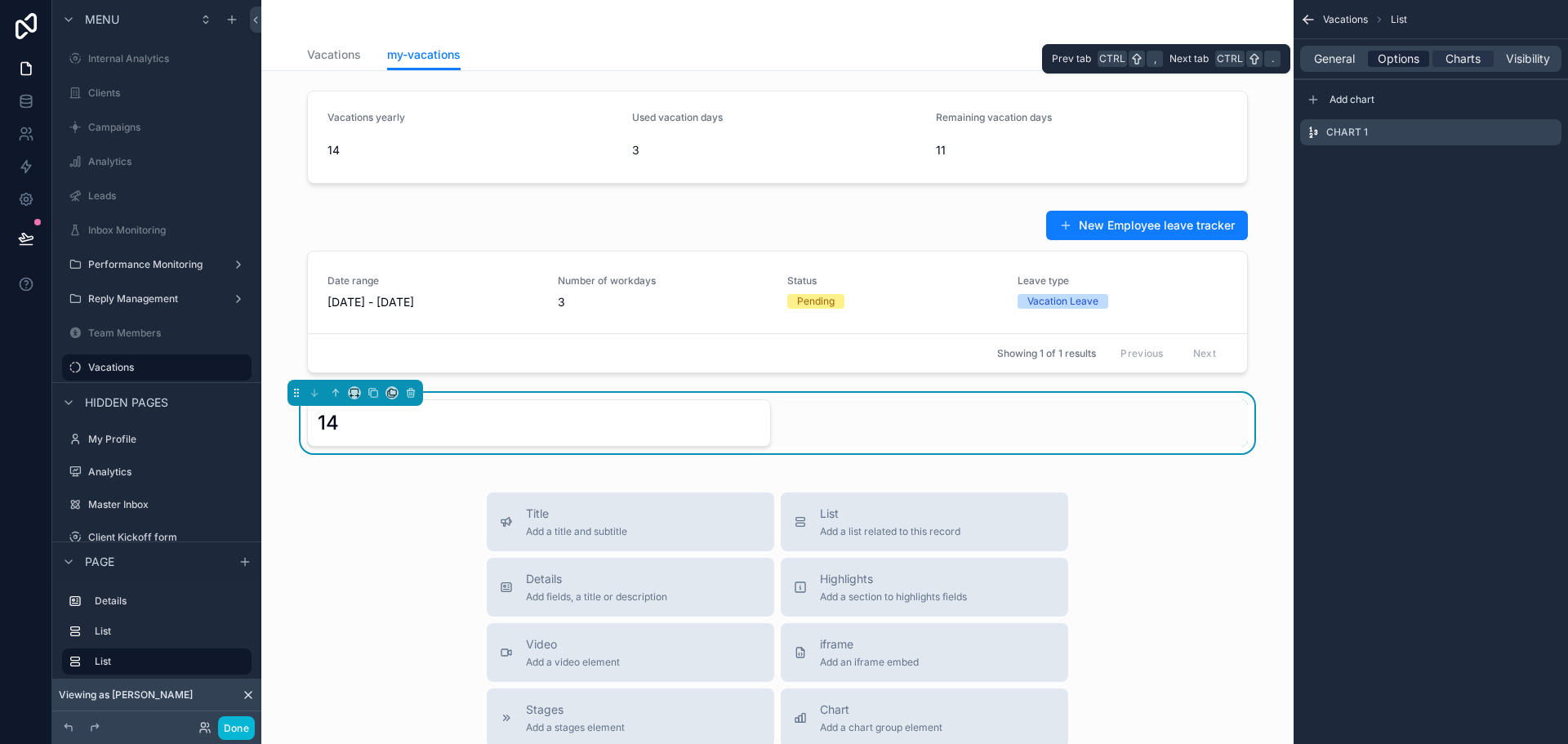
click at [1417, 60] on span "Options" at bounding box center [1398, 58] width 42 height 16
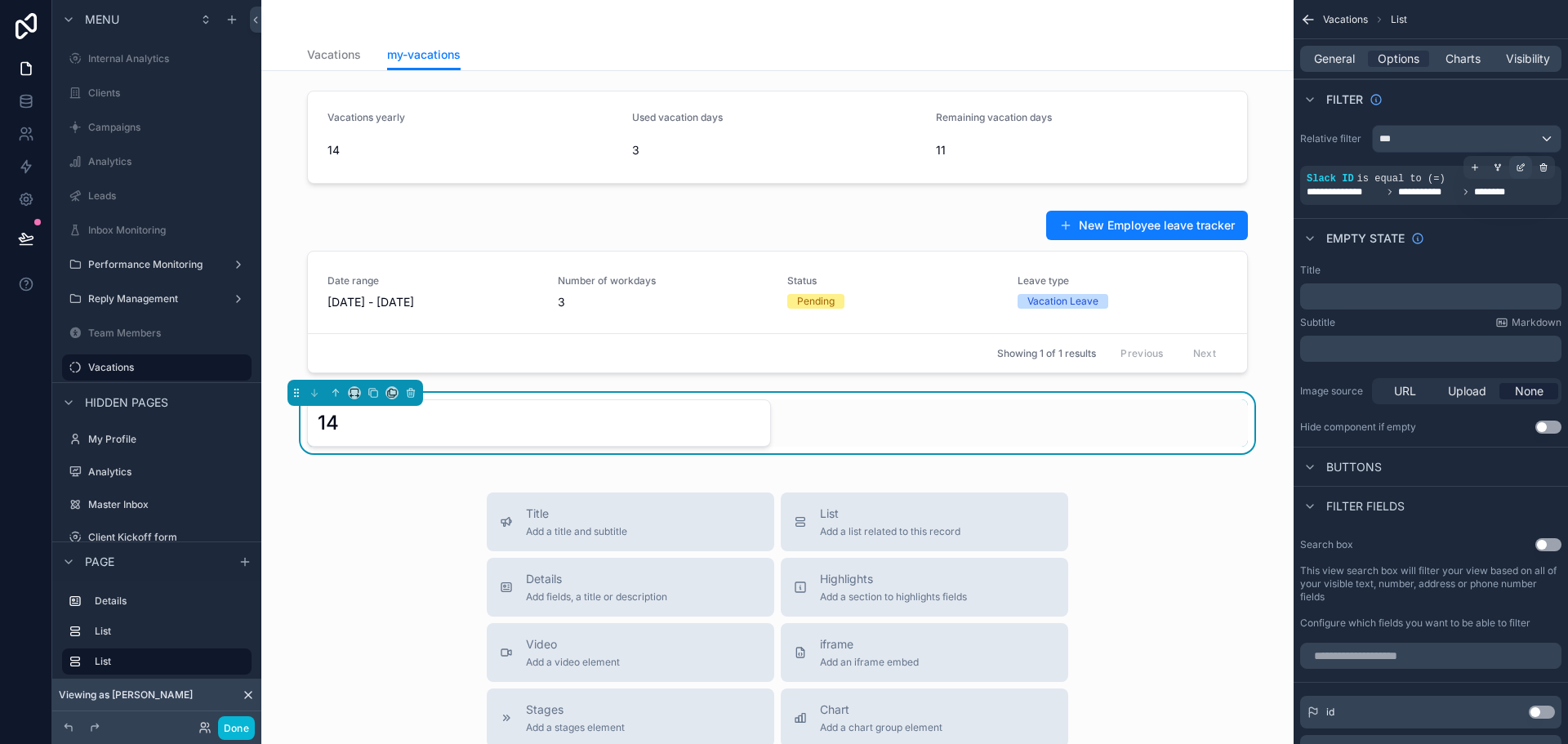
click at [1526, 165] on div "scrollable content" at bounding box center [1520, 167] width 23 height 23
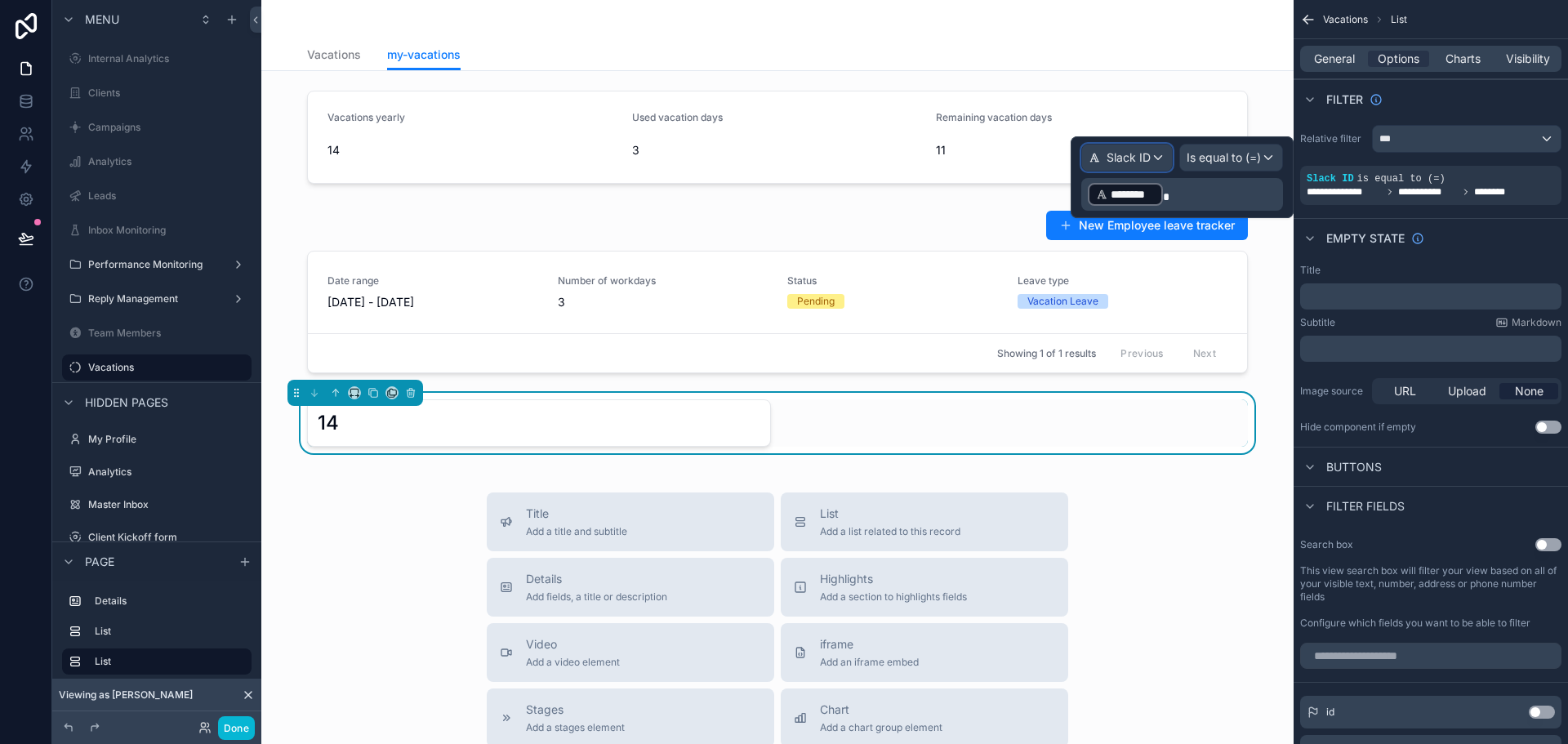
click at [1130, 147] on div "Slack ID" at bounding box center [1126, 158] width 90 height 26
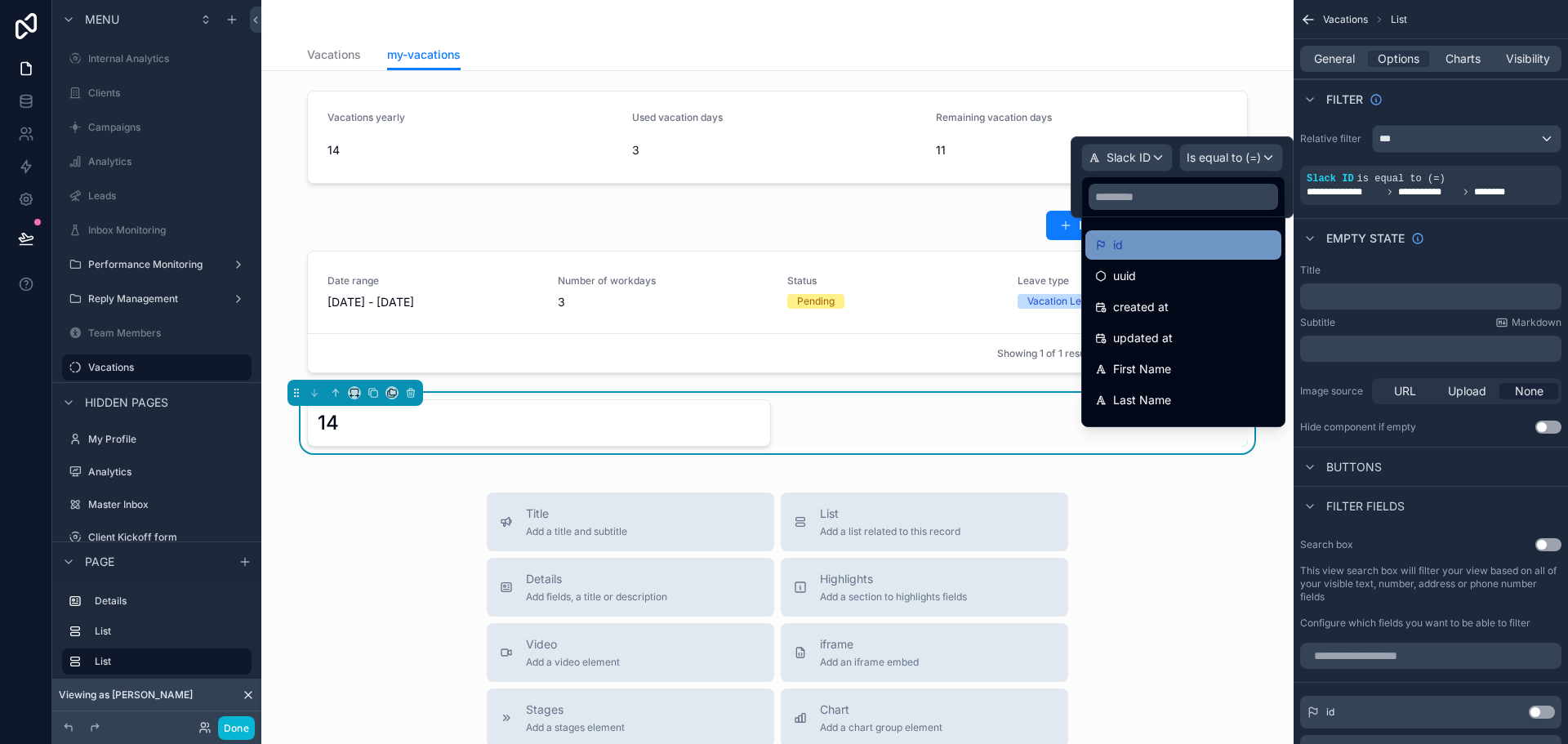
click at [1154, 243] on div "id" at bounding box center [1183, 244] width 177 height 20
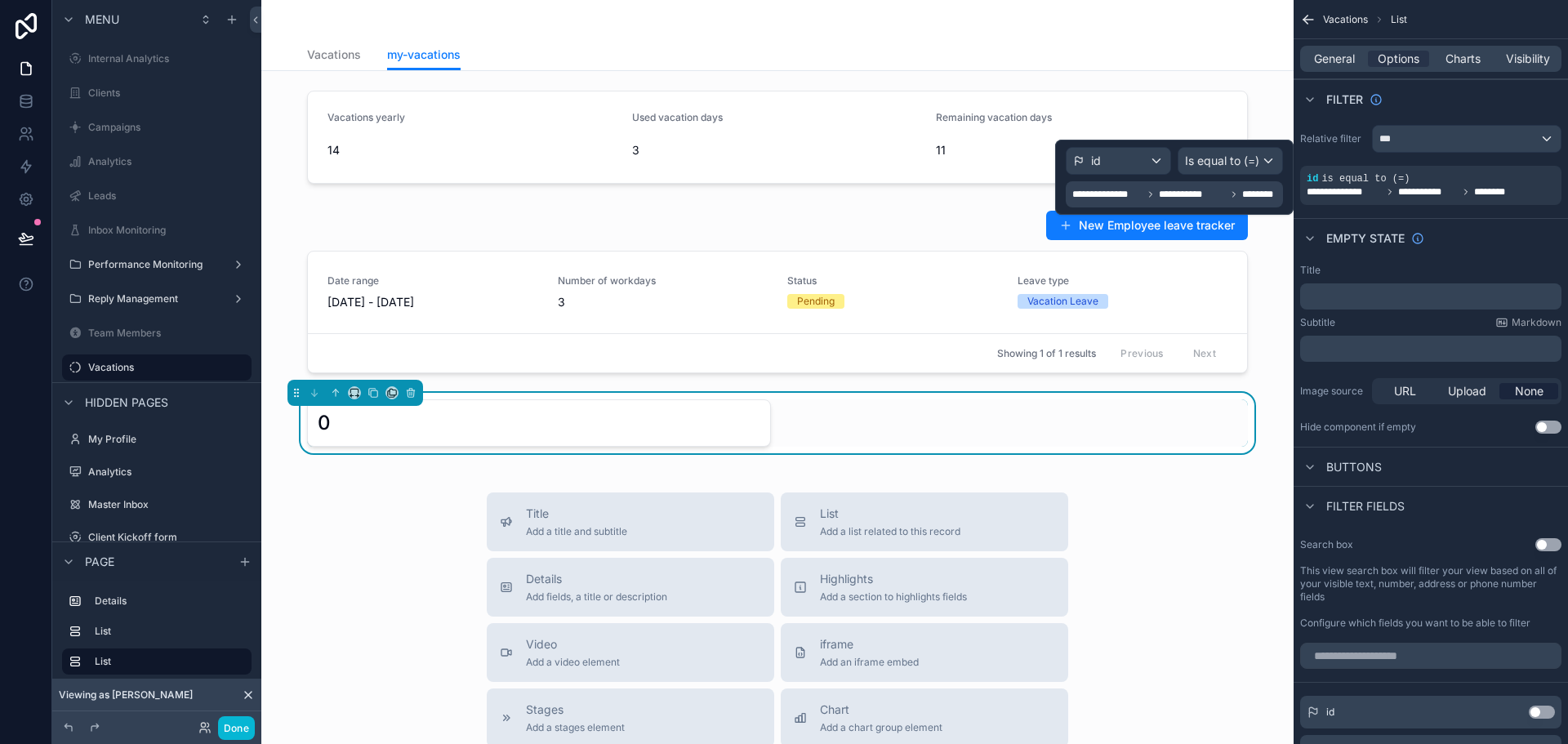
click at [1230, 191] on icon at bounding box center [1234, 194] width 9 height 9
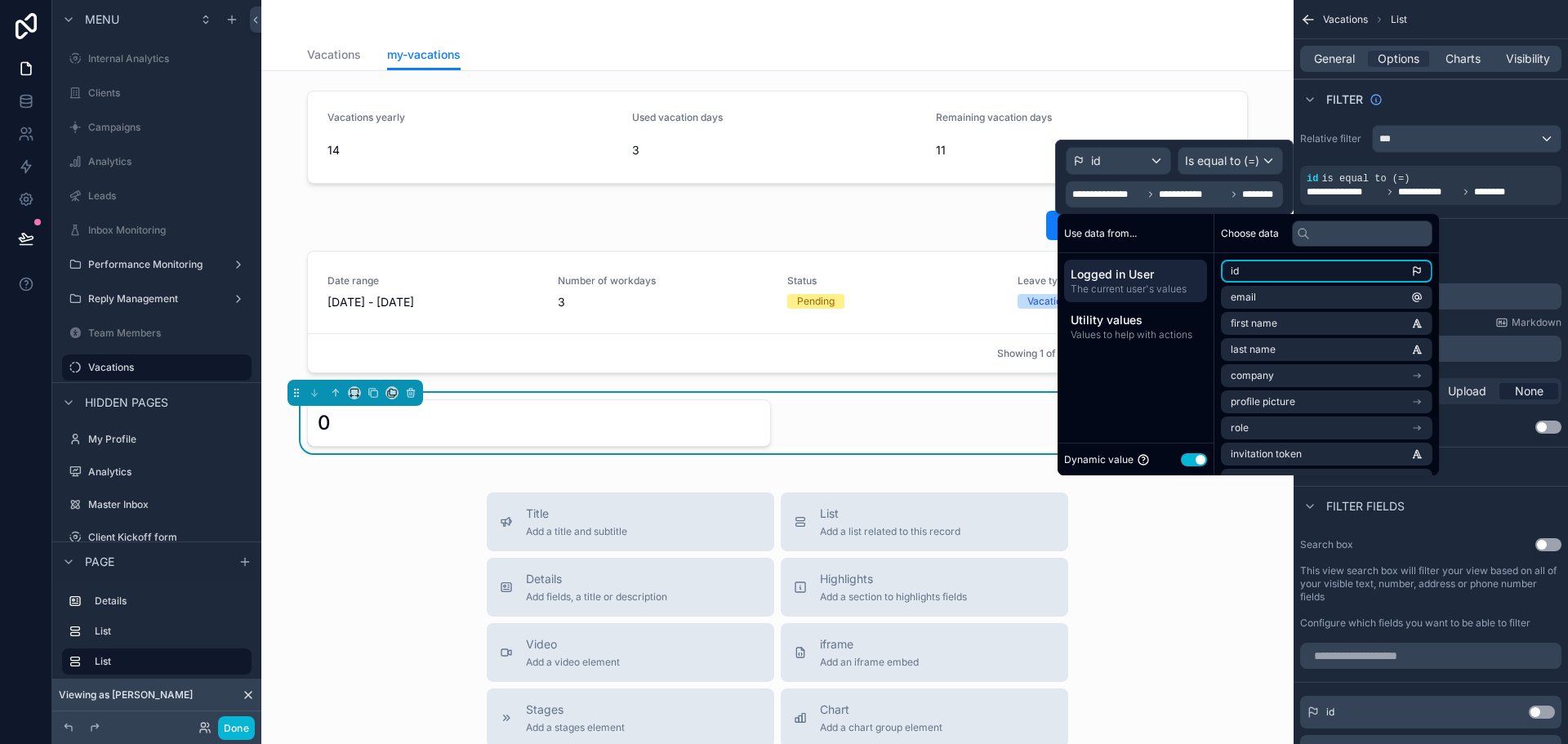
click at [1266, 273] on li "id" at bounding box center [1326, 271] width 212 height 23
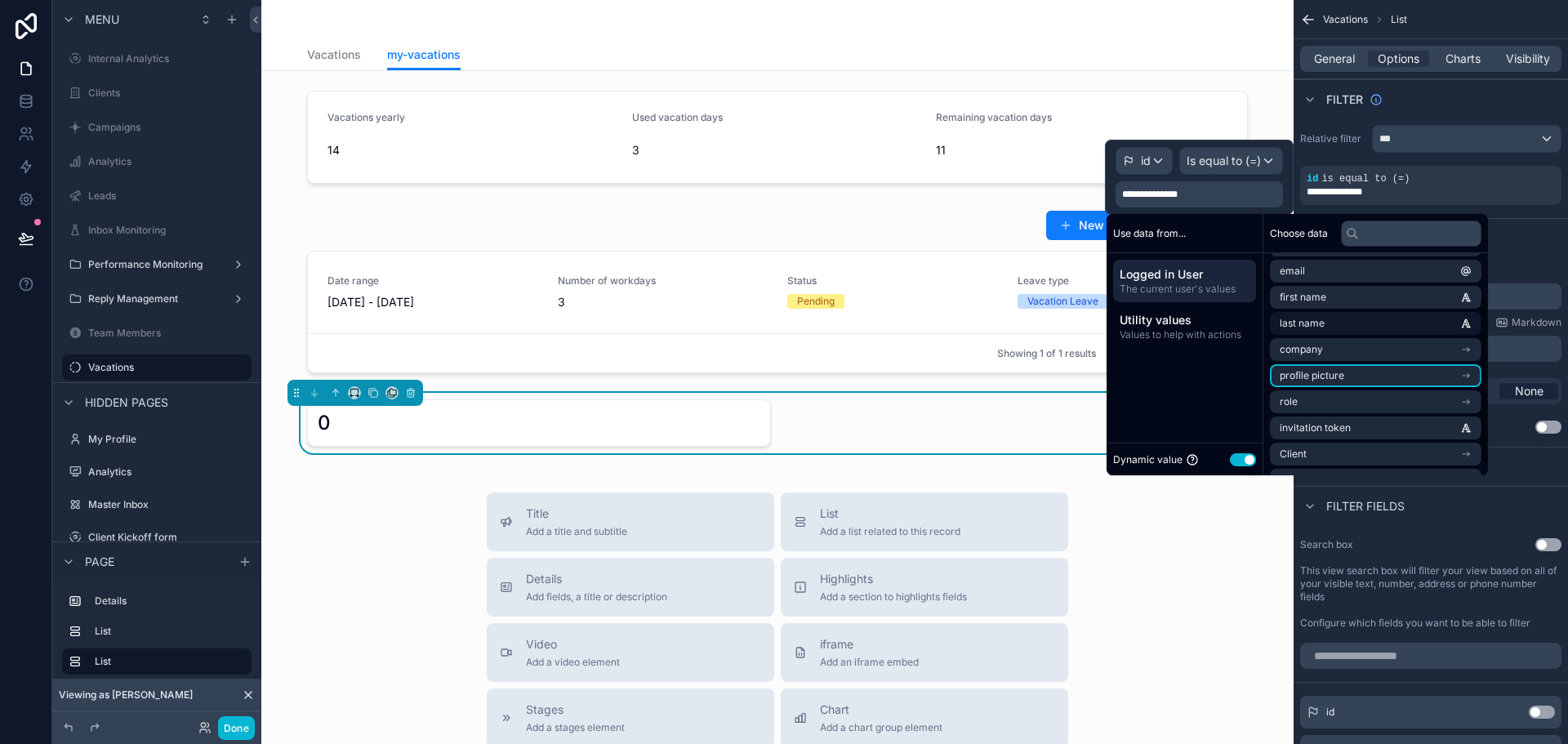
scroll to position [0, 0]
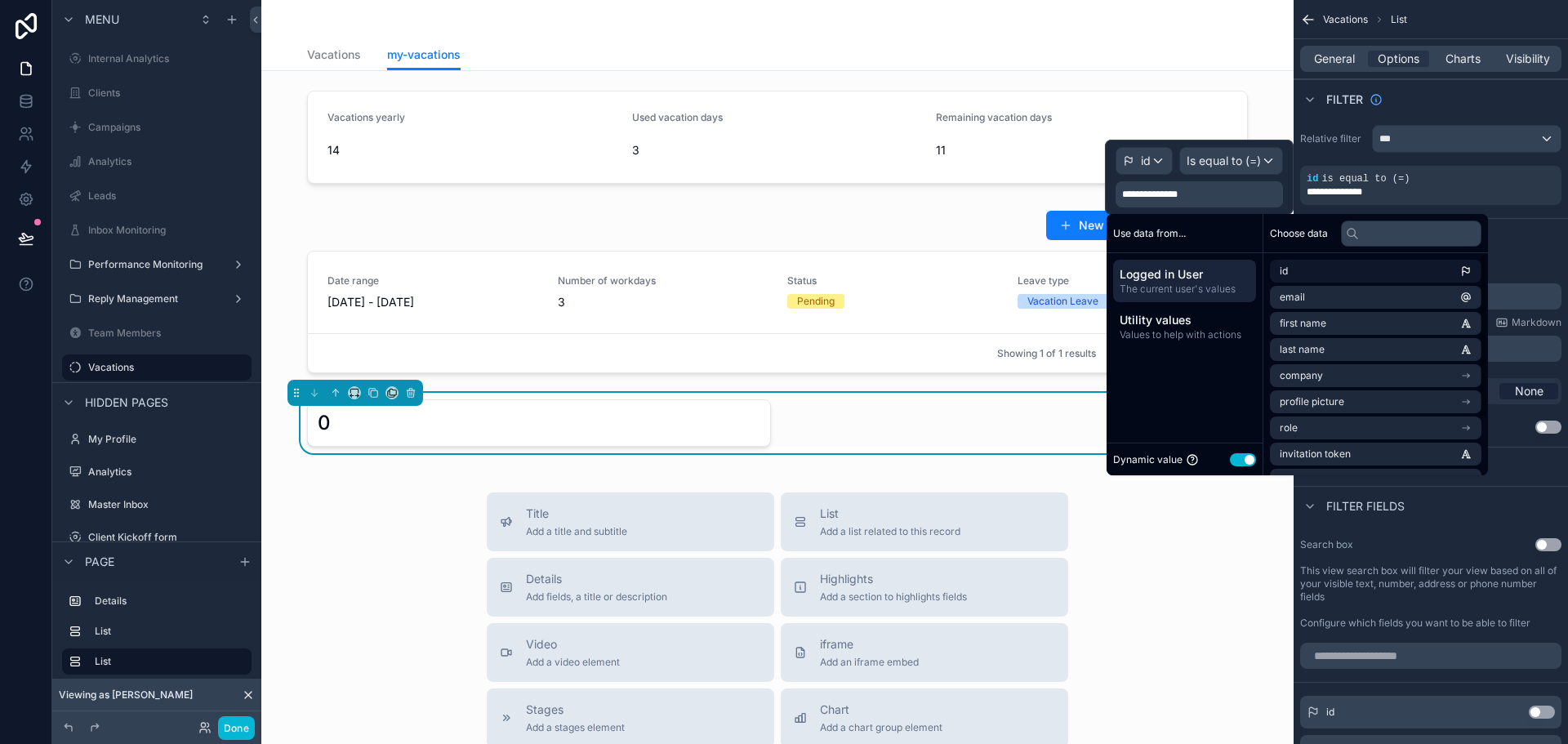
click at [1331, 270] on li "id" at bounding box center [1375, 271] width 212 height 23
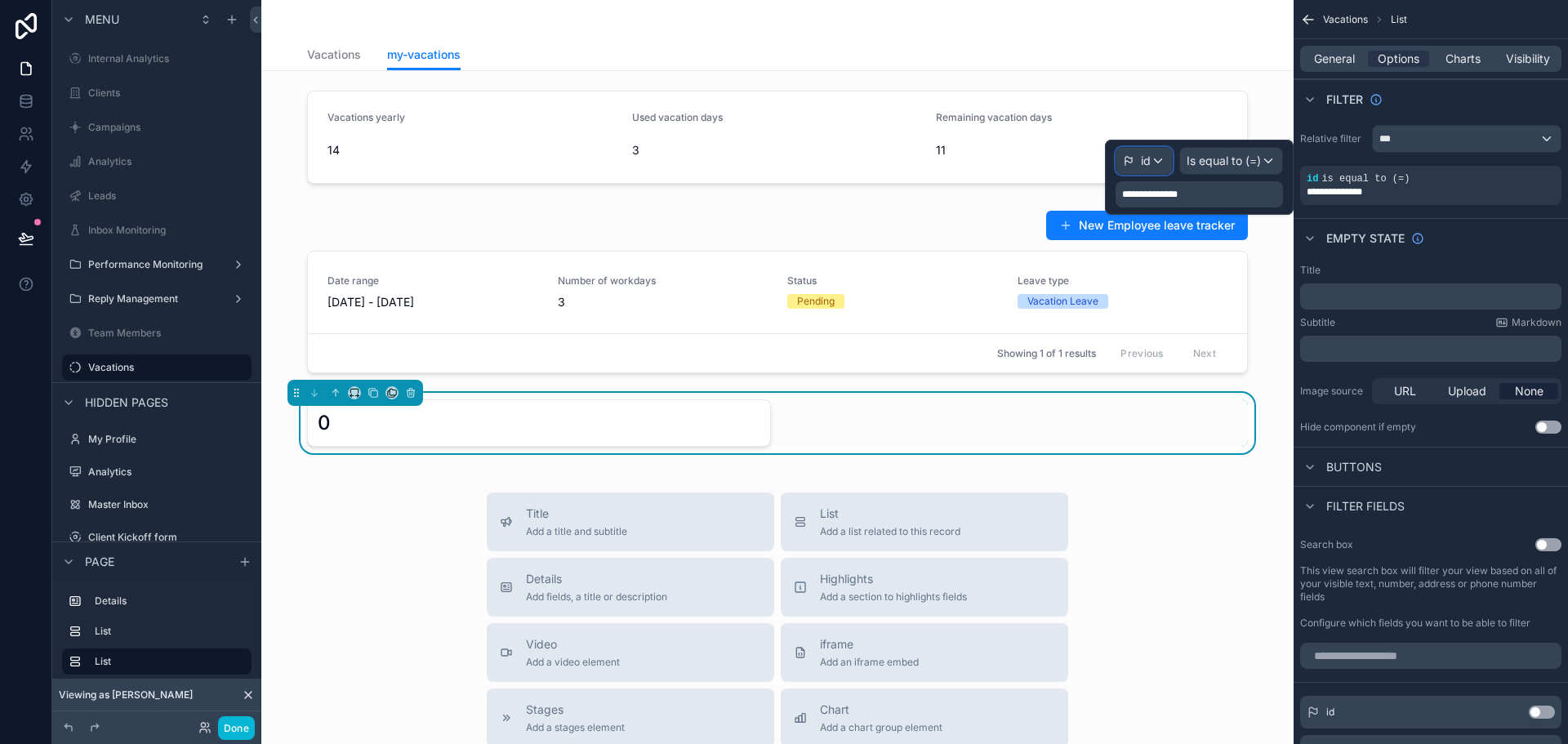
click at [1157, 160] on div "id" at bounding box center [1144, 160] width 56 height 26
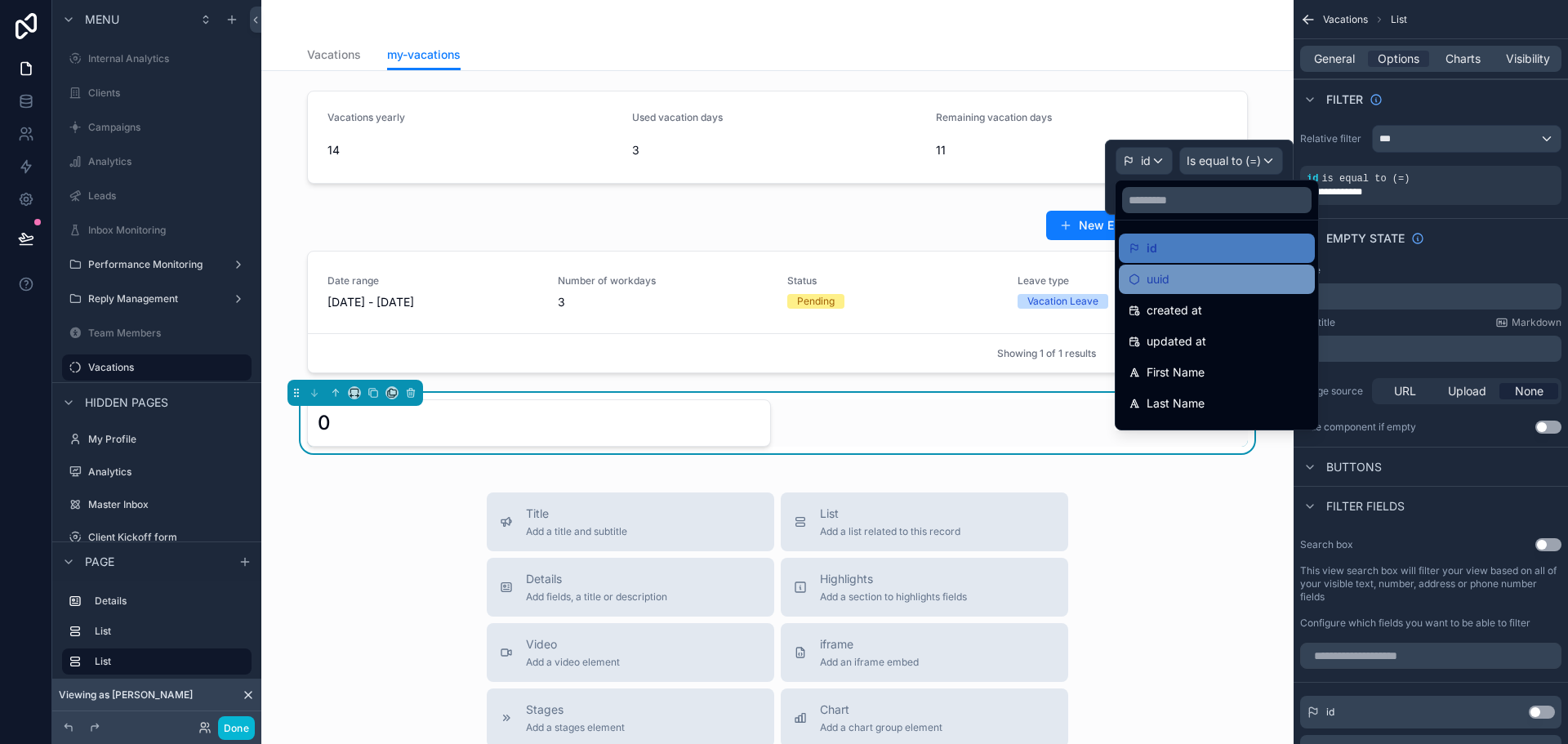
click at [1181, 284] on div "uuid" at bounding box center [1217, 279] width 177 height 20
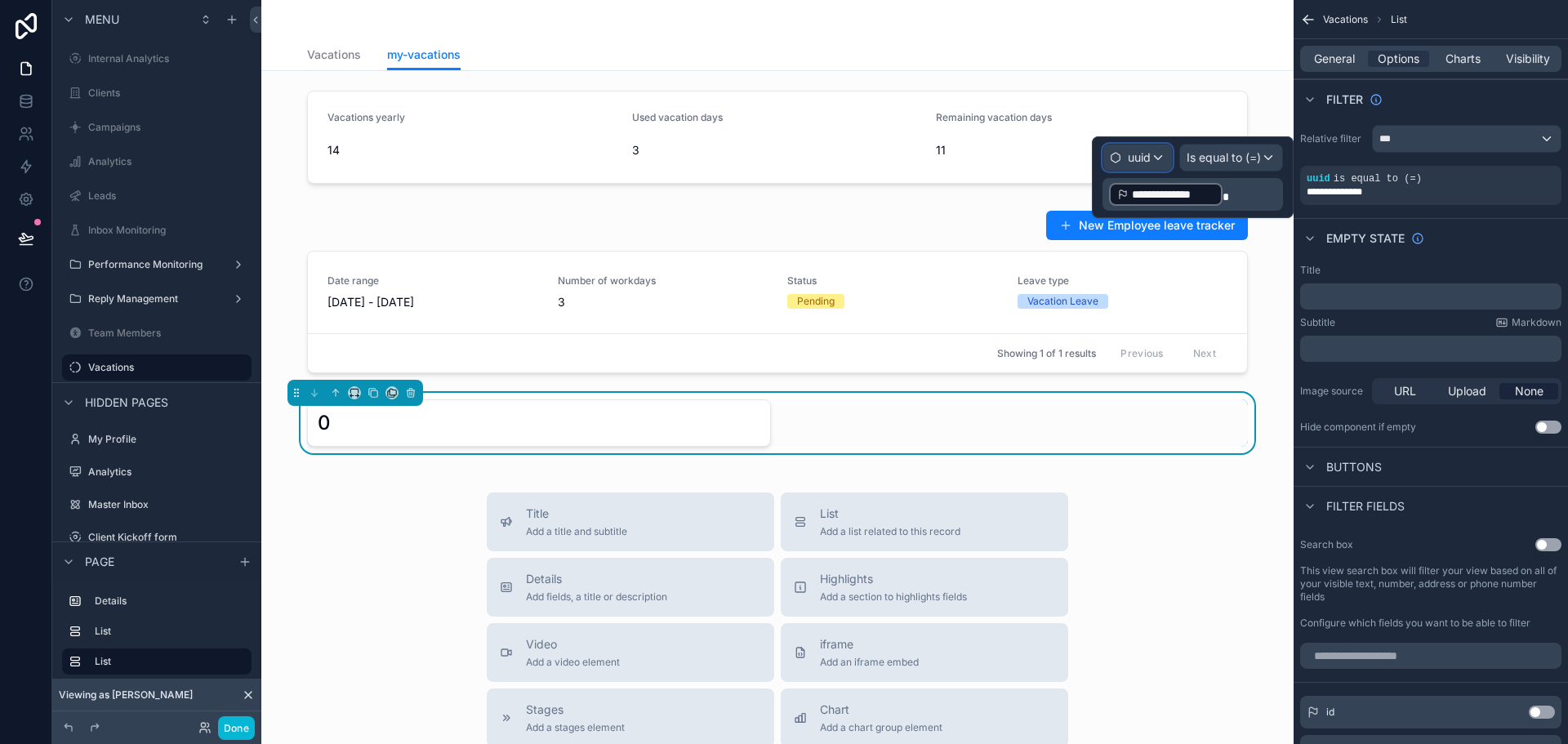
click at [1150, 159] on div "uuid" at bounding box center [1138, 158] width 69 height 26
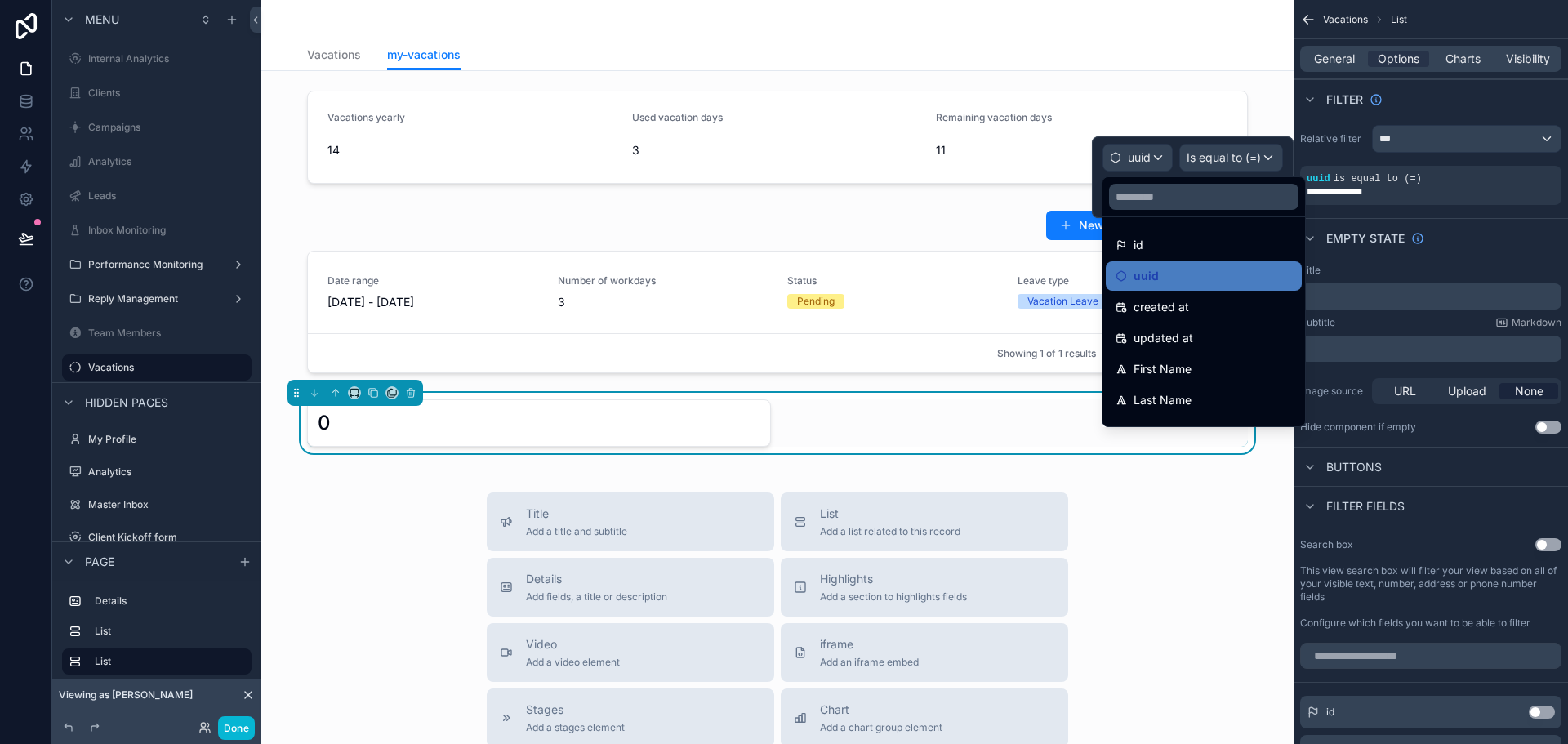
click at [1224, 147] on div at bounding box center [1193, 177] width 201 height 81
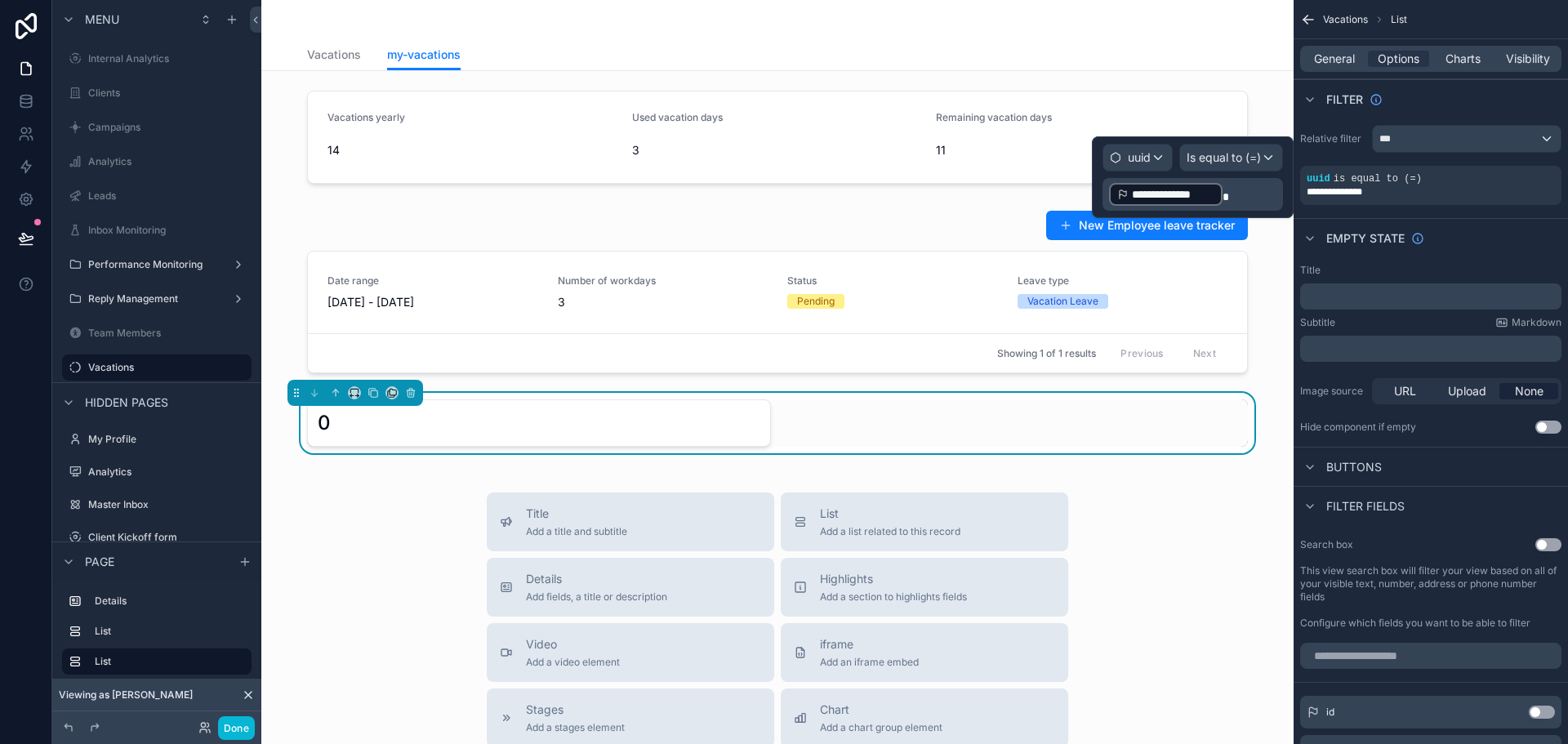
click at [1233, 196] on p "**********" at bounding box center [1194, 194] width 171 height 26
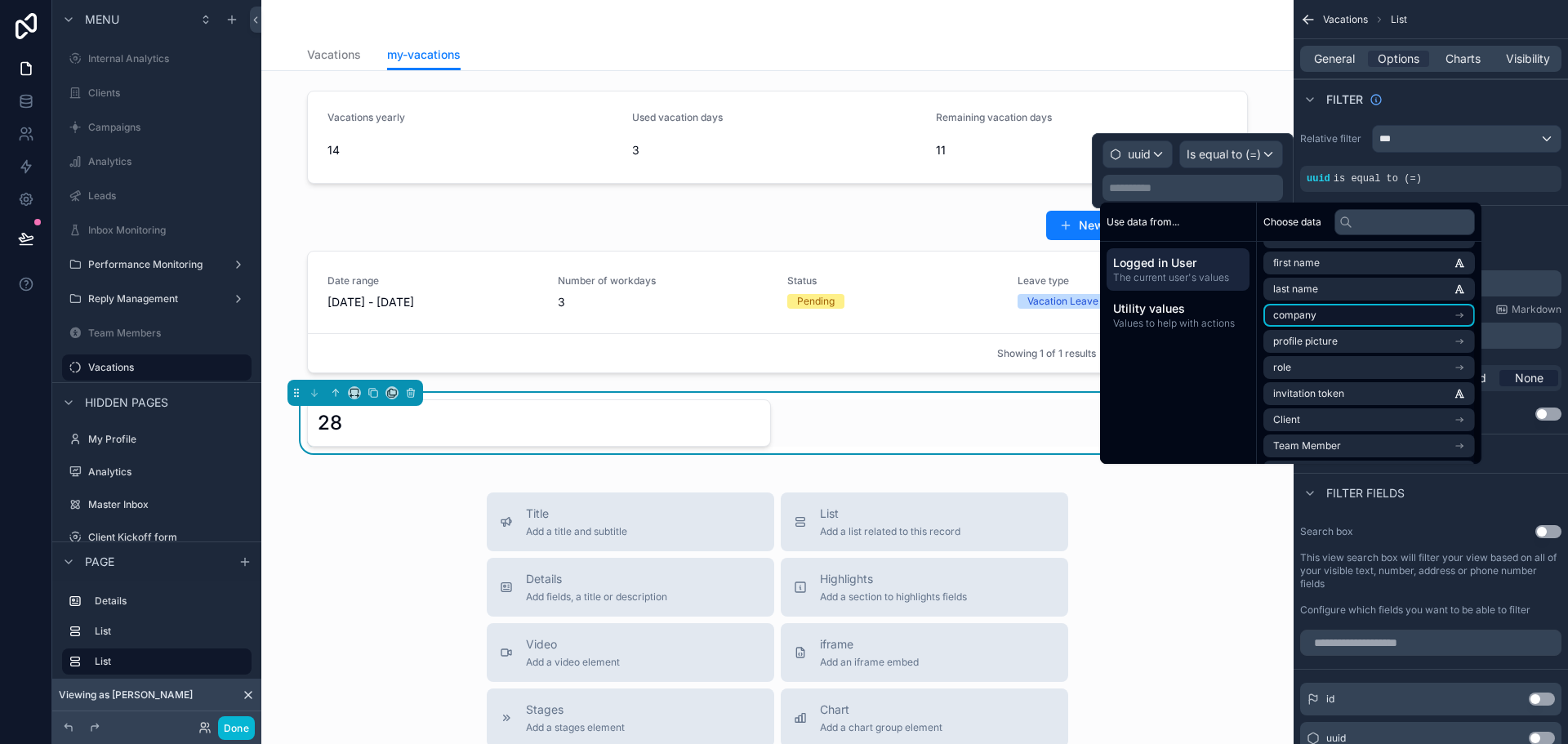
scroll to position [75, 0]
click at [1329, 412] on li "Team Member" at bounding box center [1369, 419] width 212 height 23
click at [1334, 289] on li "id" at bounding box center [1369, 289] width 212 height 23
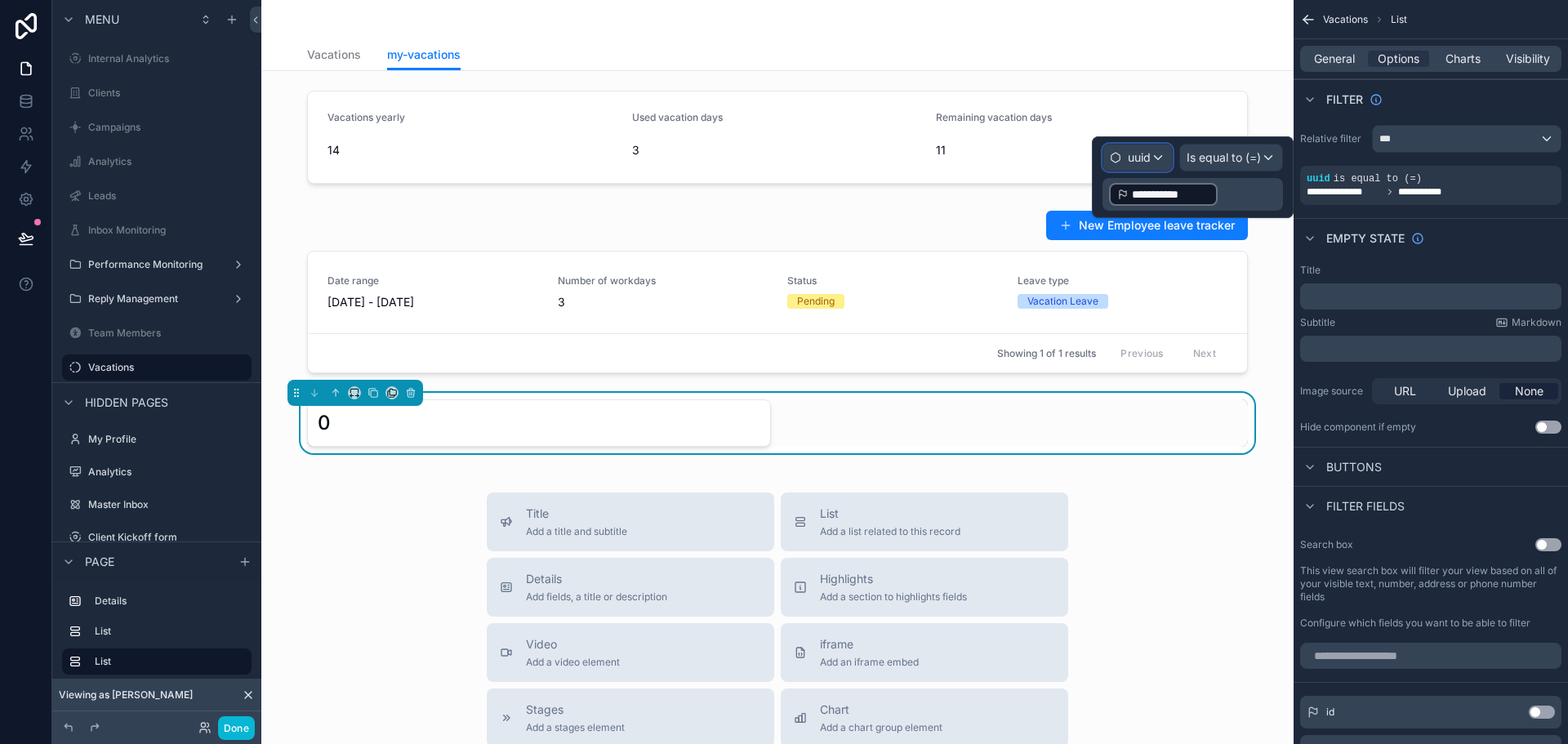
click at [1160, 160] on div "uuid" at bounding box center [1138, 158] width 69 height 26
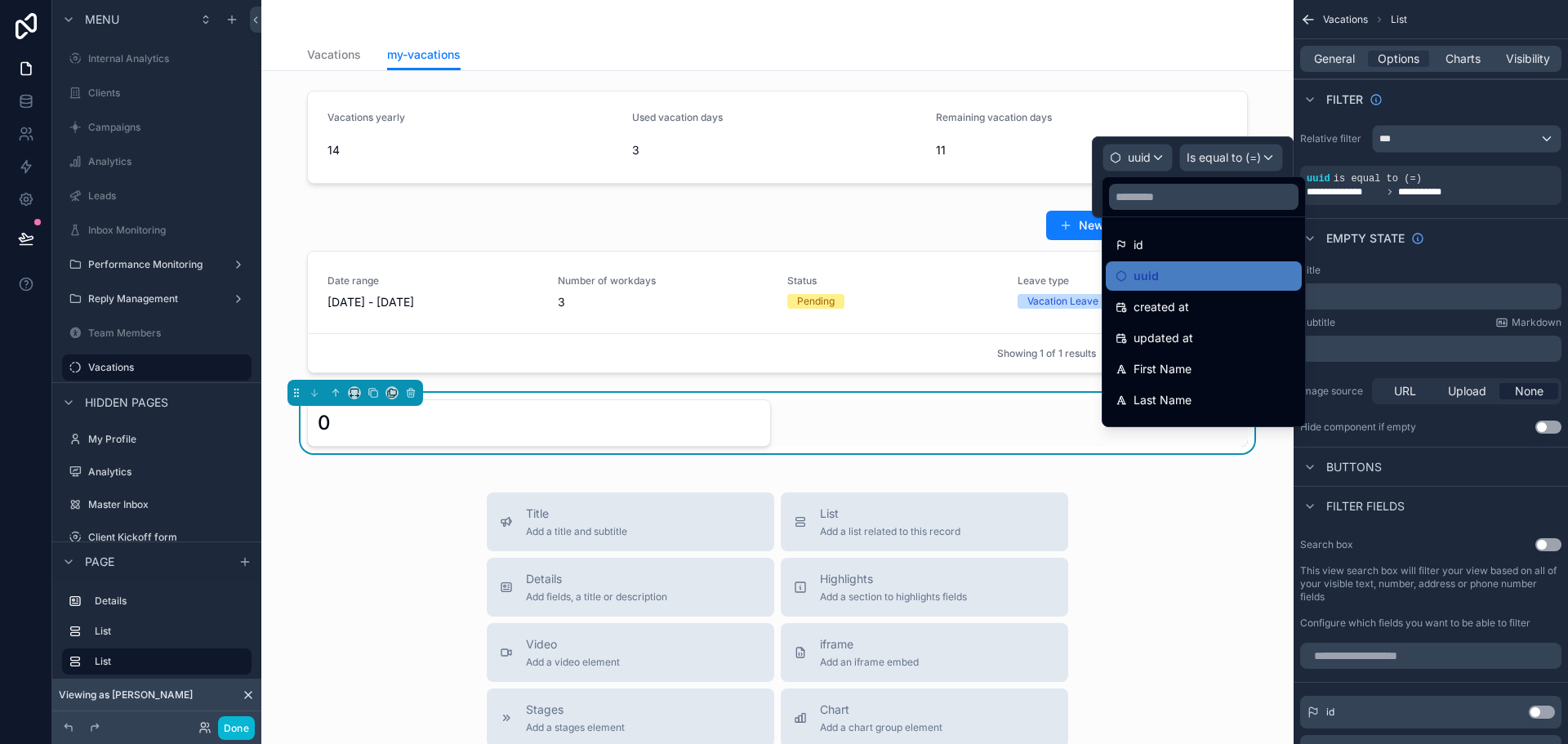
click at [1161, 260] on ul "id uuid created at updated at First Name Last Name Email Role Full name Permiss…" at bounding box center [1204, 321] width 202 height 209
click at [1162, 251] on div "id" at bounding box center [1204, 244] width 177 height 20
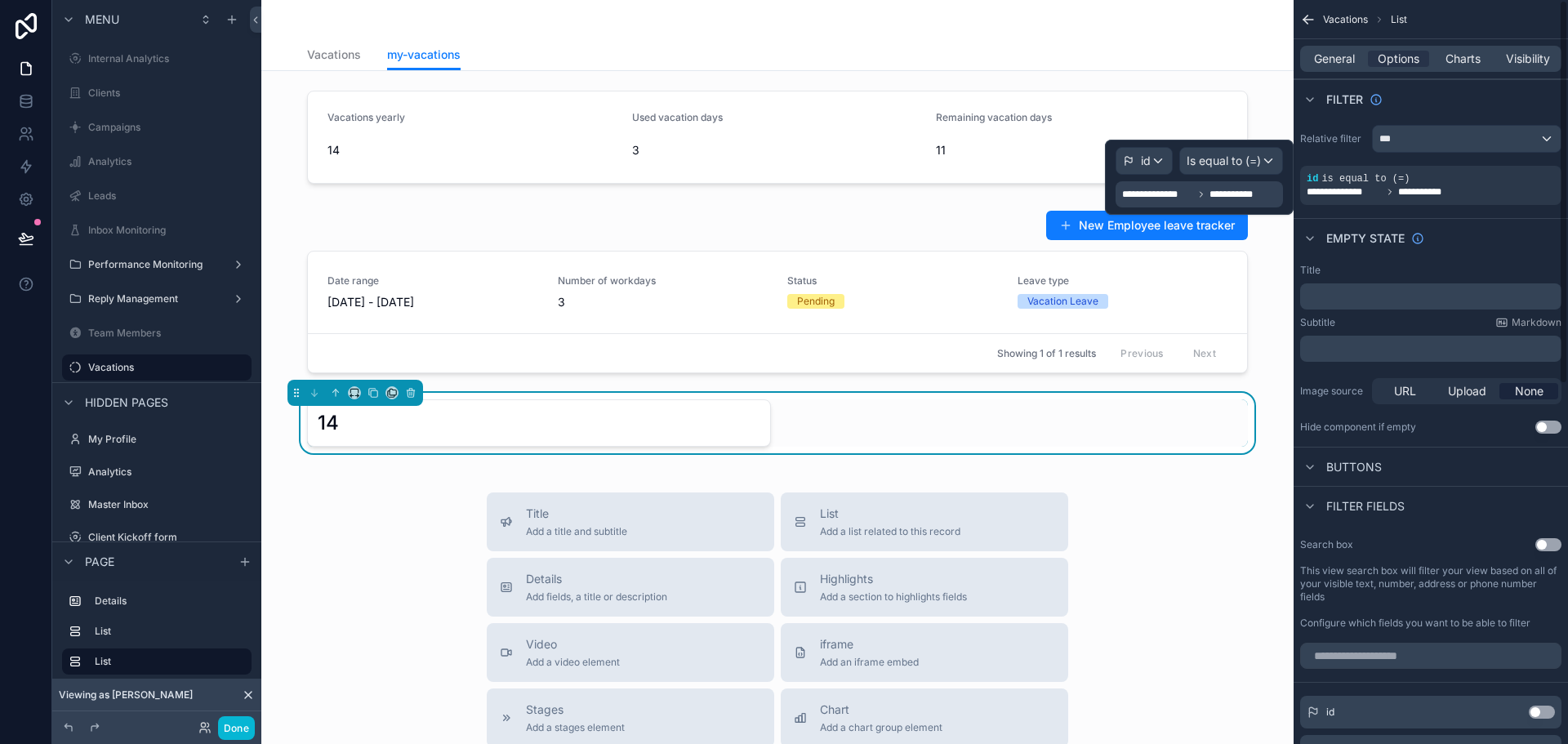
click at [1434, 103] on div "Filter" at bounding box center [1431, 99] width 274 height 39
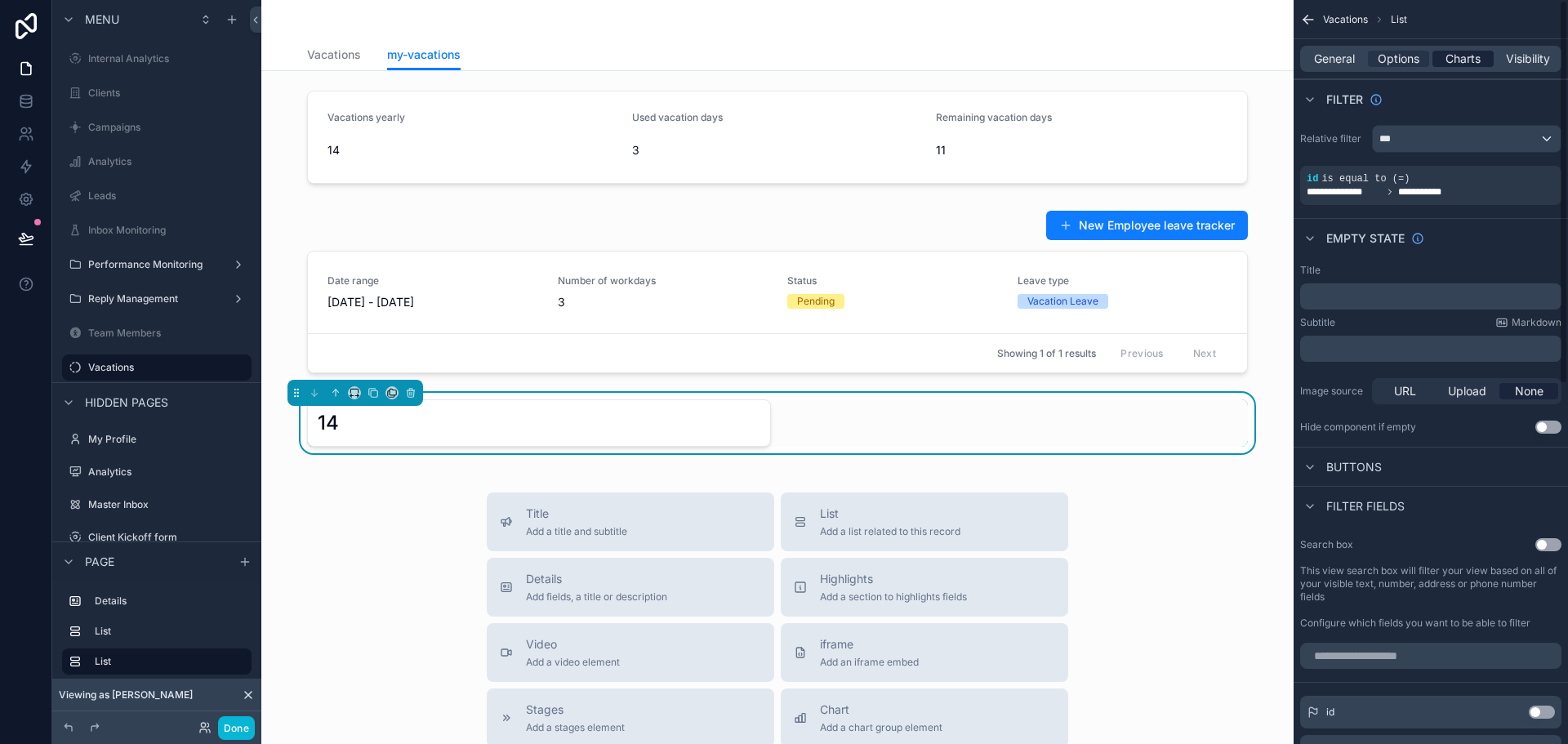
click at [1486, 55] on div "Charts" at bounding box center [1463, 58] width 61 height 16
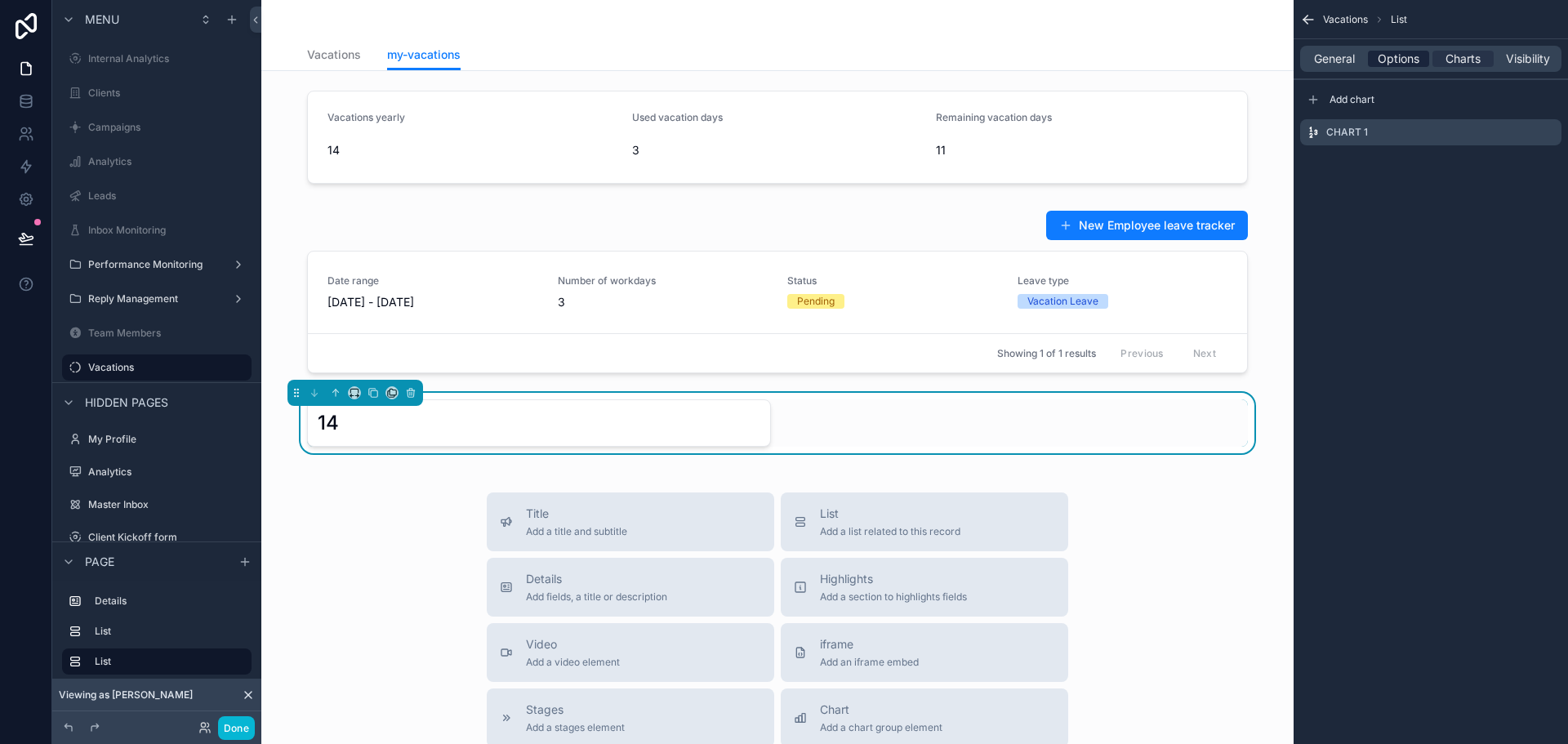
click at [1391, 56] on span "Options" at bounding box center [1398, 58] width 42 height 16
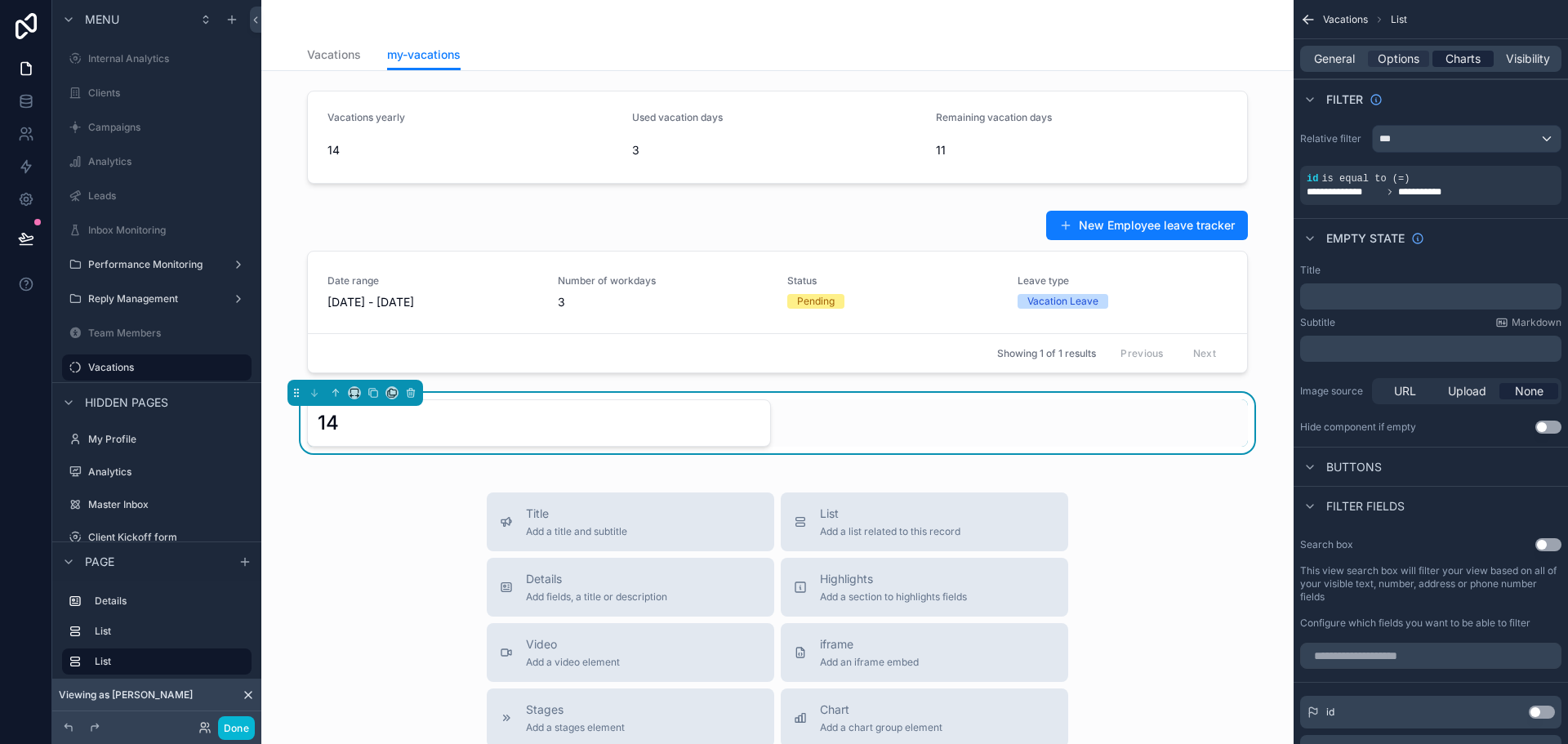
click at [1463, 53] on span "Charts" at bounding box center [1463, 58] width 35 height 16
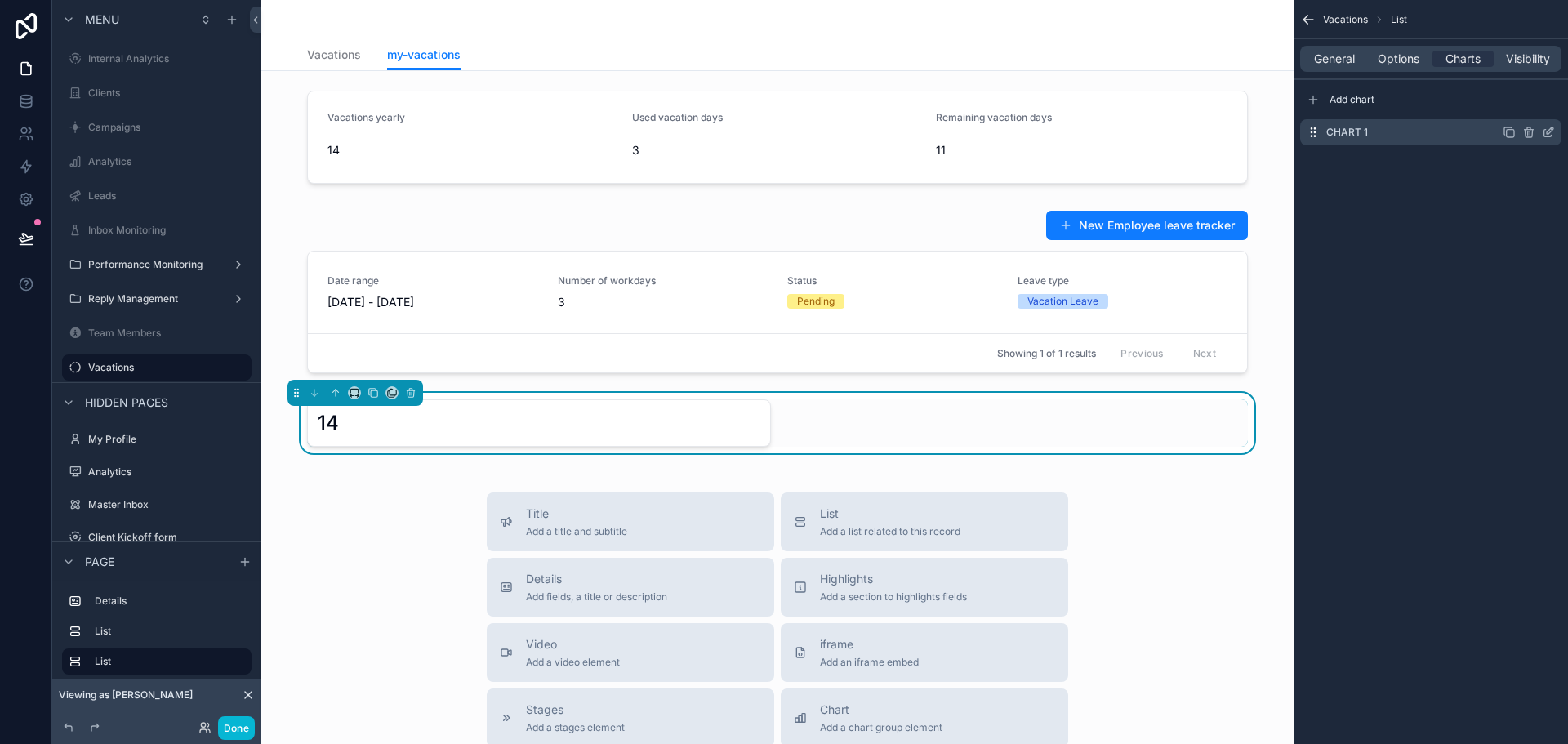
click at [1549, 133] on icon "scrollable content" at bounding box center [1550, 131] width 7 height 7
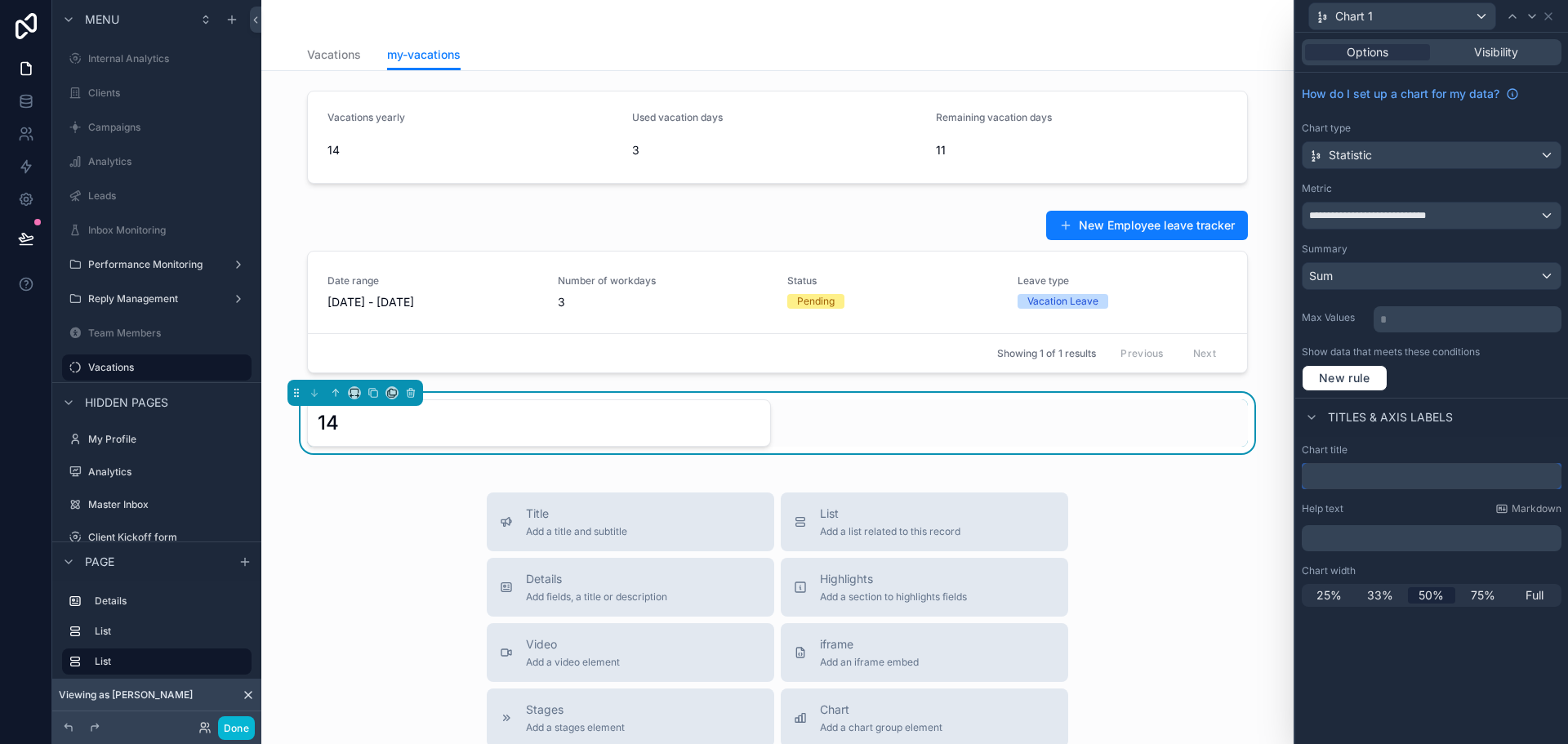
click at [1351, 478] on input "text" at bounding box center [1432, 476] width 260 height 26
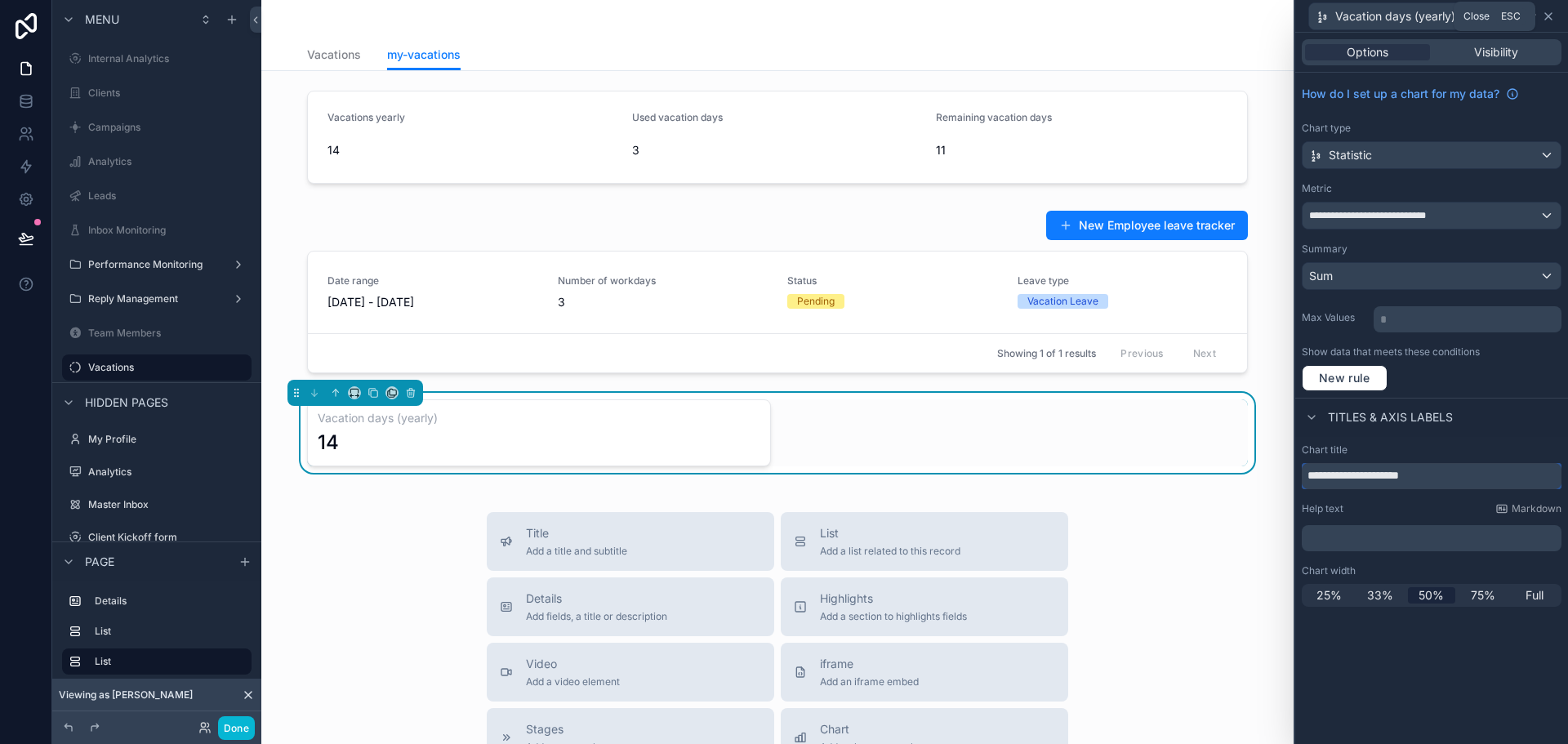
type input "**********"
click at [1549, 18] on icon at bounding box center [1548, 15] width 13 height 13
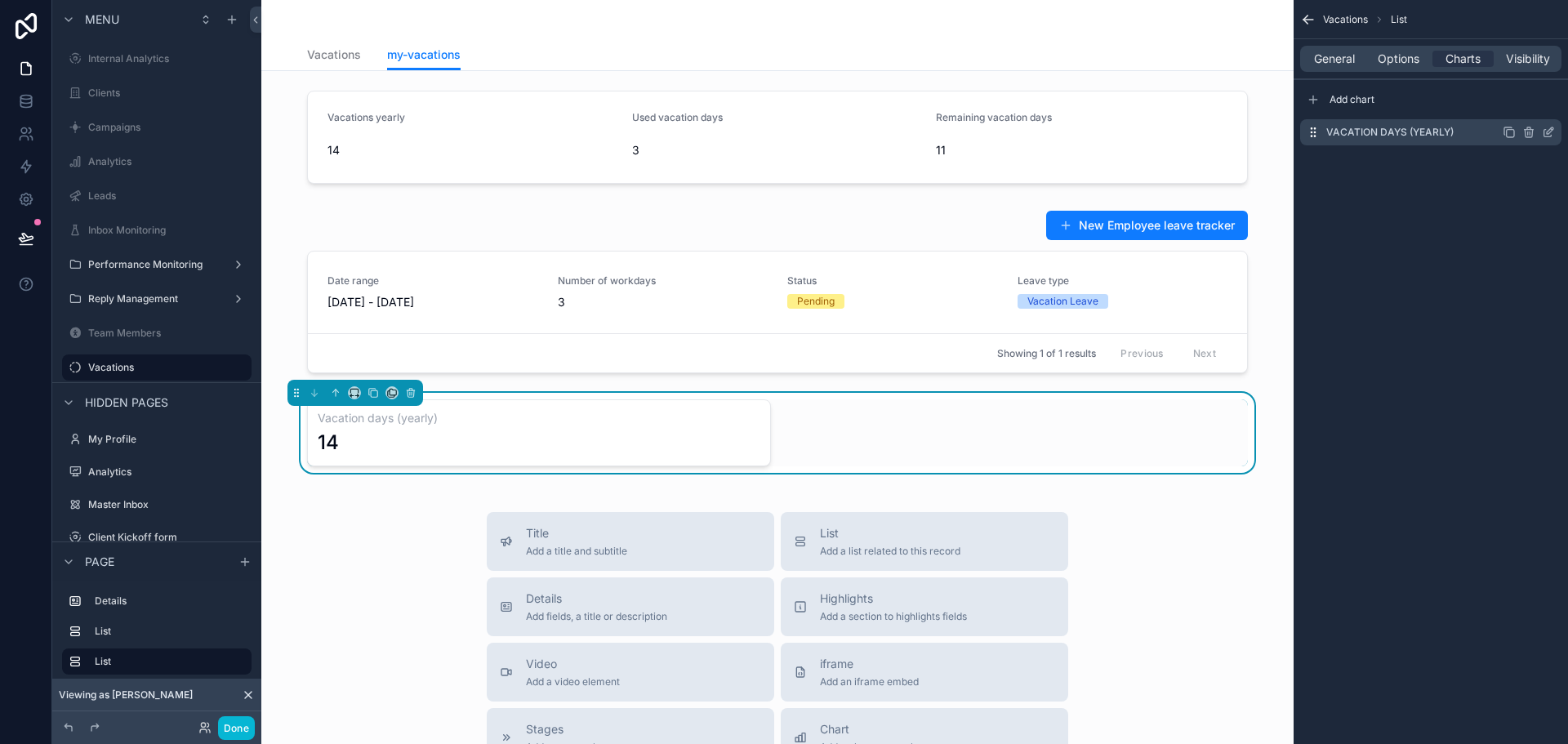
click at [1512, 136] on icon "scrollable content" at bounding box center [1509, 132] width 13 height 13
click at [1542, 164] on icon "scrollable content" at bounding box center [1548, 165] width 13 height 13
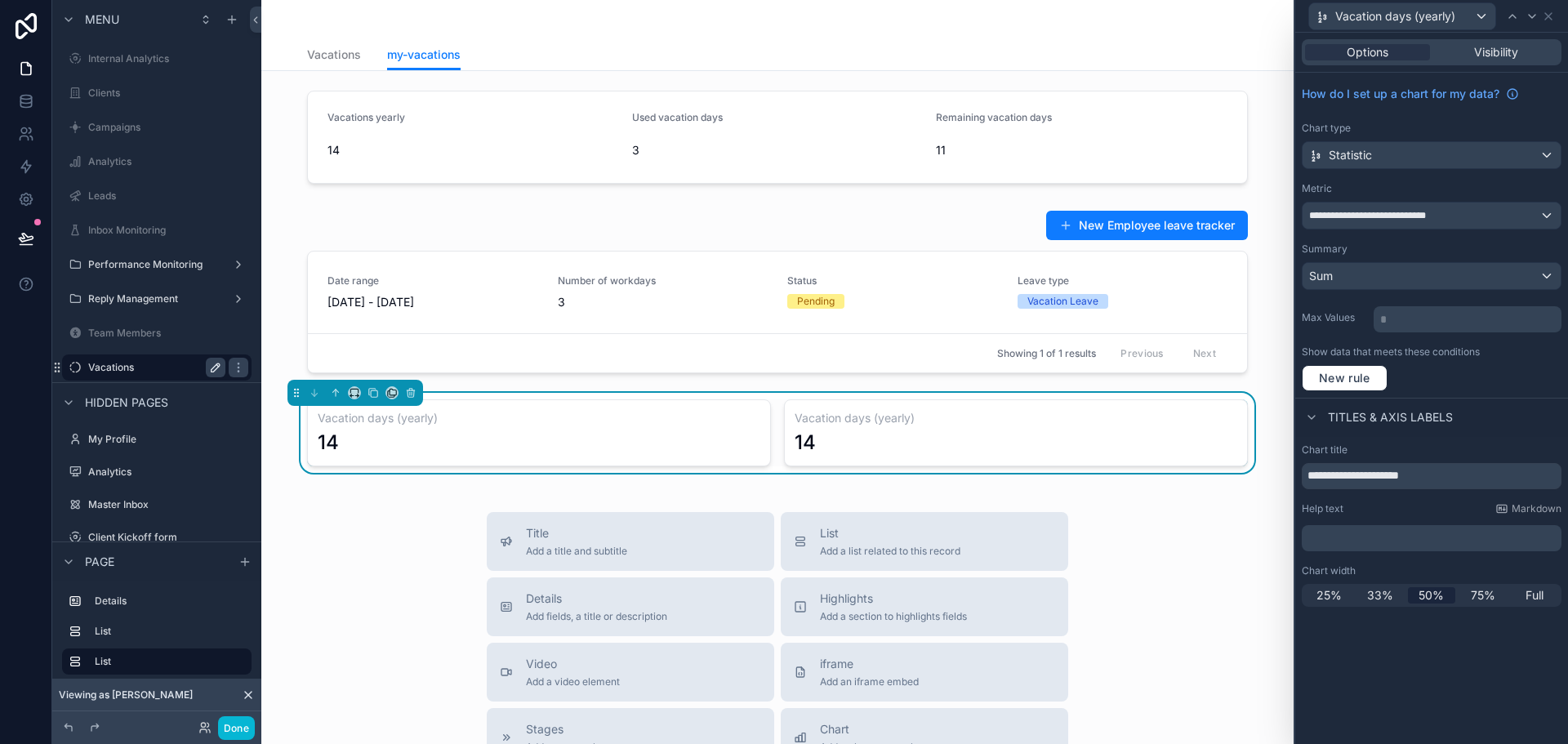
click at [209, 369] on icon "scrollable content" at bounding box center [215, 367] width 13 height 13
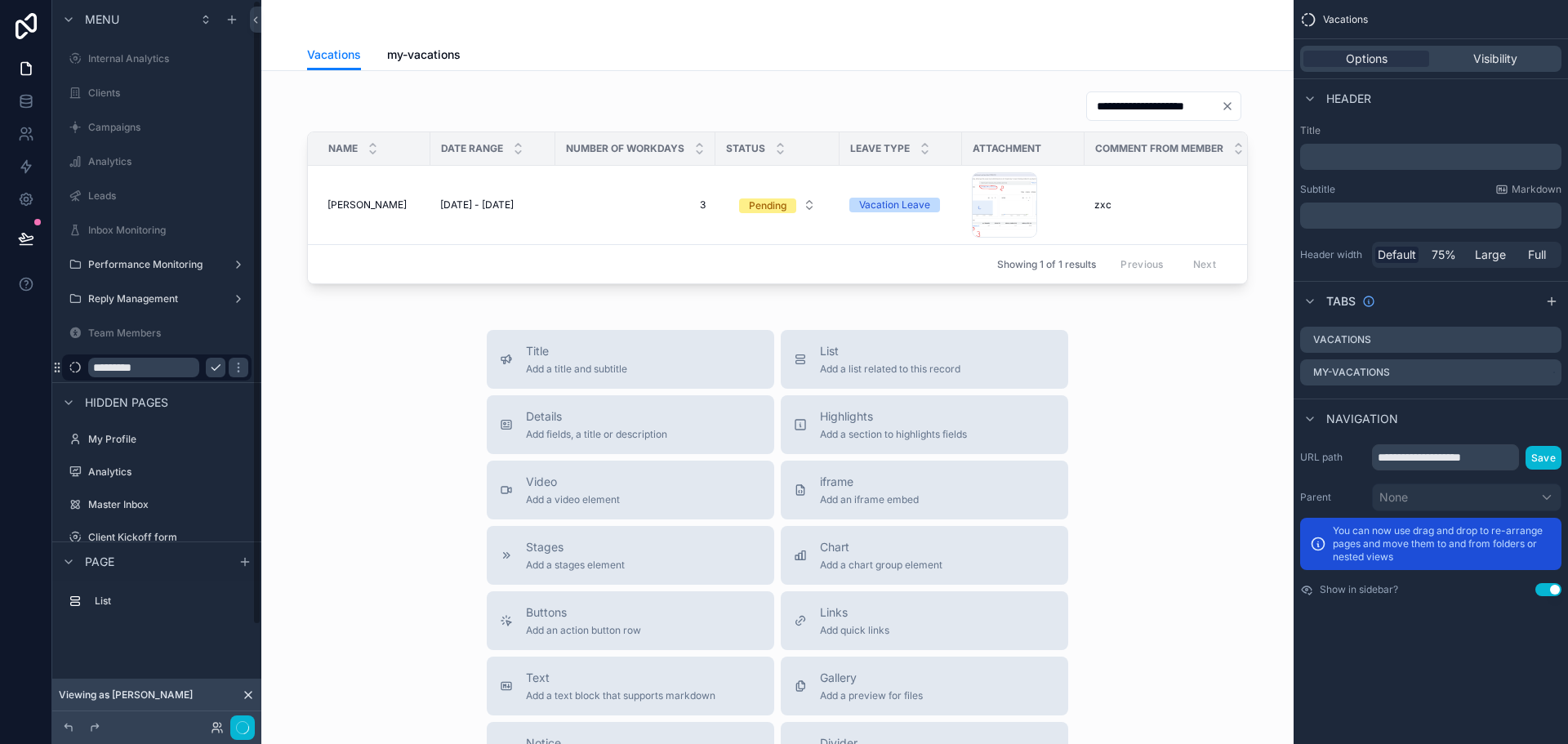
click at [178, 369] on input "*********" at bounding box center [144, 367] width 111 height 20
type input "**********"
click at [232, 368] on icon "scrollable content" at bounding box center [238, 367] width 13 height 13
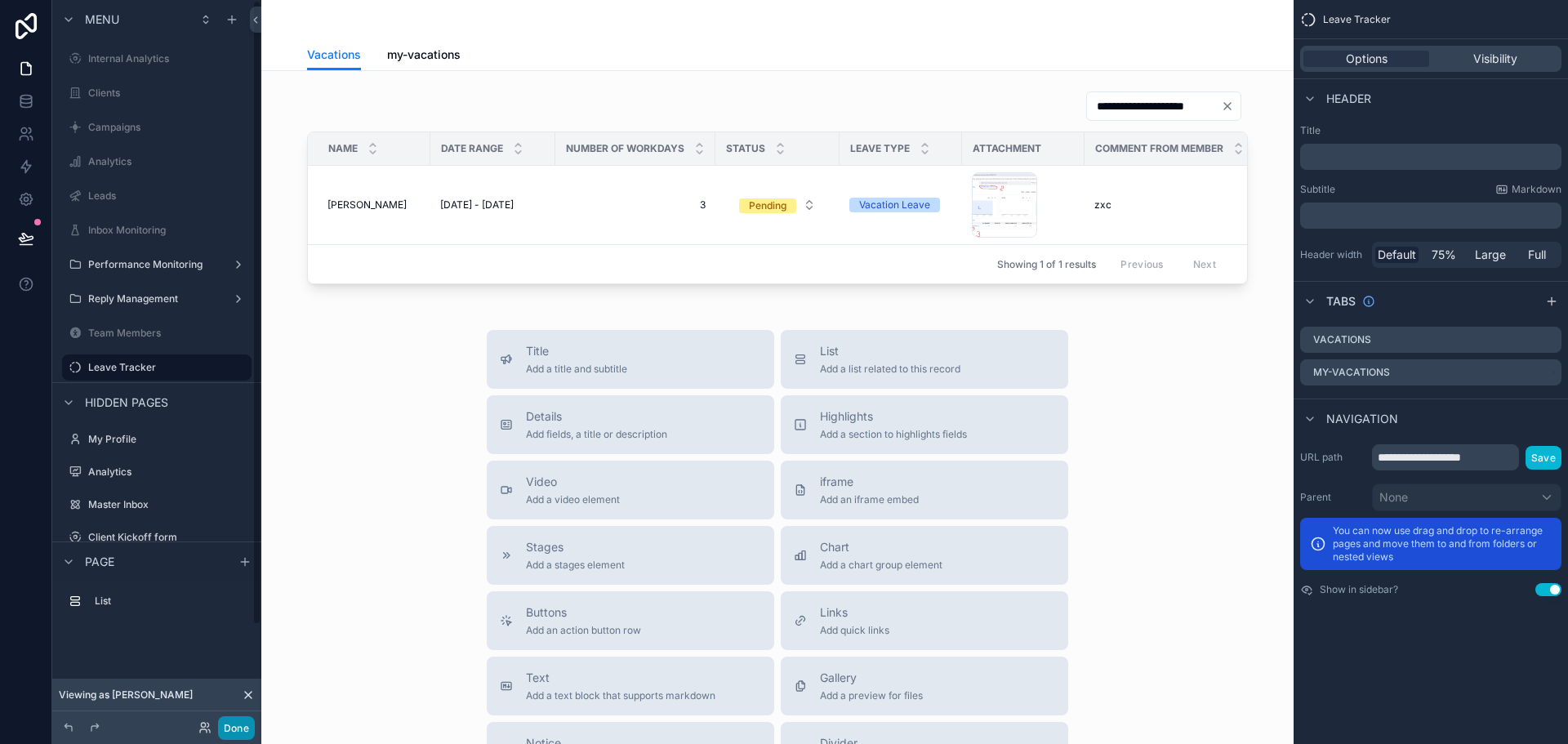
click at [233, 726] on button "Done" at bounding box center [236, 728] width 37 height 24
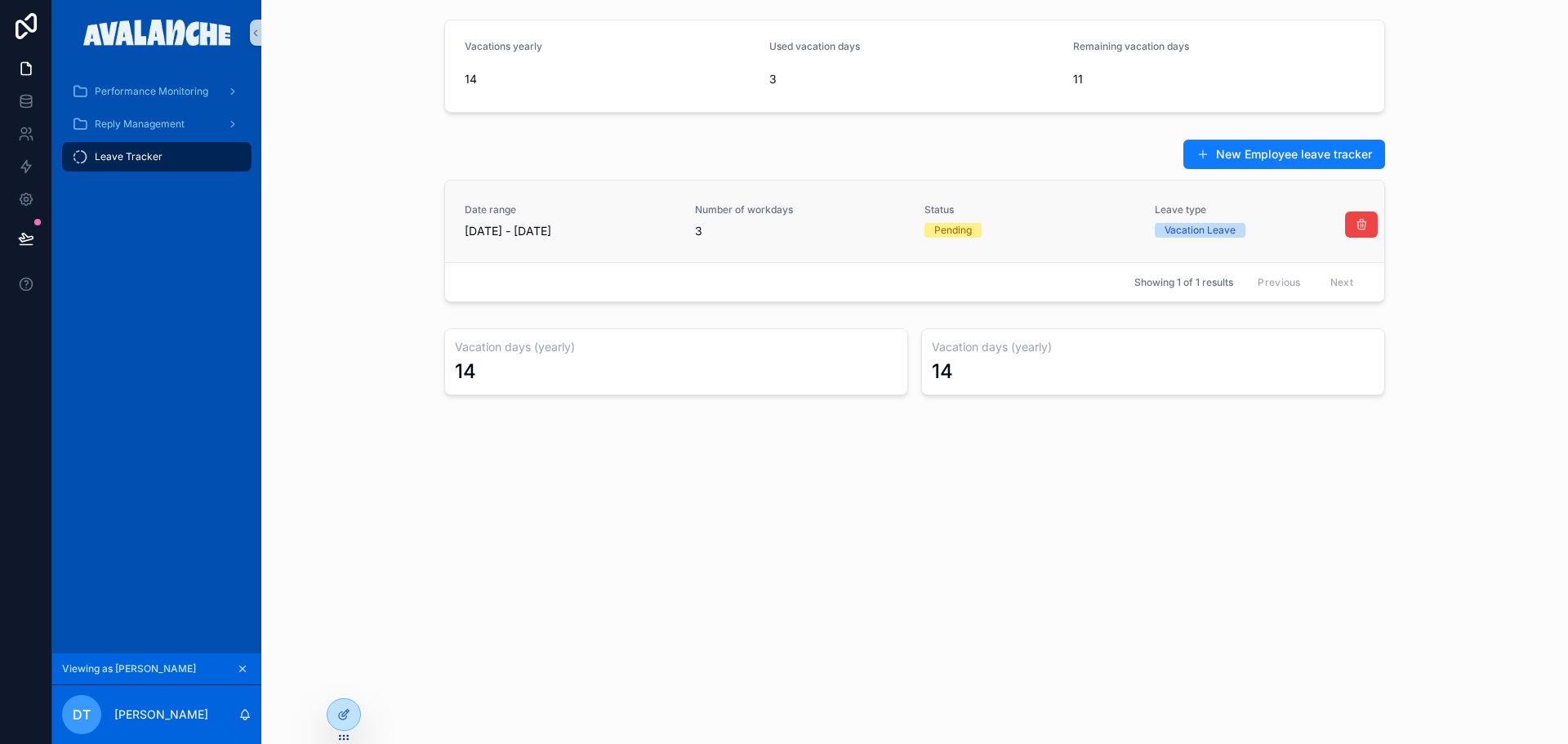
click at [958, 233] on div "Pending" at bounding box center [953, 230] width 38 height 15
click at [1138, 218] on div "Date range [DATE] - [DATE] Number of workdays 3 Status Pending Leave type Vacat…" at bounding box center [915, 221] width 900 height 36
click at [340, 720] on icon at bounding box center [343, 714] width 13 height 13
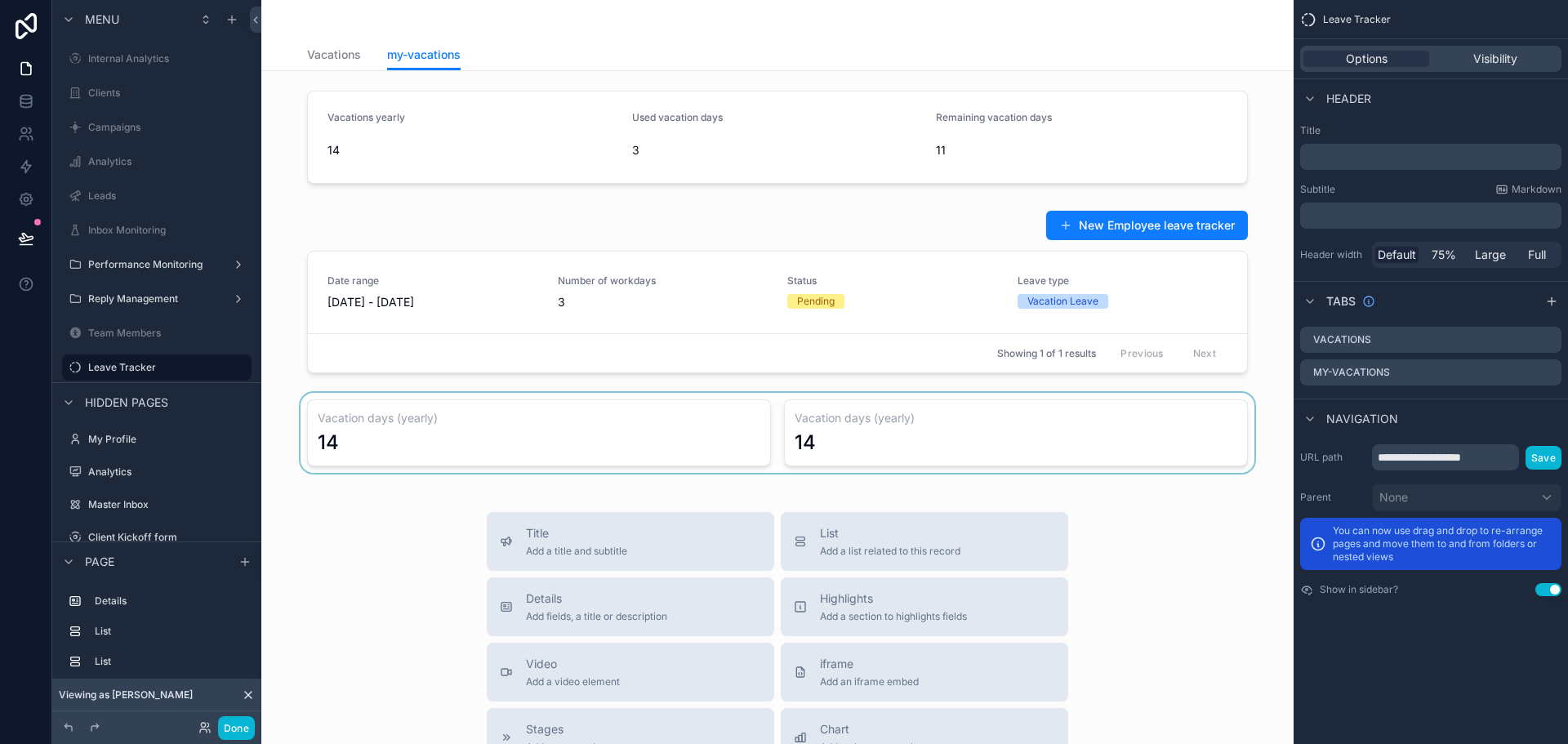
click at [626, 439] on div "scrollable content" at bounding box center [778, 432] width 1006 height 80
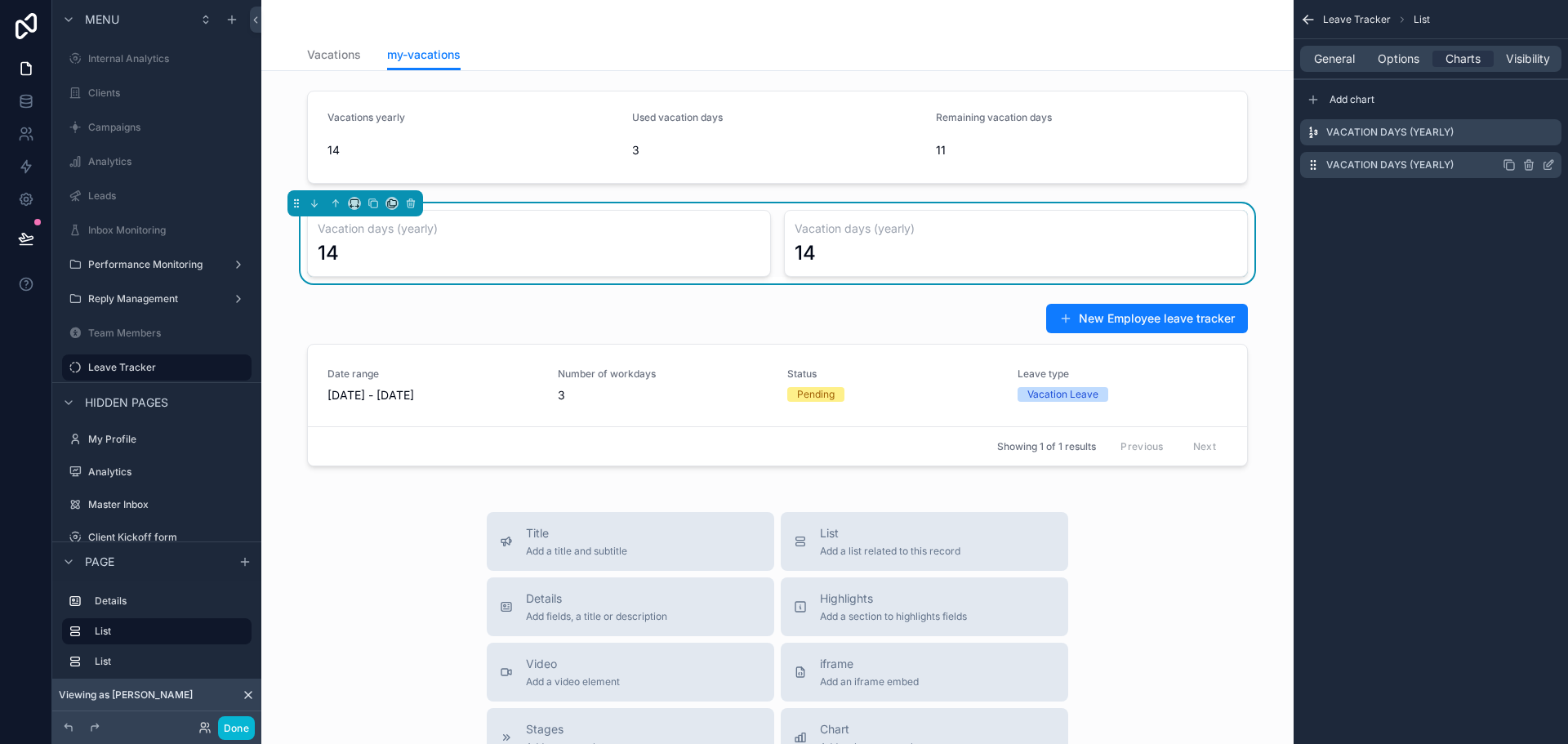
click at [1553, 164] on icon "scrollable content" at bounding box center [1548, 165] width 13 height 13
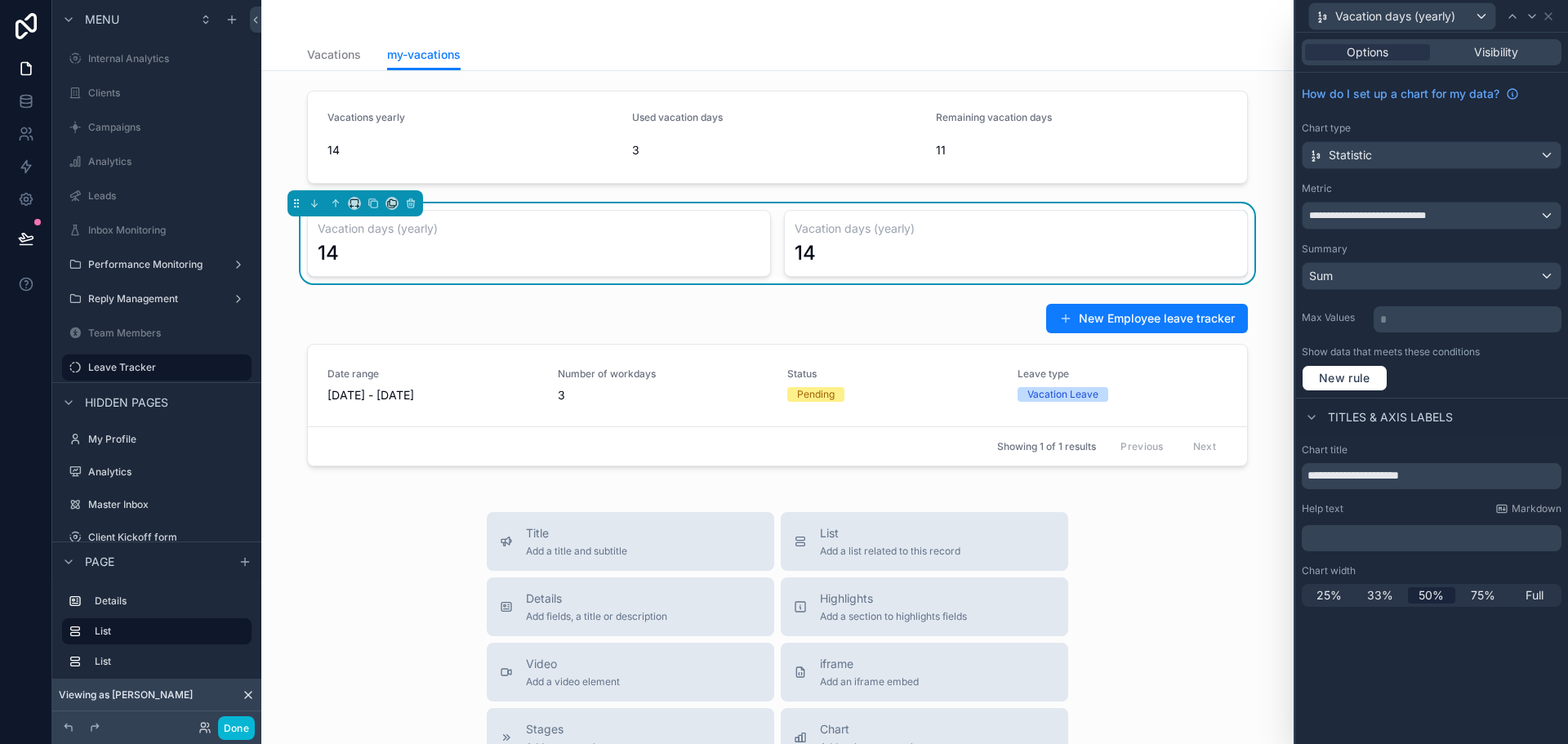
click at [336, 59] on span "Vacations" at bounding box center [333, 54] width 54 height 16
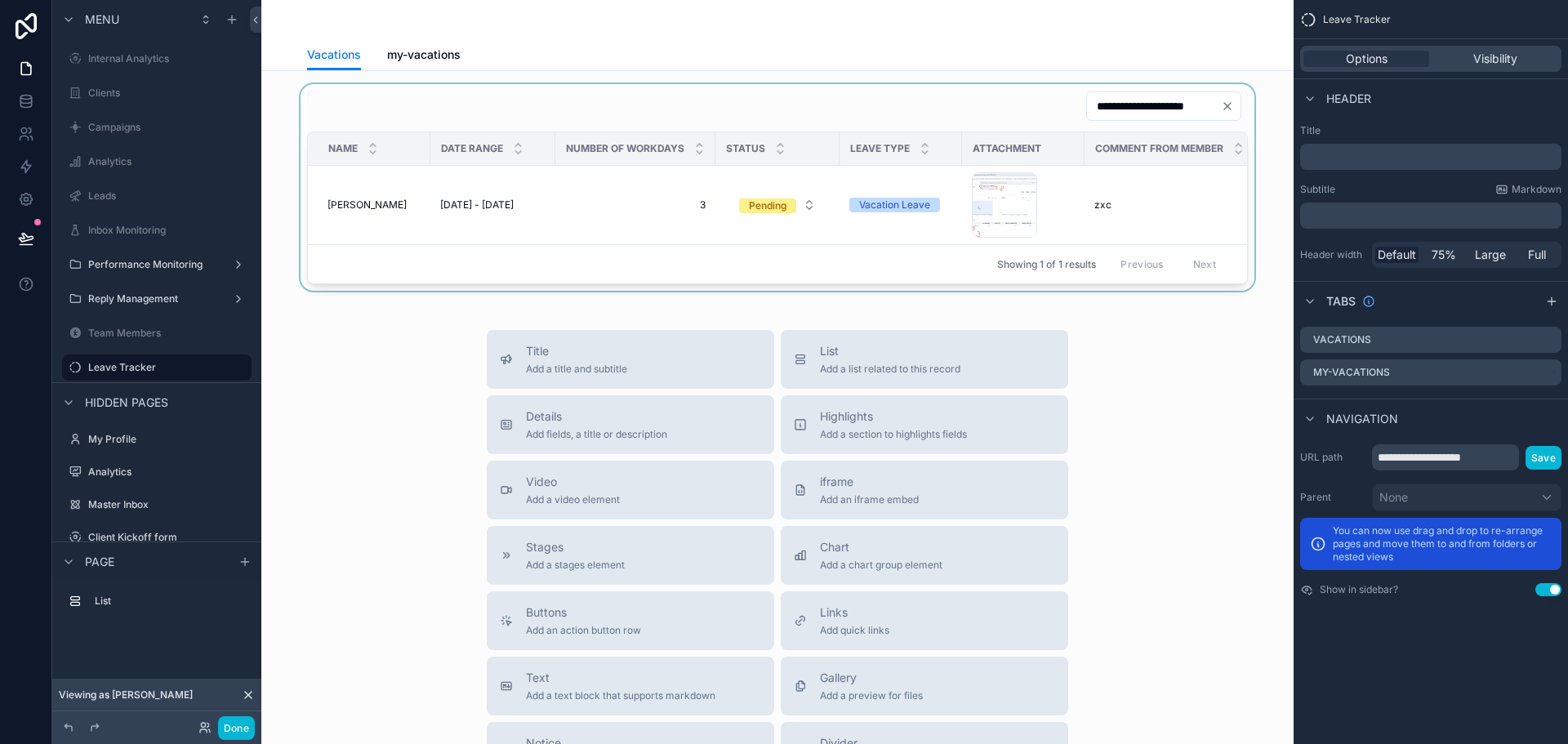
drag, startPoint x: 658, startPoint y: 295, endPoint x: 776, endPoint y: 264, distance: 122.0
click at [750, 291] on div "scrollable content" at bounding box center [778, 187] width 1006 height 207
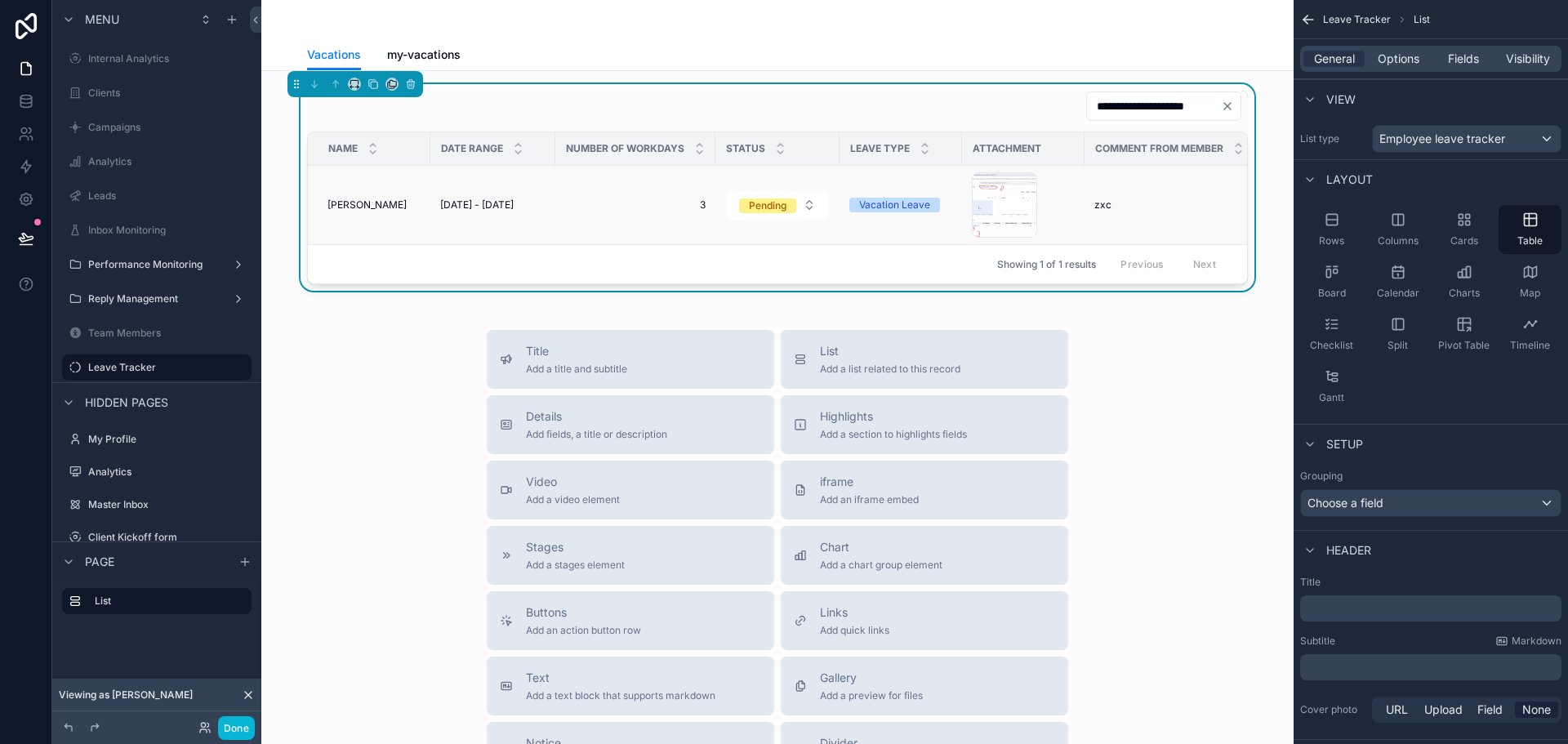
click at [654, 195] on td "3 3" at bounding box center [635, 205] width 160 height 79
click at [638, 200] on span "3" at bounding box center [635, 204] width 141 height 13
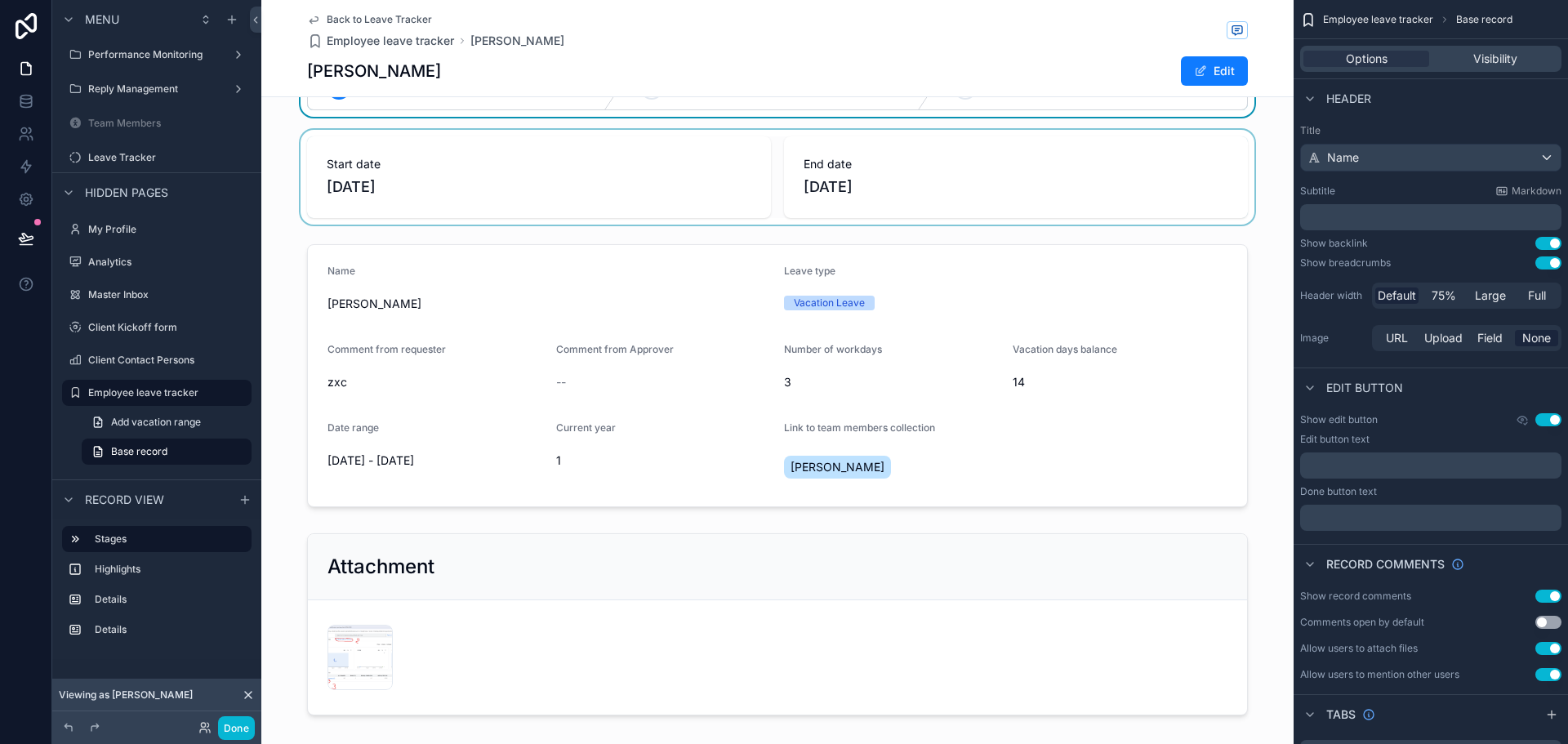
scroll to position [81, 0]
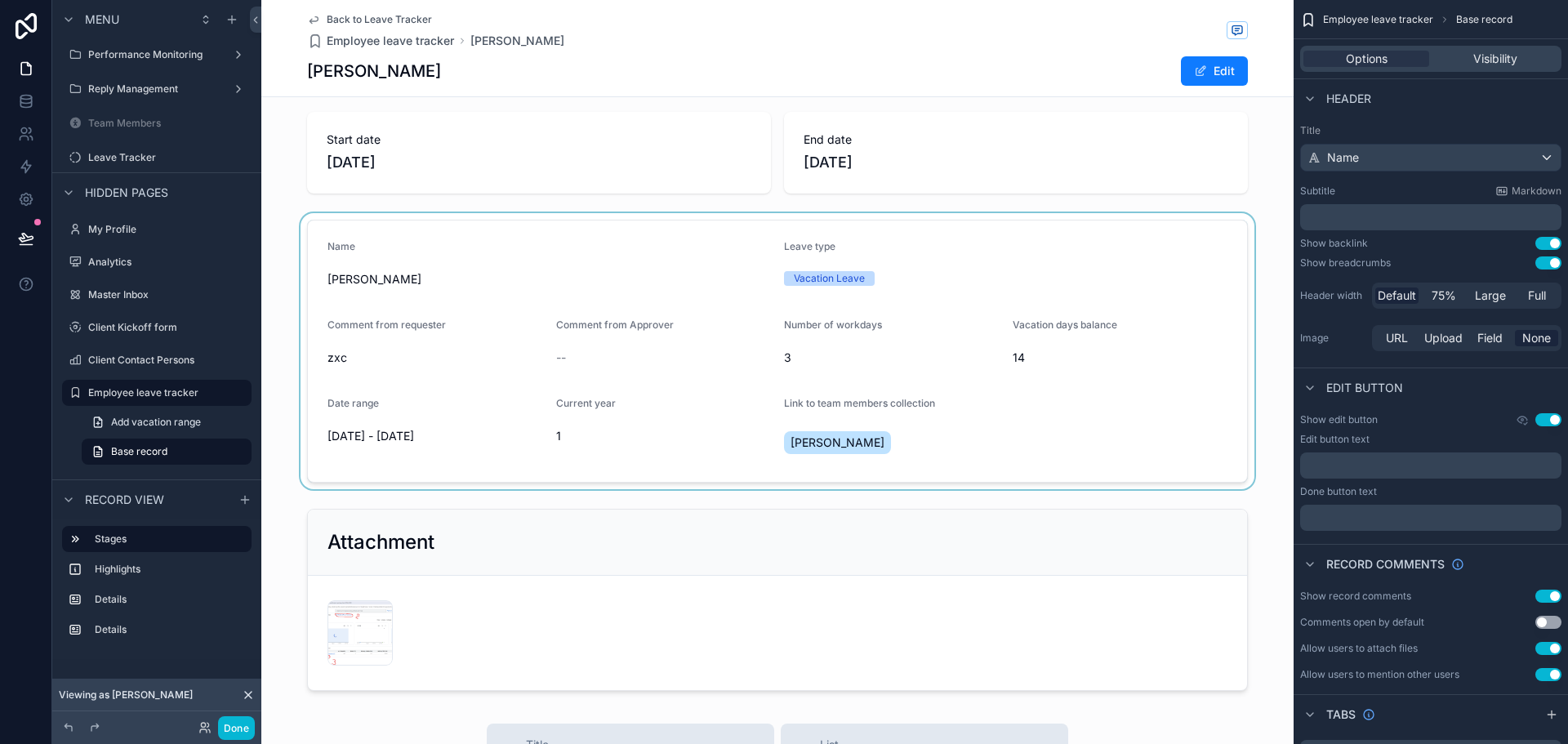
click at [564, 297] on div "scrollable content" at bounding box center [778, 351] width 1032 height 276
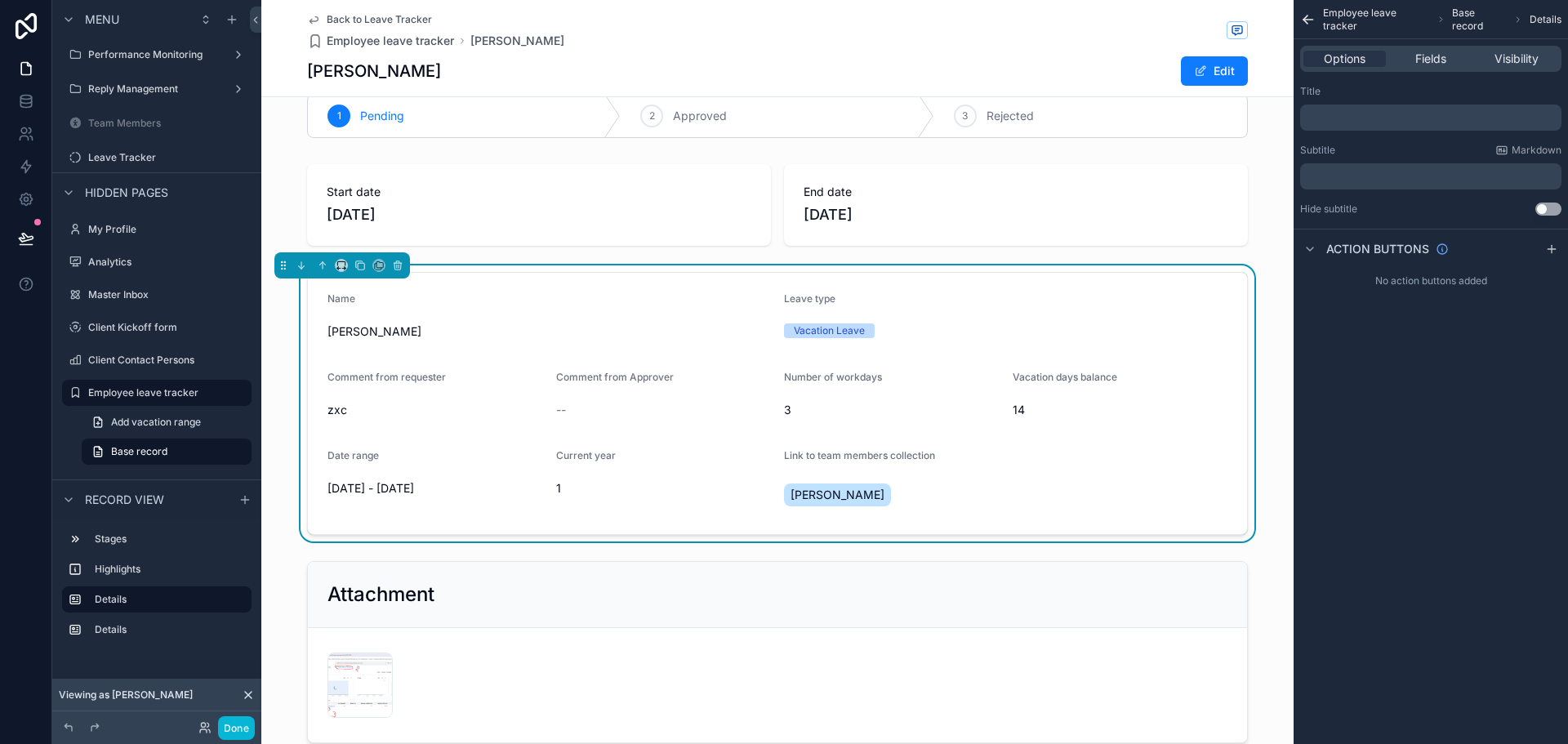
scroll to position [0, 0]
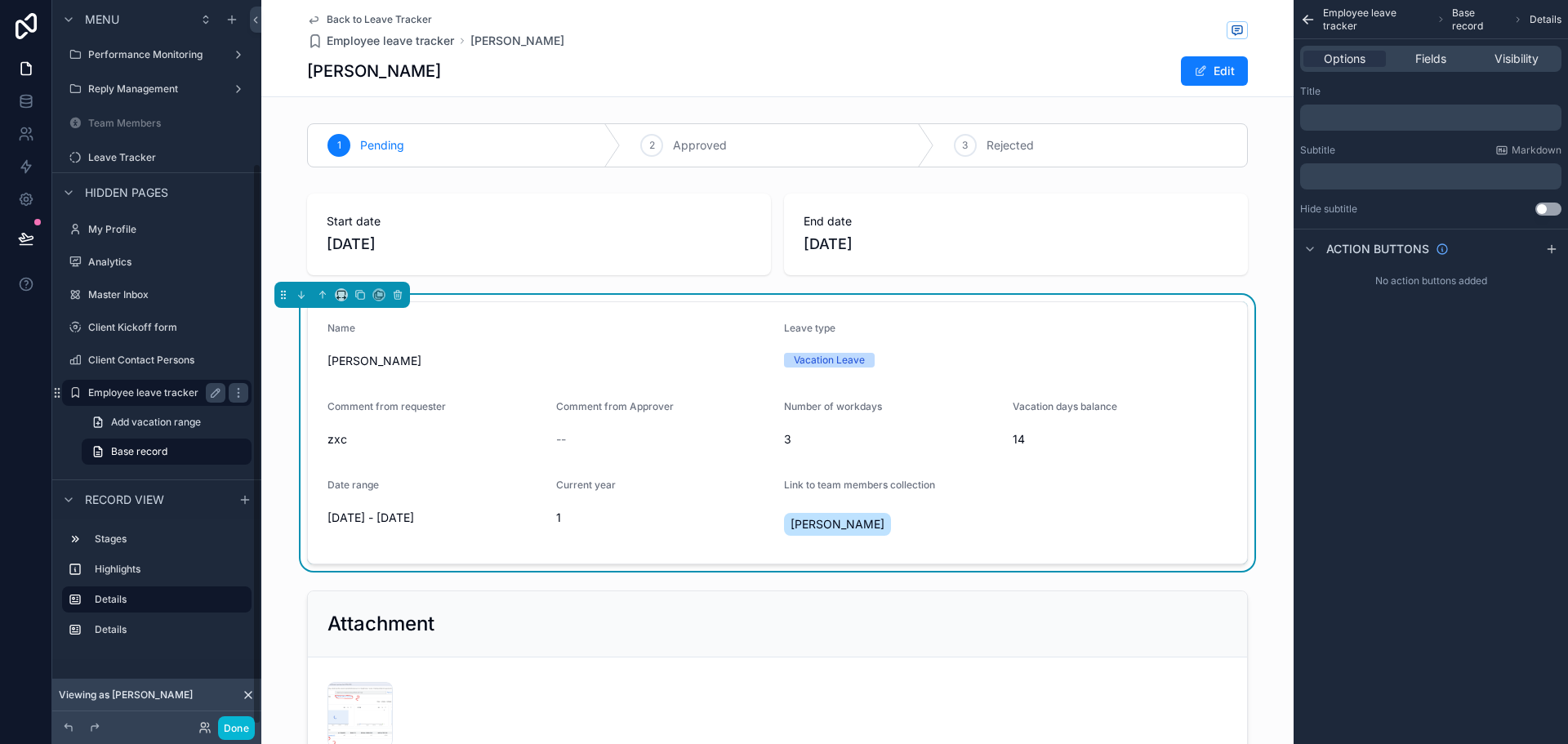
click at [137, 393] on label "Employee leave tracker" at bounding box center [153, 393] width 130 height 13
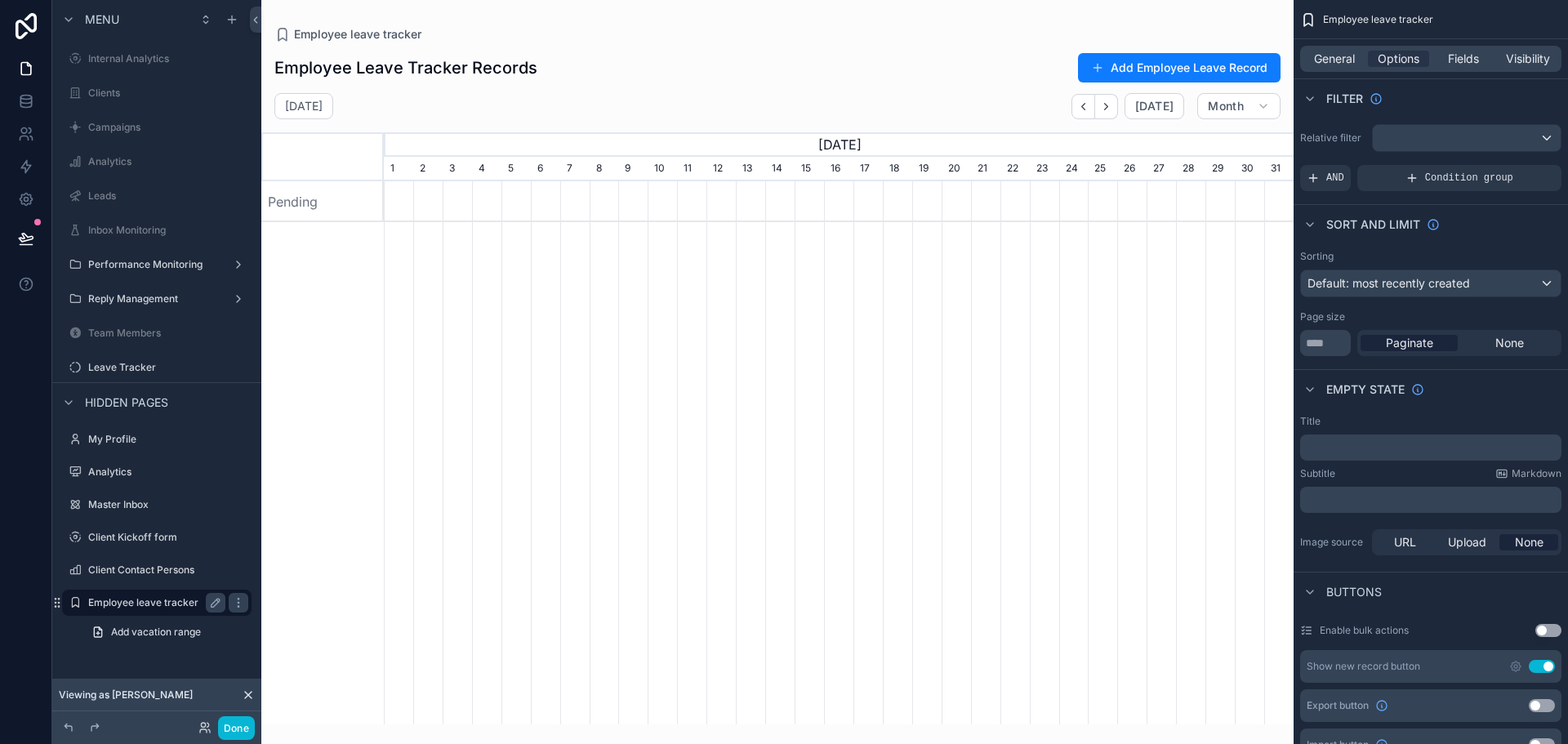
scroll to position [0, 910]
click at [143, 609] on div "Employee leave tracker" at bounding box center [157, 603] width 137 height 20
click at [117, 597] on label "Employee leave tracker" at bounding box center [153, 602] width 130 height 13
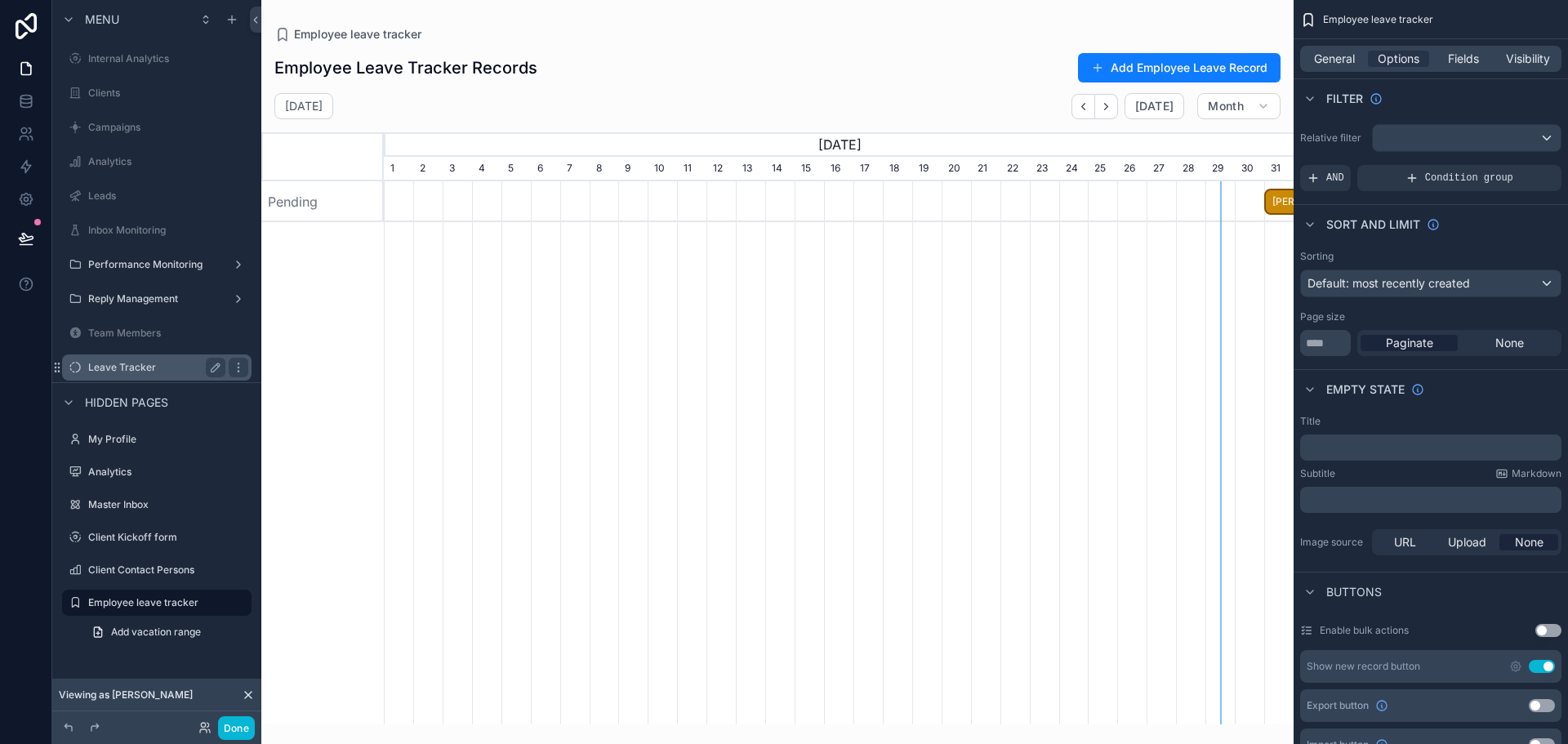
click at [128, 368] on label "Leave Tracker" at bounding box center [153, 367] width 130 height 13
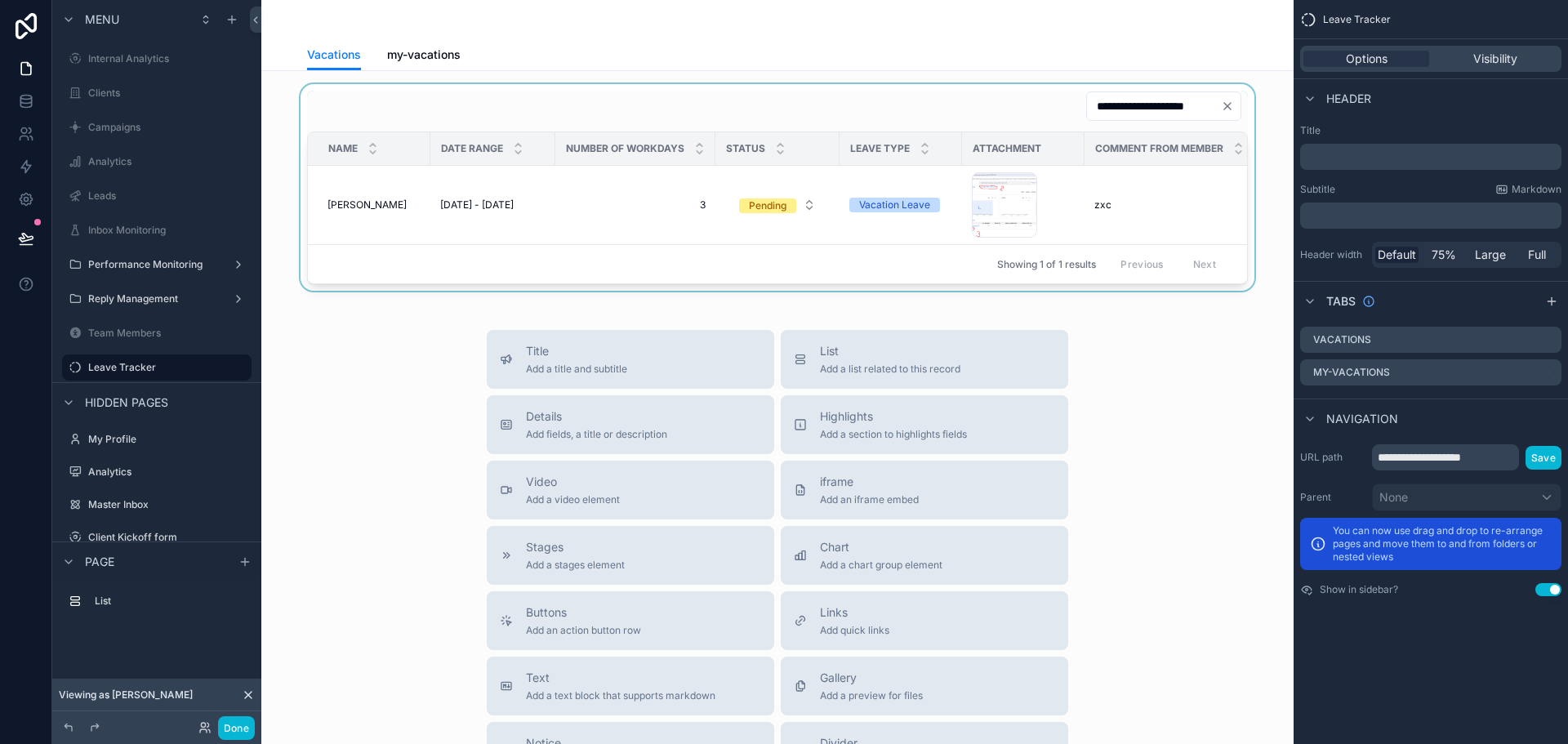
click at [1011, 207] on div "scrollable content" at bounding box center [778, 187] width 1006 height 207
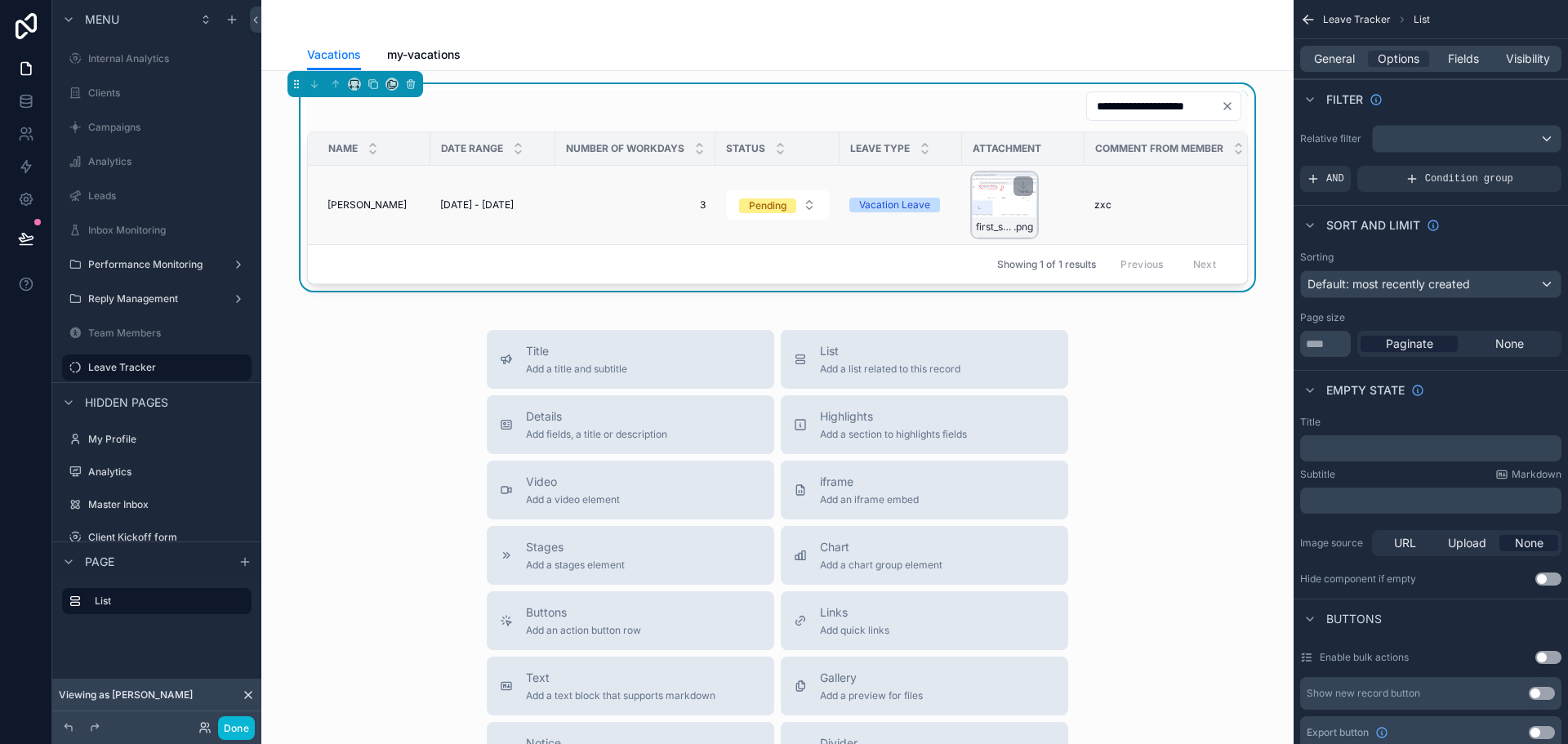
click at [995, 204] on div "first_step .png" at bounding box center [1005, 205] width 65 height 65
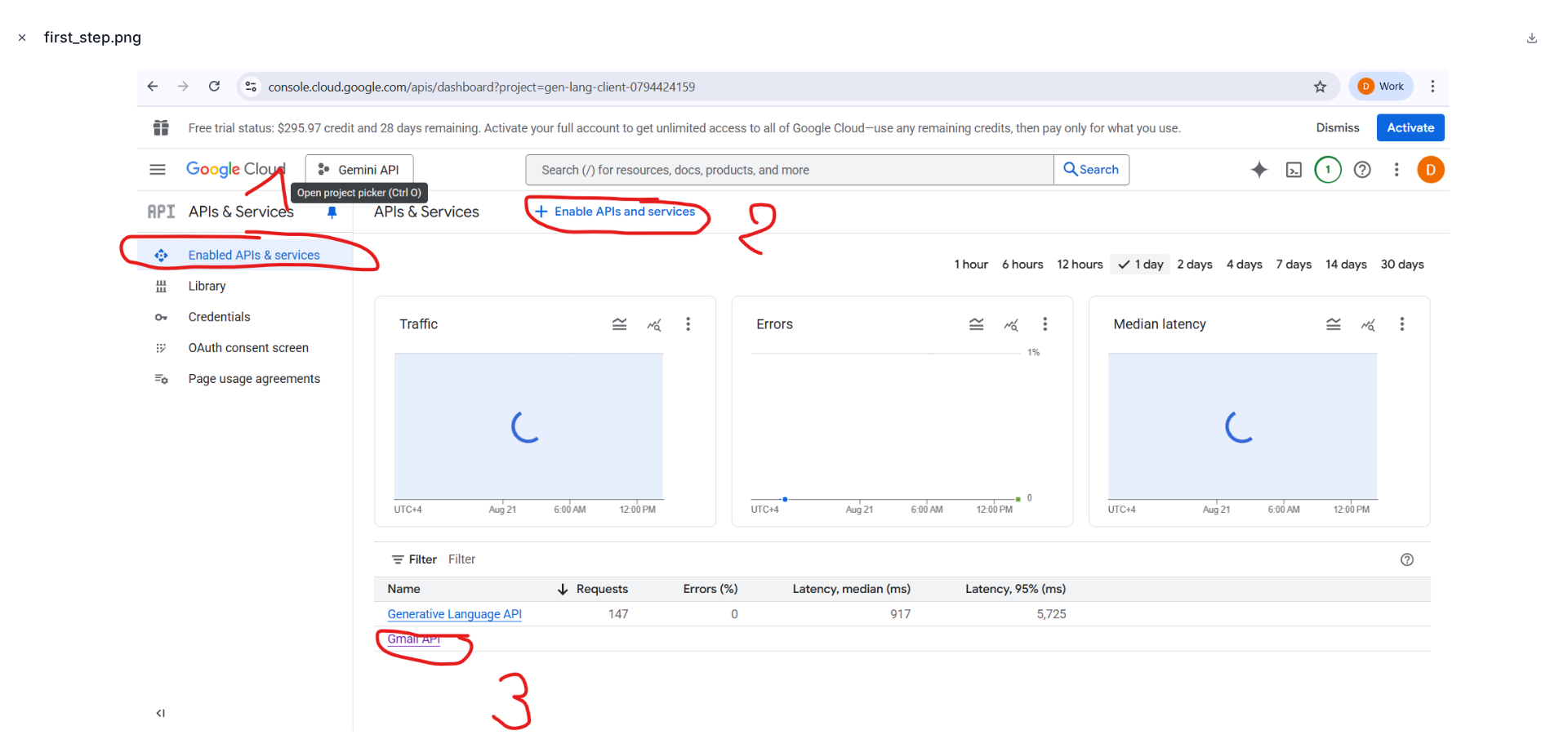
click at [28, 43] on button "Close modal" at bounding box center [21, 37] width 18 height 18
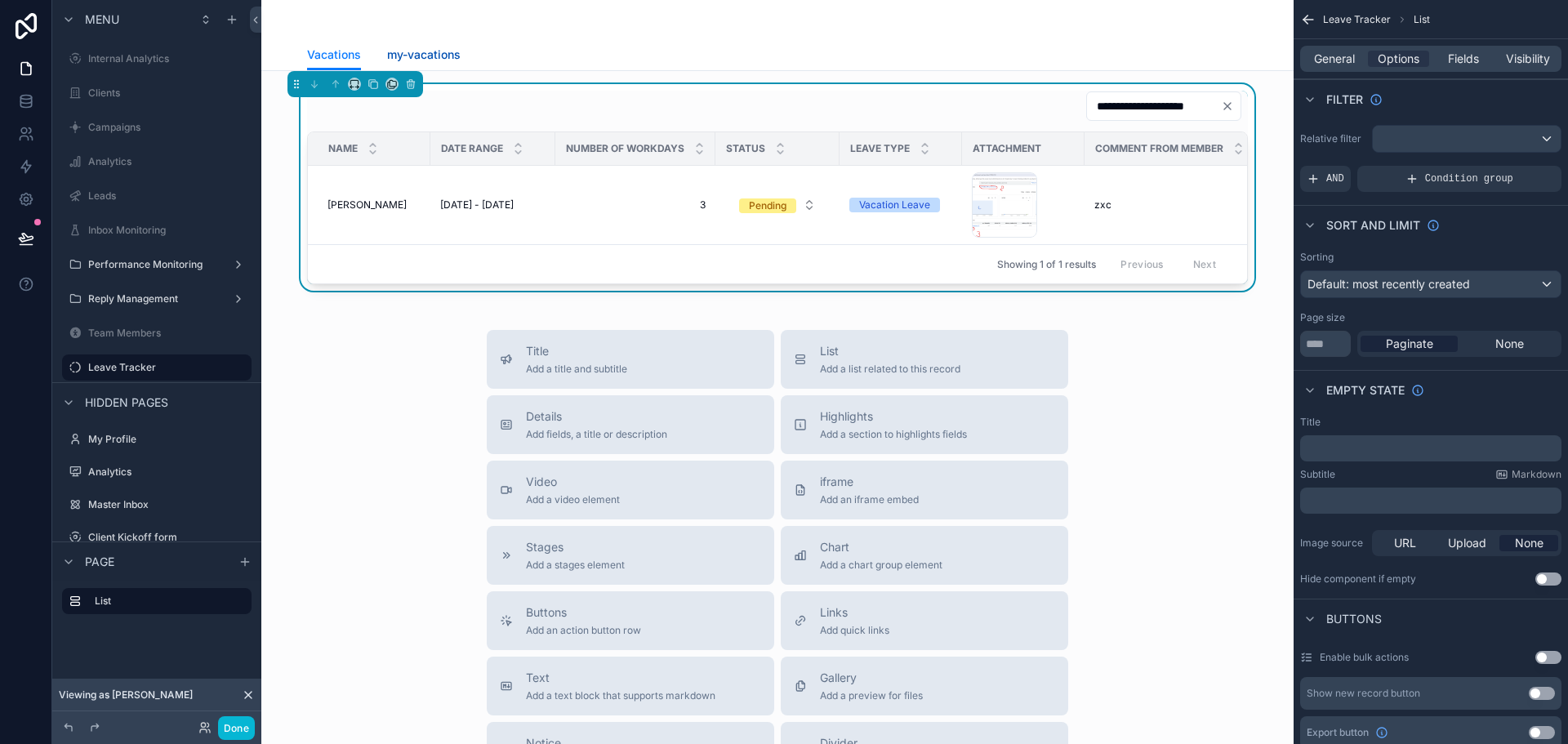
click at [400, 46] on span "my-vacations" at bounding box center [424, 54] width 74 height 16
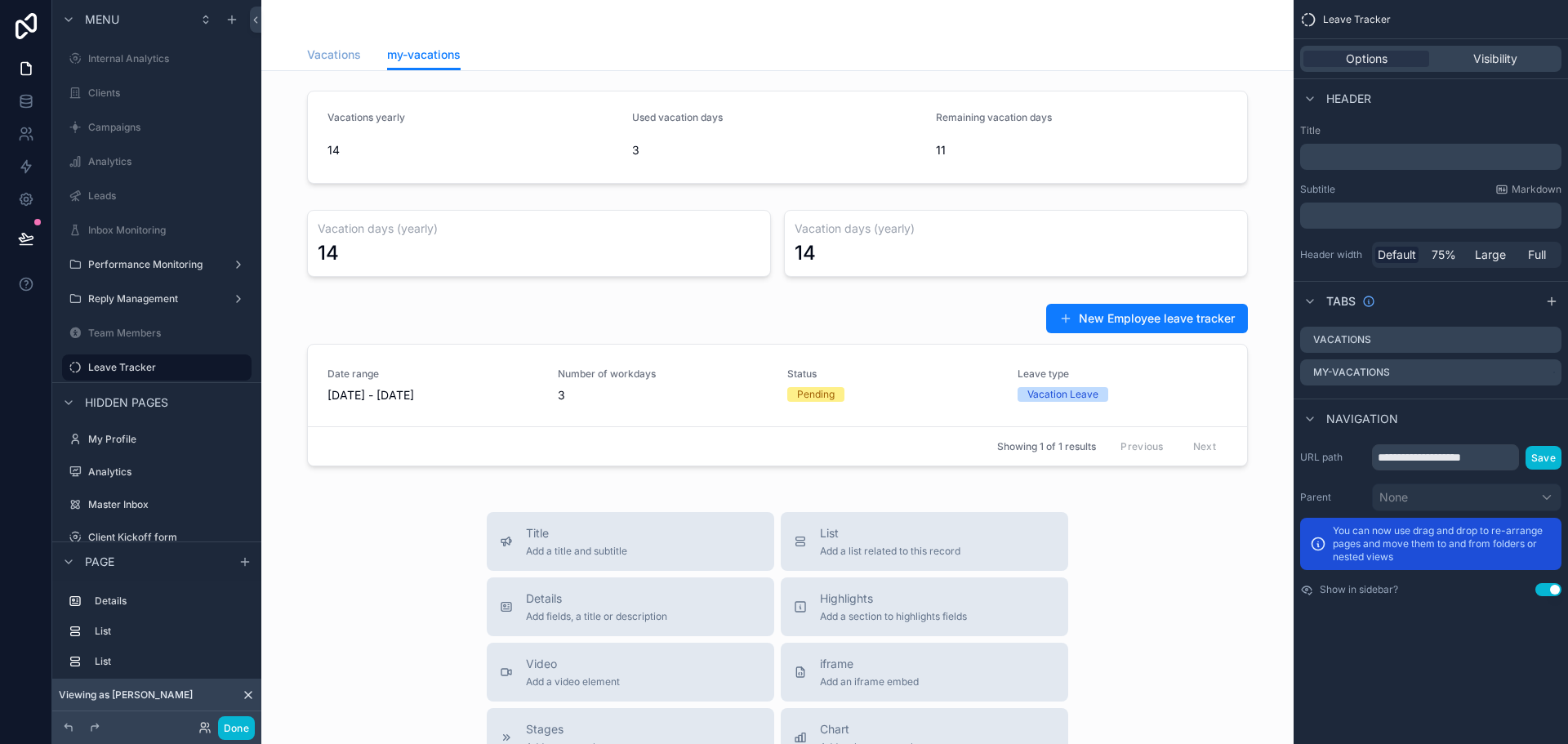
click at [335, 57] on span "Vacations" at bounding box center [333, 54] width 54 height 16
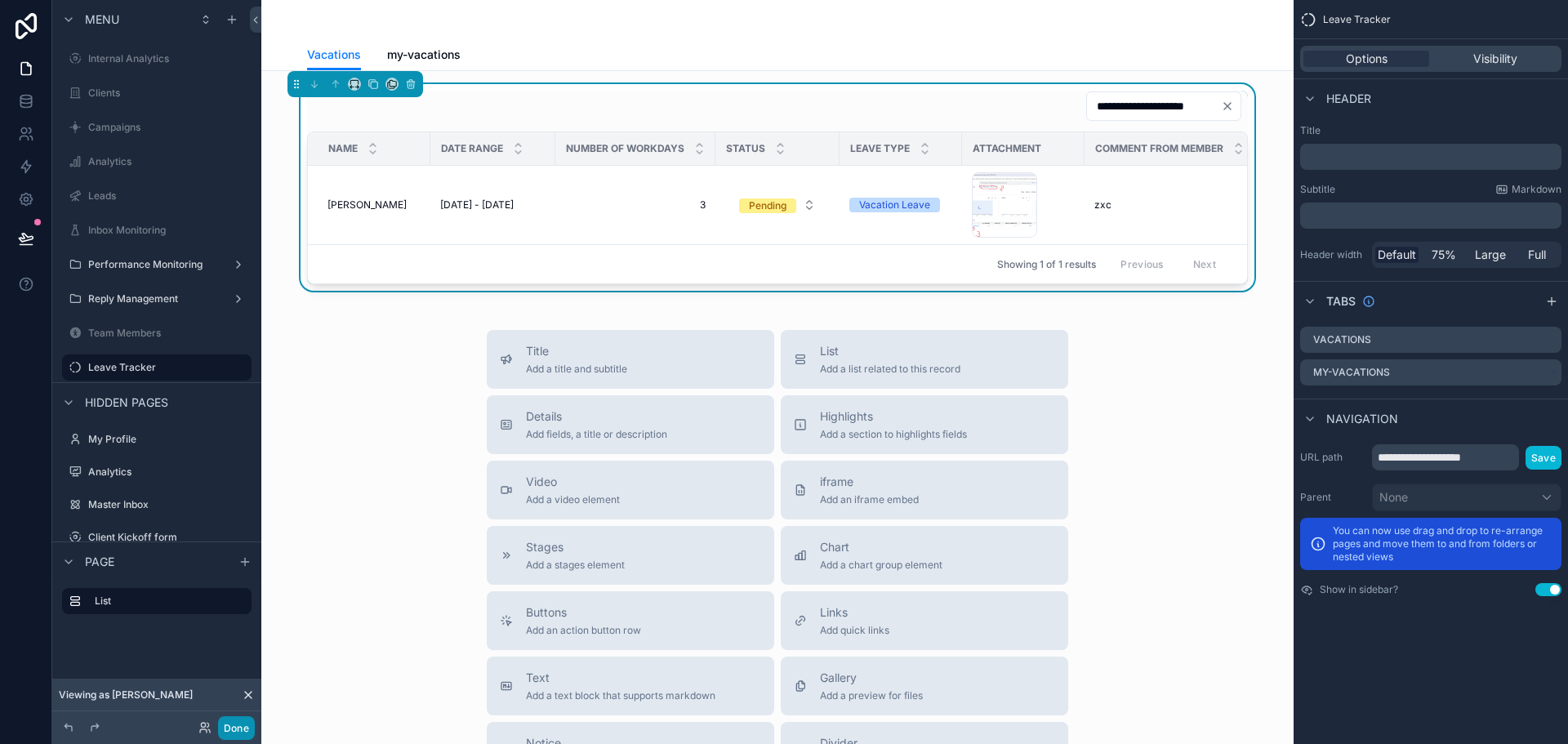
click at [231, 726] on button "Done" at bounding box center [236, 728] width 37 height 24
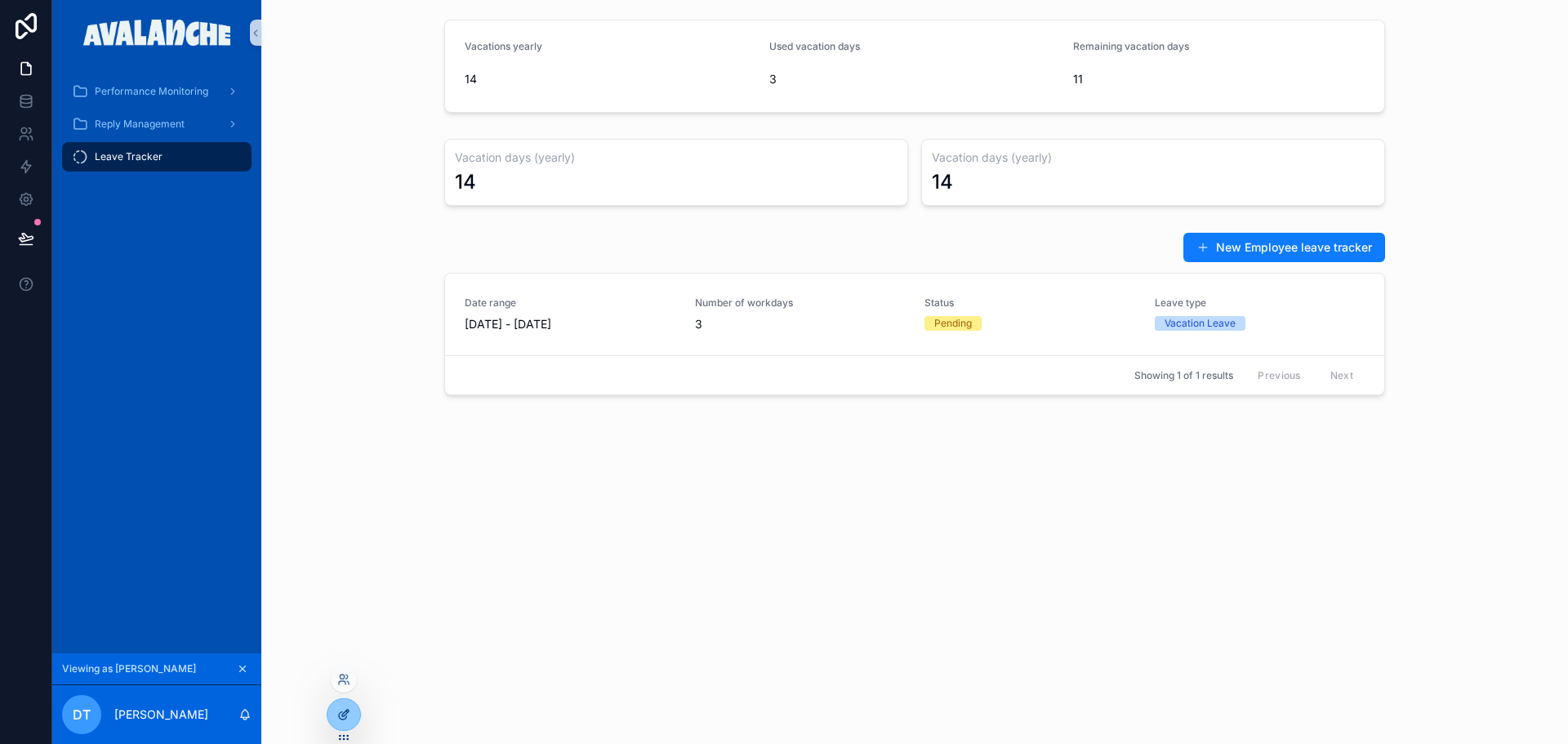
click at [352, 719] on div at bounding box center [344, 714] width 33 height 31
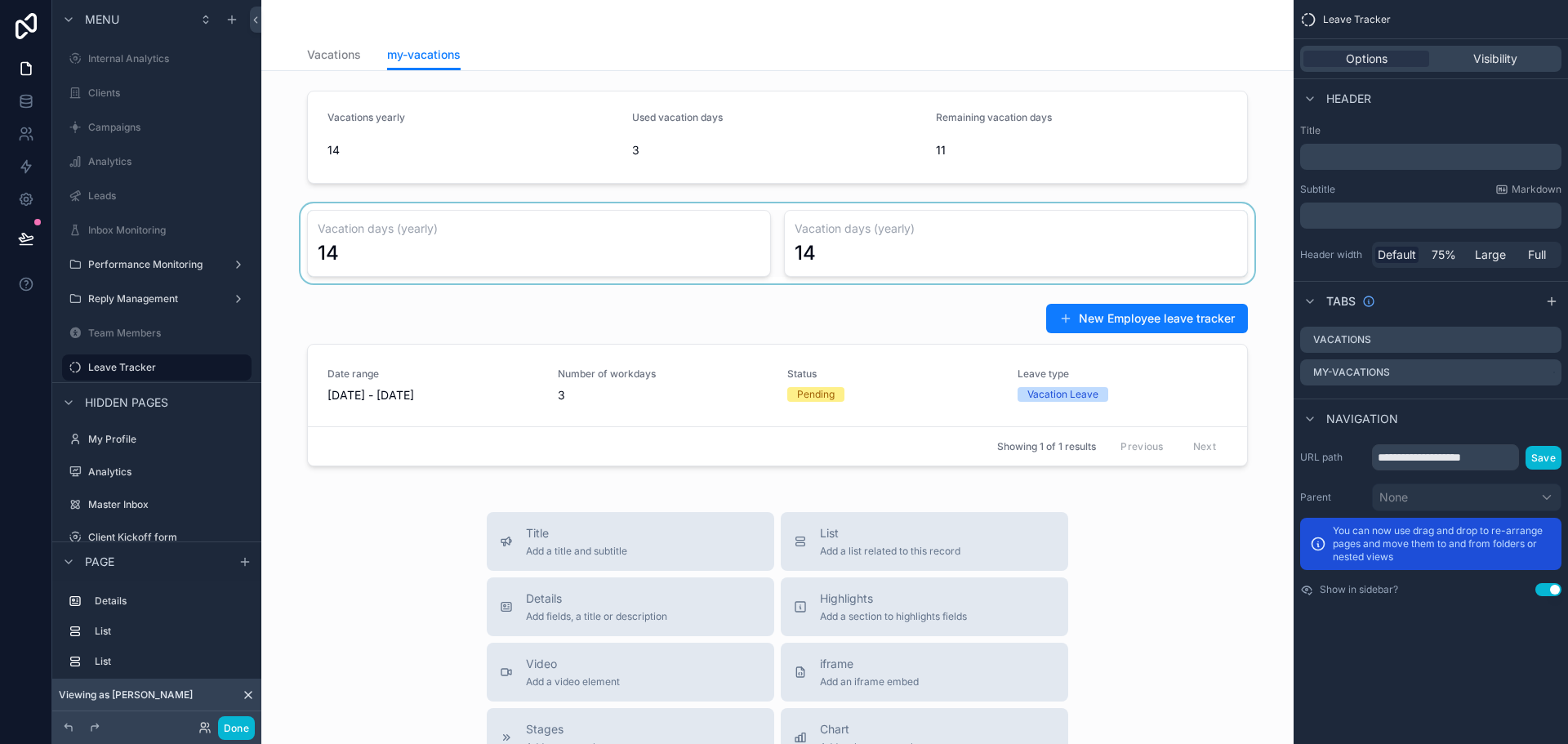
click at [600, 241] on div "scrollable content" at bounding box center [778, 243] width 1006 height 80
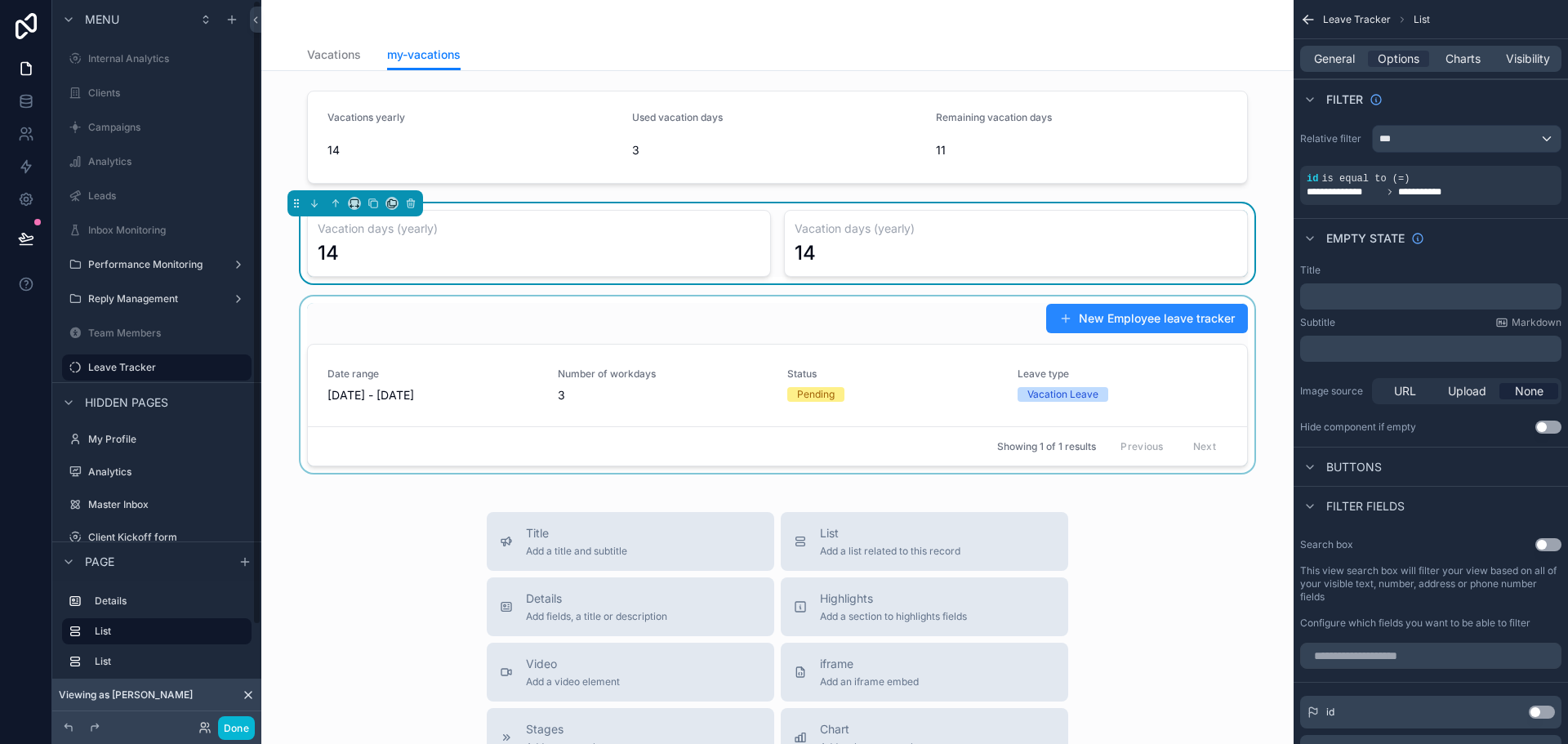
click at [1124, 317] on div "scrollable content" at bounding box center [778, 385] width 1006 height 177
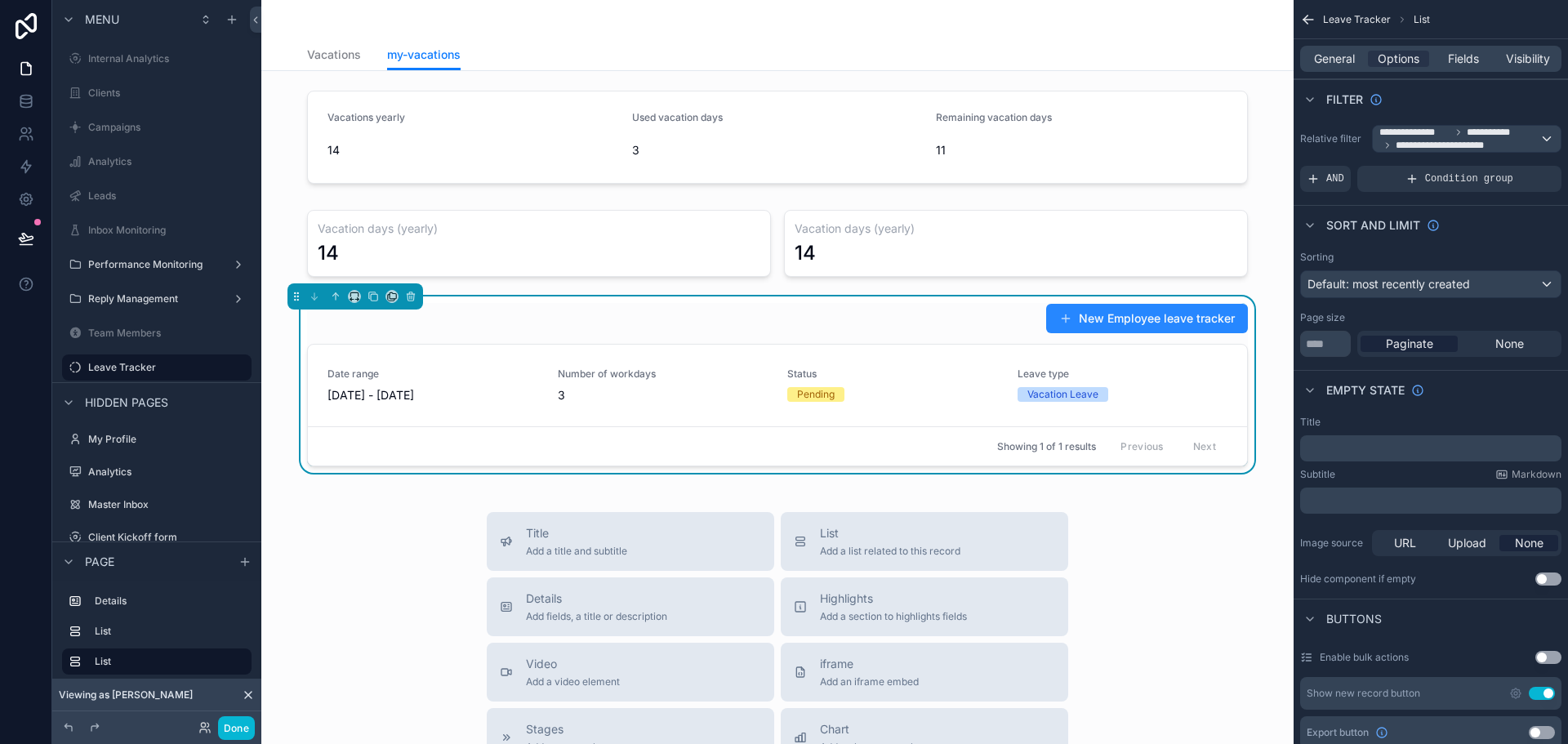
click at [1147, 318] on button "New Employee leave tracker" at bounding box center [1146, 318] width 201 height 29
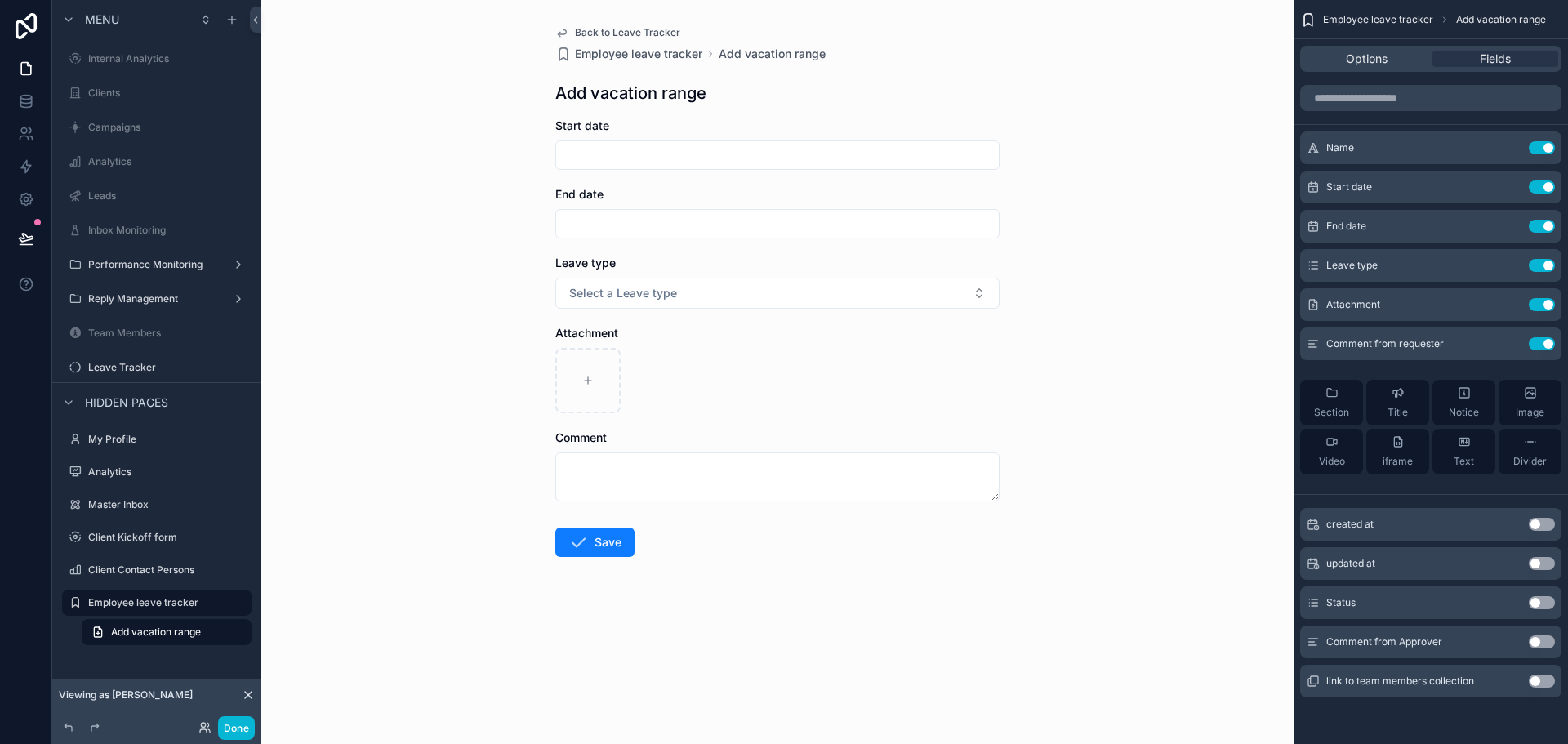
click at [654, 164] on input "scrollable content" at bounding box center [778, 155] width 442 height 23
click at [626, 215] on input "scrollable content" at bounding box center [778, 224] width 442 height 23
click at [625, 173] on form "Start date End date Leave type Select a Leave type Attachment Comment Save" at bounding box center [778, 389] width 444 height 543
click at [632, 165] on input "scrollable content" at bounding box center [778, 155] width 442 height 23
click at [498, 379] on div "Back to Leave Tracker Employee leave tracker Add vacation range Add vacation ra…" at bounding box center [778, 372] width 1032 height 744
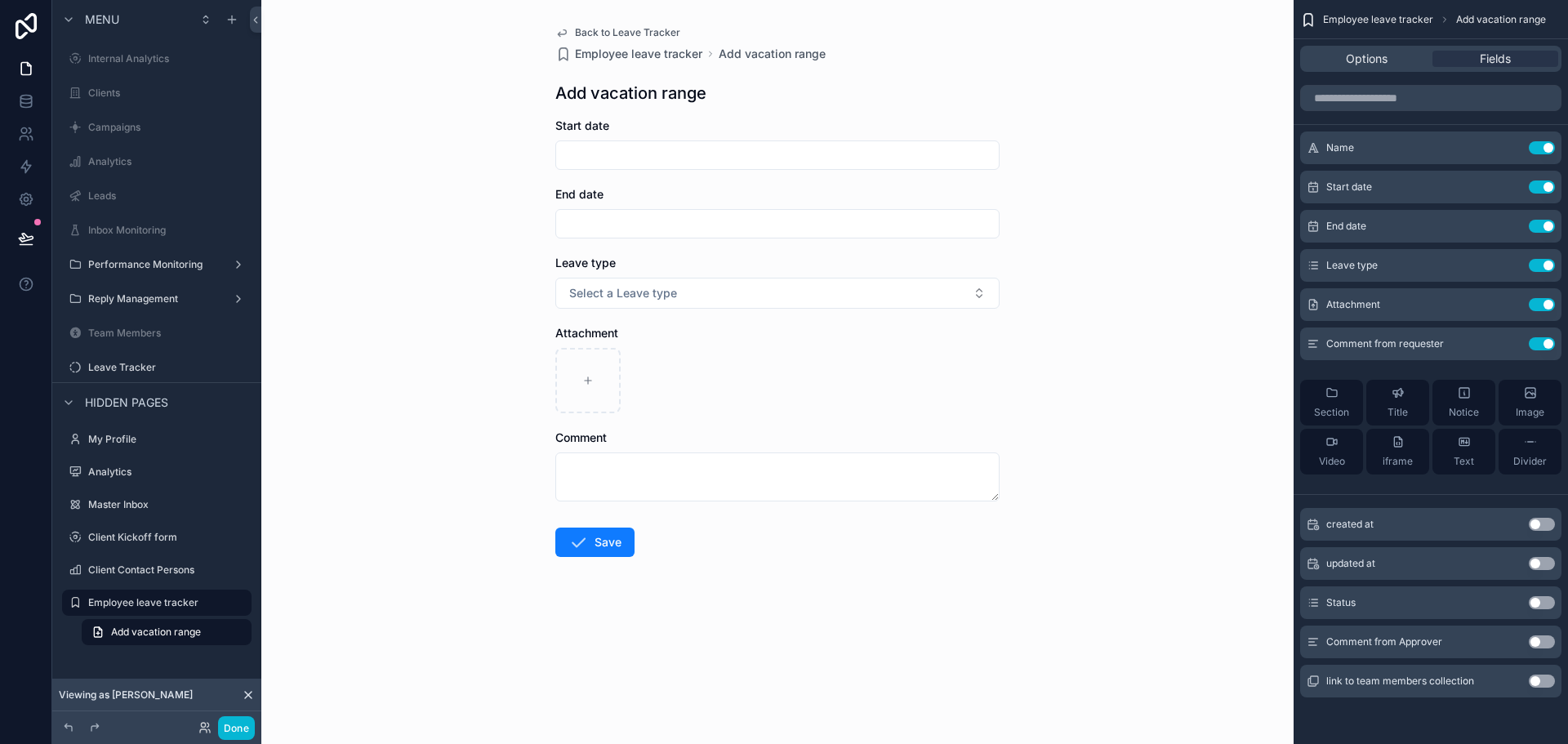
drag, startPoint x: 997, startPoint y: 502, endPoint x: 998, endPoint y: 515, distance: 13.0
click at [998, 515] on form "Start date End date Leave type Select a Leave type Attachment Comment Save" at bounding box center [778, 389] width 444 height 543
drag, startPoint x: 994, startPoint y: 496, endPoint x: 1000, endPoint y: 515, distance: 19.9
click at [1000, 515] on div "Back to Leave Tracker Employee leave tracker Add vacation range Add vacation ra…" at bounding box center [778, 340] width 471 height 681
click at [147, 331] on label "Team Members" at bounding box center [153, 333] width 130 height 13
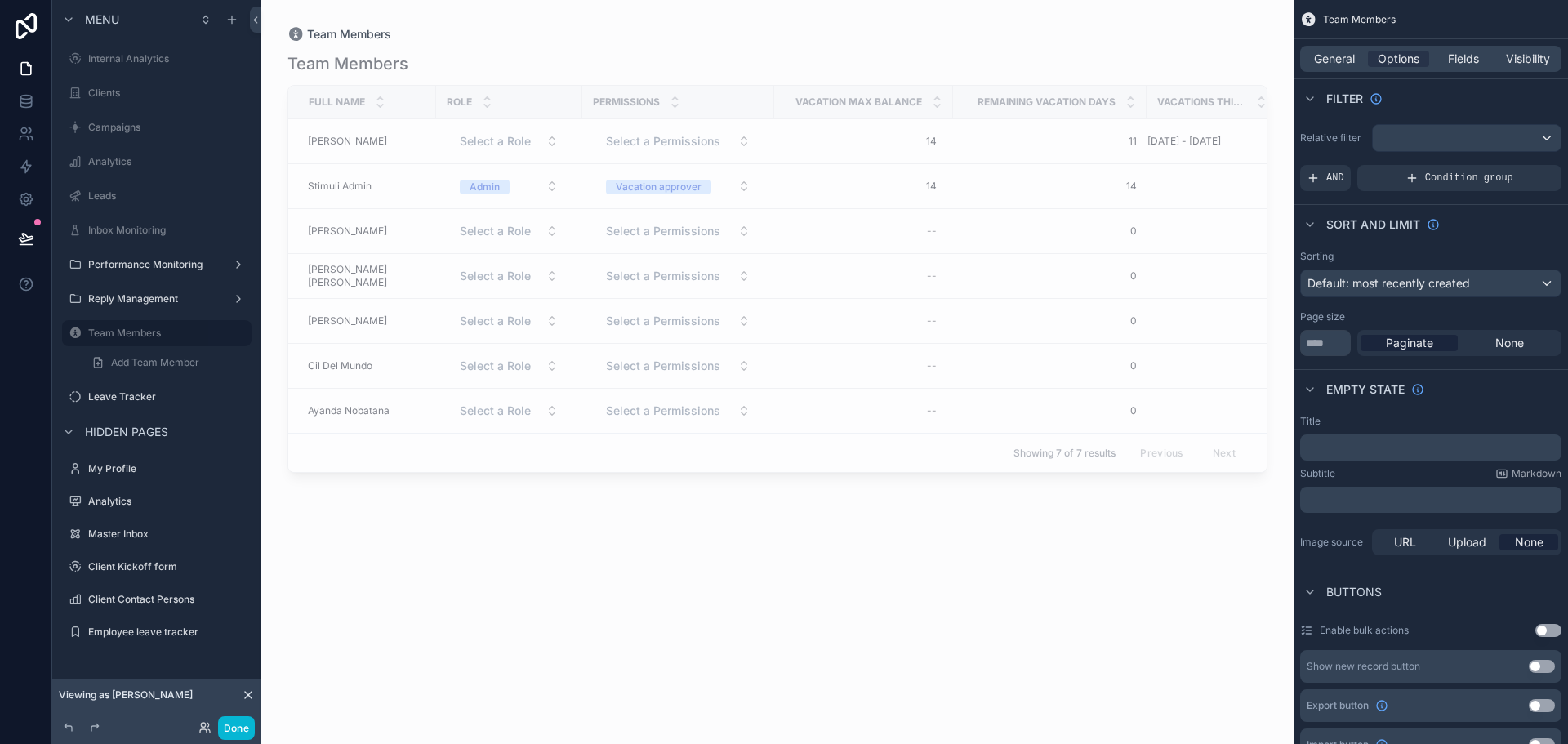
click at [577, 506] on div "scrollable content" at bounding box center [778, 362] width 1032 height 724
click at [227, 730] on button "Done" at bounding box center [236, 728] width 37 height 24
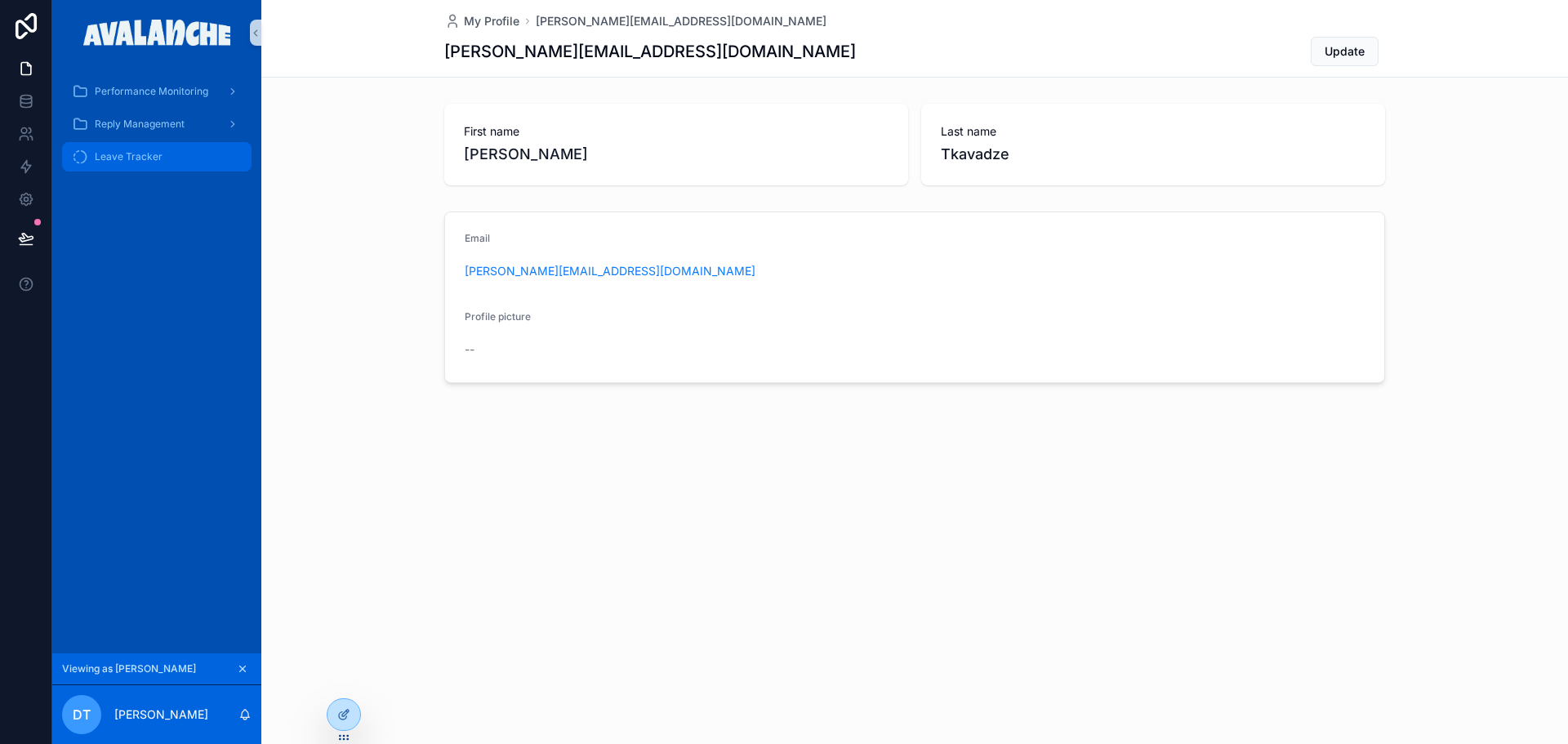
click at [147, 154] on span "Leave Tracker" at bounding box center [129, 156] width 68 height 13
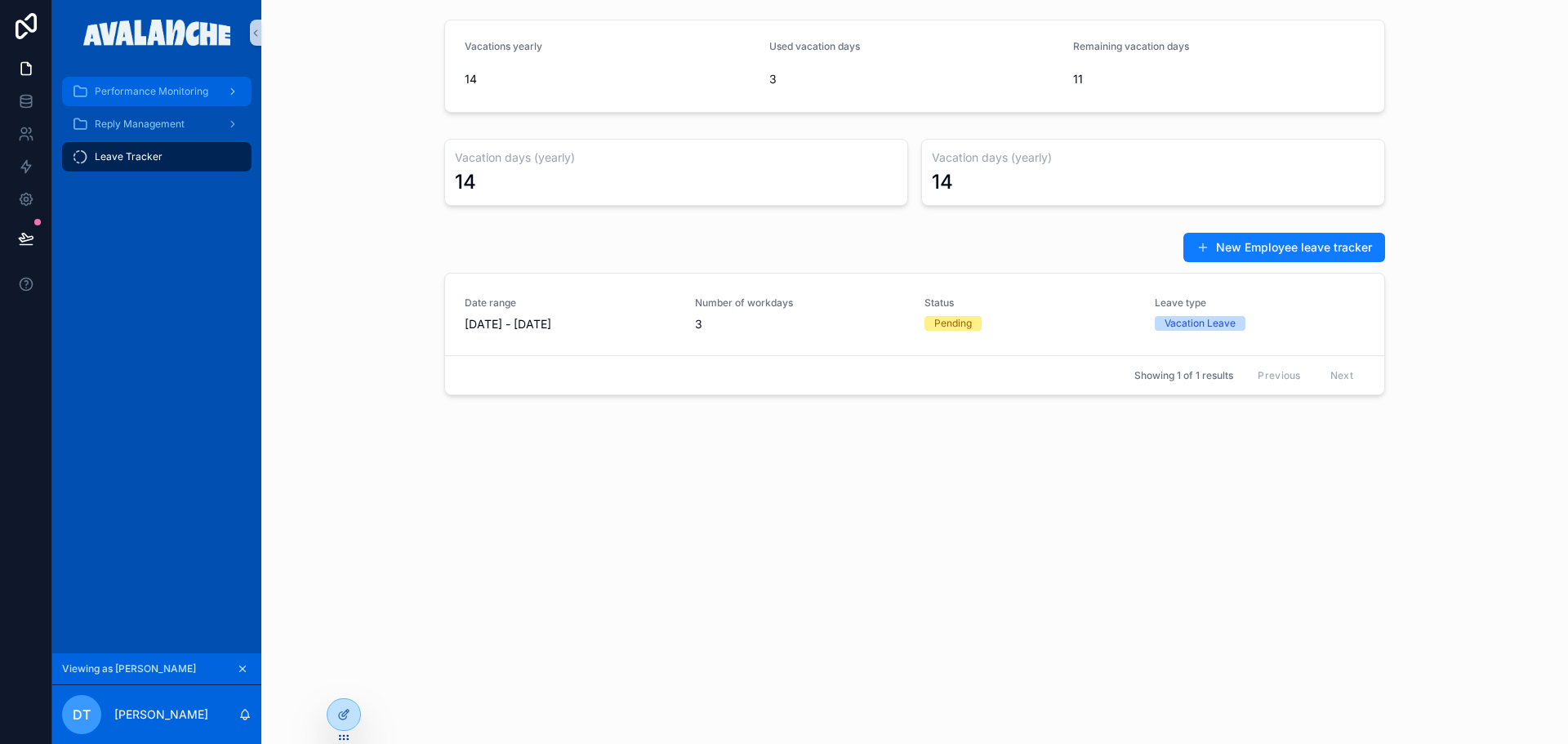
click at [189, 93] on span "Performance Monitoring" at bounding box center [152, 91] width 113 height 13
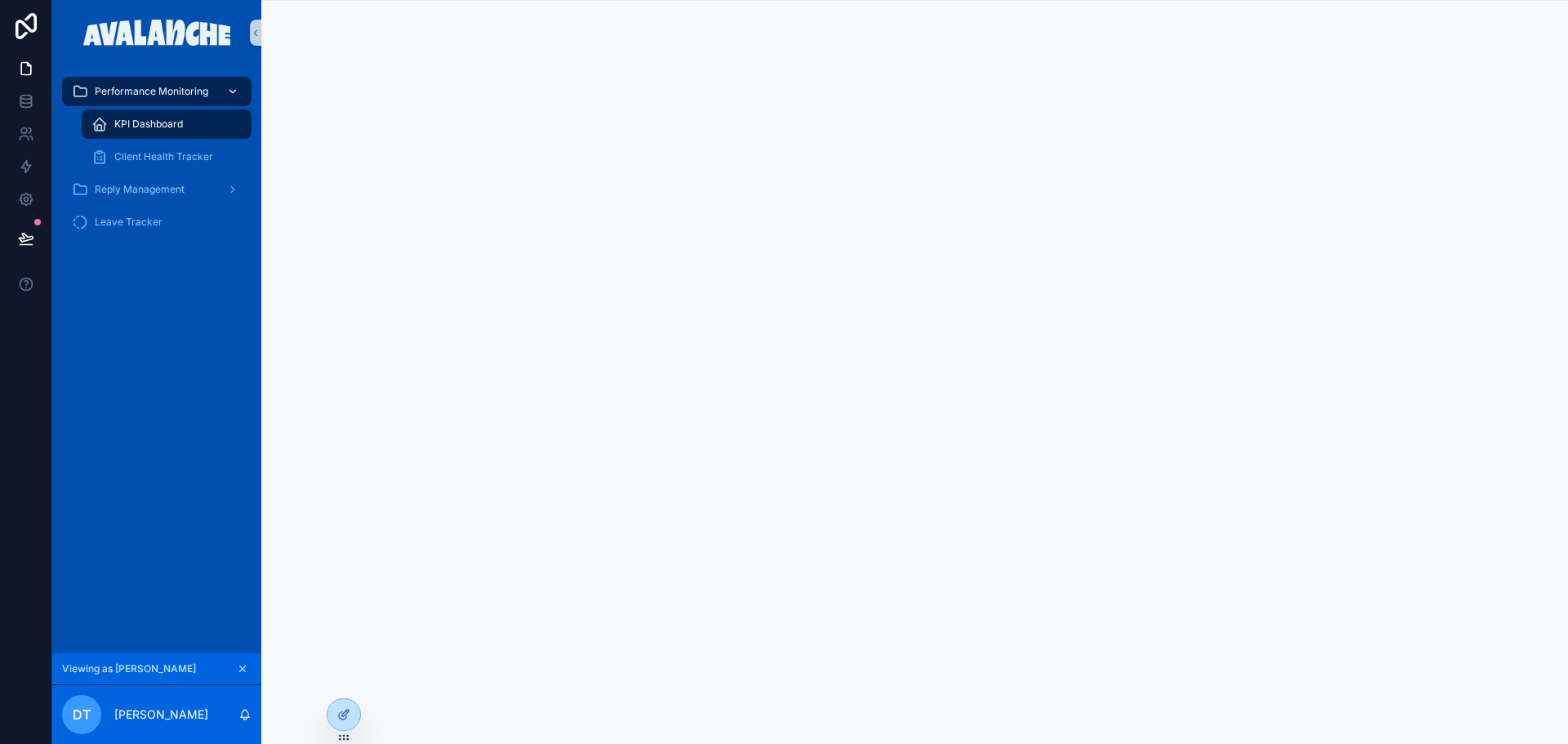
click at [189, 93] on span "Performance Monitoring" at bounding box center [152, 91] width 113 height 13
click at [169, 183] on span "Reply Management" at bounding box center [140, 189] width 90 height 13
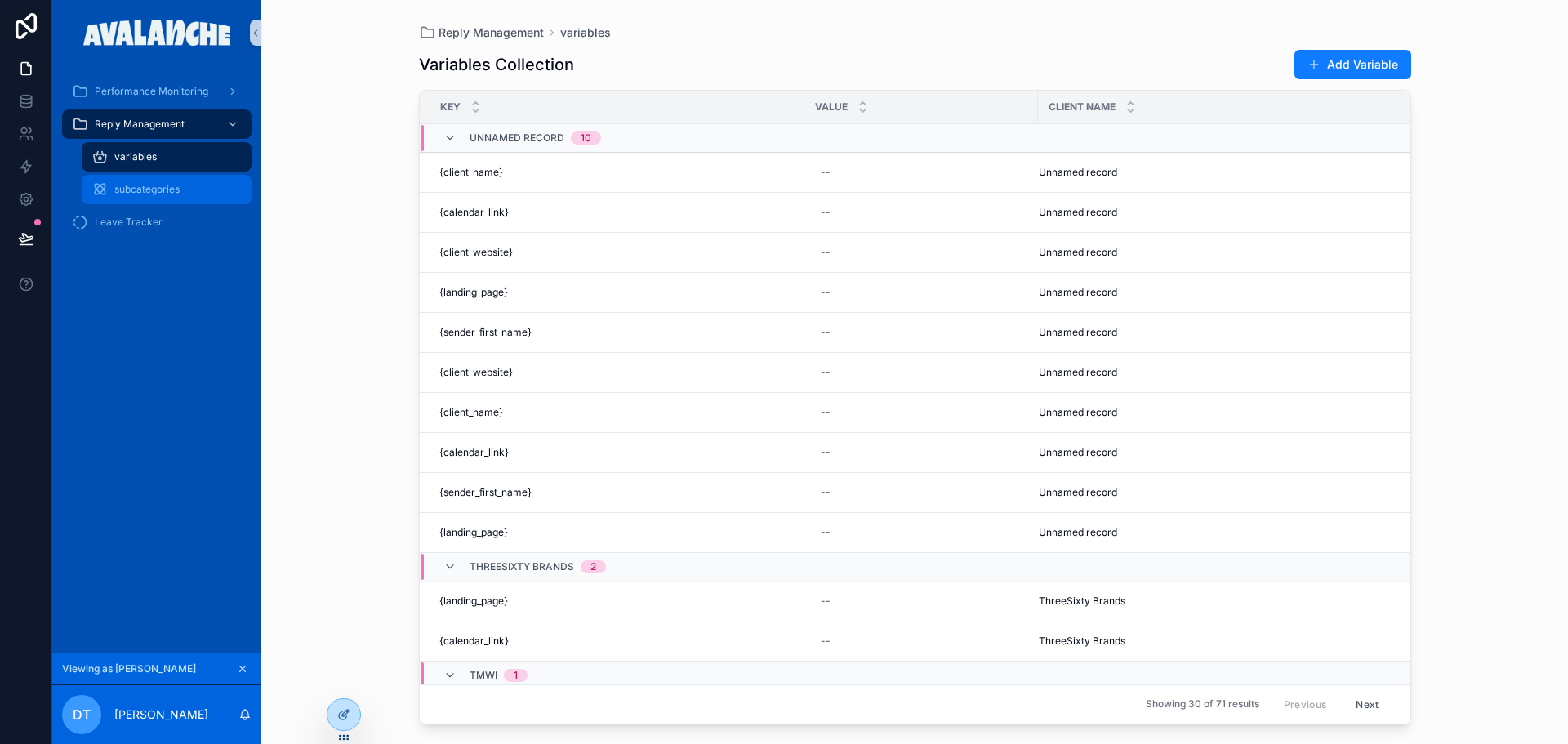
click at [170, 187] on span "subcategories" at bounding box center [147, 189] width 65 height 13
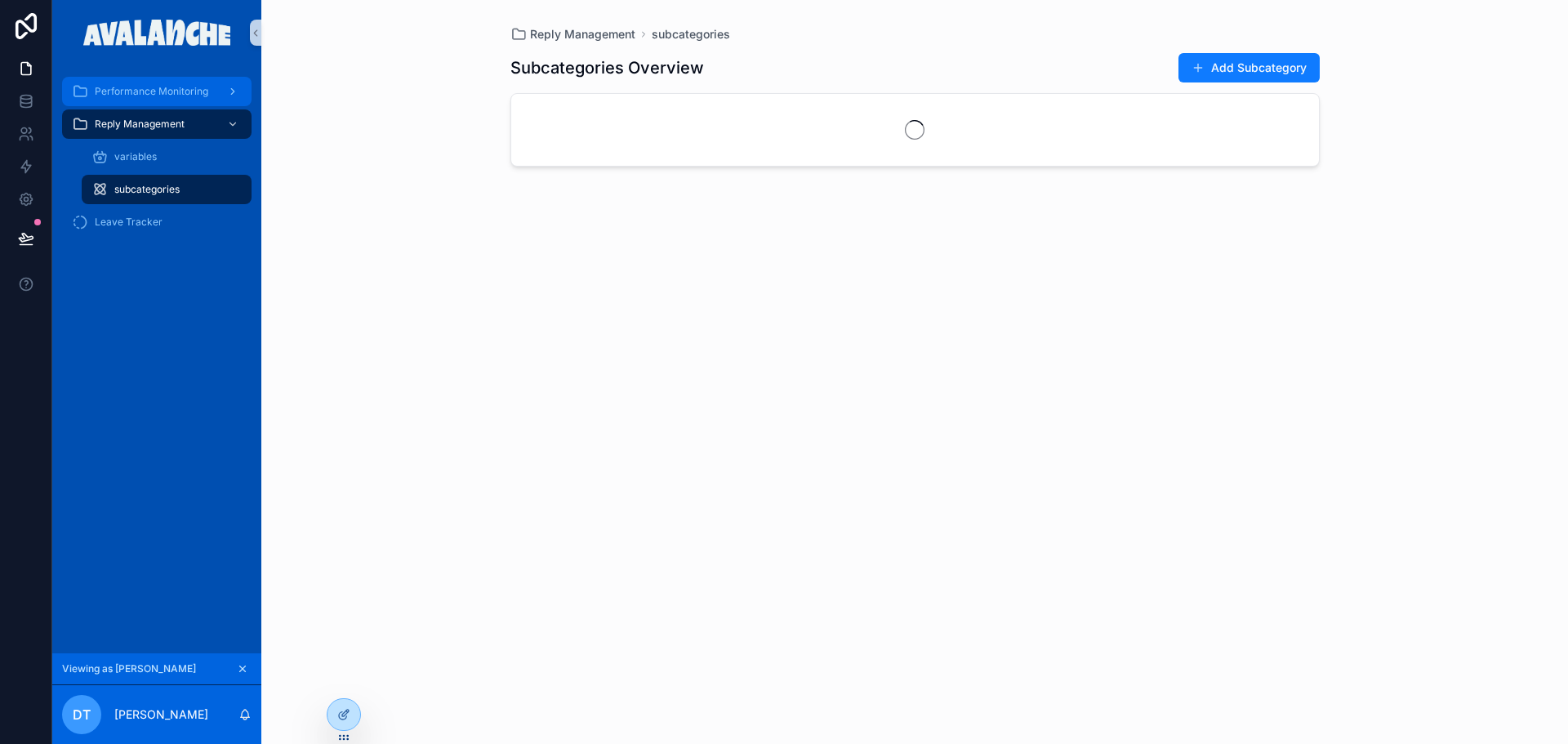
click at [161, 96] on span "Performance Monitoring" at bounding box center [152, 91] width 113 height 13
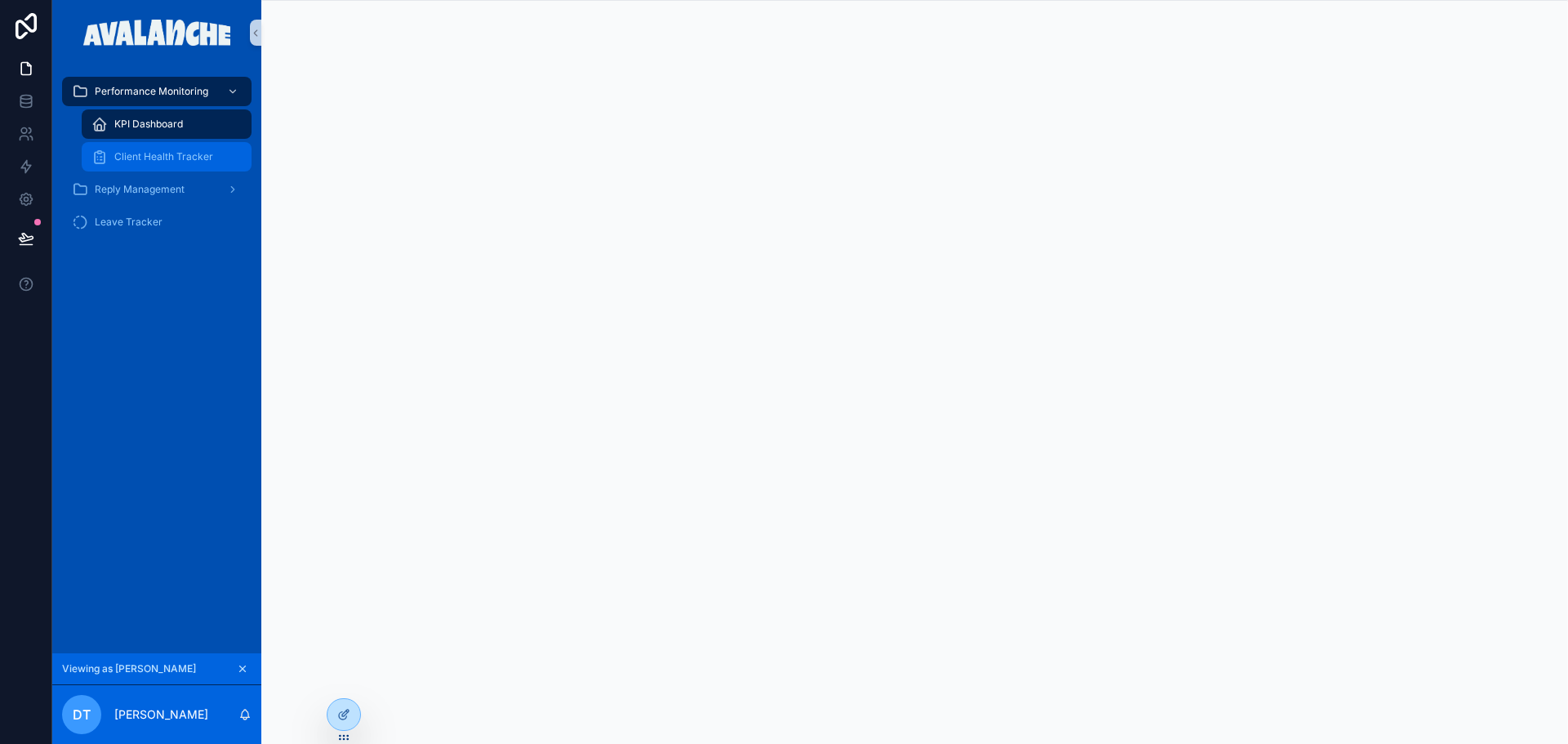
click at [163, 159] on span "Client Health Tracker" at bounding box center [163, 156] width 99 height 13
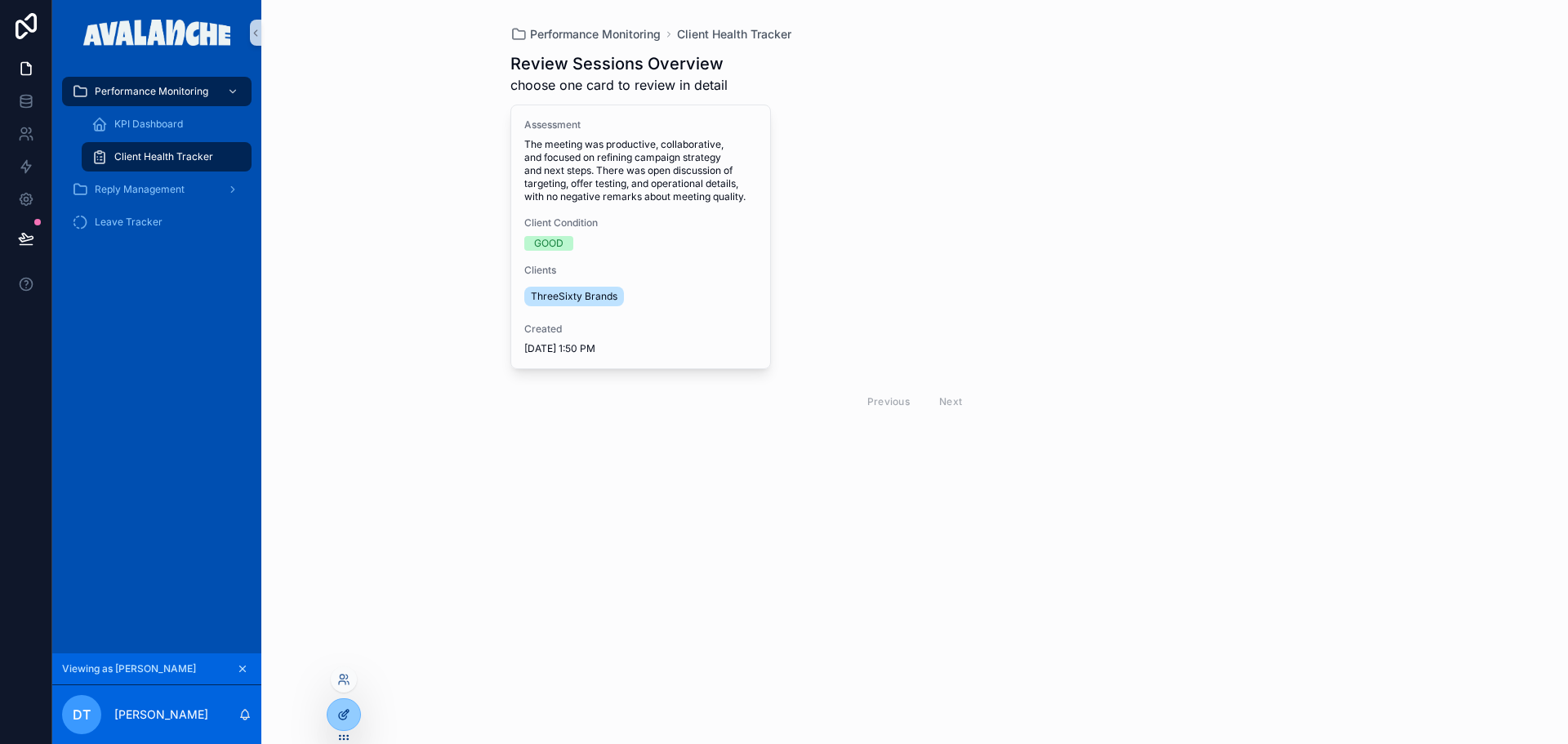
click at [332, 707] on div at bounding box center [344, 714] width 33 height 31
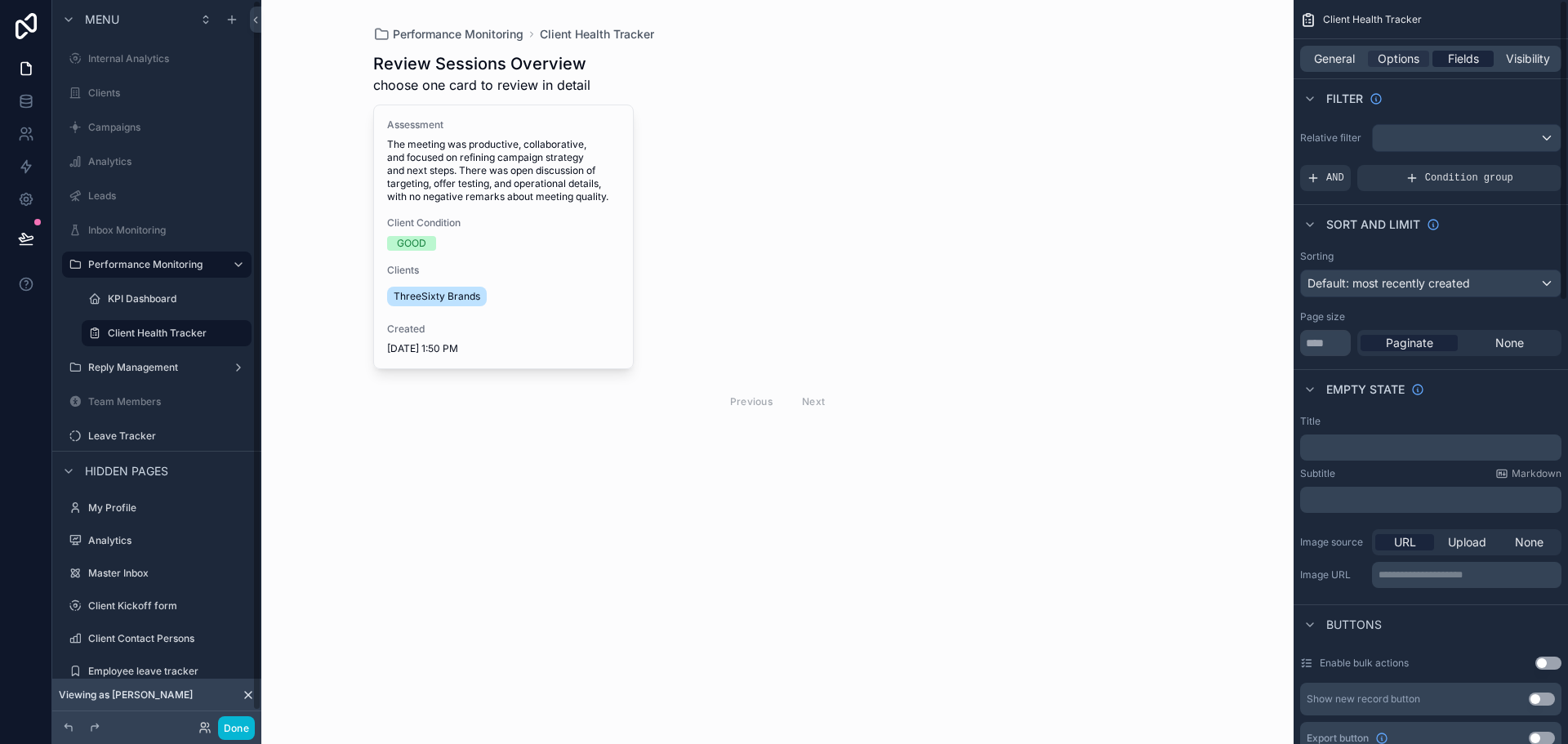
click at [1463, 51] on span "Fields" at bounding box center [1463, 58] width 31 height 16
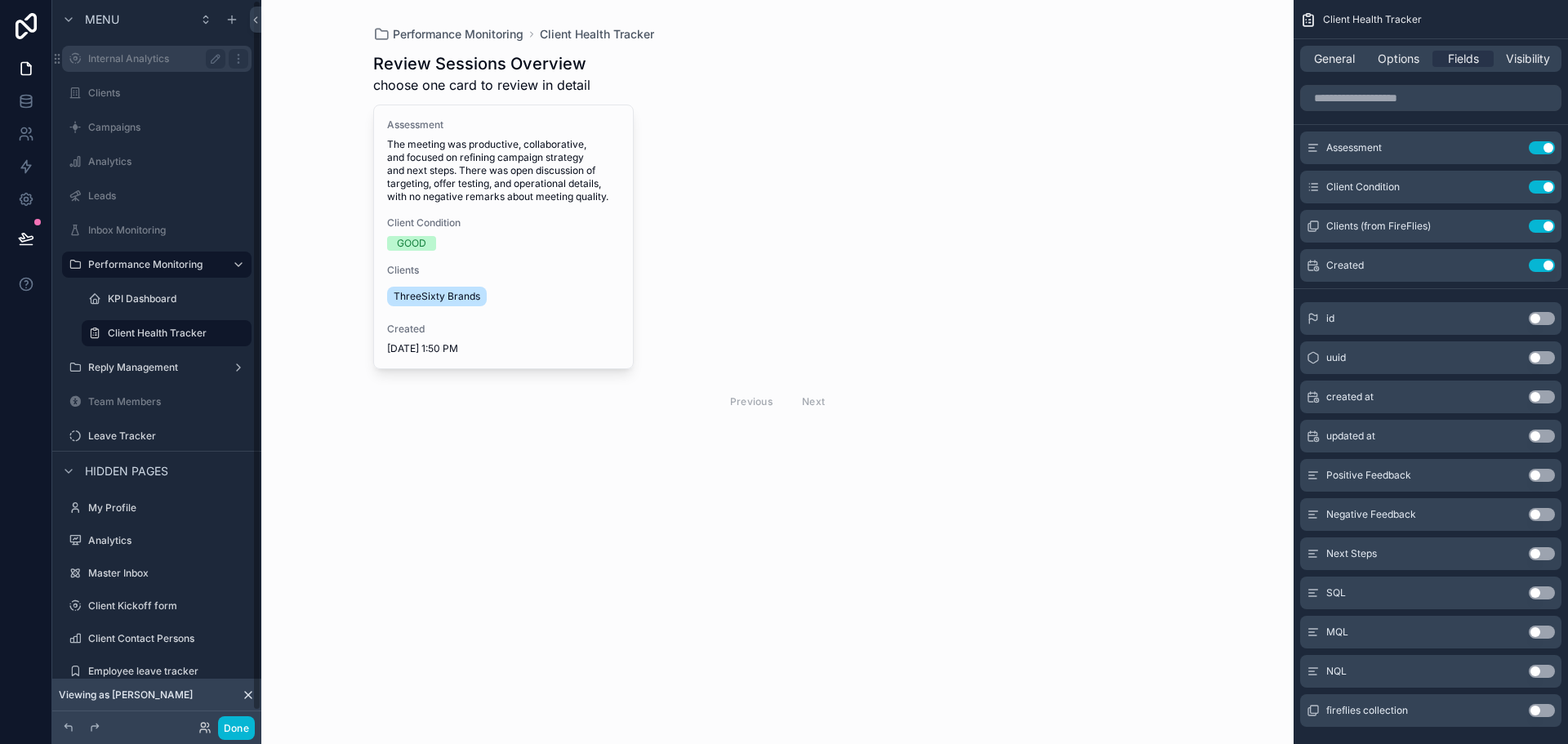
click at [153, 51] on div "Internal Analytics" at bounding box center [157, 58] width 137 height 20
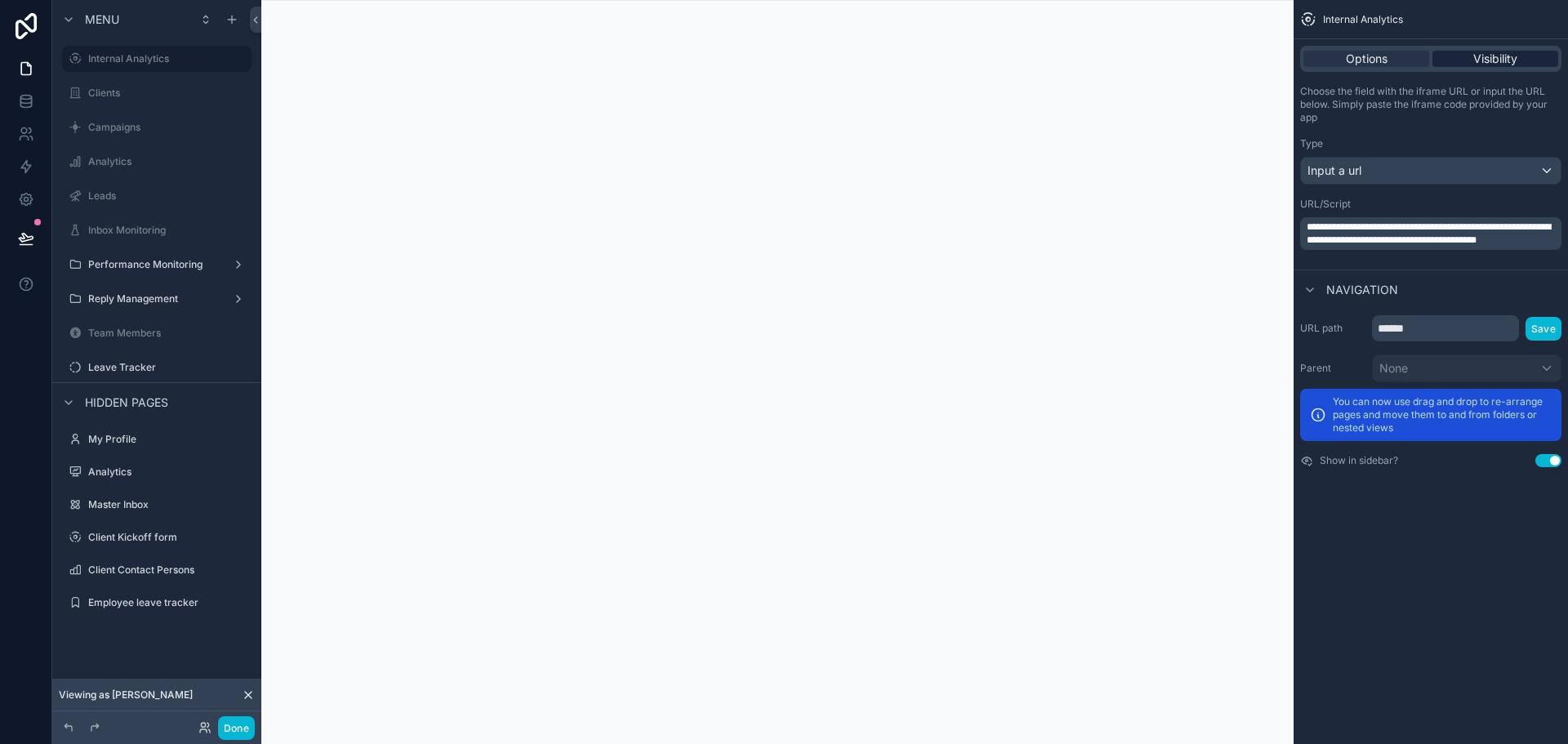
click at [1504, 63] on span "Visibility" at bounding box center [1495, 58] width 44 height 16
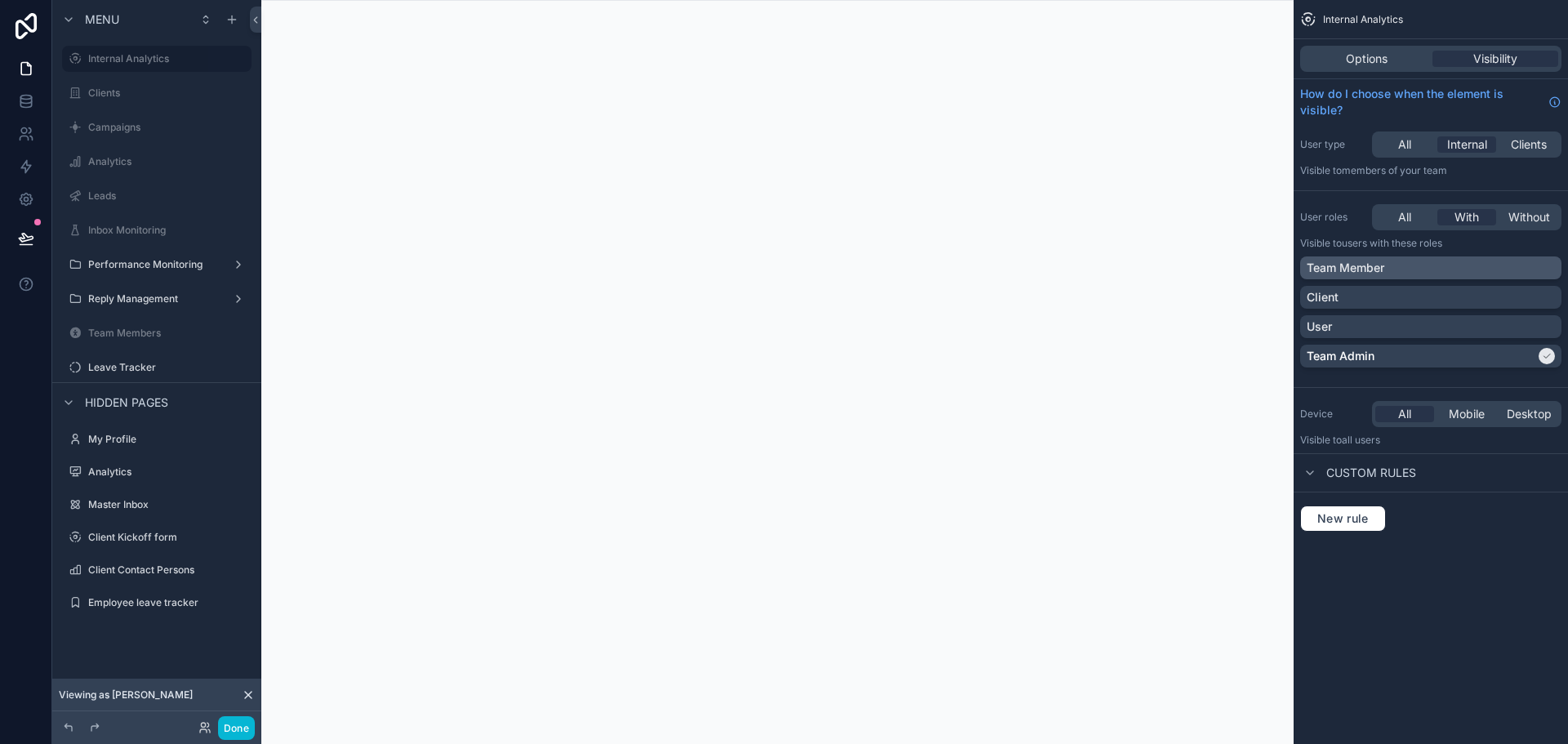
click at [1411, 272] on div "Team Member" at bounding box center [1431, 267] width 249 height 16
click at [15, 236] on button at bounding box center [27, 237] width 36 height 45
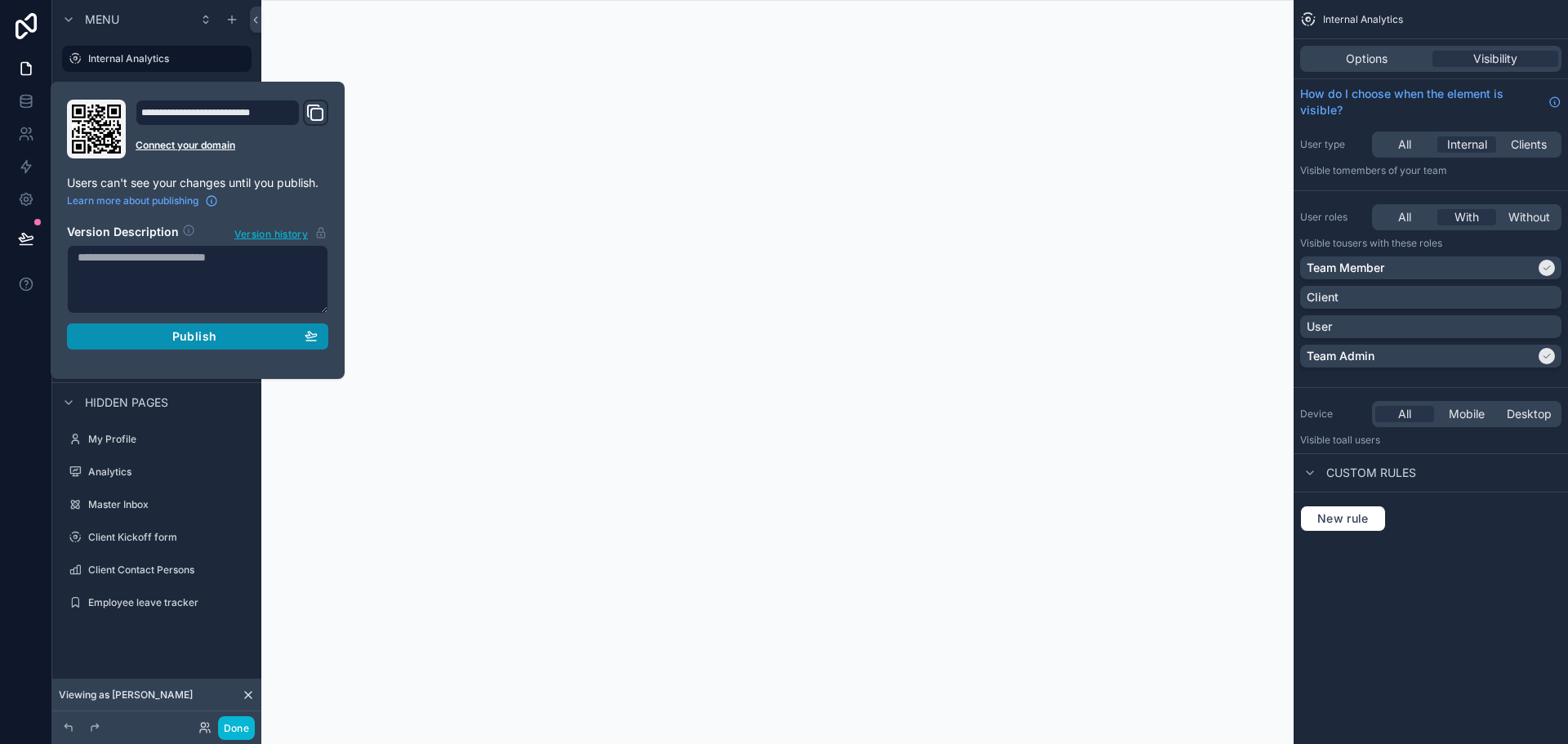
click at [258, 329] on div "Publish" at bounding box center [198, 336] width 240 height 15
click at [231, 719] on button "Done" at bounding box center [236, 728] width 37 height 24
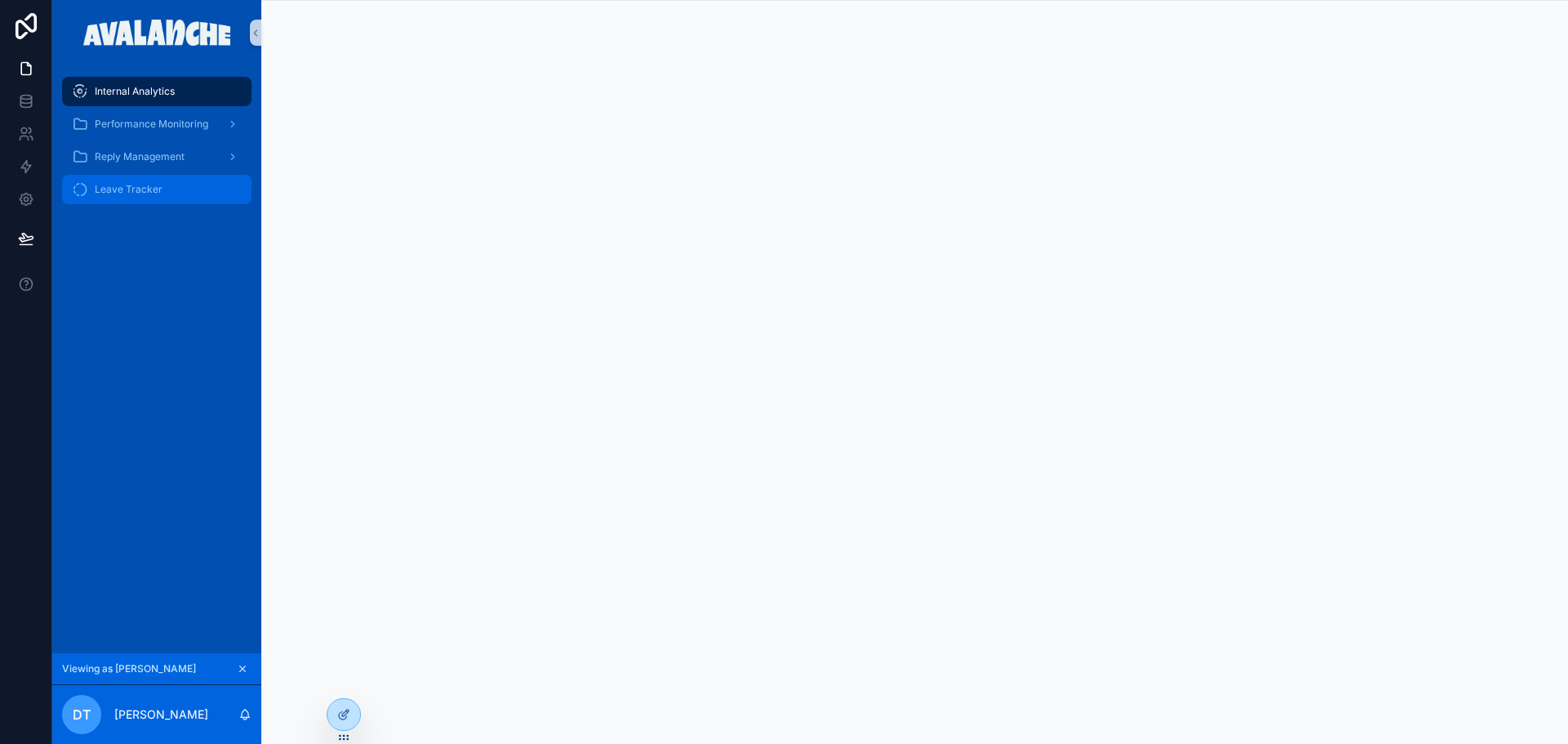
click at [136, 195] on span "Leave Tracker" at bounding box center [129, 189] width 68 height 13
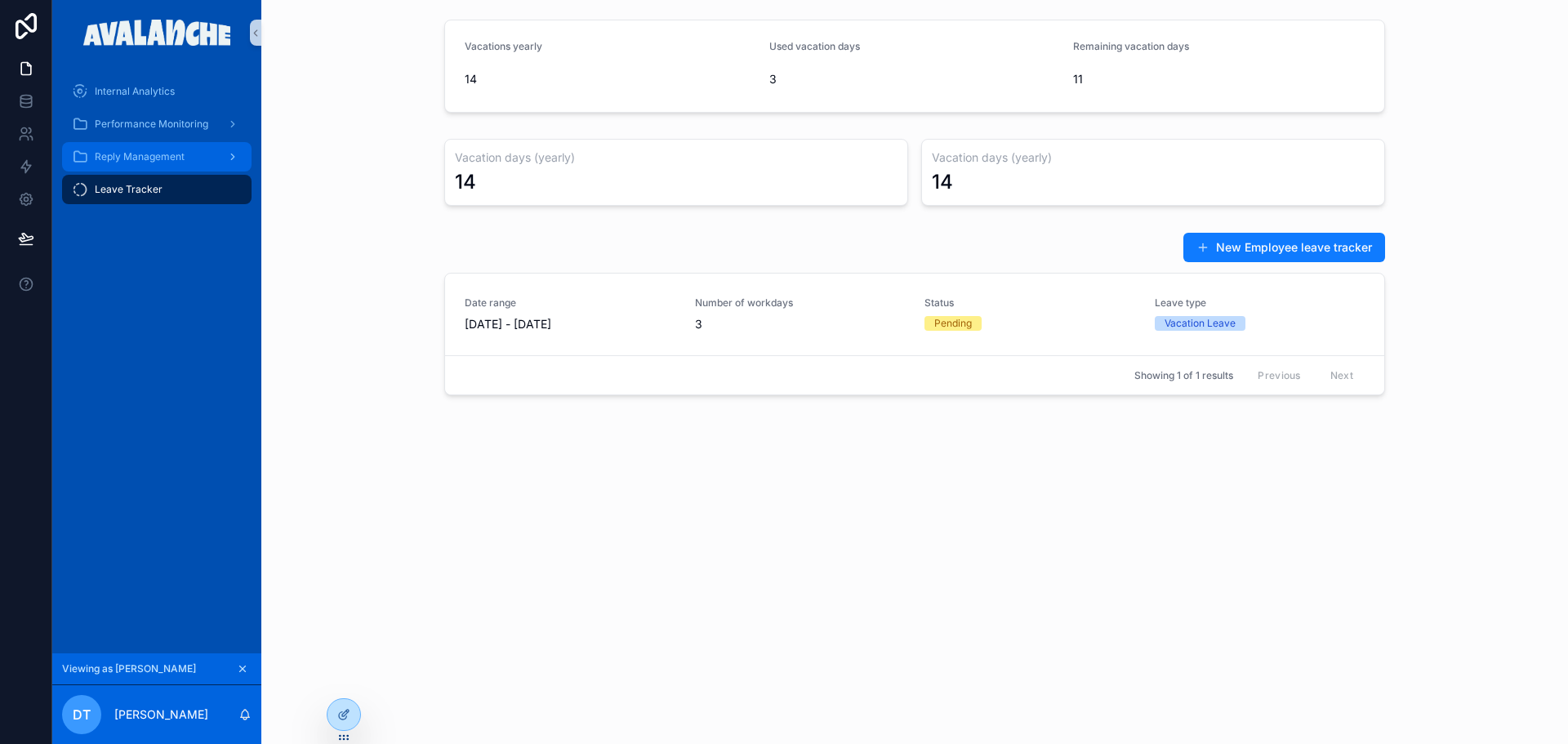
click at [196, 152] on div "Reply Management" at bounding box center [157, 157] width 170 height 26
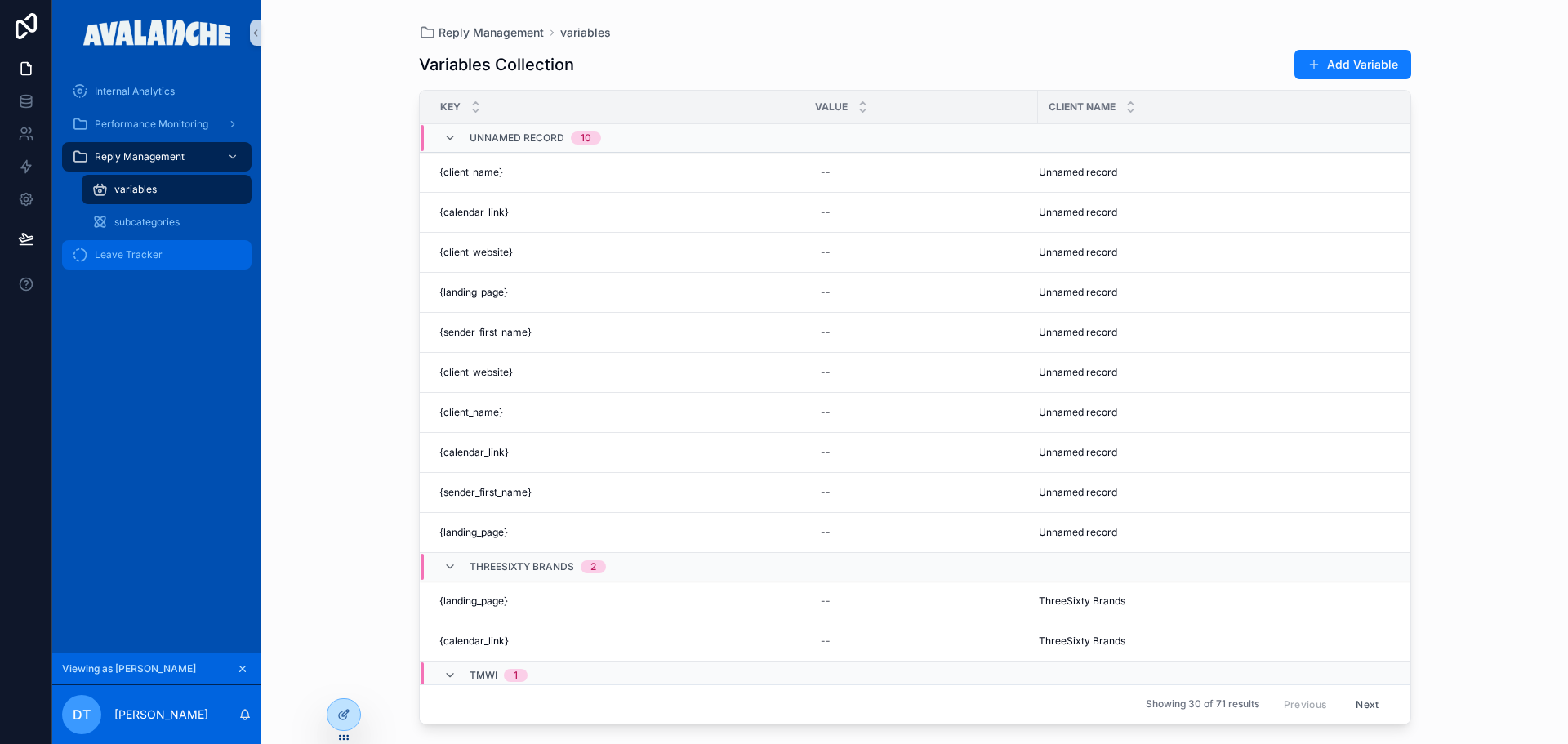
click at [125, 260] on span "Leave Tracker" at bounding box center [129, 255] width 68 height 13
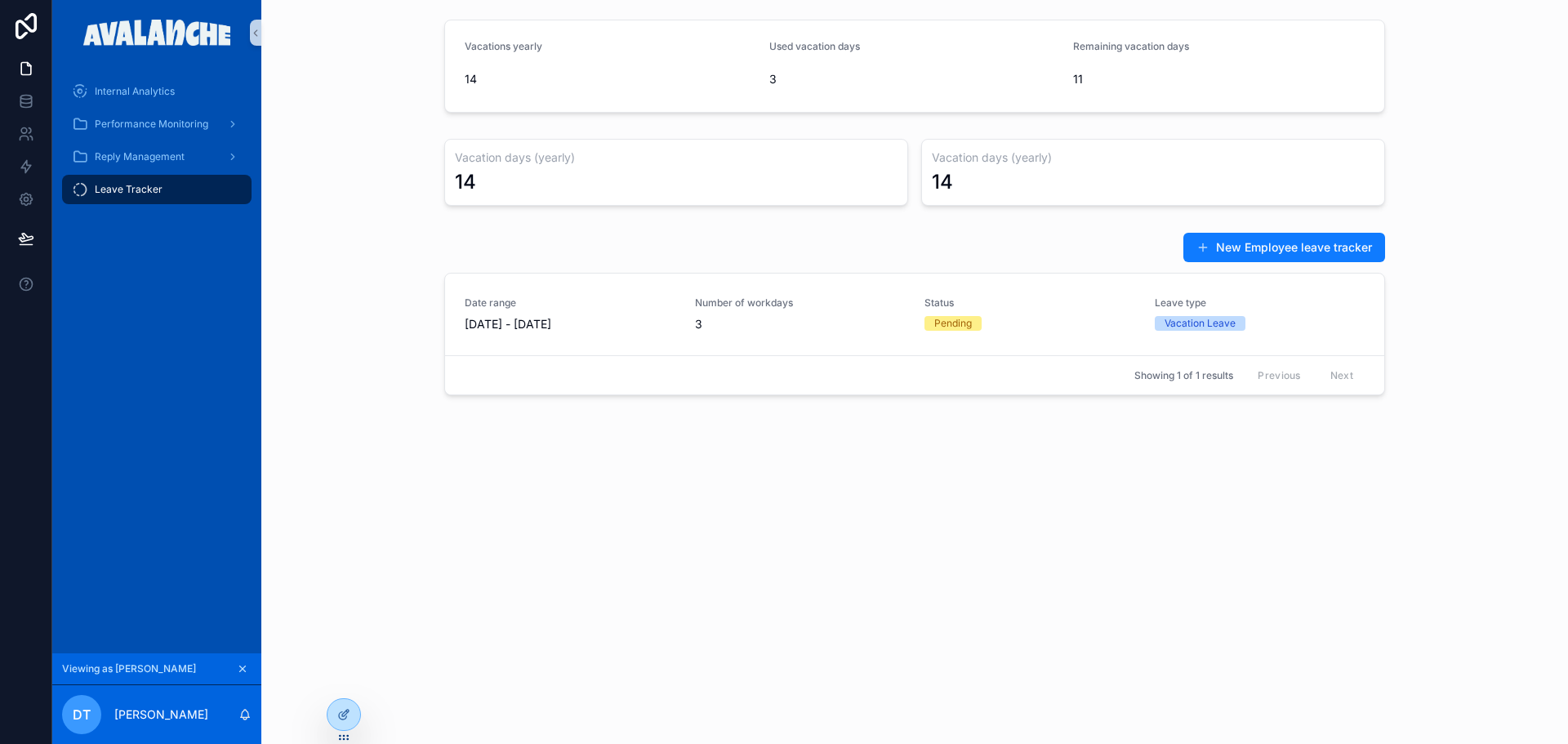
click at [347, 212] on div "Vacation days (yearly) 14 Vacation days (yearly) 14" at bounding box center [915, 171] width 1281 height 80
click at [189, 165] on div "Reply Management" at bounding box center [157, 157] width 170 height 26
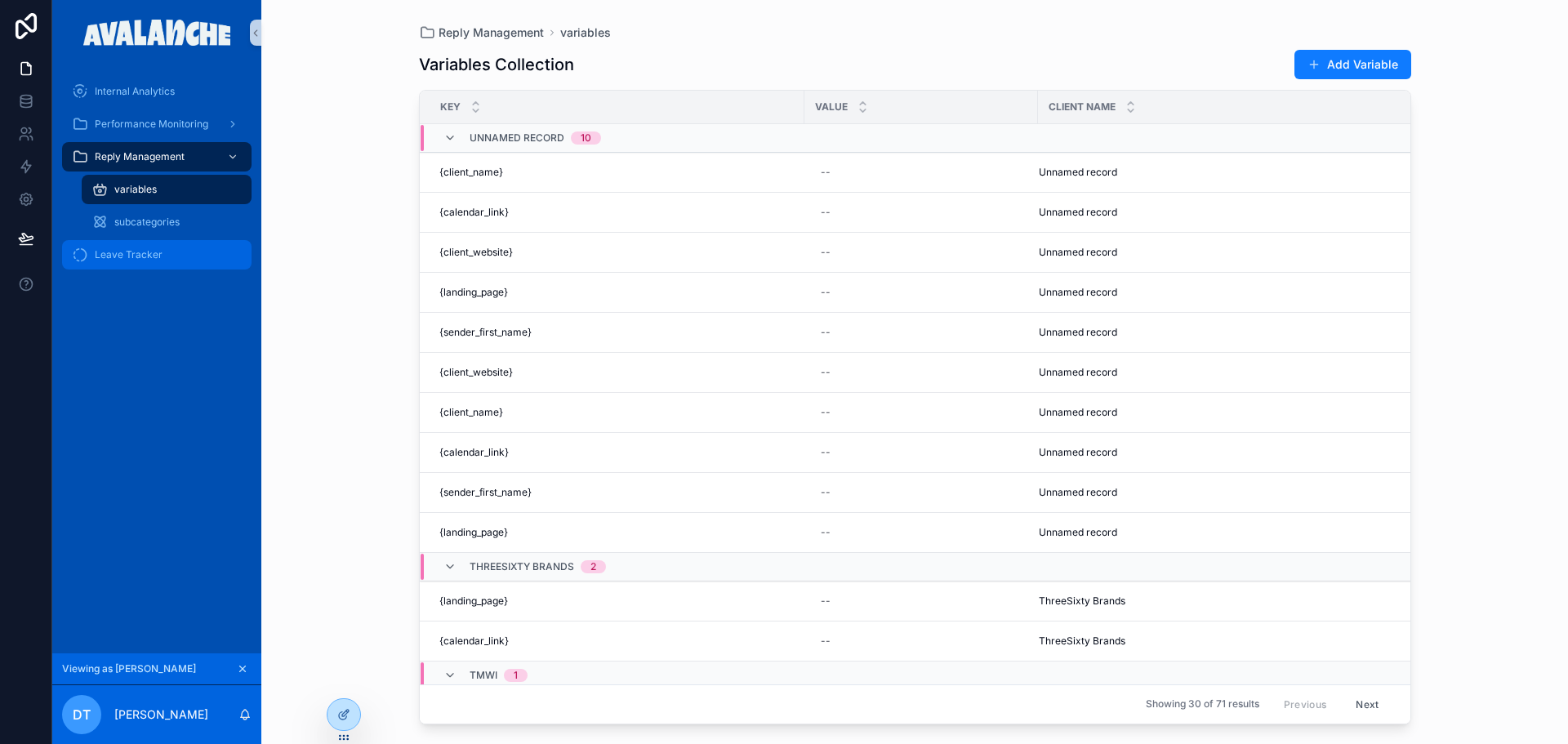
click at [160, 256] on span "Leave Tracker" at bounding box center [129, 255] width 68 height 13
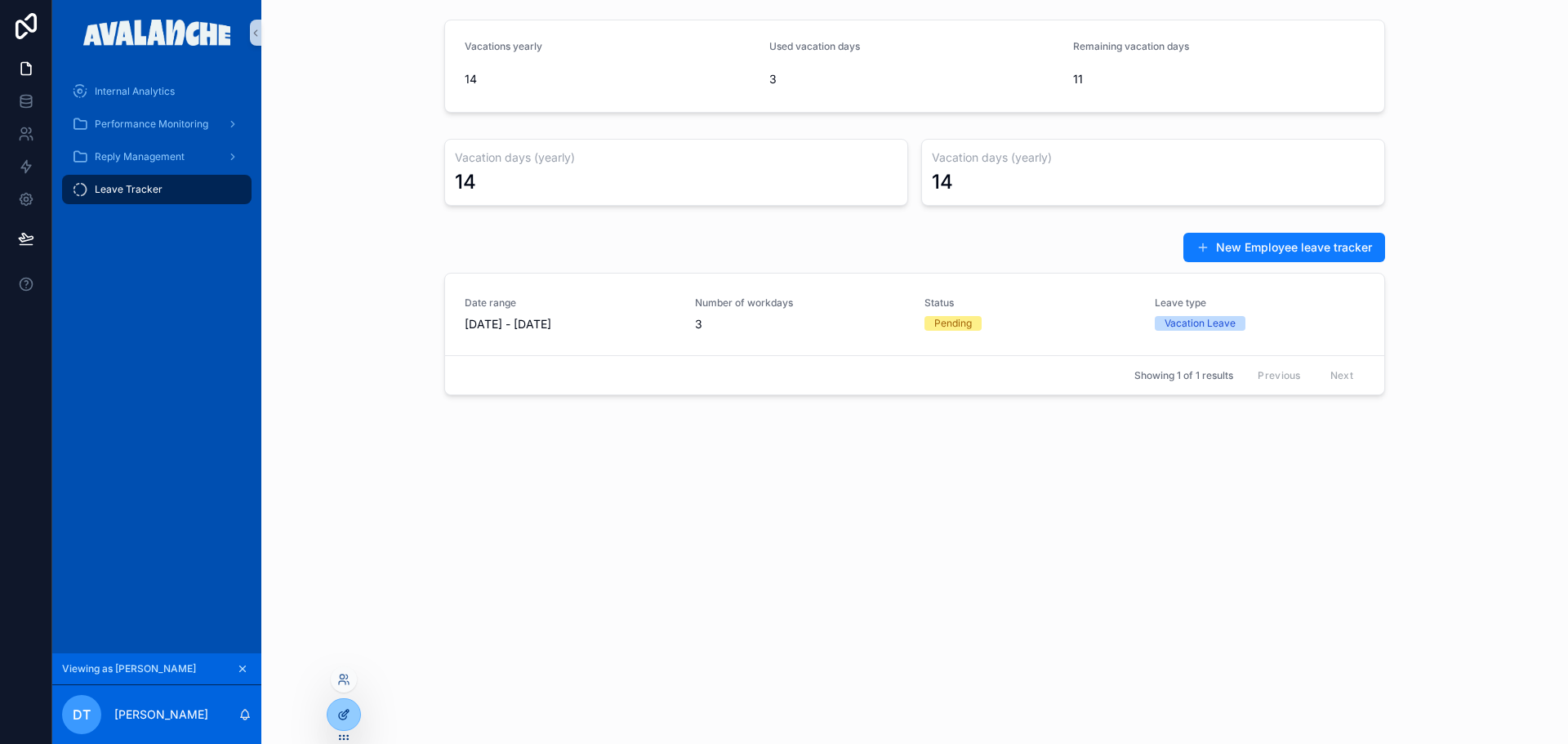
click at [344, 713] on icon at bounding box center [345, 713] width 7 height 7
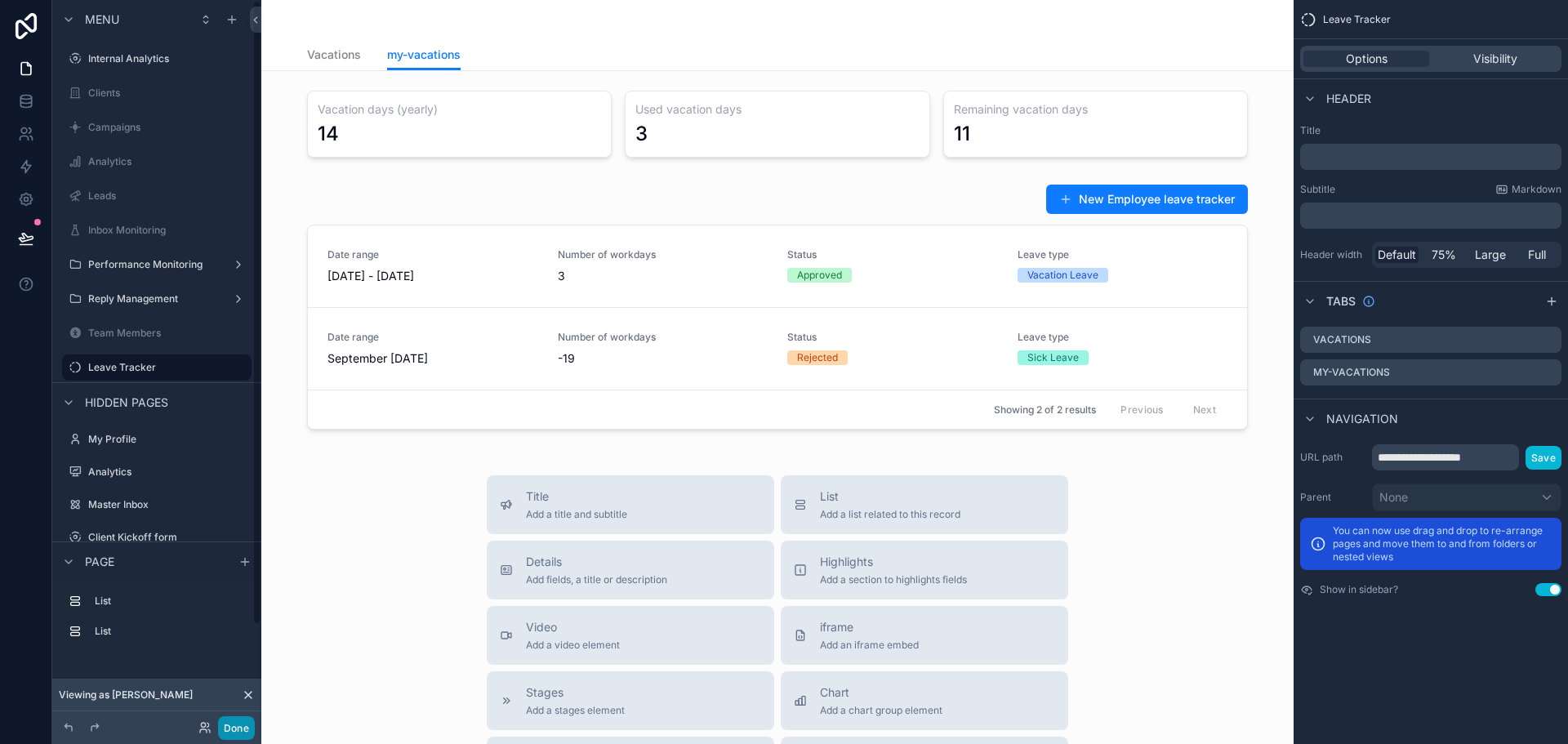
click at [235, 729] on button "Done" at bounding box center [236, 728] width 37 height 24
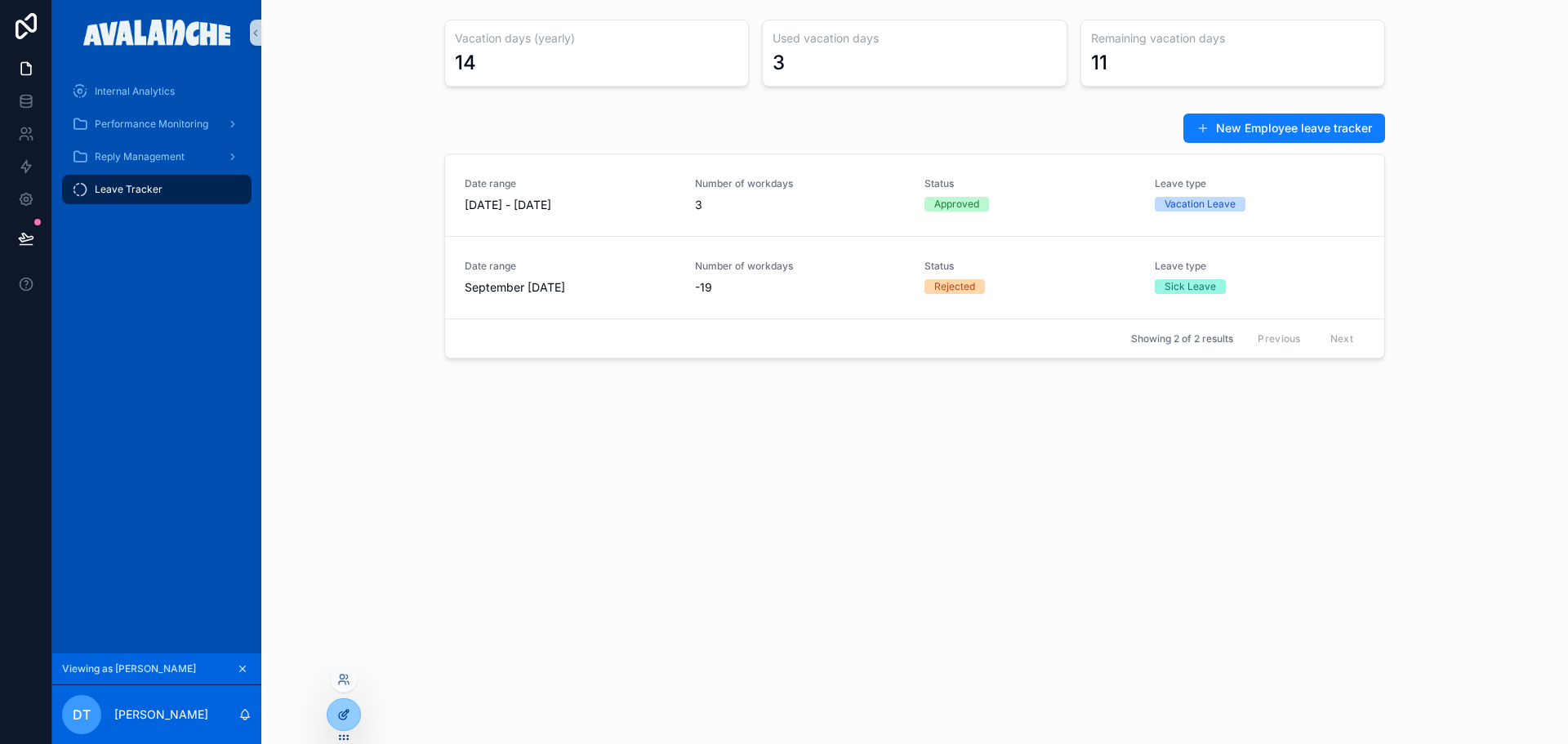
click at [336, 716] on div at bounding box center [344, 714] width 33 height 31
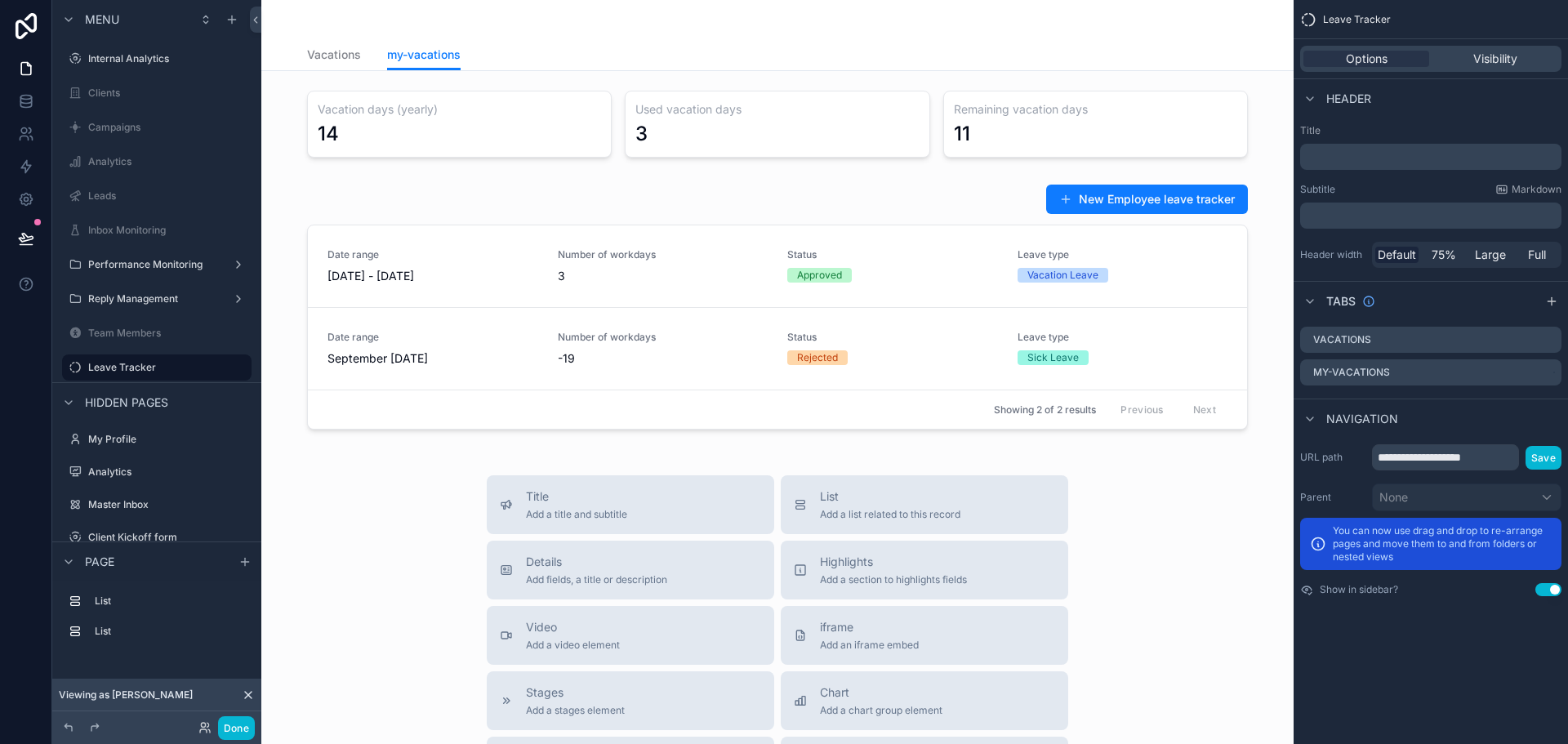
click at [340, 81] on div "Vacation days (yearly) 14 Used vacation days 3 Remaining vacation days 11 New E…" at bounding box center [778, 629] width 1032 height 1116
click at [661, 524] on button "Title Add a title and subtitle" at bounding box center [630, 504] width 287 height 59
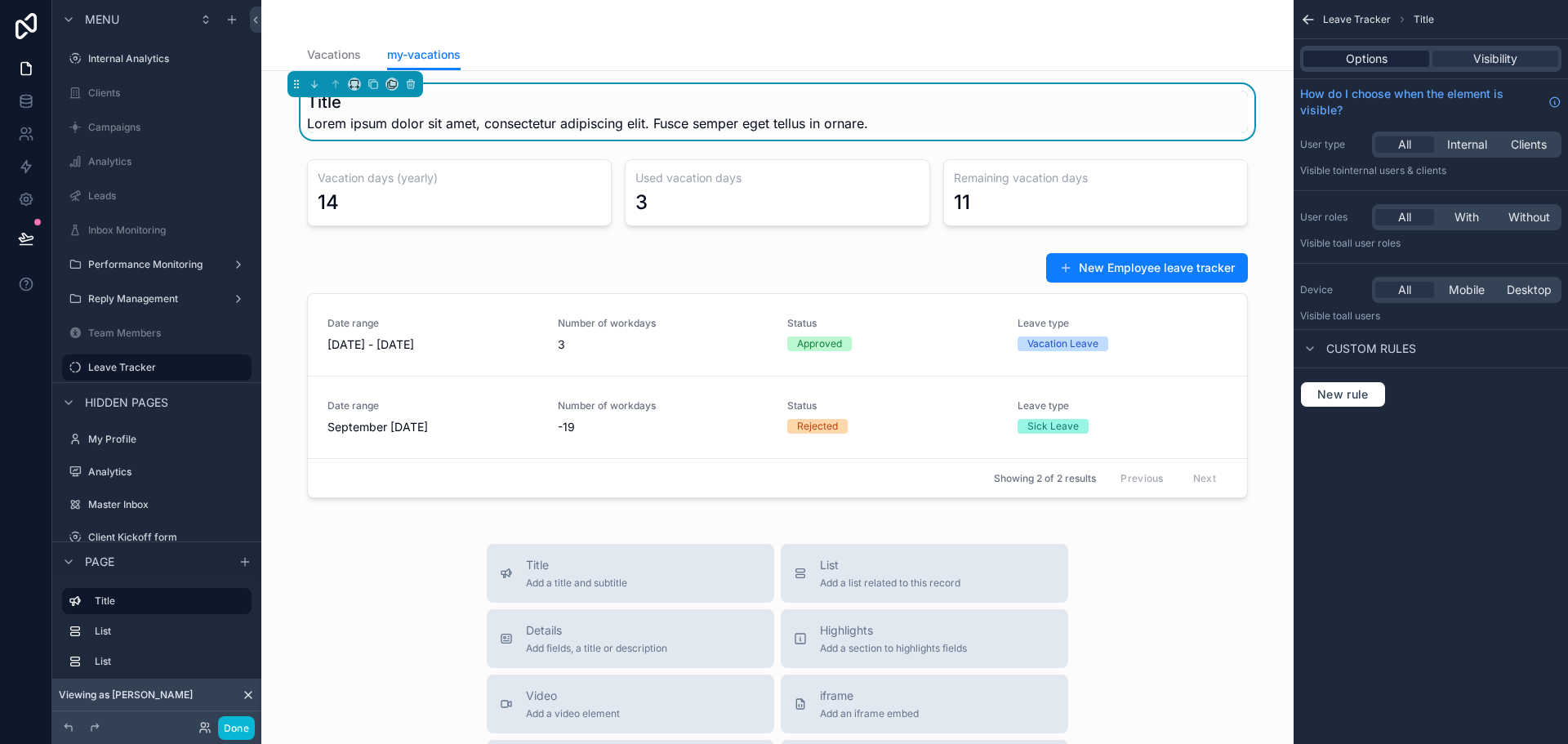
click at [1382, 58] on span "Options" at bounding box center [1367, 58] width 42 height 16
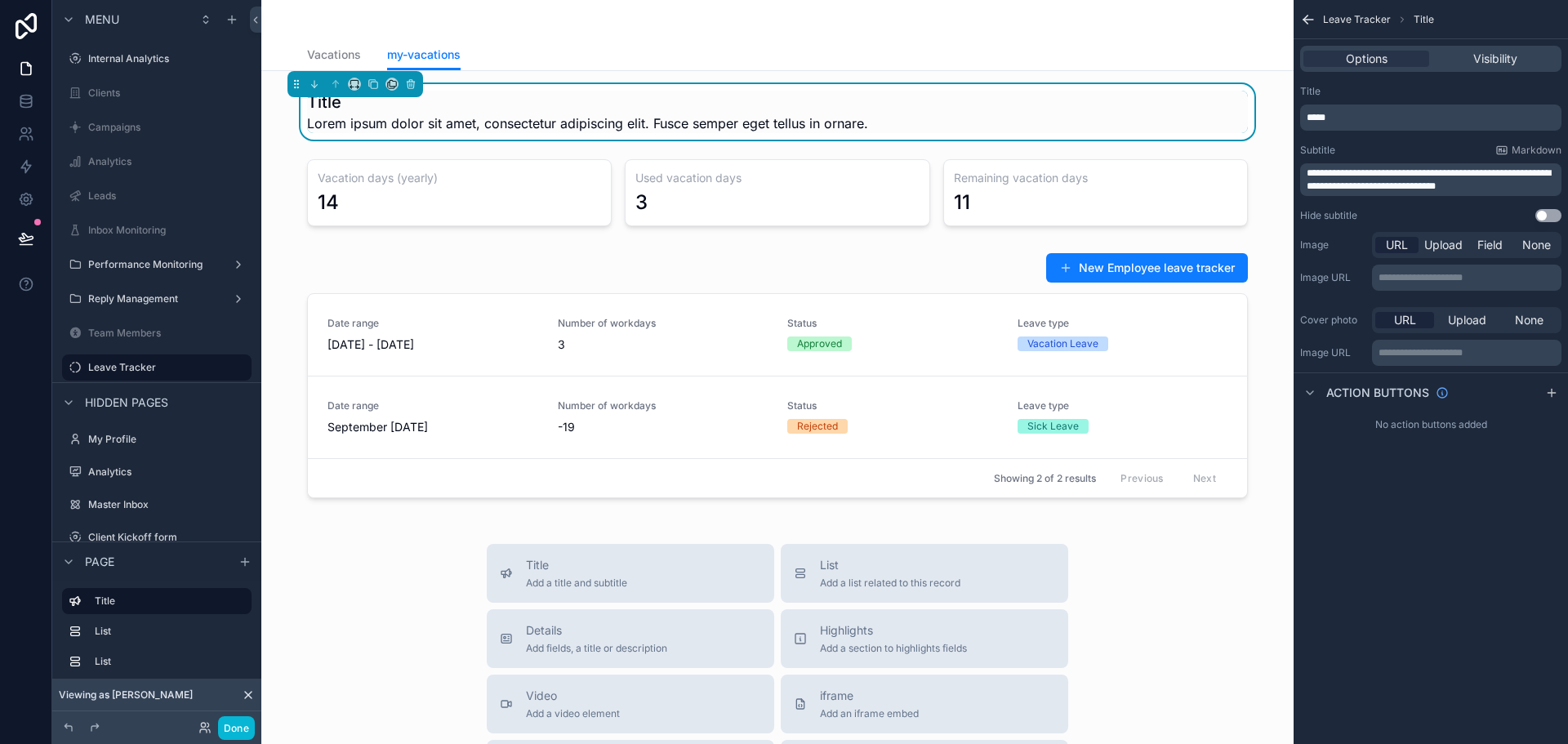
click at [1348, 119] on p "*****" at bounding box center [1432, 117] width 251 height 13
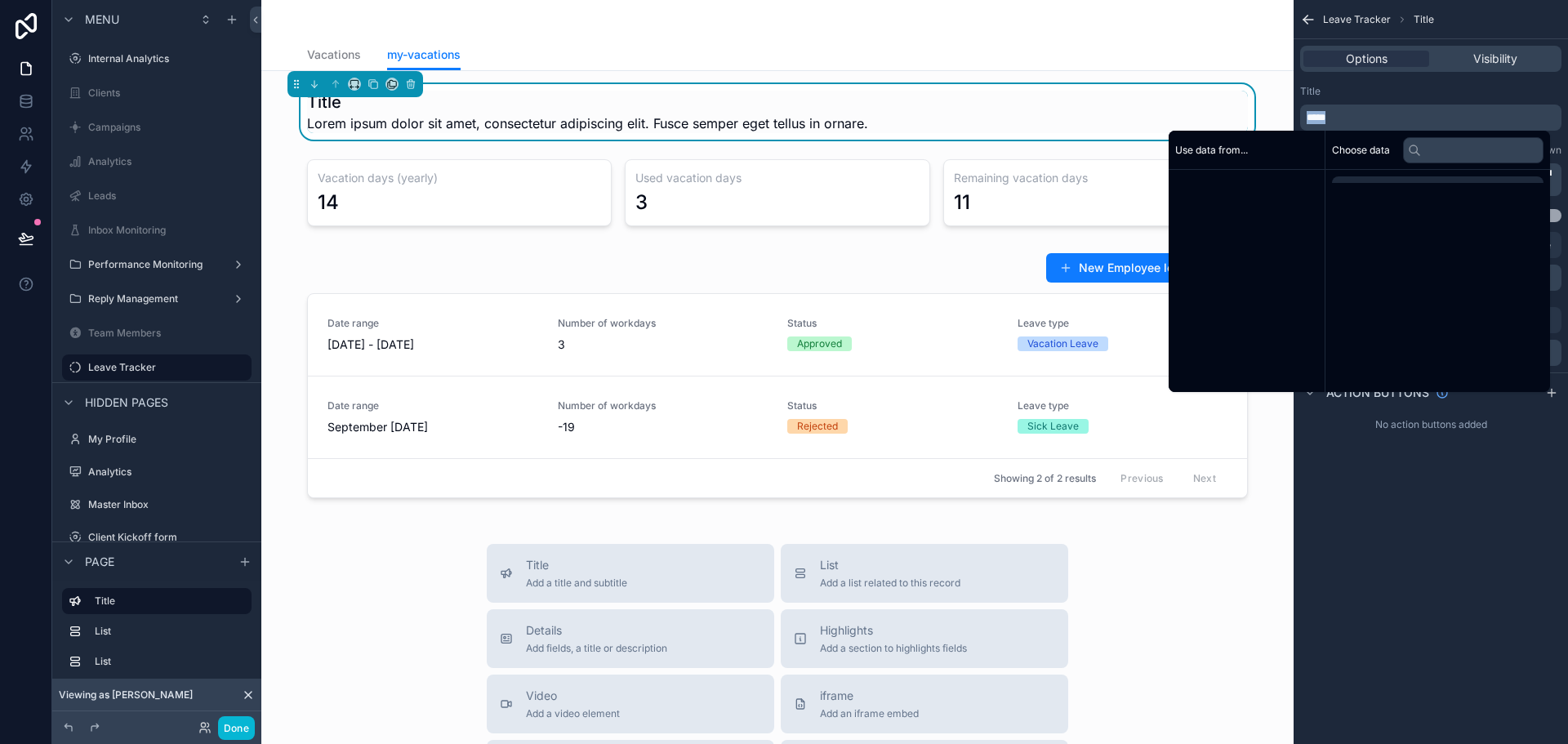
click at [1348, 119] on p "*****" at bounding box center [1432, 117] width 251 height 13
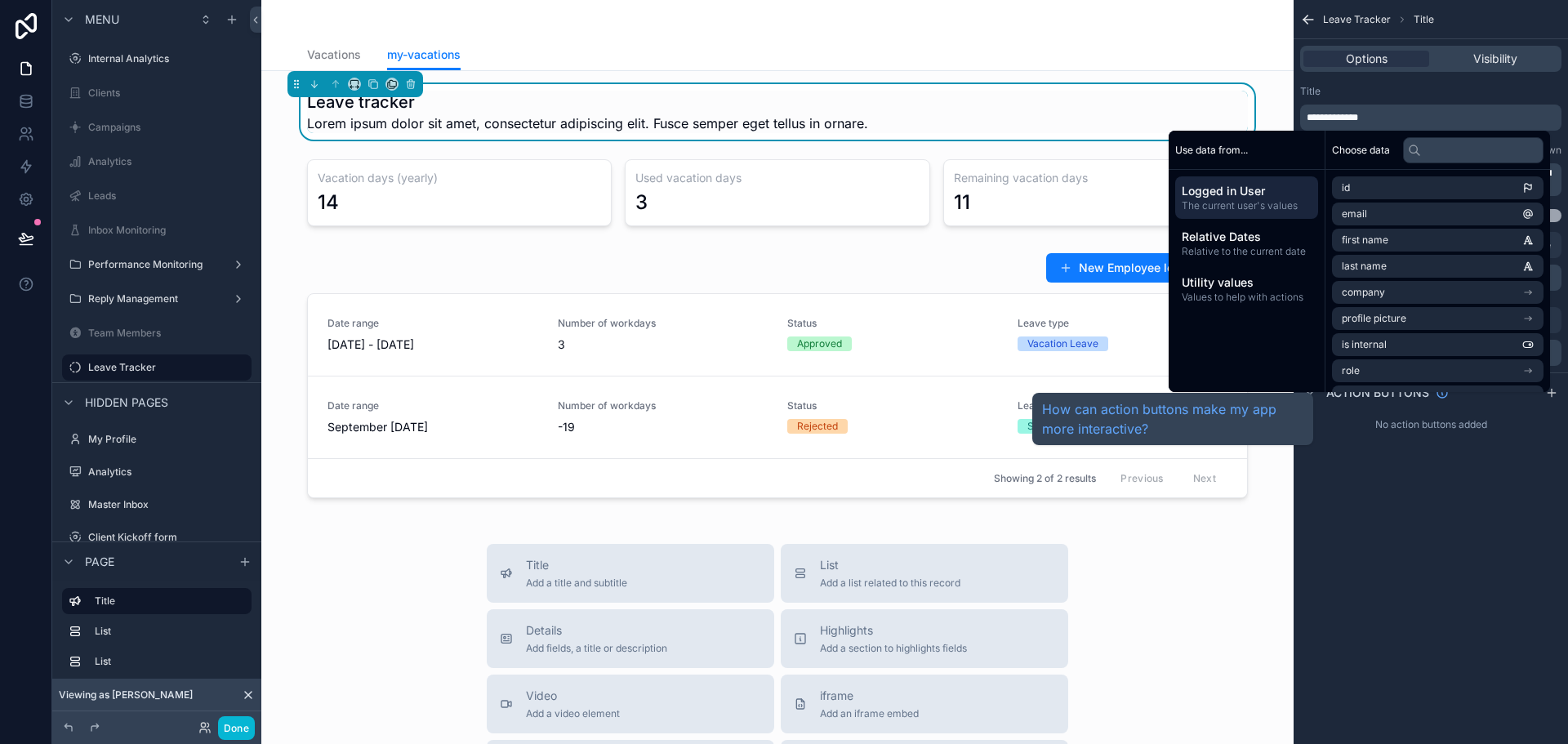
click at [1423, 503] on div "**********" at bounding box center [1431, 372] width 274 height 744
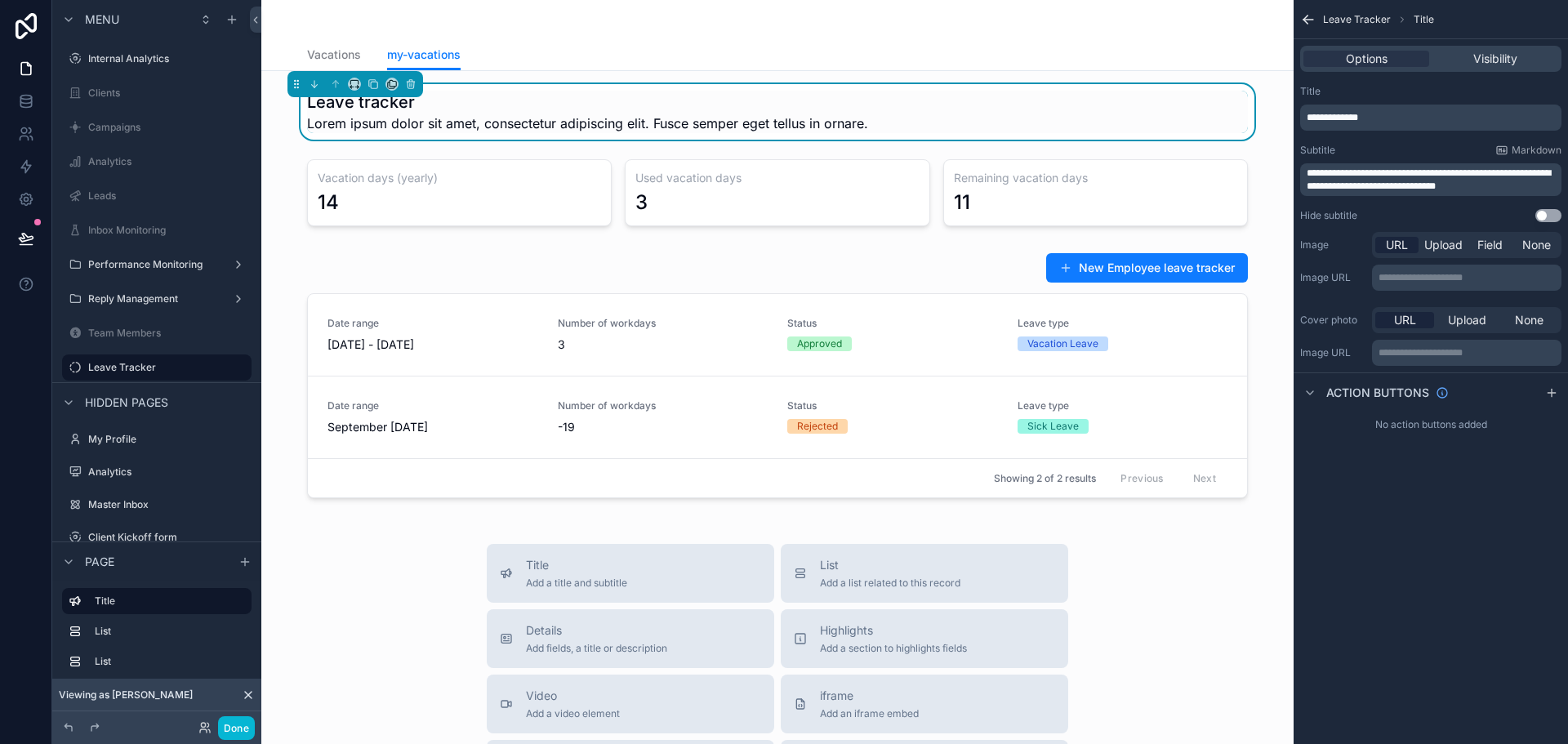
click at [1379, 176] on span "**********" at bounding box center [1428, 179] width 244 height 23
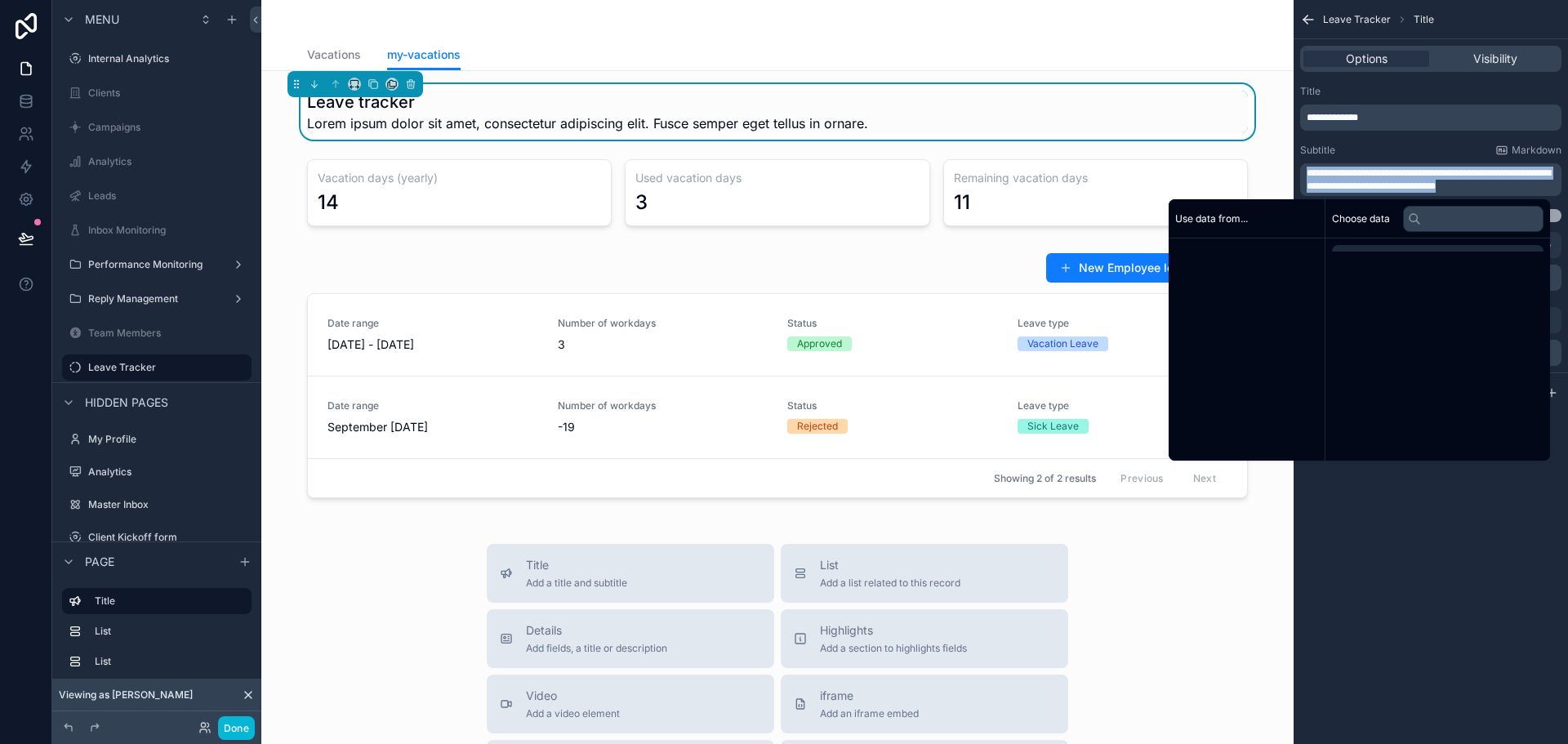
click at [1379, 176] on span "**********" at bounding box center [1428, 179] width 244 height 23
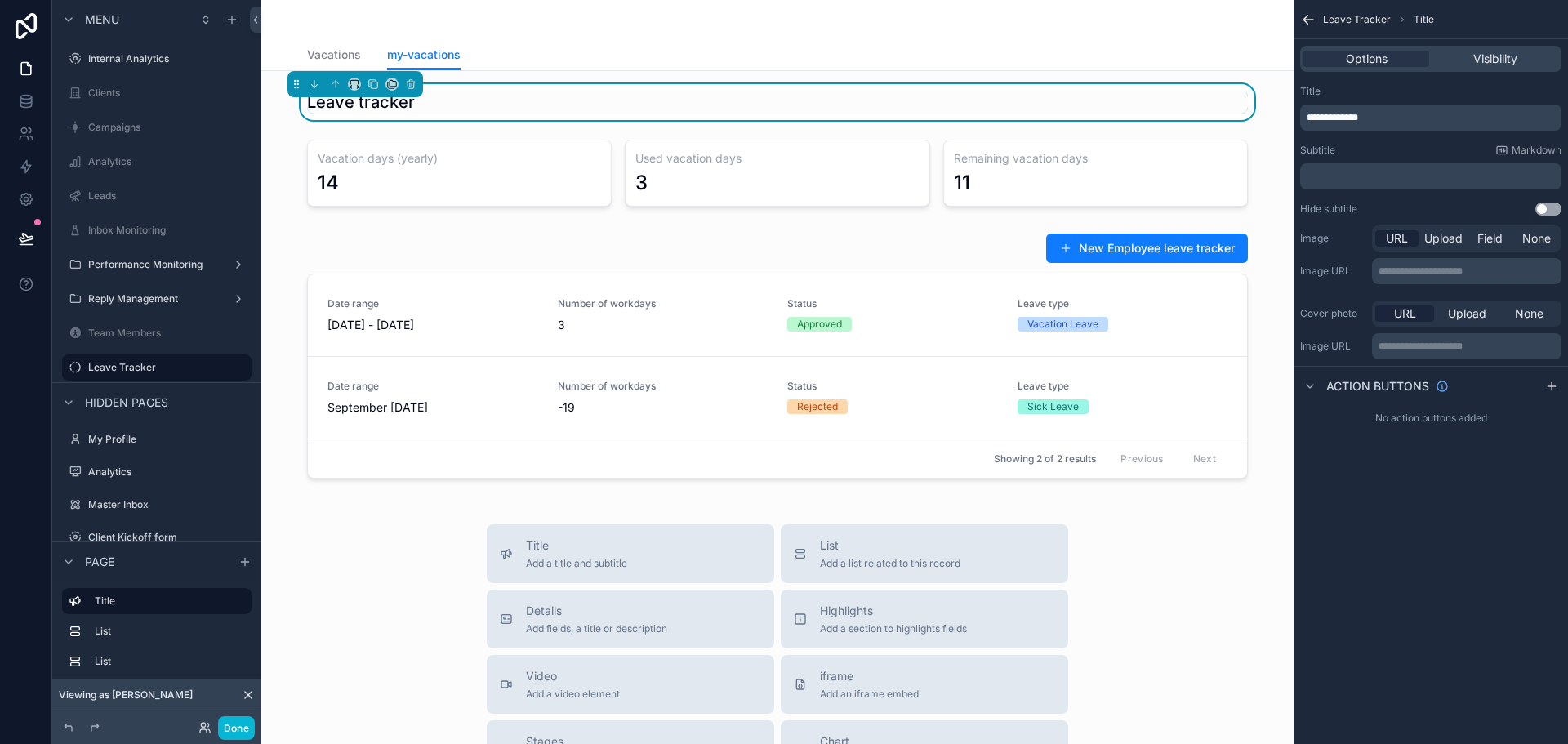
click at [242, 728] on button "Done" at bounding box center [236, 728] width 37 height 24
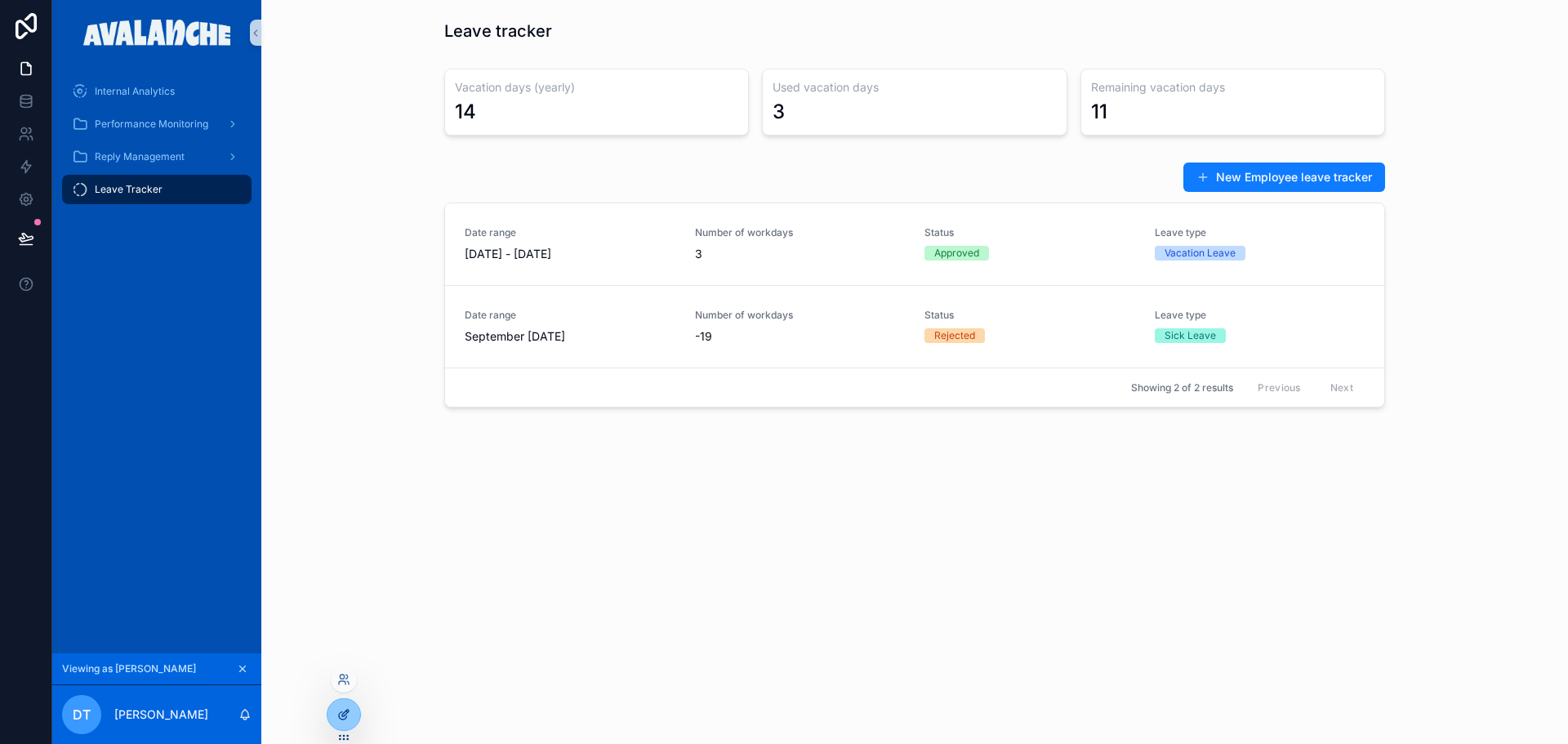
click at [343, 722] on div at bounding box center [344, 714] width 33 height 31
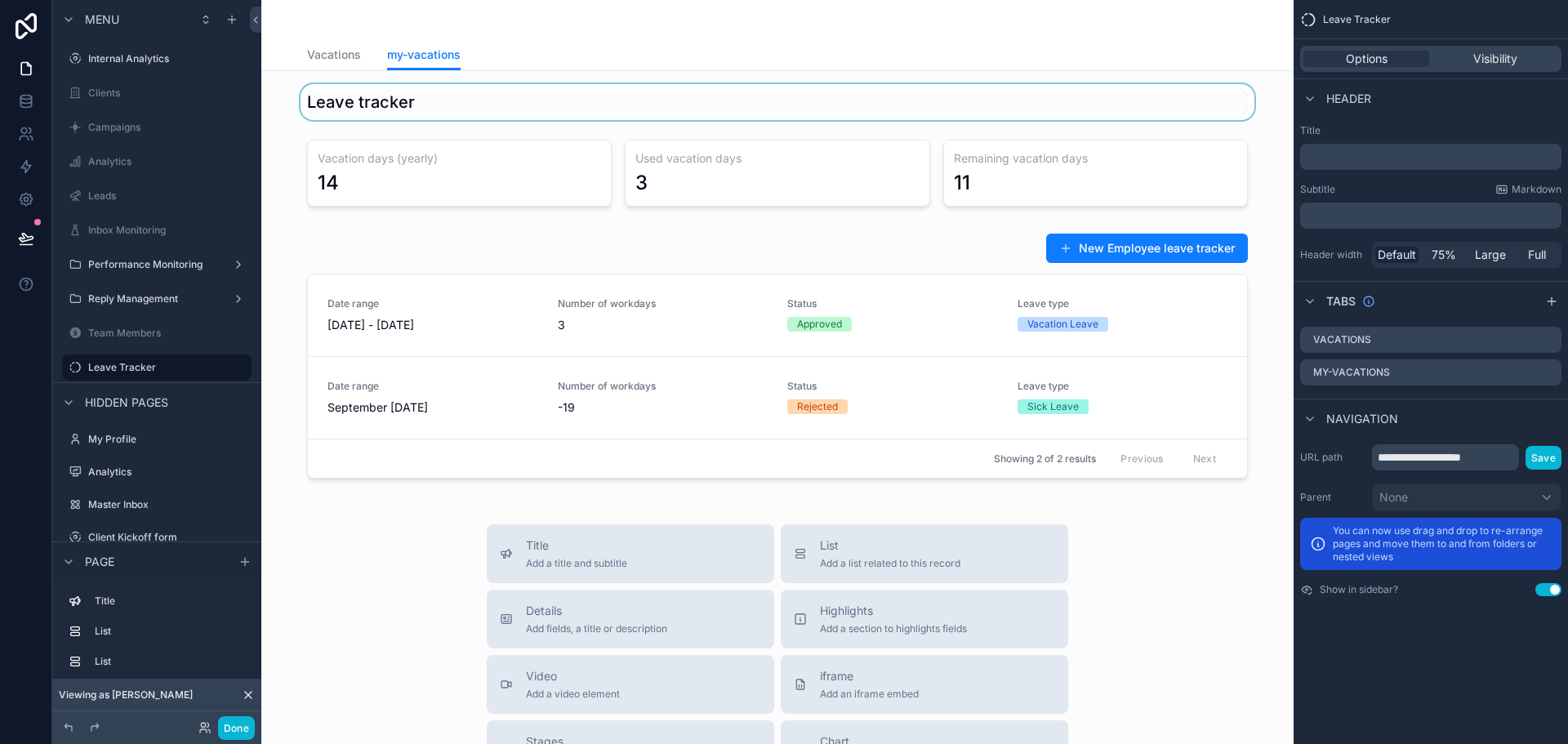
click at [378, 98] on div "scrollable content" at bounding box center [778, 102] width 1006 height 36
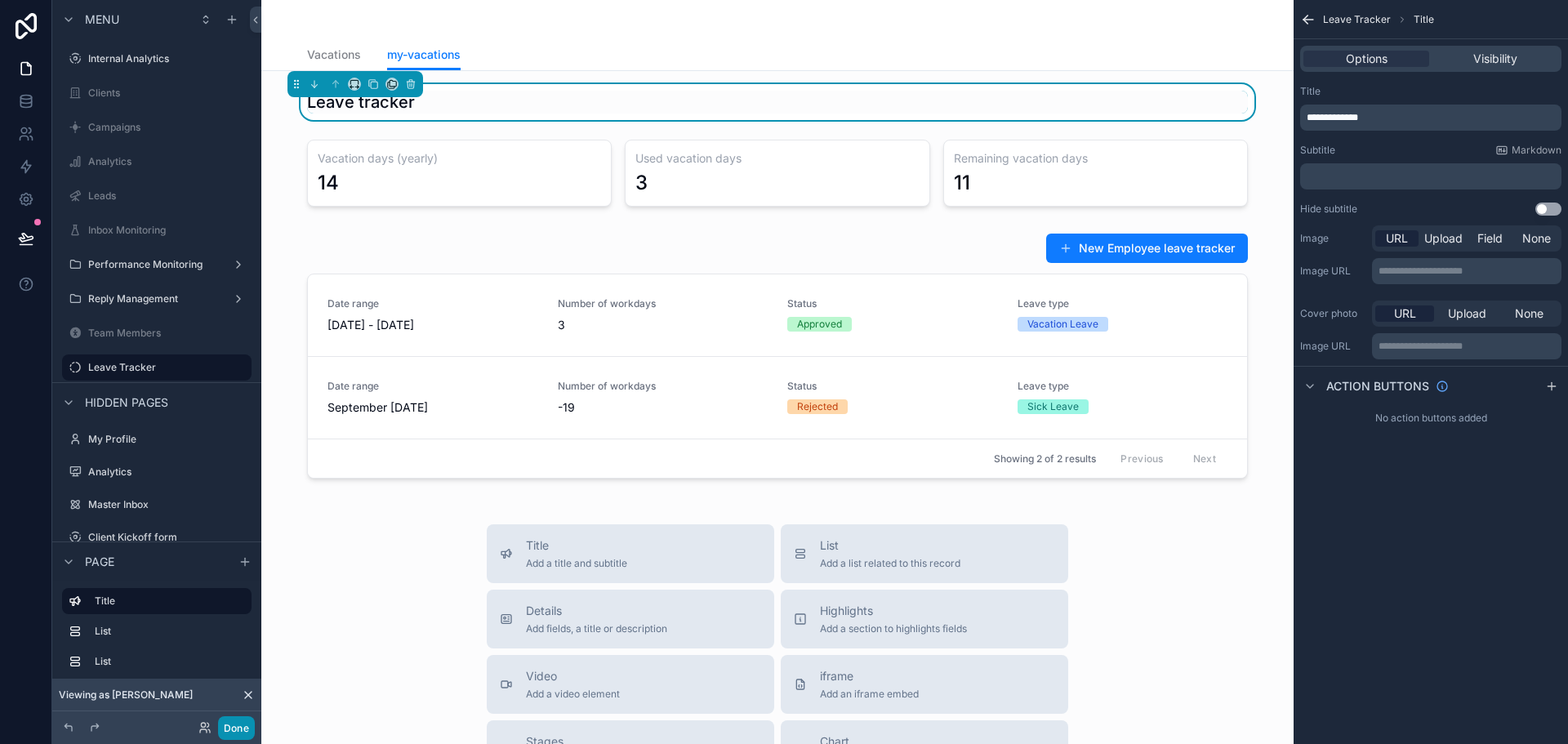
click at [237, 726] on button "Done" at bounding box center [236, 728] width 37 height 24
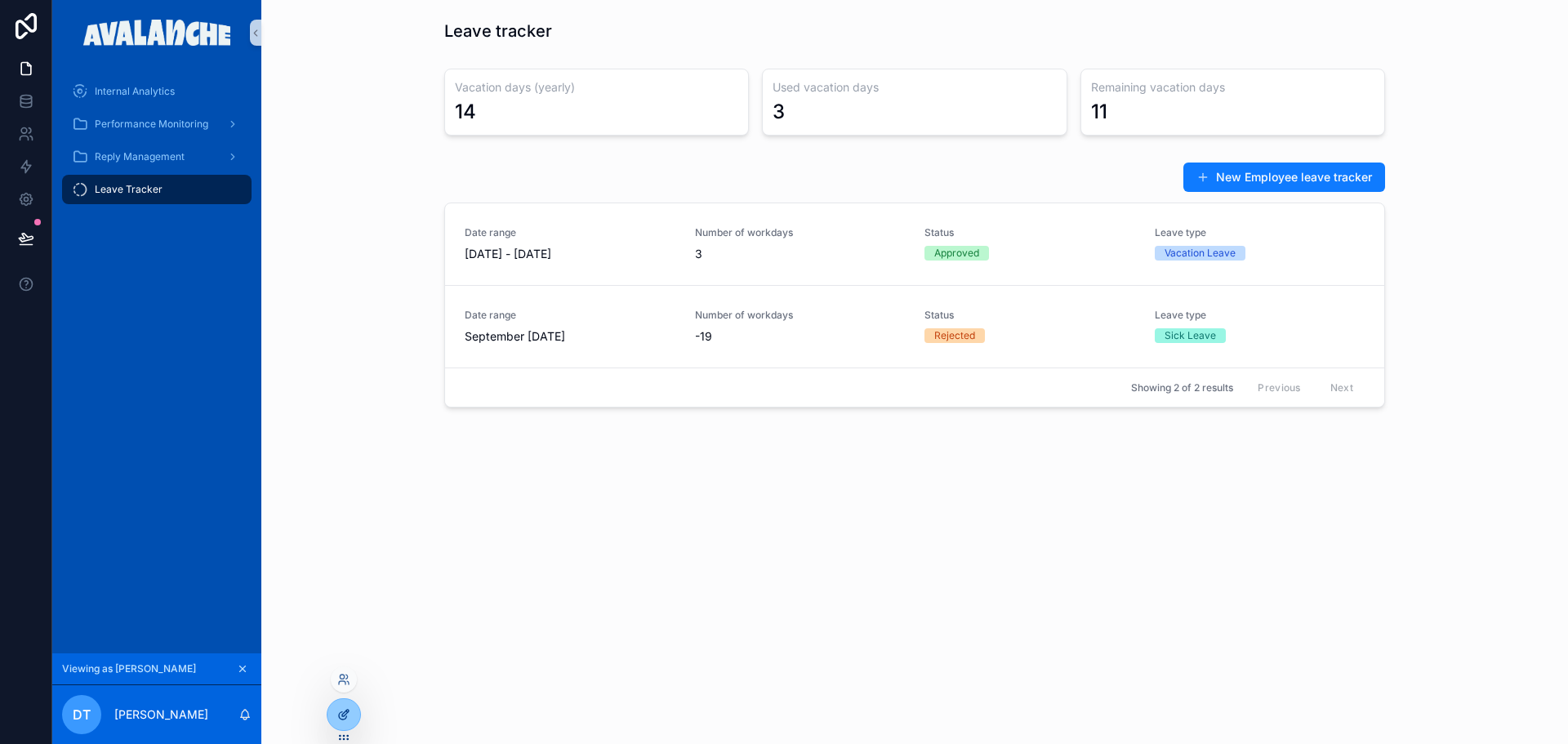
click at [340, 713] on icon at bounding box center [342, 716] width 8 height 8
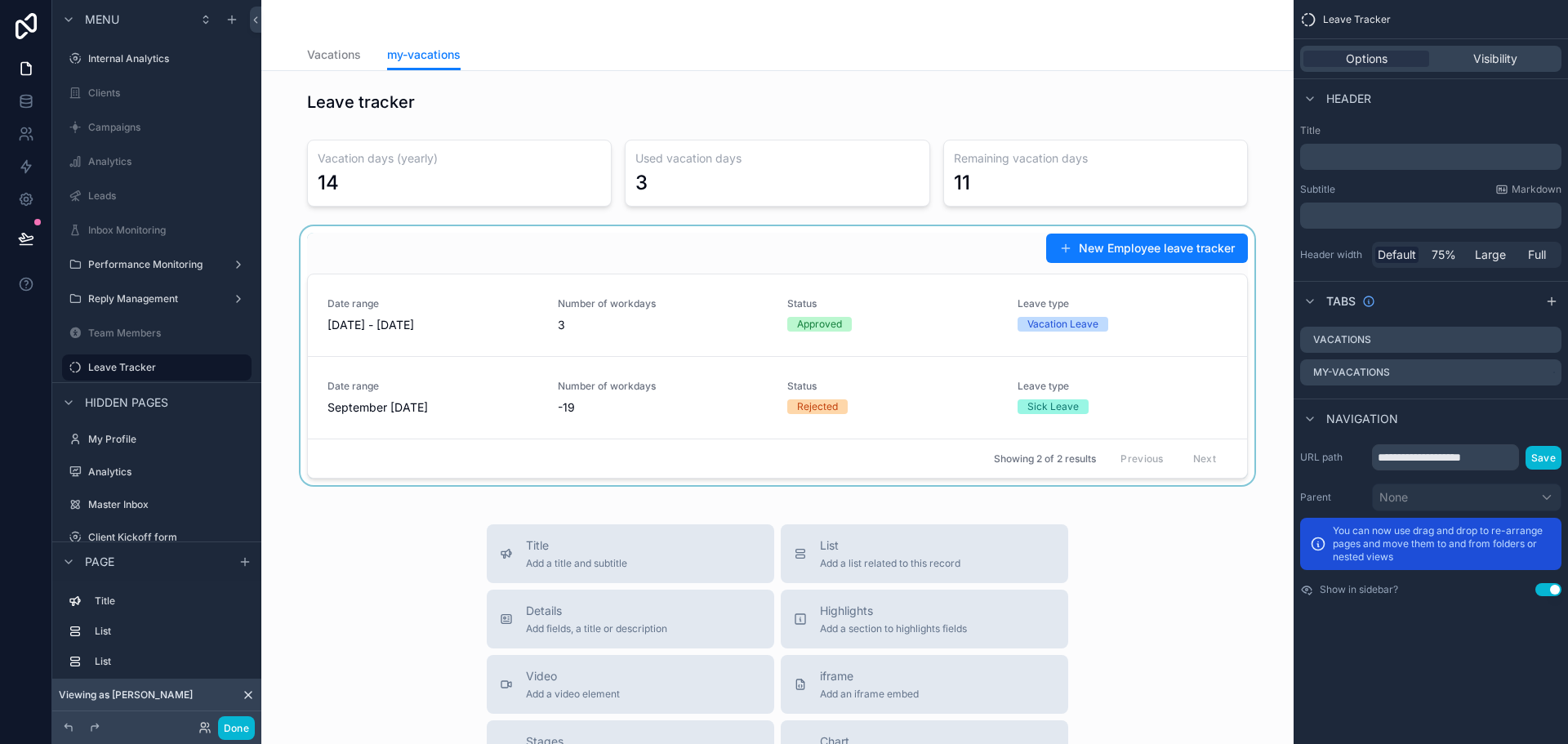
click at [1144, 251] on div "scrollable content" at bounding box center [778, 356] width 1006 height 259
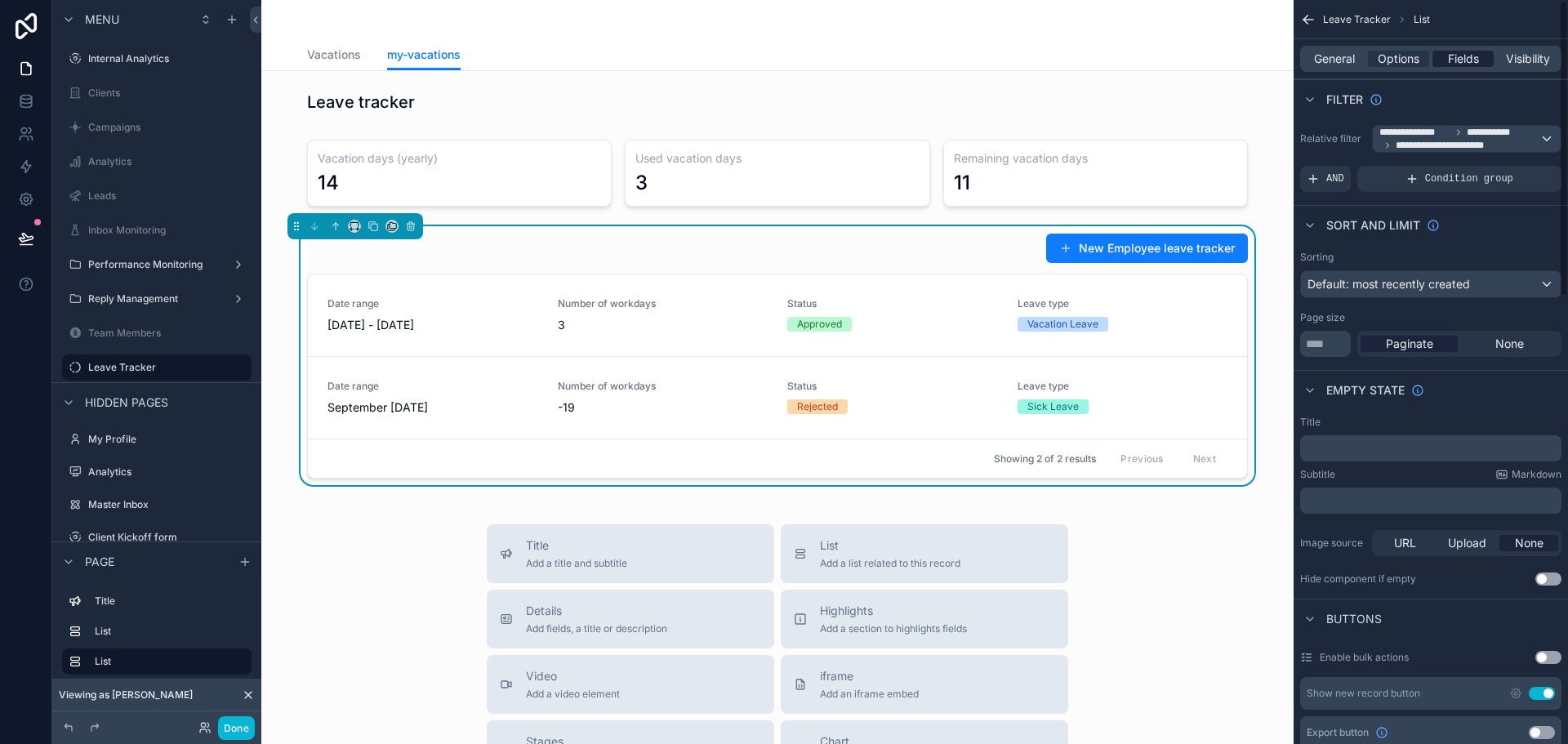
click at [1473, 58] on span "Fields" at bounding box center [1463, 58] width 31 height 16
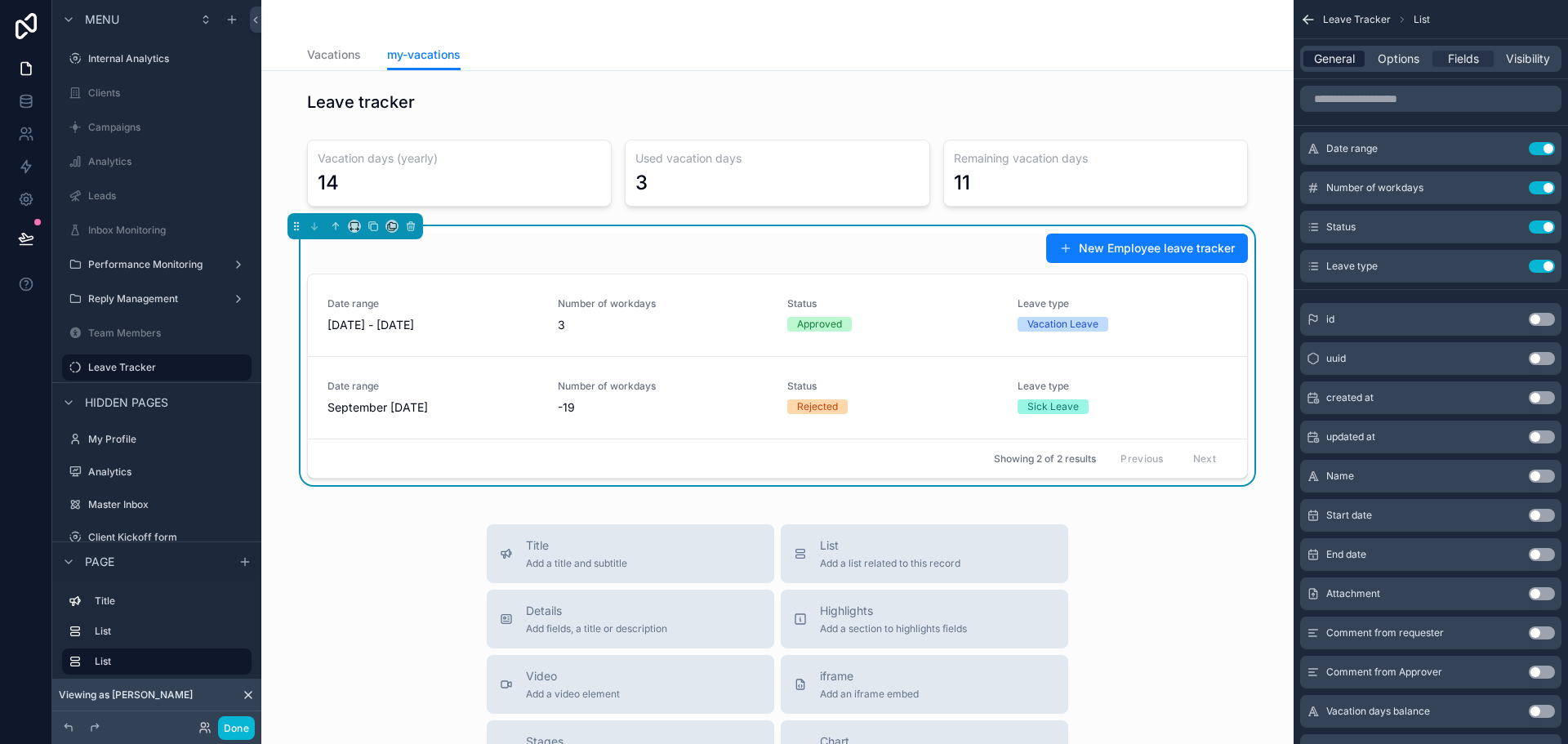
click at [1353, 59] on span "General" at bounding box center [1335, 58] width 41 height 16
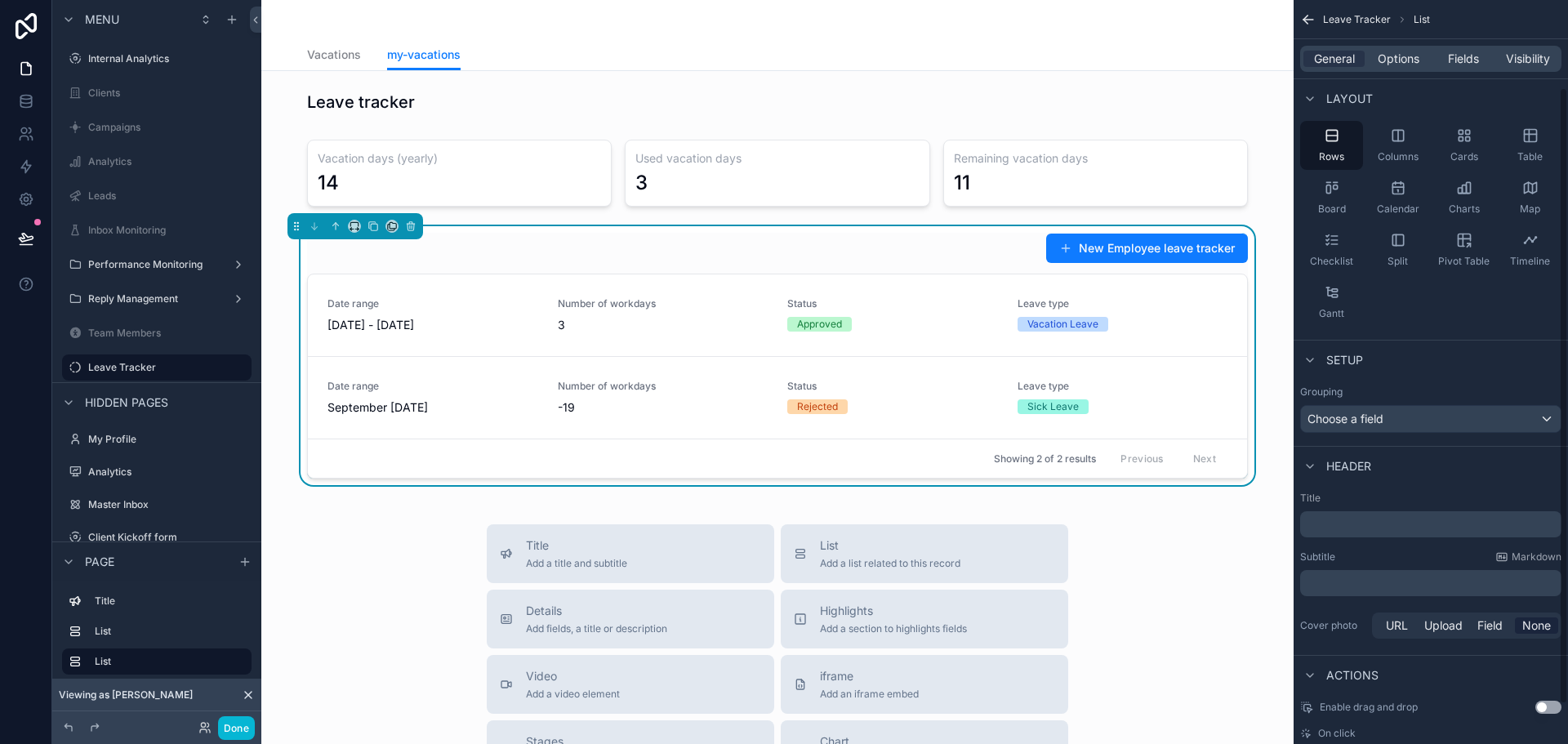
scroll to position [153, 0]
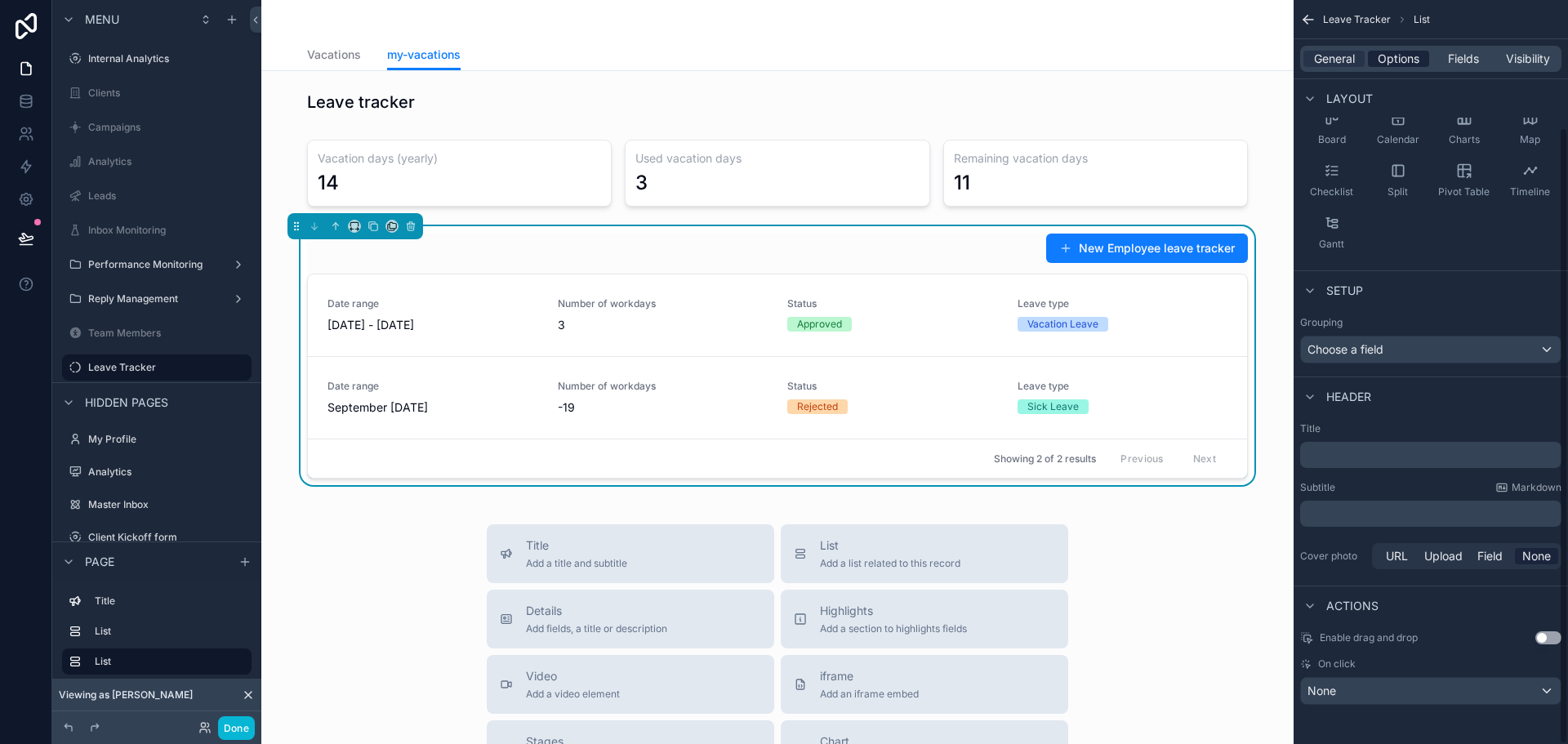
click at [1419, 56] on span "Options" at bounding box center [1398, 58] width 42 height 16
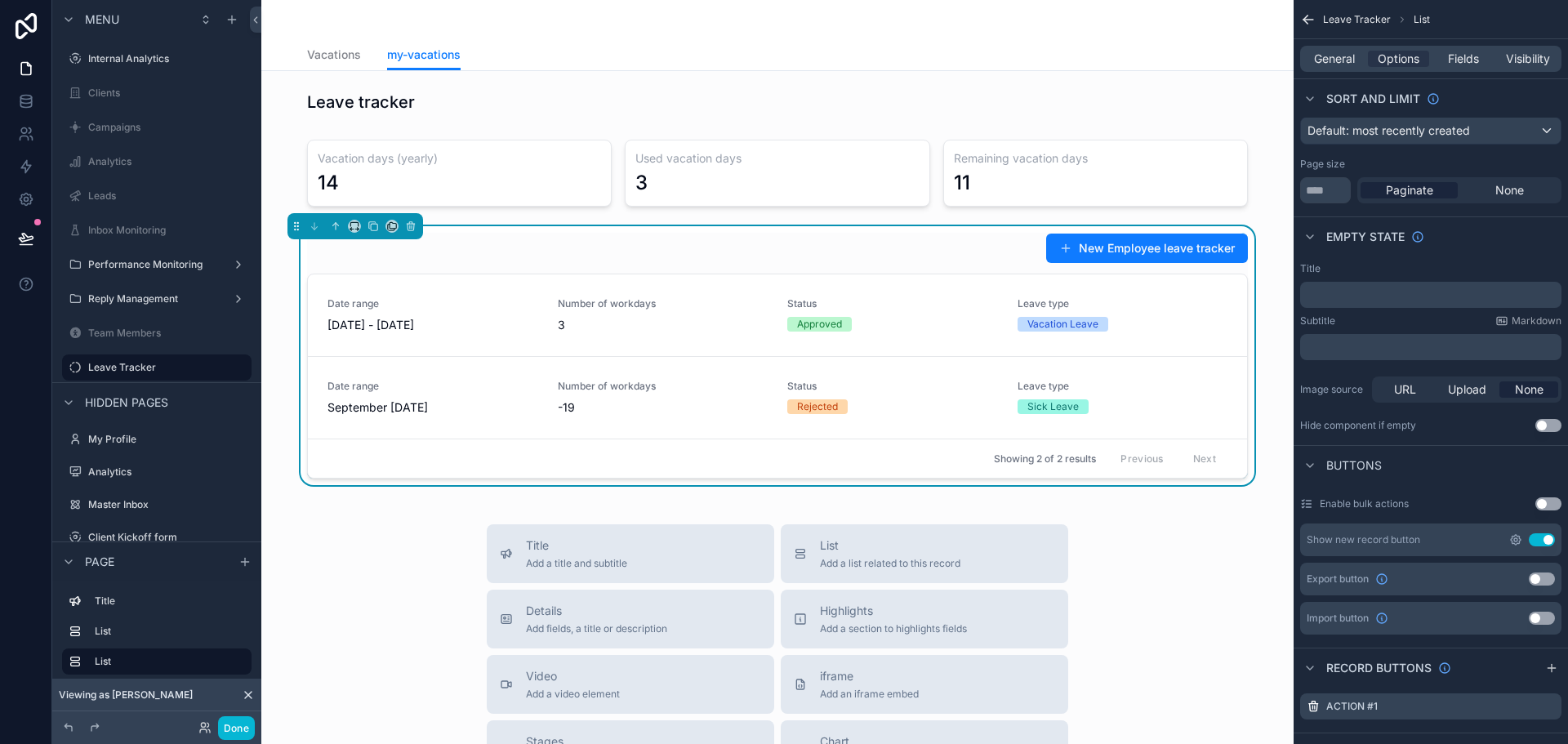
click at [1510, 538] on icon "scrollable content" at bounding box center [1515, 539] width 13 height 13
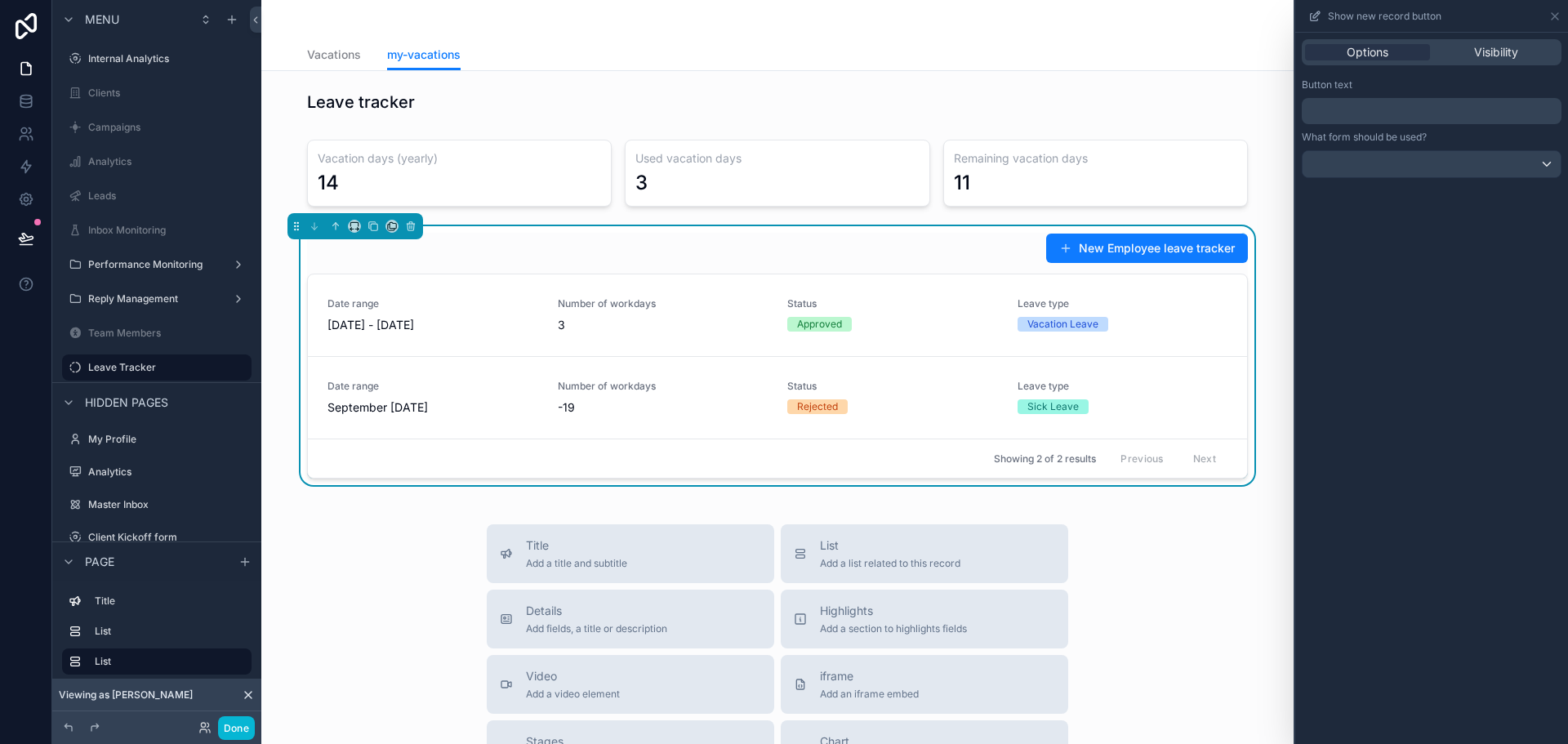
click at [1366, 104] on p "﻿" at bounding box center [1433, 111] width 250 height 20
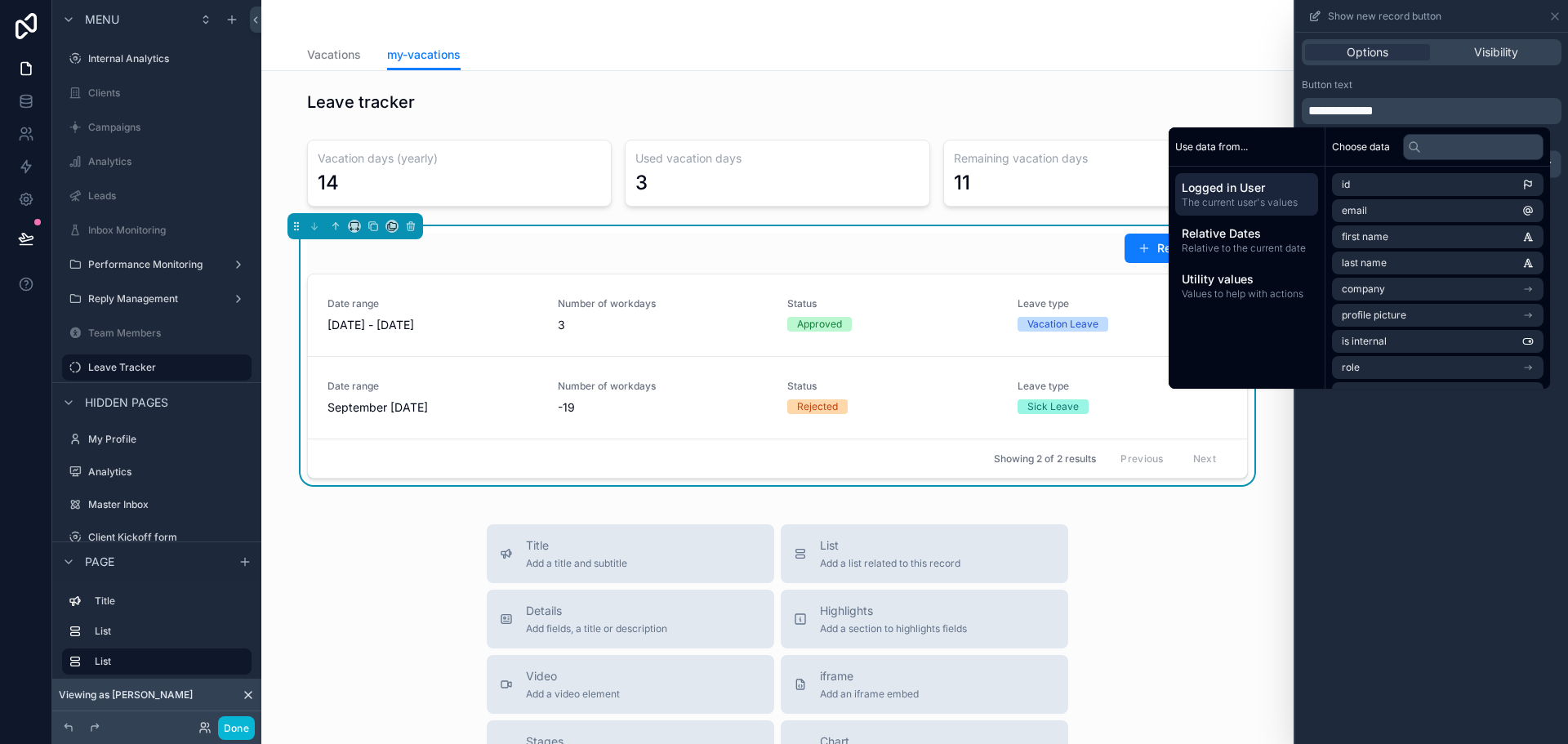
click at [1451, 496] on div "**********" at bounding box center [1432, 388] width 273 height 711
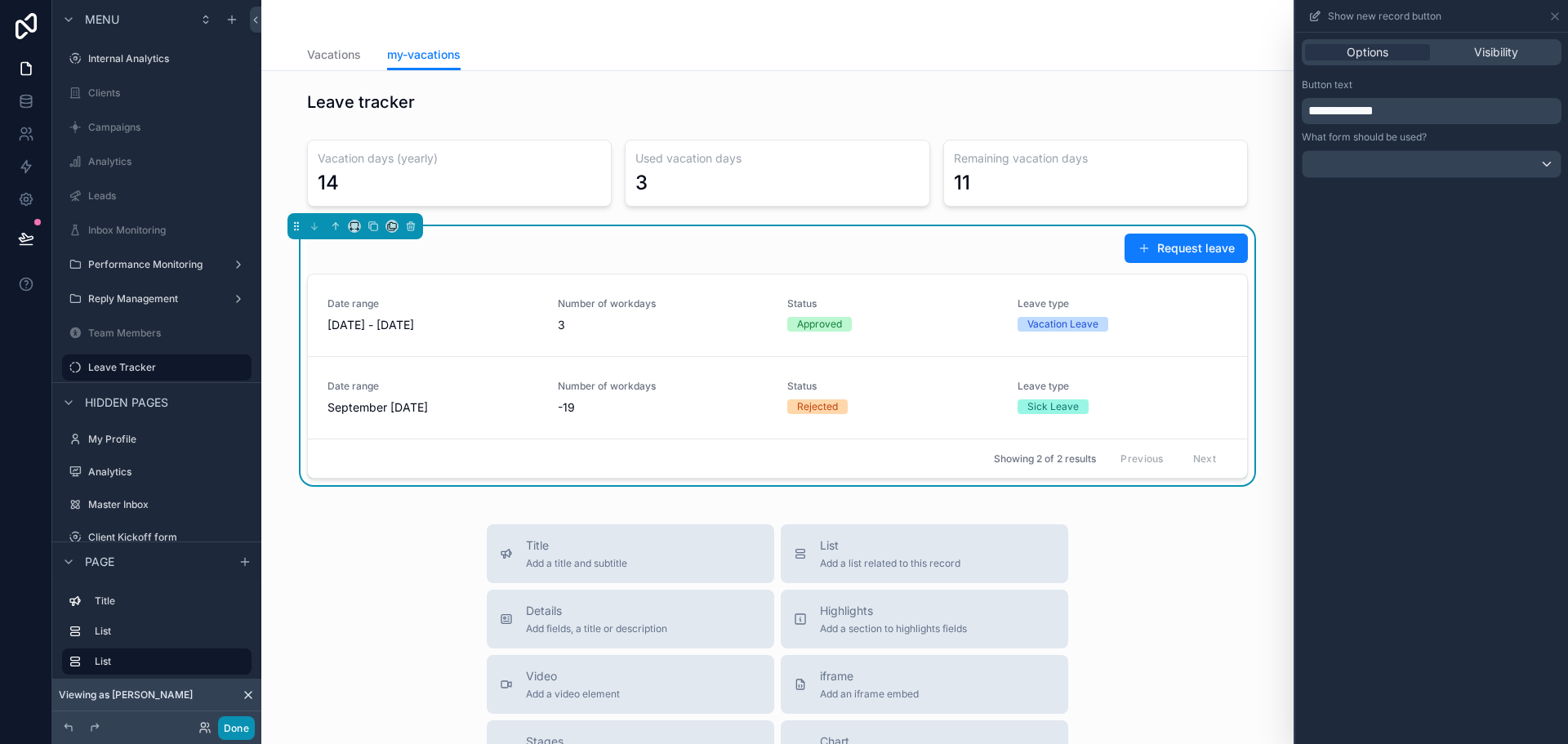
click at [236, 729] on button "Done" at bounding box center [236, 728] width 37 height 24
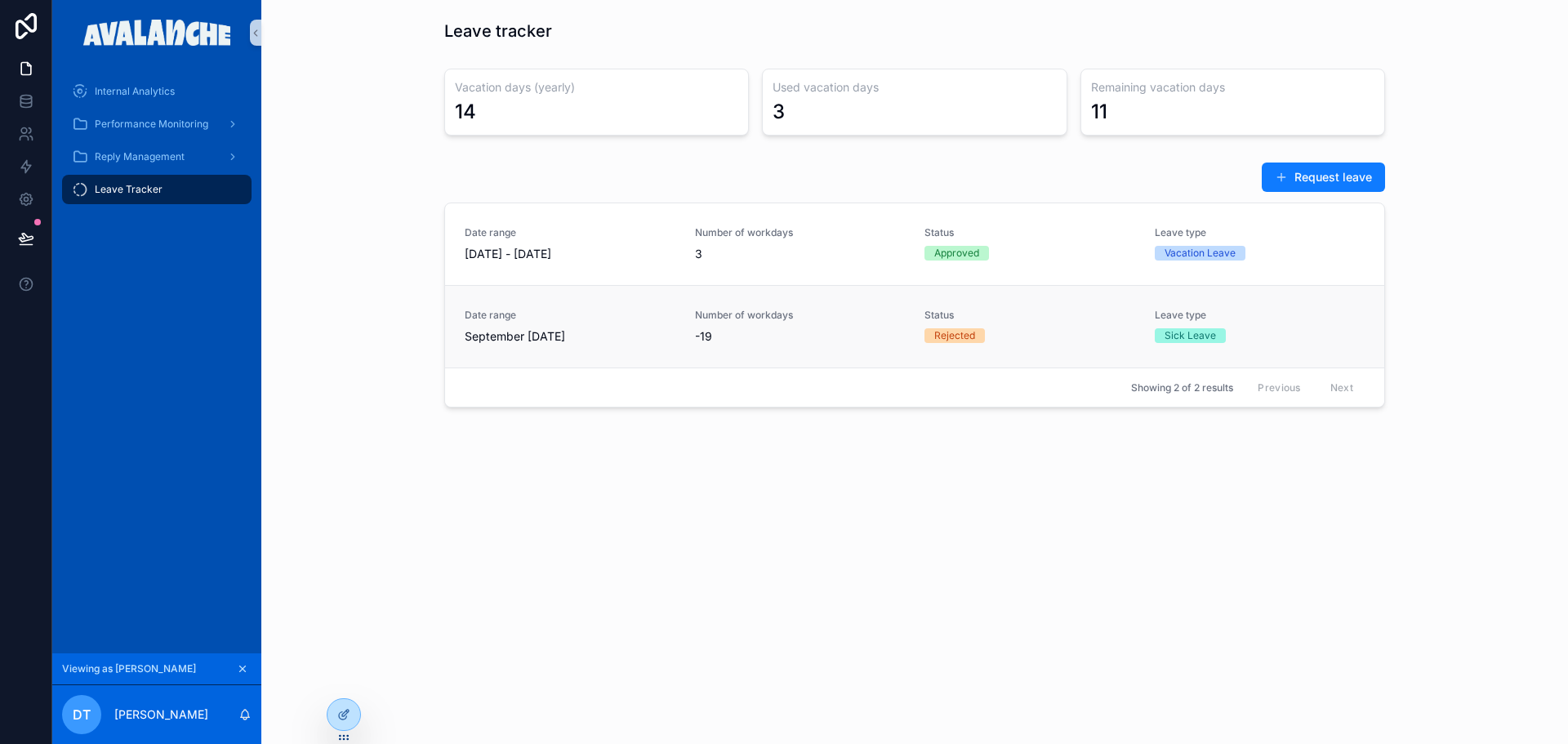
click at [802, 321] on span "Number of workdays" at bounding box center [801, 315] width 211 height 13
click at [670, 249] on span "[DATE] - [DATE]" at bounding box center [570, 254] width 211 height 16
click at [37, 240] on button at bounding box center [27, 237] width 36 height 45
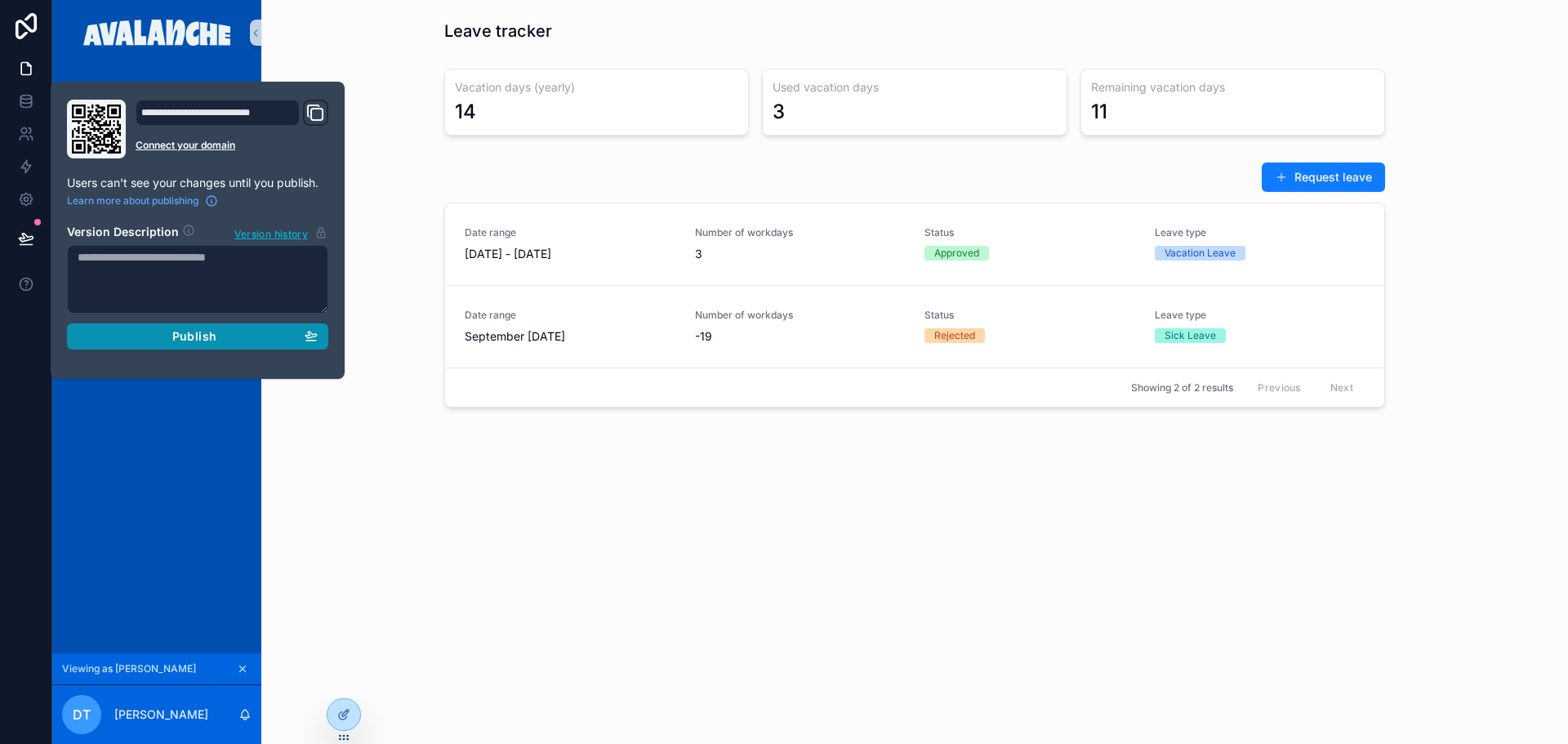
click at [194, 343] on span "Publish" at bounding box center [194, 336] width 44 height 15
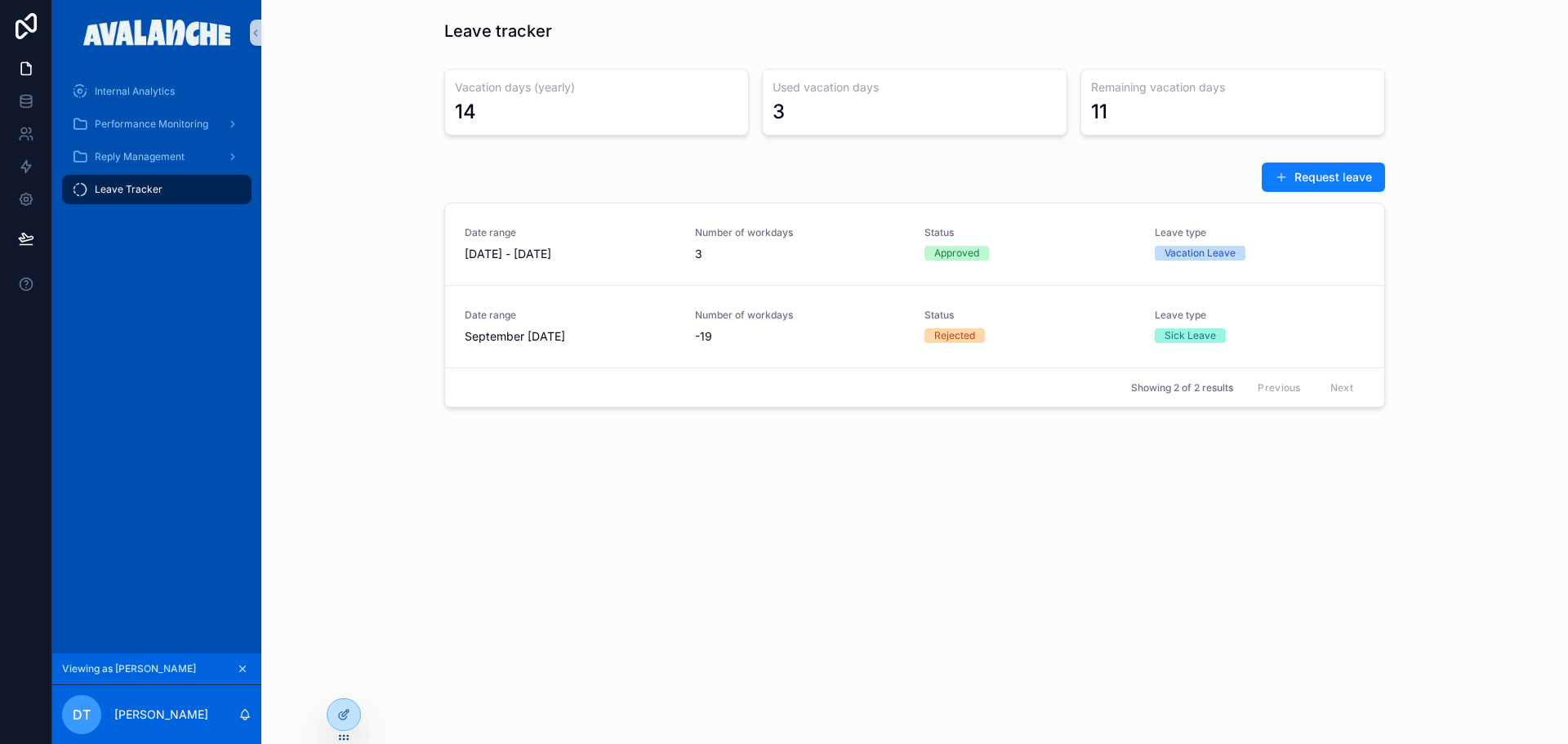
click at [660, 459] on div "Leave tracker Vacation days (yearly) 14 Used vacation days 3 Remaining vacation…" at bounding box center [915, 259] width 1307 height 519
drag, startPoint x: 121, startPoint y: 157, endPoint x: 127, endPoint y: 145, distance: 13.4
click at [121, 157] on span "Reply Management" at bounding box center [140, 156] width 90 height 13
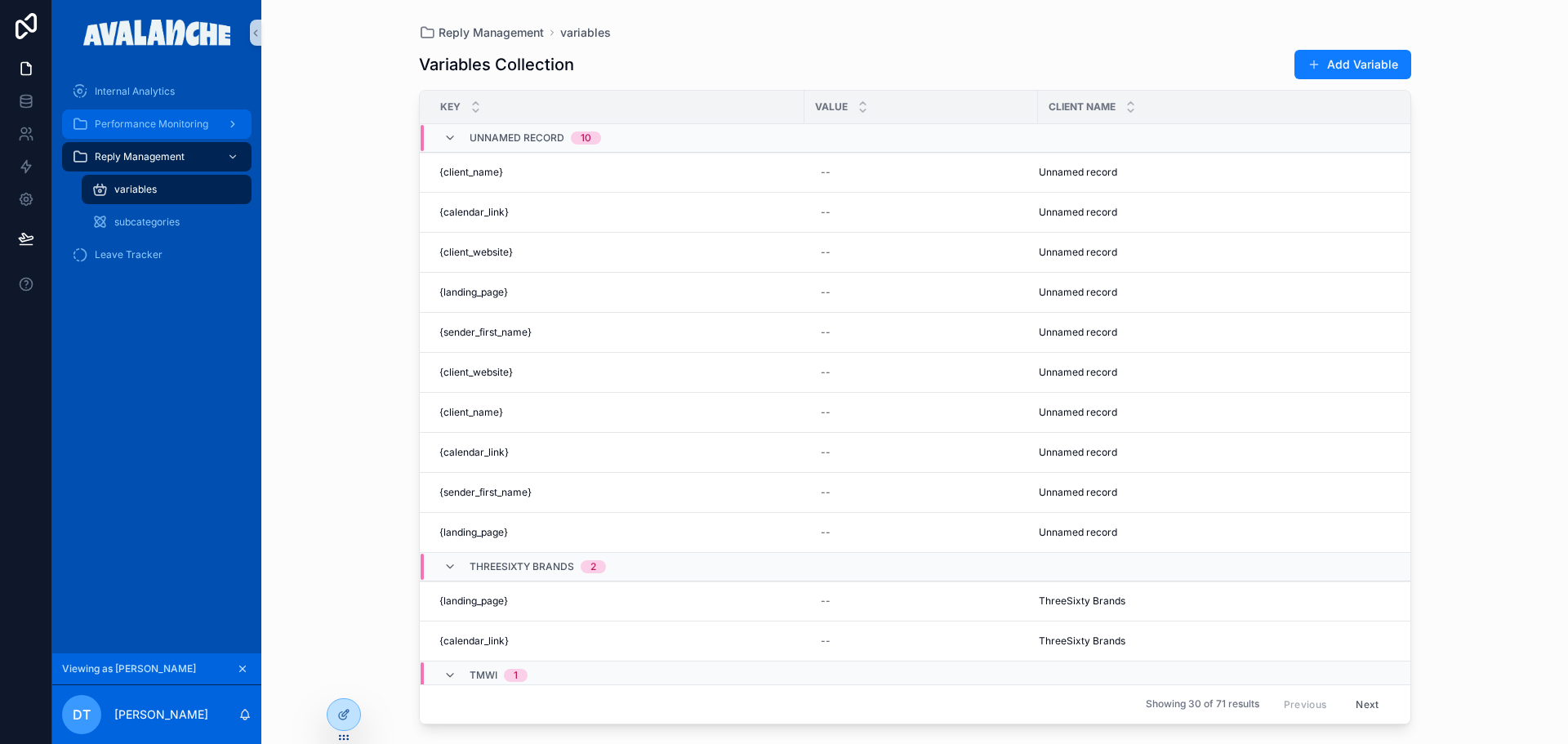
click at [129, 136] on div "Performance Monitoring" at bounding box center [157, 124] width 170 height 26
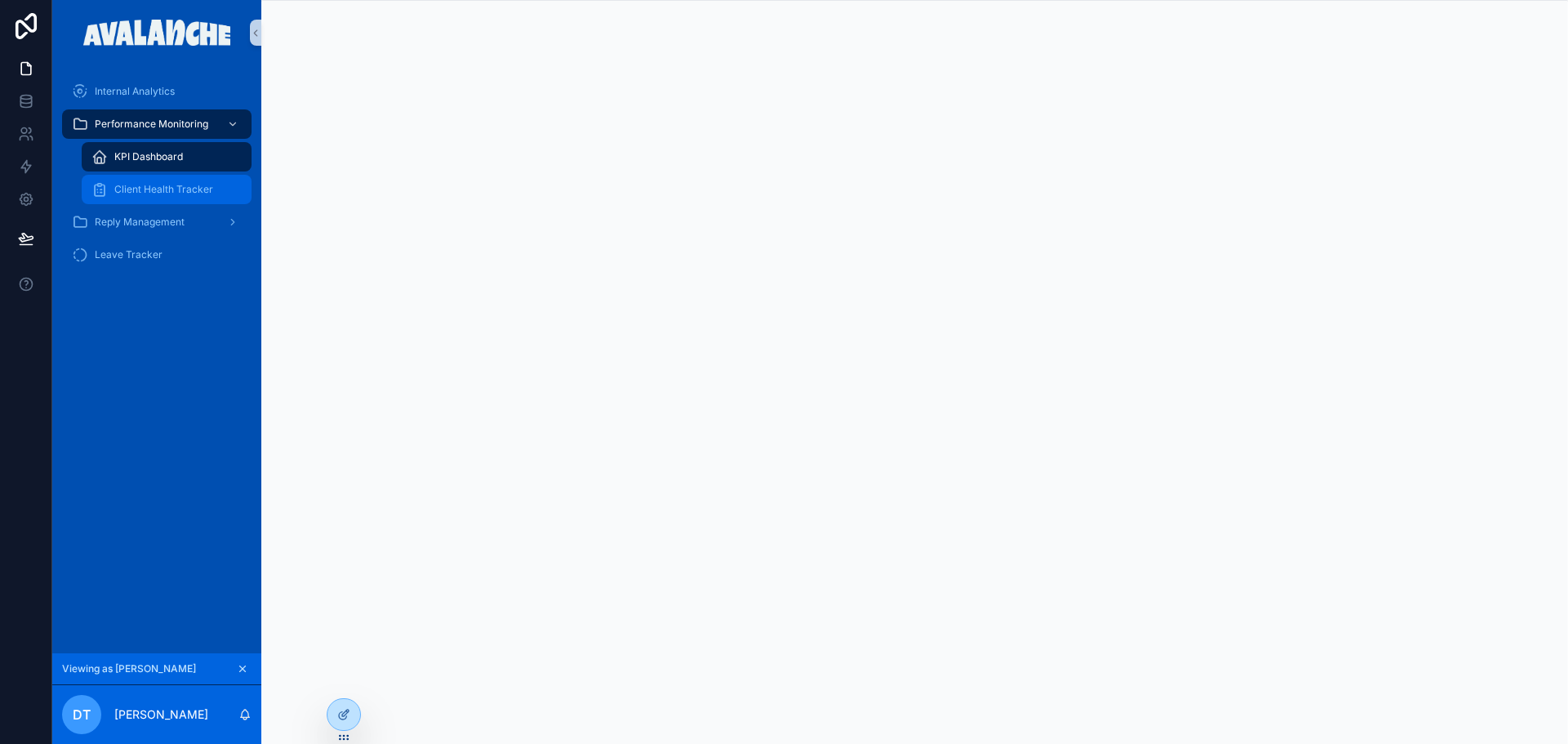
click at [153, 181] on div "Client Health Tracker" at bounding box center [166, 189] width 150 height 26
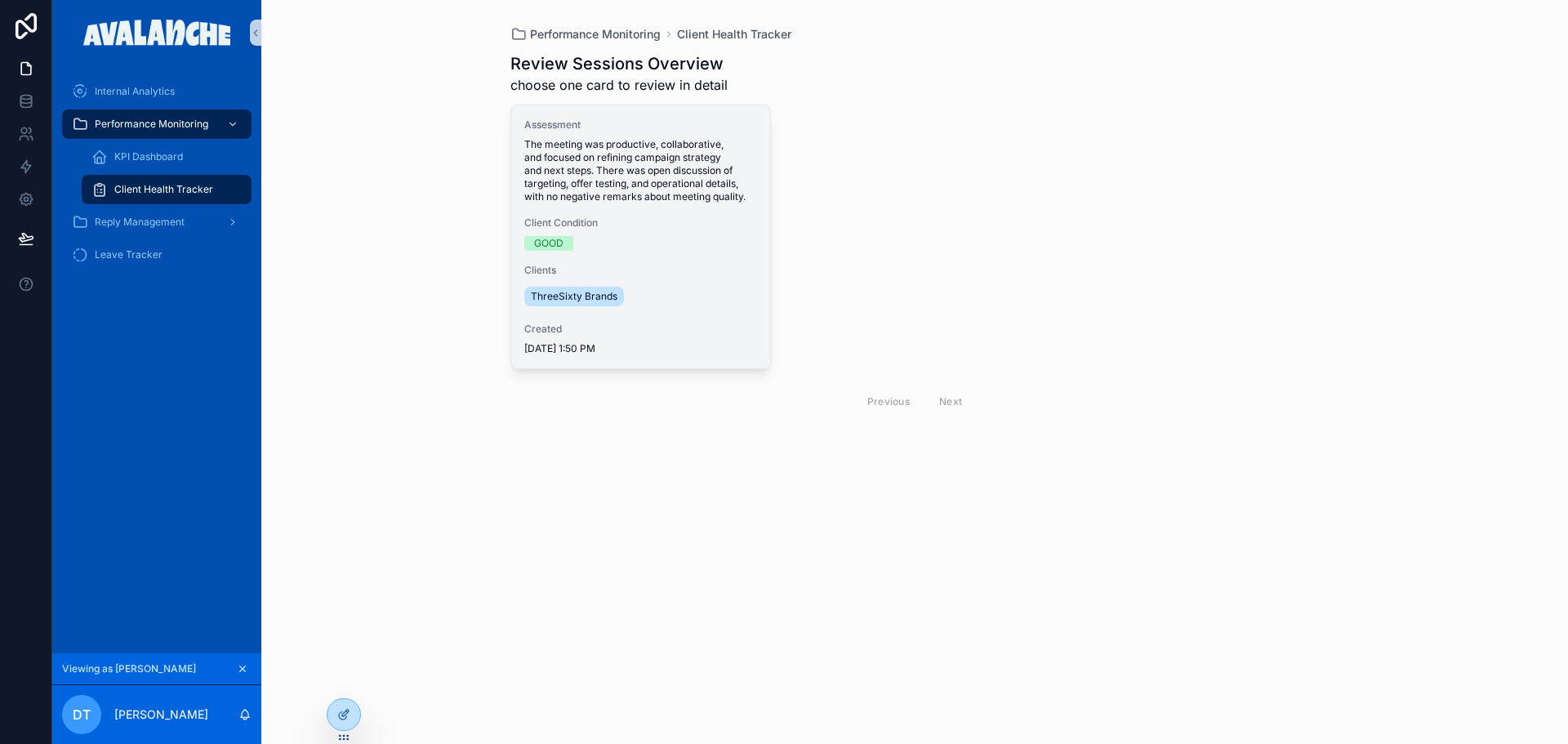
click at [652, 193] on span "The meeting was productive, collaborative, and focused on refining campaign str…" at bounding box center [641, 171] width 233 height 65
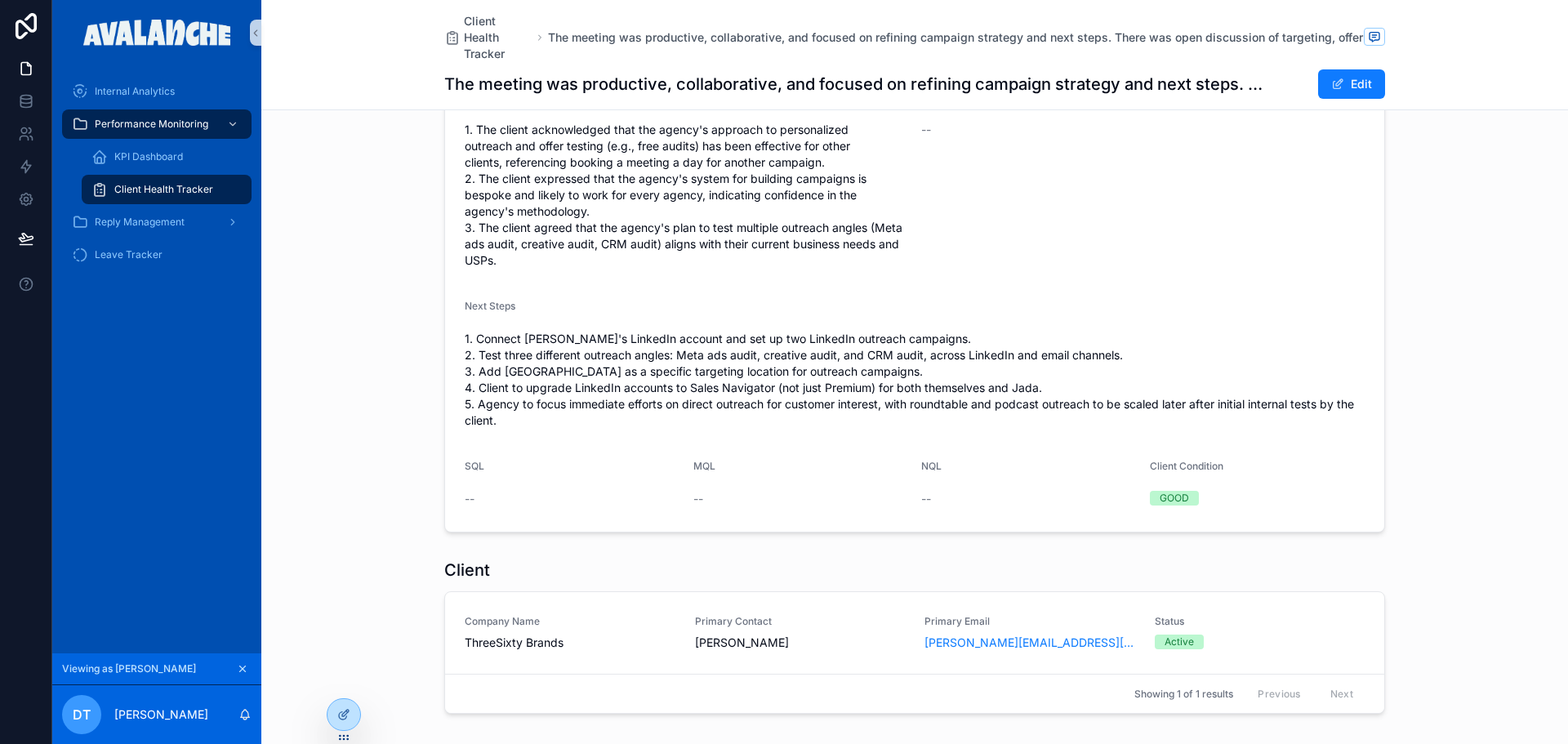
scroll to position [242, 0]
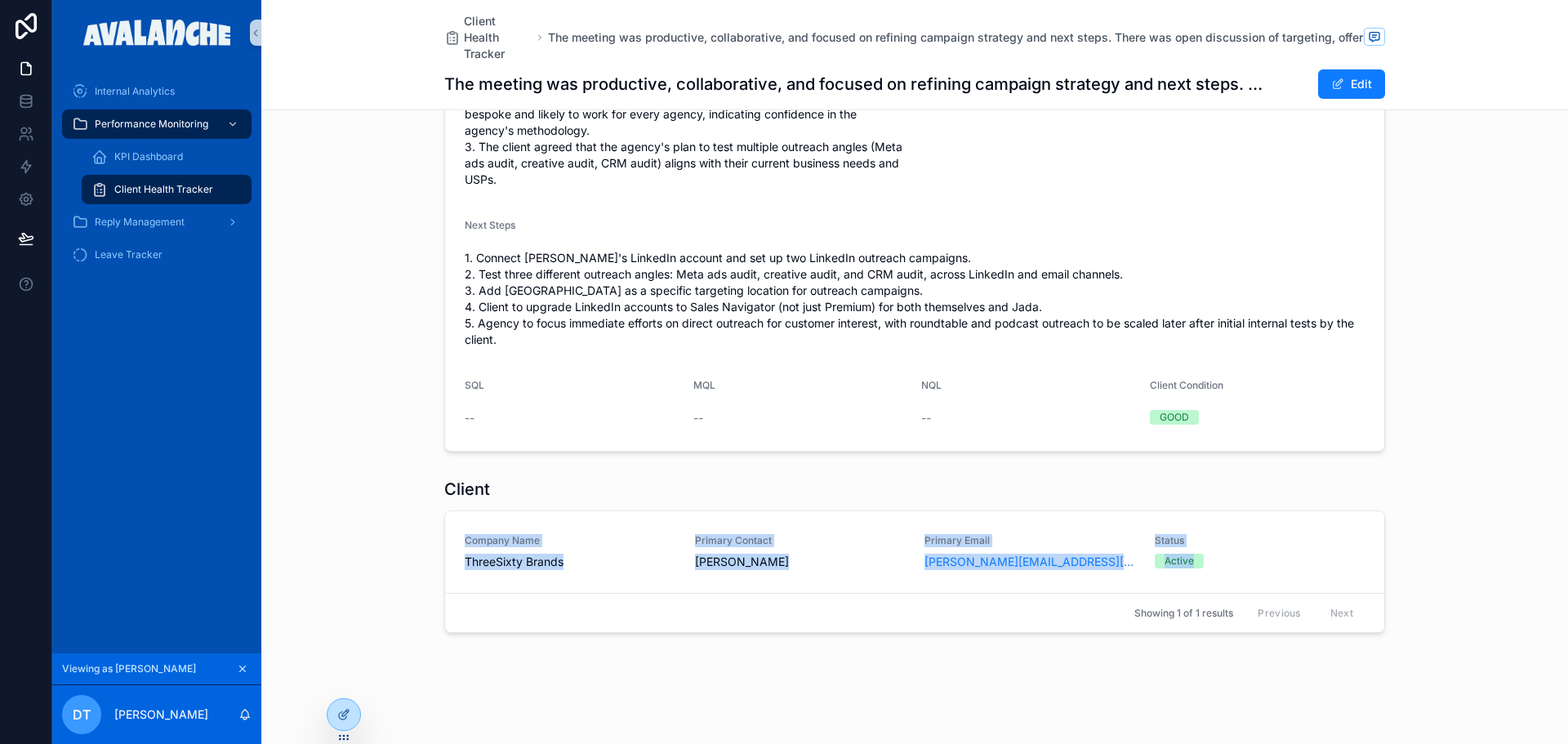
drag, startPoint x: 1217, startPoint y: 566, endPoint x: 404, endPoint y: 531, distance: 813.8
click at [404, 531] on div "Client Company Name ThreeSixty Brands Primary Contact [PERSON_NAME] Ferrieira P…" at bounding box center [915, 555] width 1307 height 168
click at [404, 531] on div "Client Company Name ThreeSixty Brands Primary Contact [PERSON_NAME] Ferrieira P…" at bounding box center [915, 555] width 1307 height 168
drag, startPoint x: 426, startPoint y: 494, endPoint x: 1423, endPoint y: 572, distance: 1000.0
click at [1376, 582] on div "Client Company Name ThreeSixty Brands Primary Contact [PERSON_NAME] Ferrieira P…" at bounding box center [915, 555] width 1307 height 168
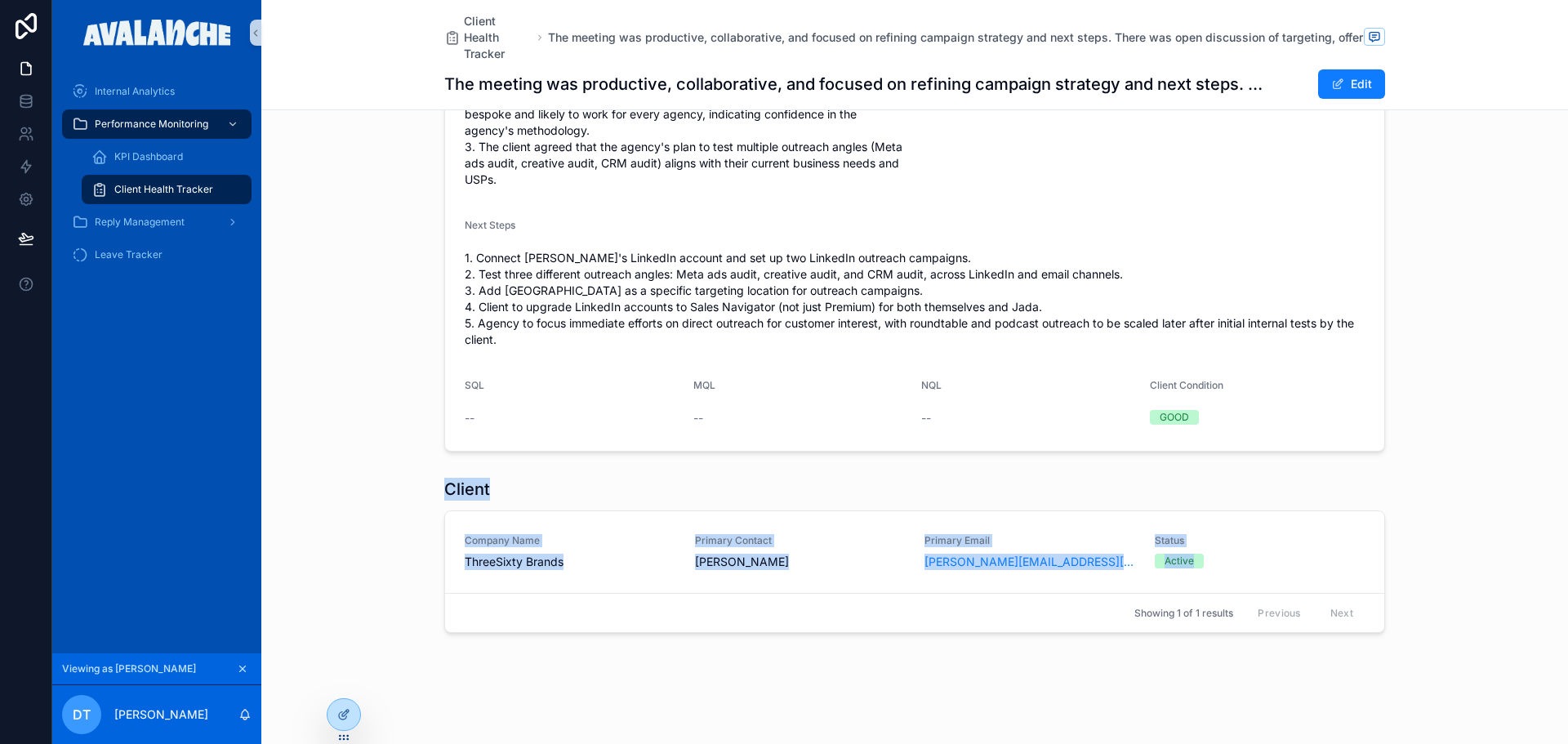
click at [1443, 569] on div "Client Company Name ThreeSixty Brands Primary Contact [PERSON_NAME] Ferrieira P…" at bounding box center [915, 555] width 1307 height 168
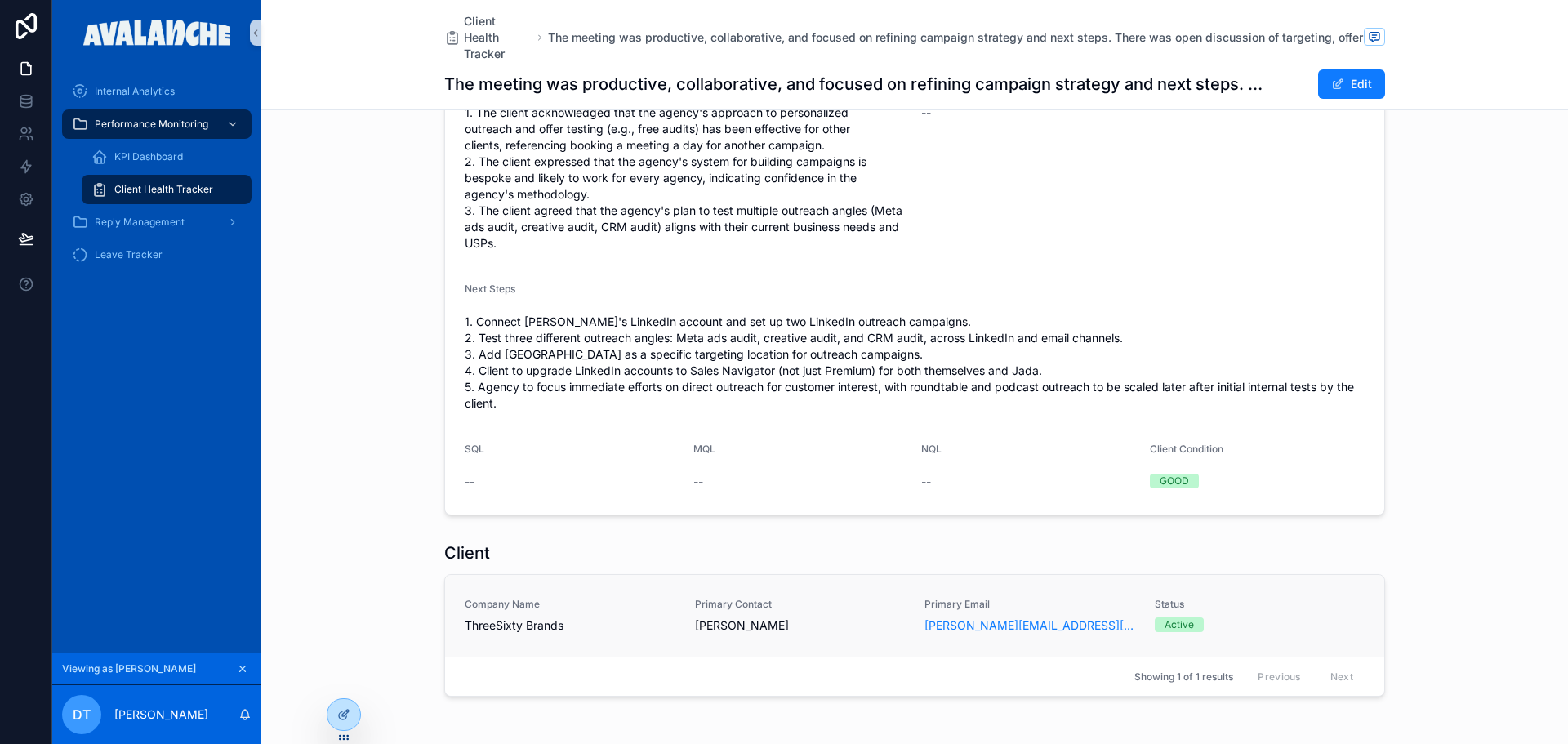
scroll to position [0, 0]
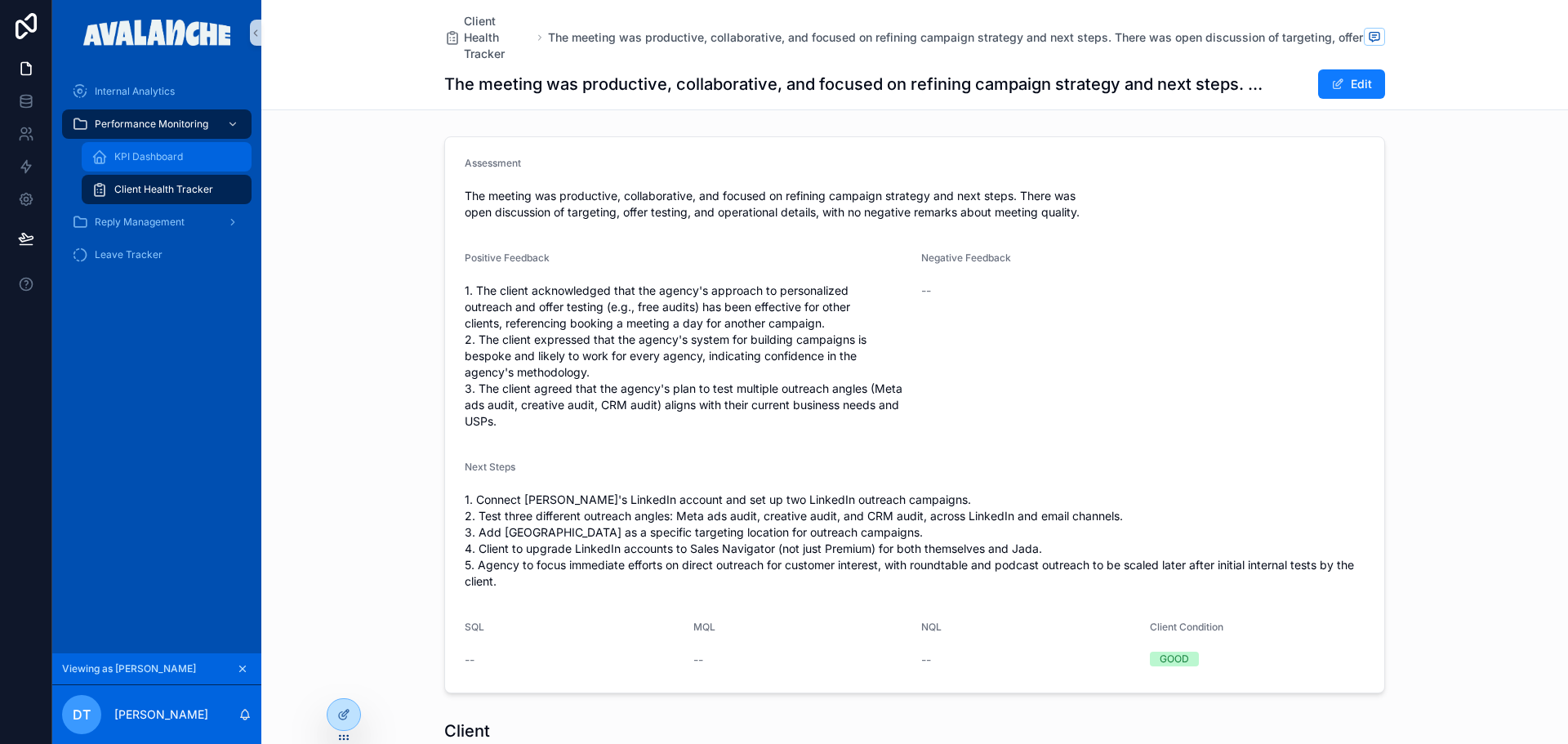
click at [121, 154] on span "KPI Dashboard" at bounding box center [148, 156] width 69 height 13
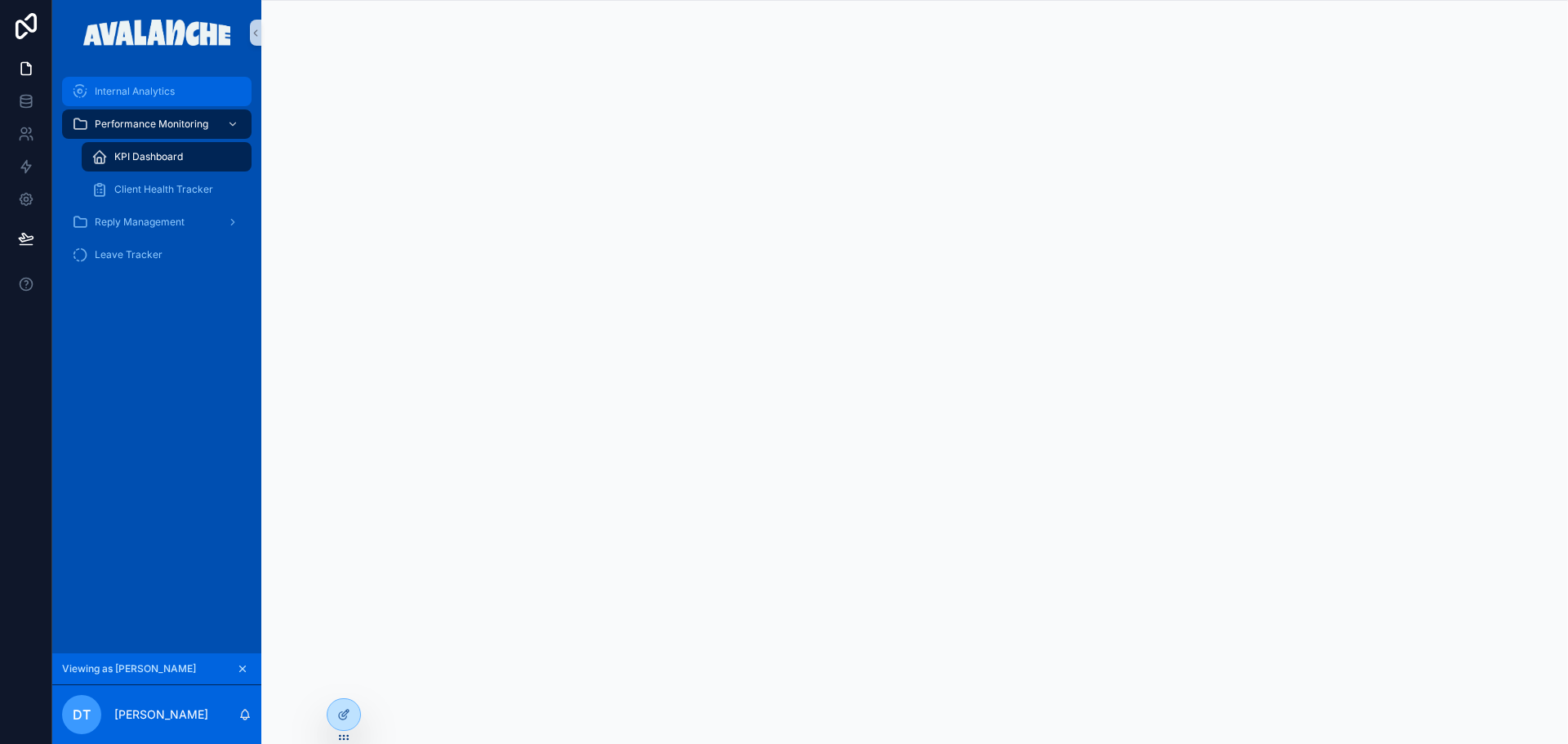
click at [187, 81] on div "Internal Analytics" at bounding box center [157, 91] width 170 height 26
